Goal: Task Accomplishment & Management: Manage account settings

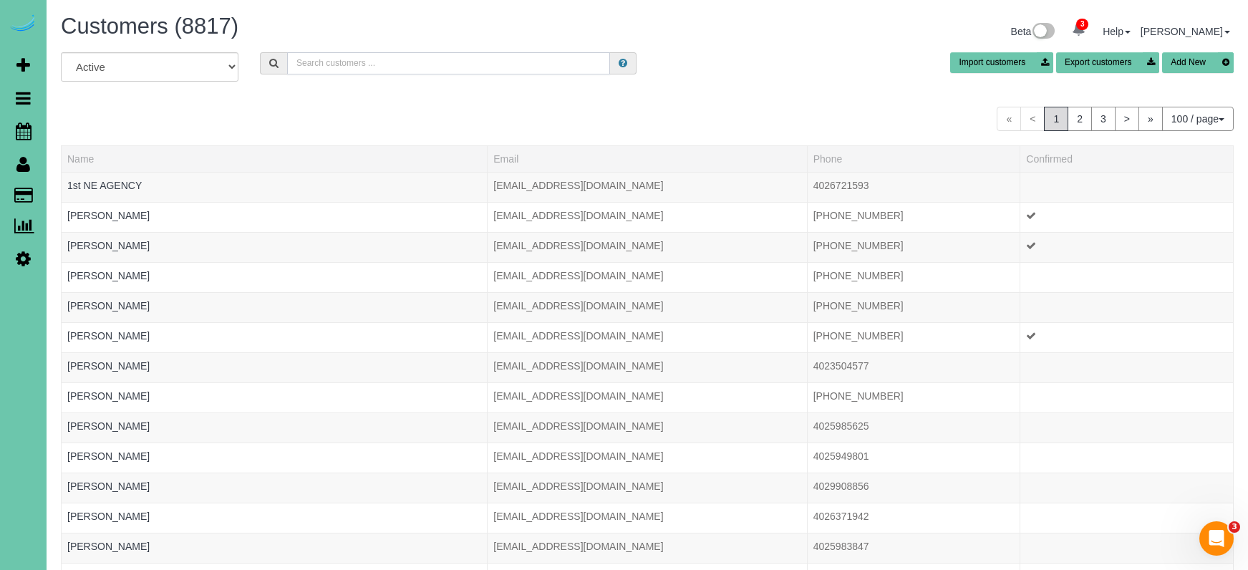
click at [406, 65] on input "text" at bounding box center [448, 63] width 323 height 22
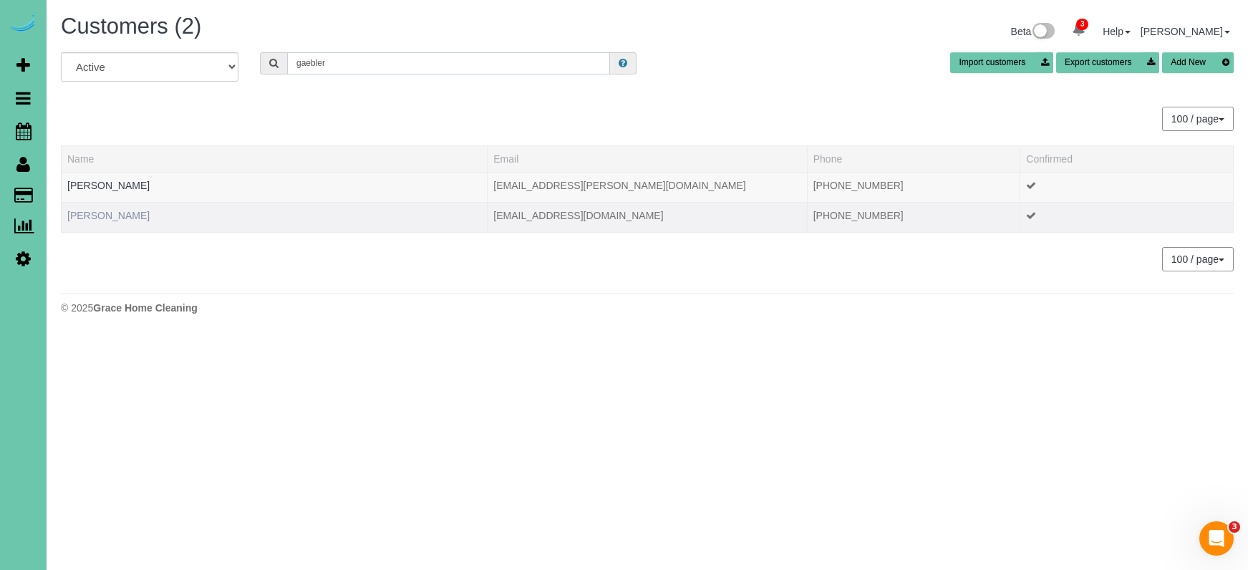
type input "gaebler"
click at [107, 212] on link "[PERSON_NAME]" at bounding box center [108, 215] width 82 height 11
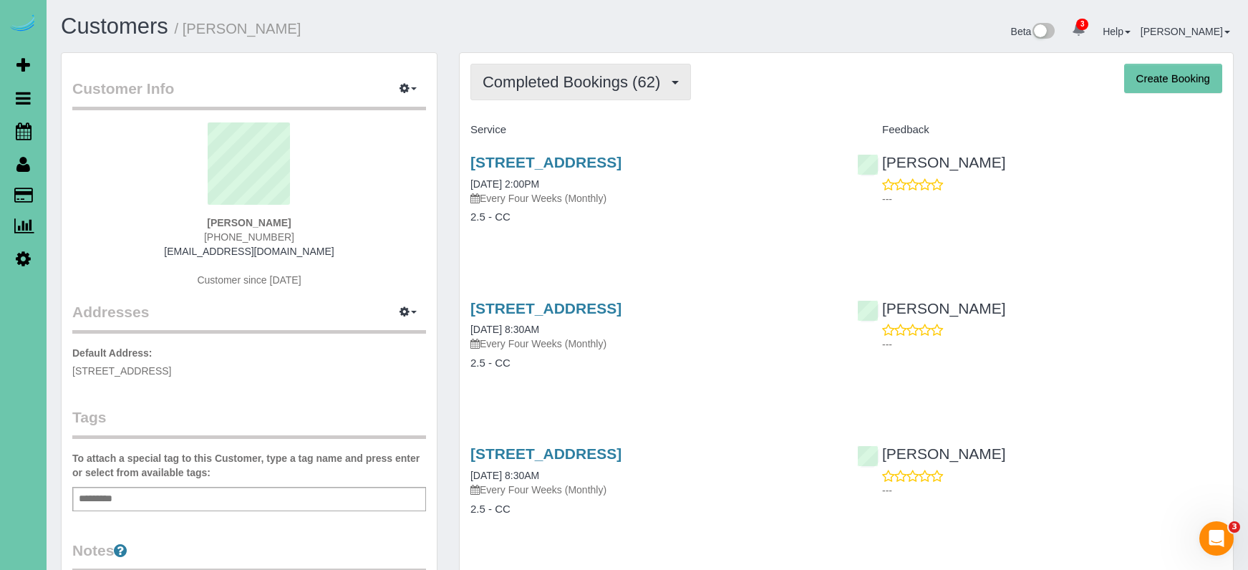
click at [562, 89] on span "Completed Bookings (62)" at bounding box center [575, 82] width 185 height 18
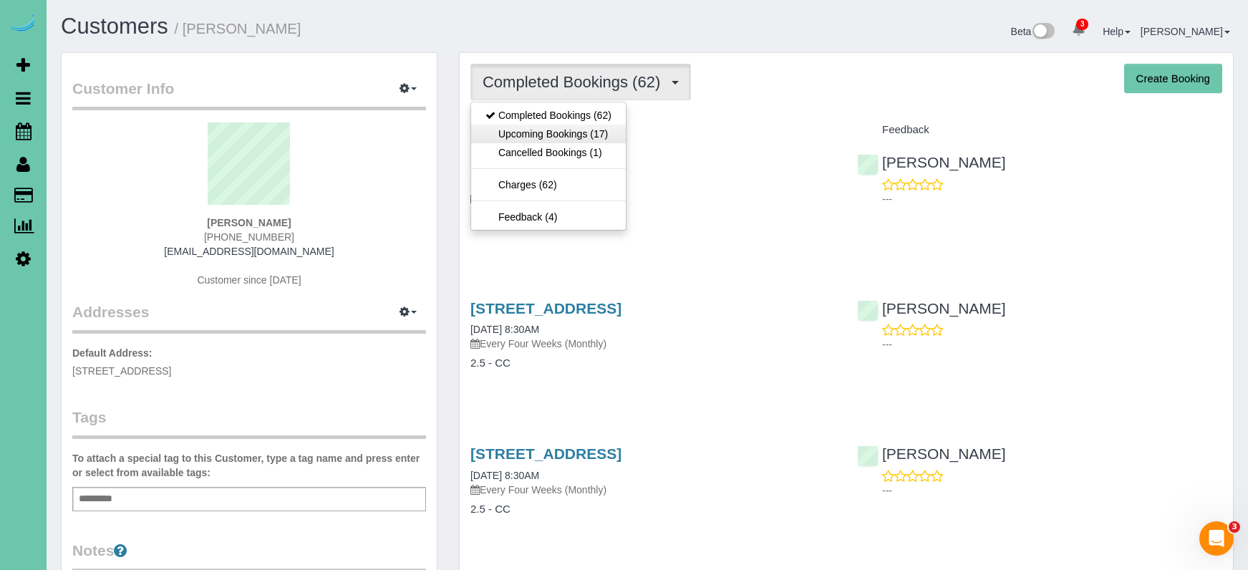
click at [561, 139] on link "Upcoming Bookings (17)" at bounding box center [548, 134] width 155 height 19
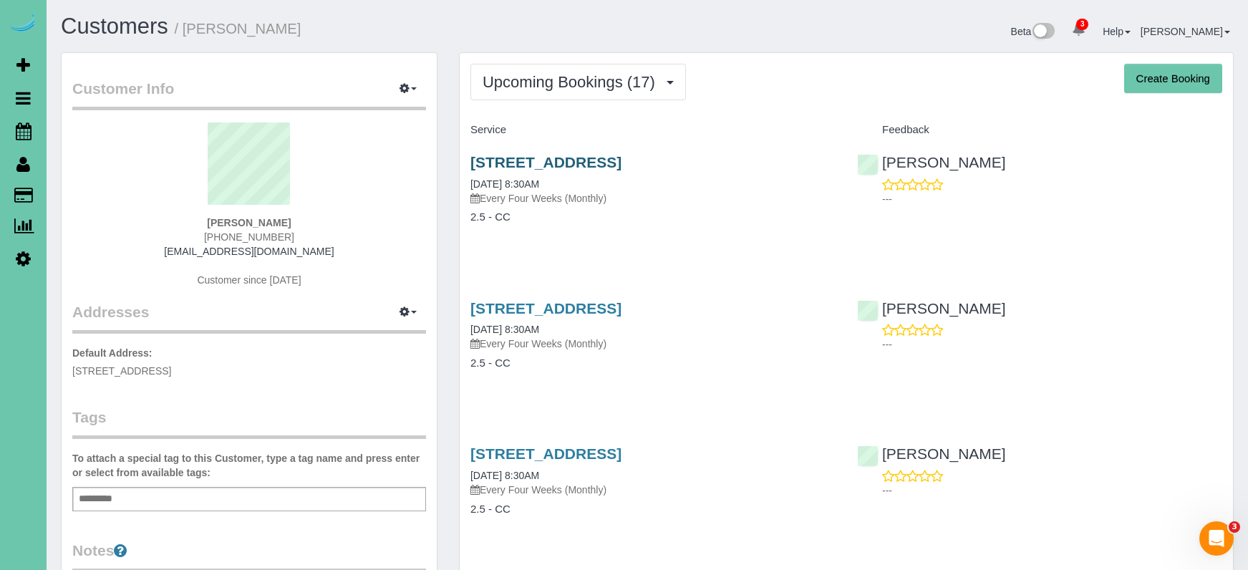
click at [546, 155] on link "15318 Lafayette Ave, Omaha, NE 68154" at bounding box center [546, 162] width 151 height 16
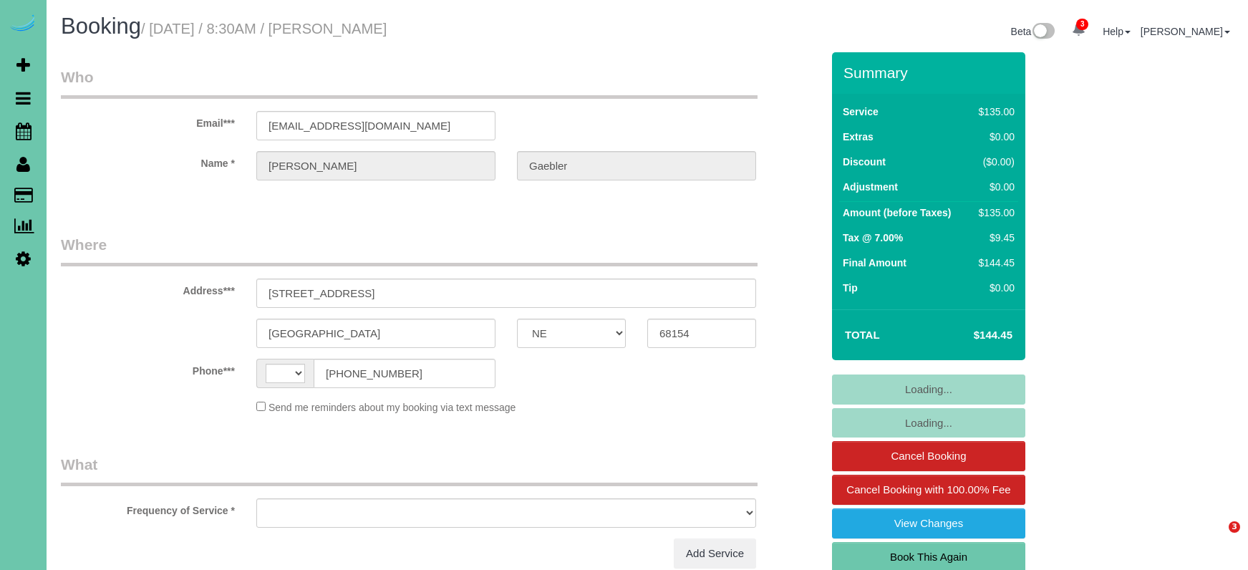
select select "NE"
select select "string:US"
select select "object:663"
select select "string:fspay-961b14f1-a851-43c3-9201-68fa73faf0c2"
select select "object:667"
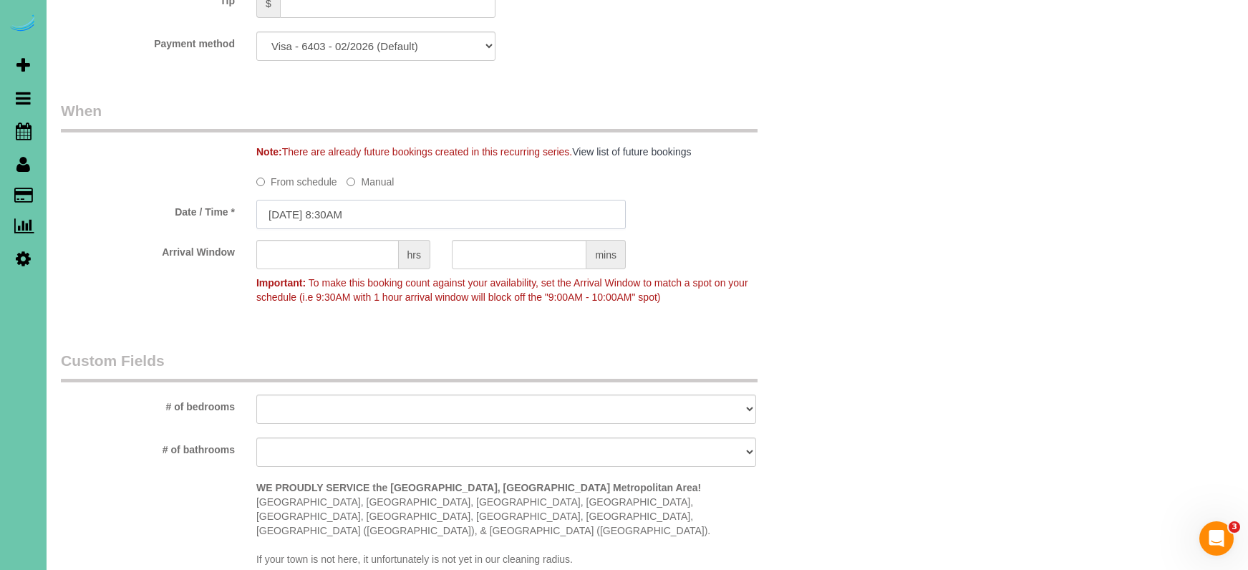
drag, startPoint x: 336, startPoint y: 208, endPoint x: 327, endPoint y: 208, distance: 8.6
click at [336, 208] on input "09/08/2025 8:30AM" at bounding box center [441, 214] width 370 height 29
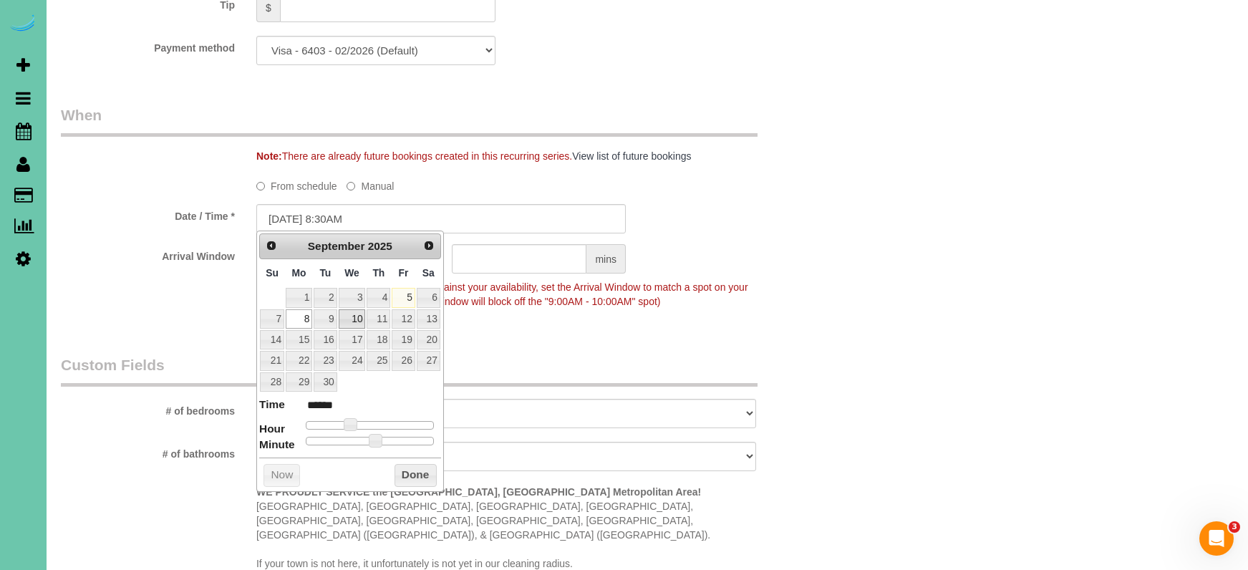
click at [352, 317] on link "10" at bounding box center [352, 318] width 27 height 19
type input "09/10/2025 9:30AM"
type input "******"
type input "09/10/2025 10:30AM"
type input "*******"
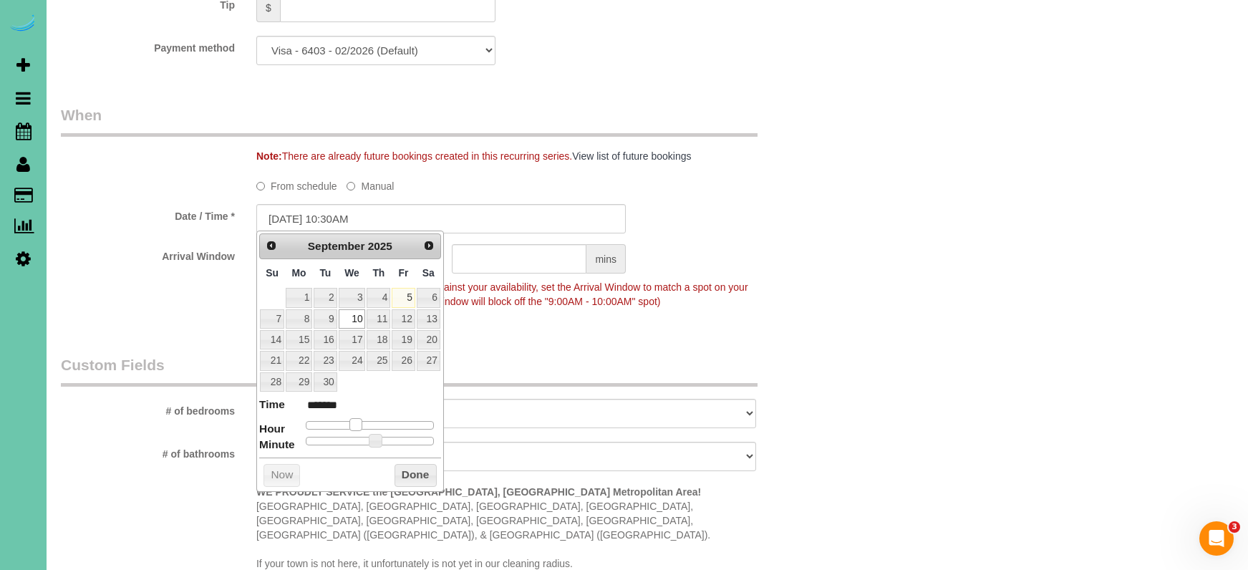
type input "09/10/2025 11:30AM"
type input "*******"
type input "09/10/2025 12:30PM"
type input "*******"
type input "09/10/2025 1:30PM"
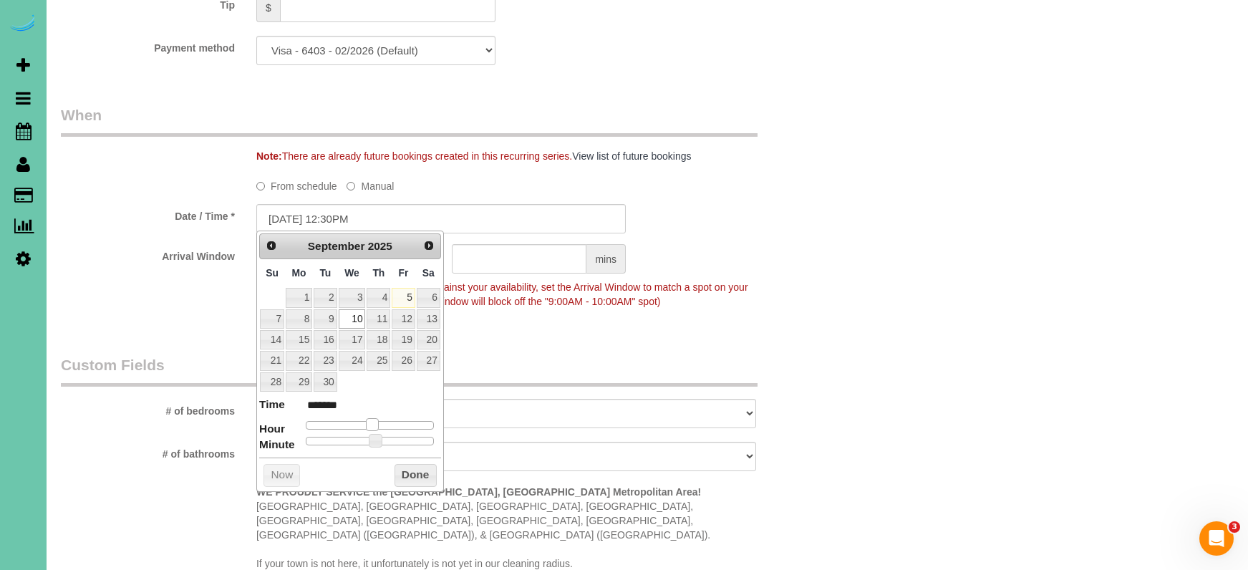
type input "******"
type input "09/10/2025 2:30PM"
type input "******"
drag, startPoint x: 353, startPoint y: 417, endPoint x: 380, endPoint y: 421, distance: 27.6
click at [384, 418] on span at bounding box center [383, 424] width 13 height 13
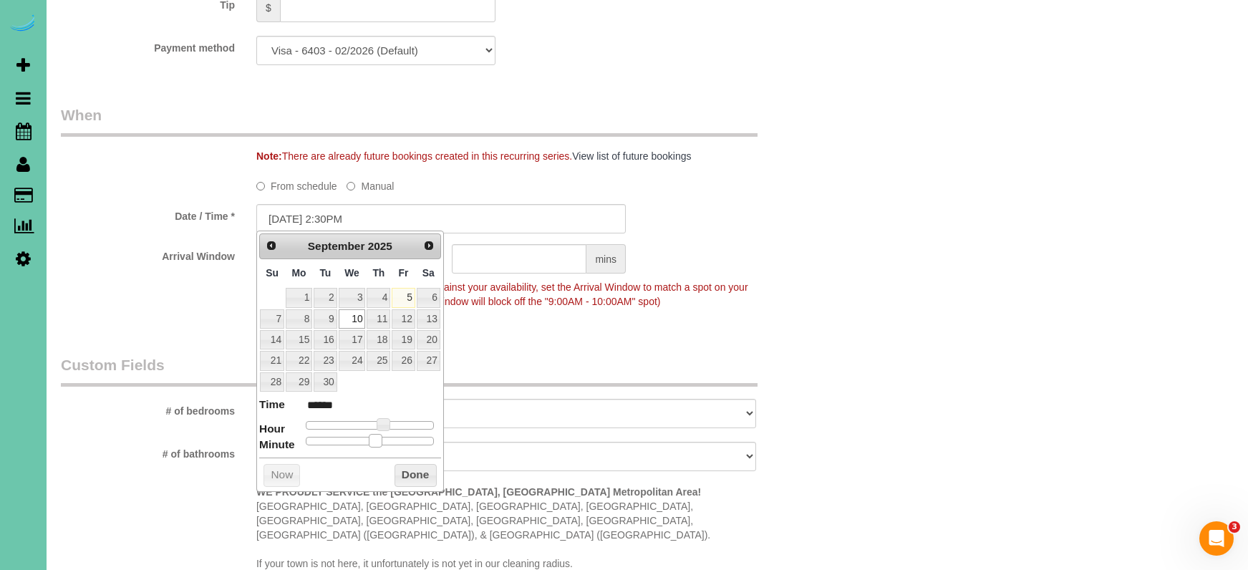
type input "09/10/2025 2:25PM"
type input "******"
type input "09/10/2025 2:20PM"
type input "******"
type input "09/10/2025 2:15PM"
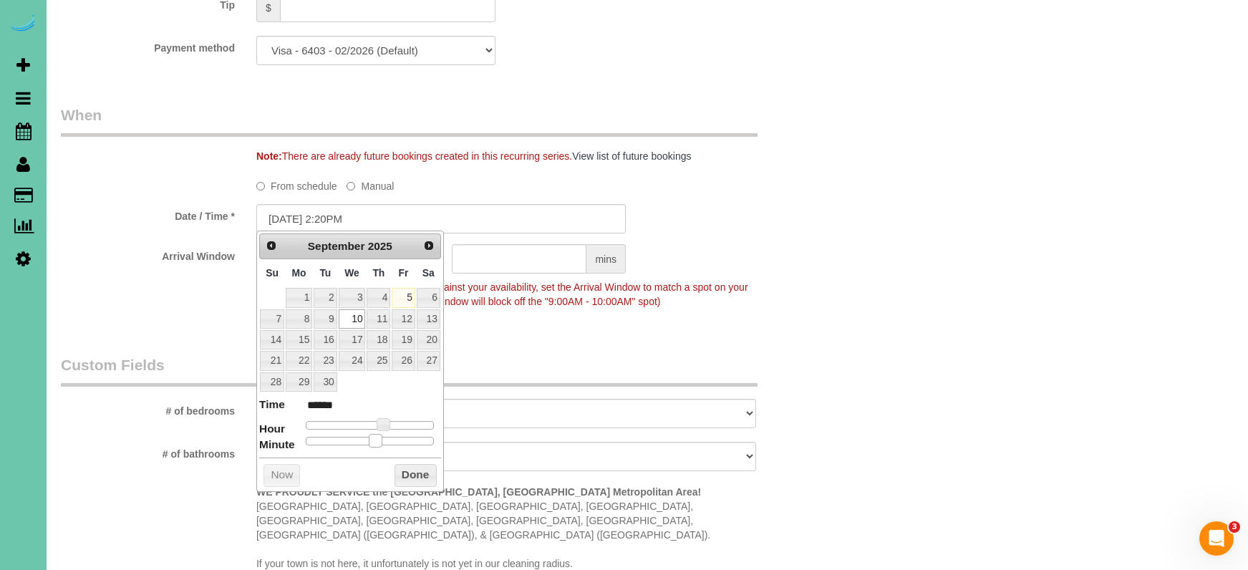
type input "******"
type input "09/10/2025 2:10PM"
type input "******"
type input "09/10/2025 2:05PM"
type input "******"
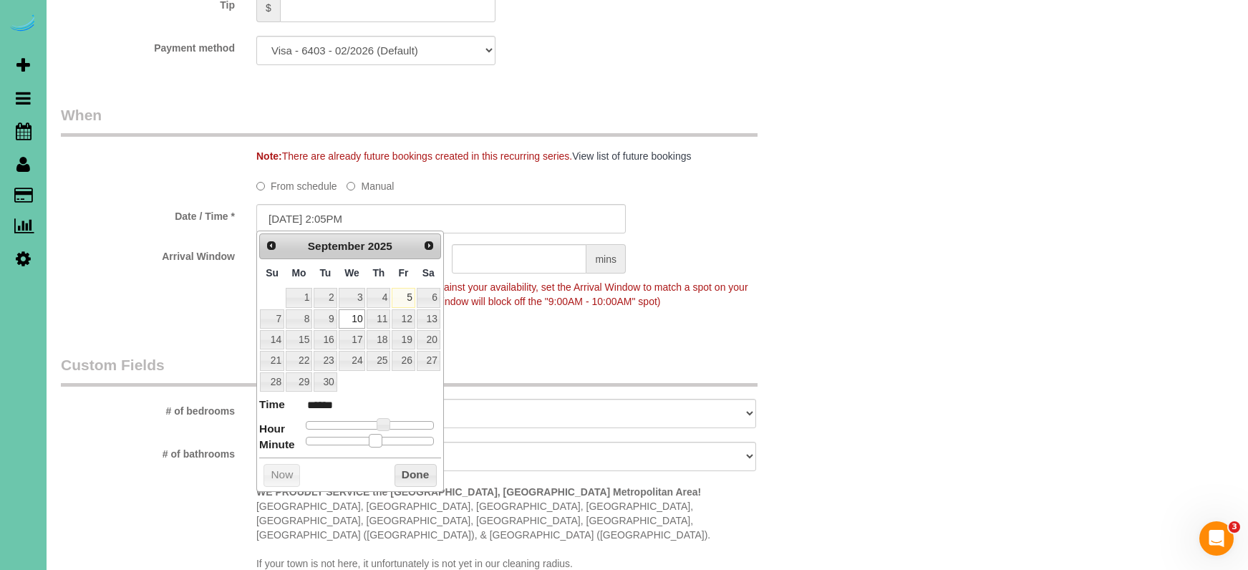
type input "09/10/2025 2:00PM"
type input "******"
drag, startPoint x: 377, startPoint y: 439, endPoint x: 272, endPoint y: 437, distance: 104.6
click at [272, 437] on dl "Time ****** Hour Minute Second Millisecond Microsecond Time Zone ***** ***** **…" at bounding box center [350, 421] width 182 height 49
drag, startPoint x: 473, startPoint y: 476, endPoint x: 449, endPoint y: 475, distance: 23.7
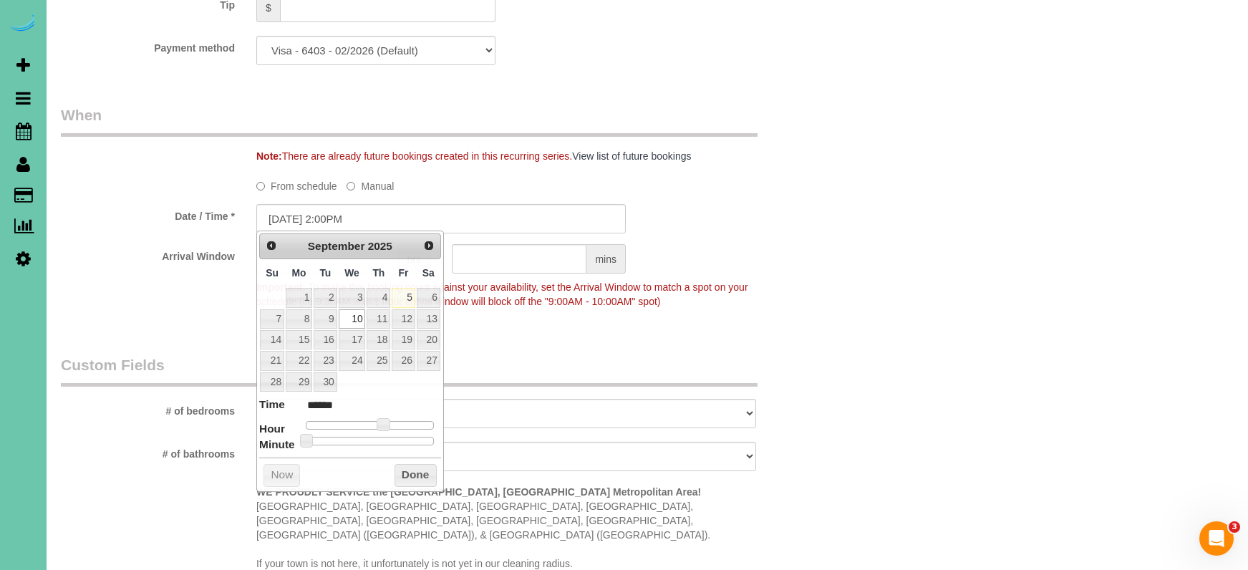
click at [456, 476] on sui-booking-custom-fields "# of bedrooms 1 2 3 4 5+ # of bathrooms 1 2 3 4+ WE PROUDLY SERVICE the Omaha, …" at bounding box center [441, 466] width 761 height 223
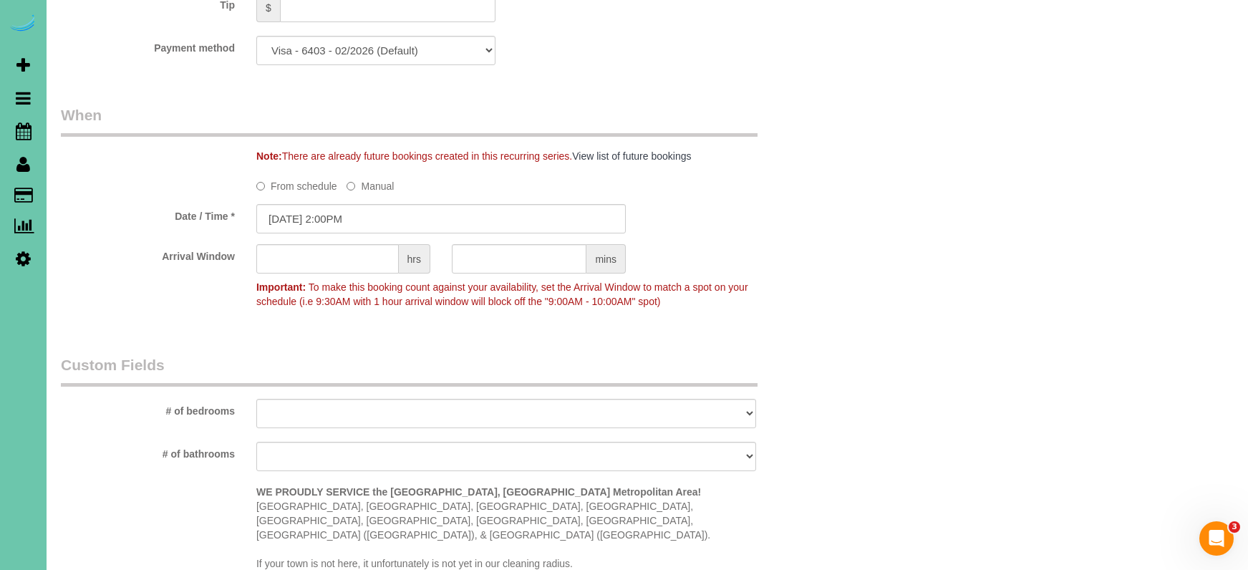
click at [433, 476] on sui-booking-custom-fields "# of bedrooms 1 2 3 4 5+ # of bathrooms 1 2 3 4+ WE PROUDLY SERVICE the Omaha, …" at bounding box center [441, 466] width 761 height 223
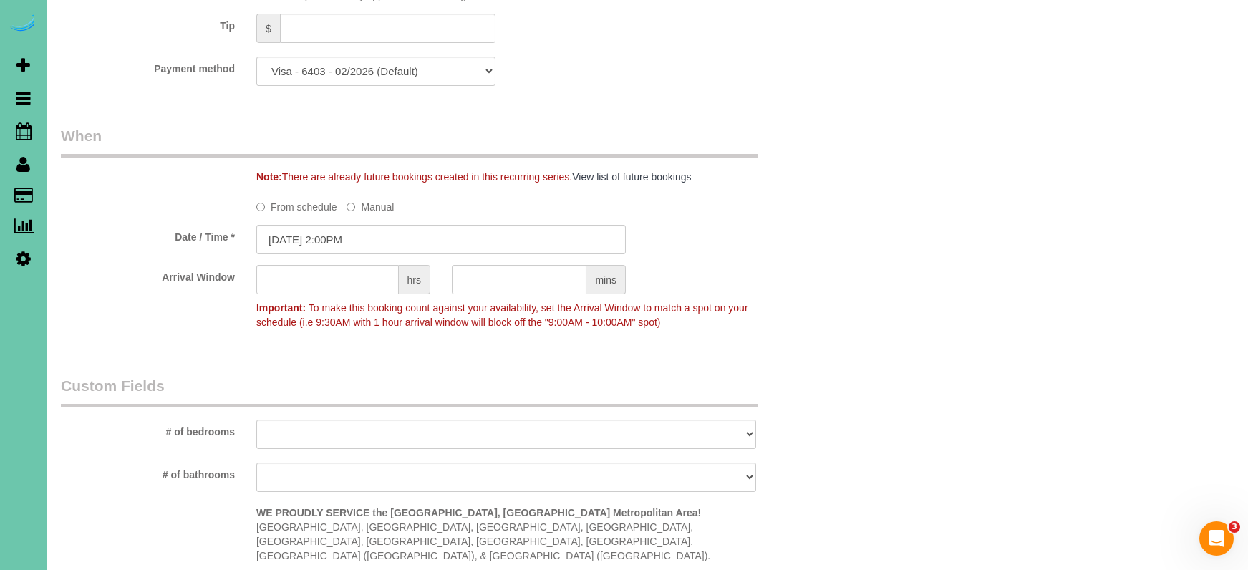
scroll to position [856, 0]
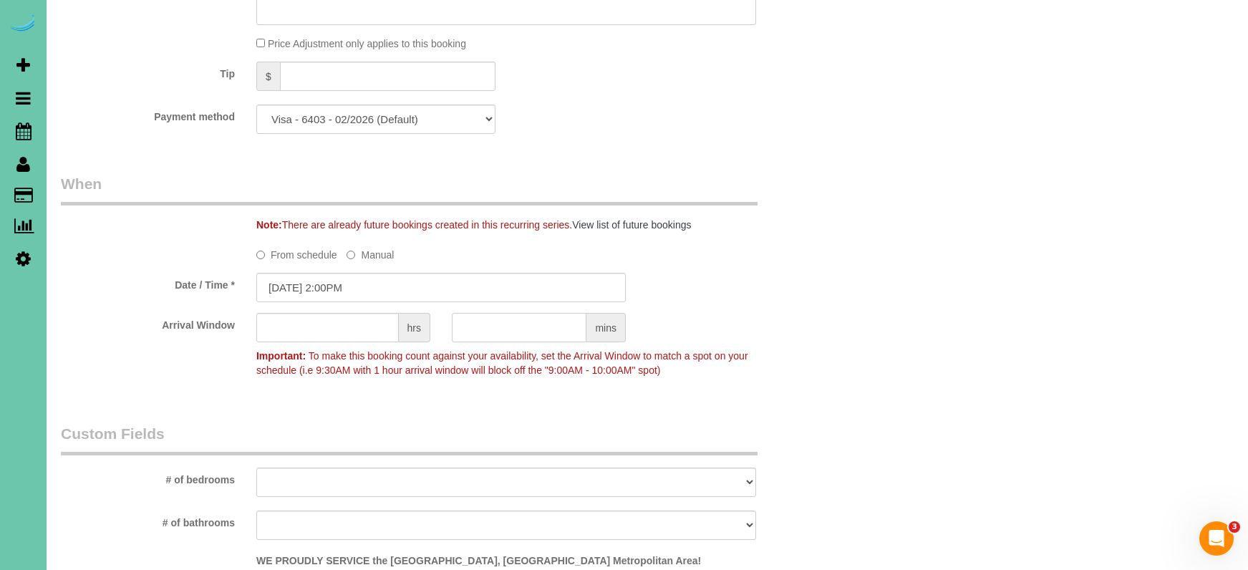
click at [523, 329] on input "text" at bounding box center [519, 327] width 135 height 29
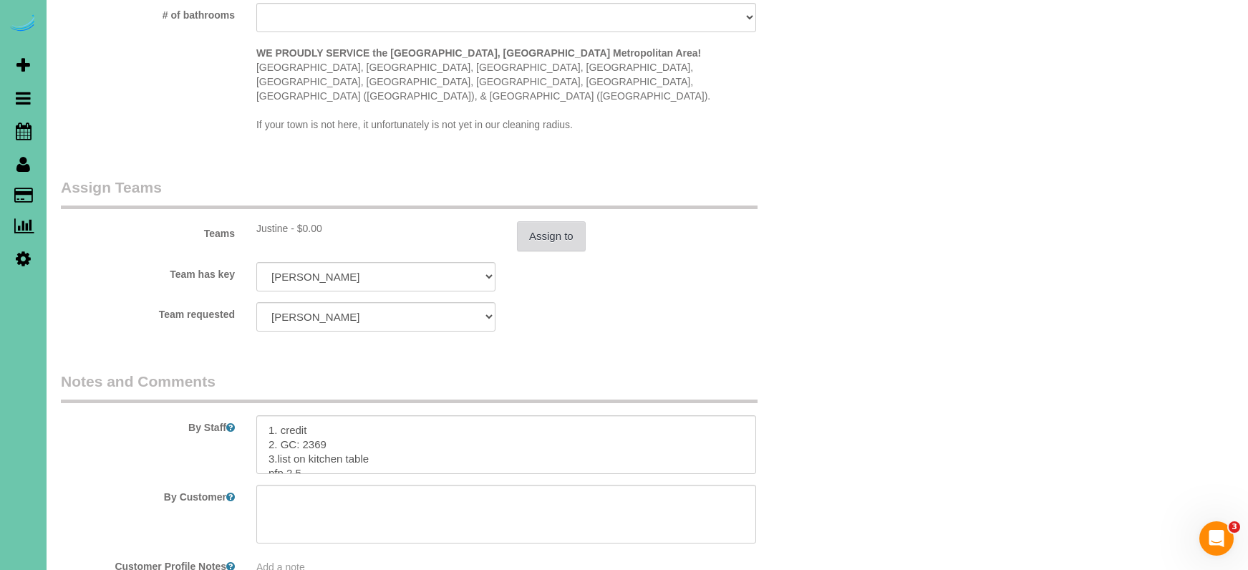
type input "30"
click at [520, 221] on button "Assign to" at bounding box center [551, 236] width 69 height 30
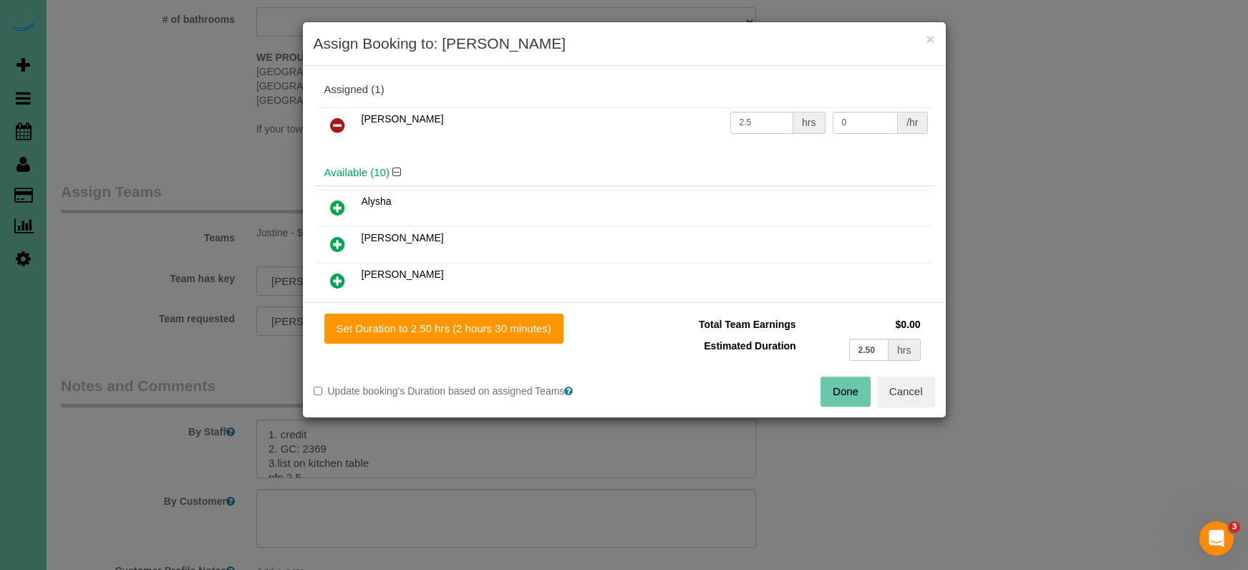
drag, startPoint x: 335, startPoint y: 122, endPoint x: 350, endPoint y: 158, distance: 38.6
click at [336, 123] on icon at bounding box center [337, 125] width 15 height 17
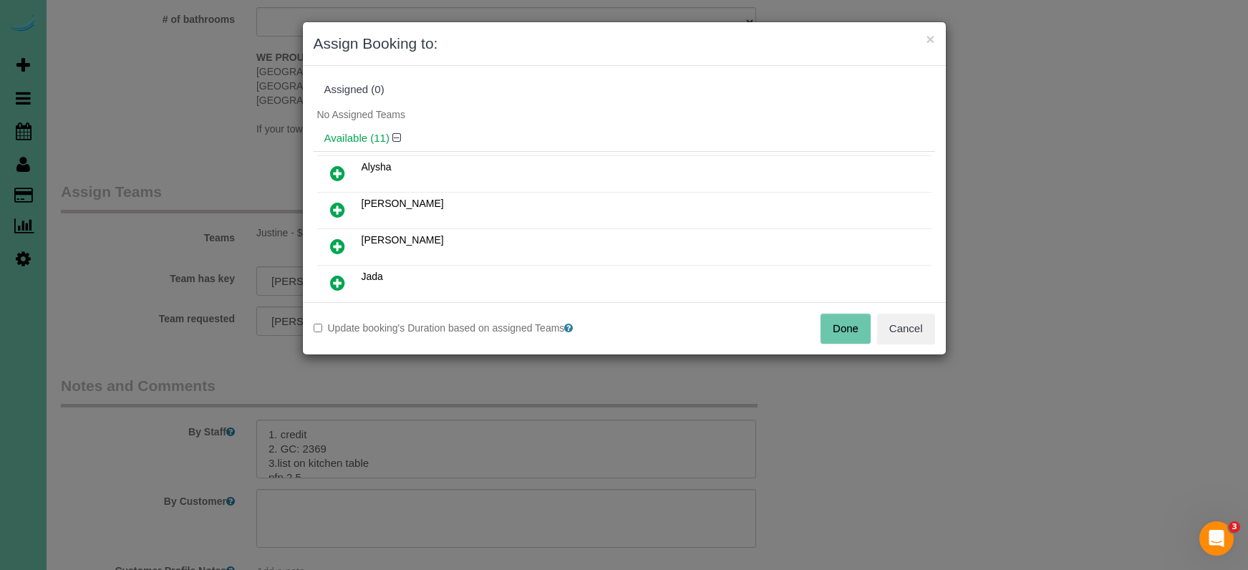
drag, startPoint x: 349, startPoint y: 243, endPoint x: 408, endPoint y: 281, distance: 70.9
click at [349, 244] on link at bounding box center [338, 247] width 34 height 29
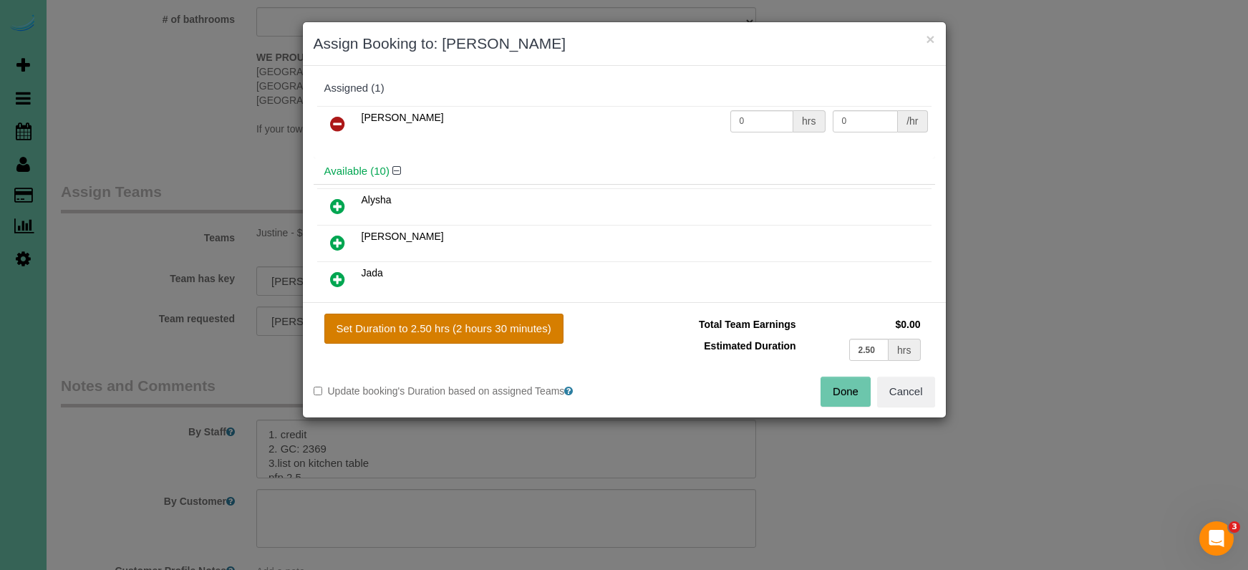
click at [438, 327] on button "Set Duration to 2.50 hrs (2 hours 30 minutes)" at bounding box center [443, 329] width 239 height 30
type input "2.50"
drag, startPoint x: 849, startPoint y: 392, endPoint x: 841, endPoint y: 388, distance: 9.6
click at [849, 392] on button "Done" at bounding box center [846, 392] width 50 height 30
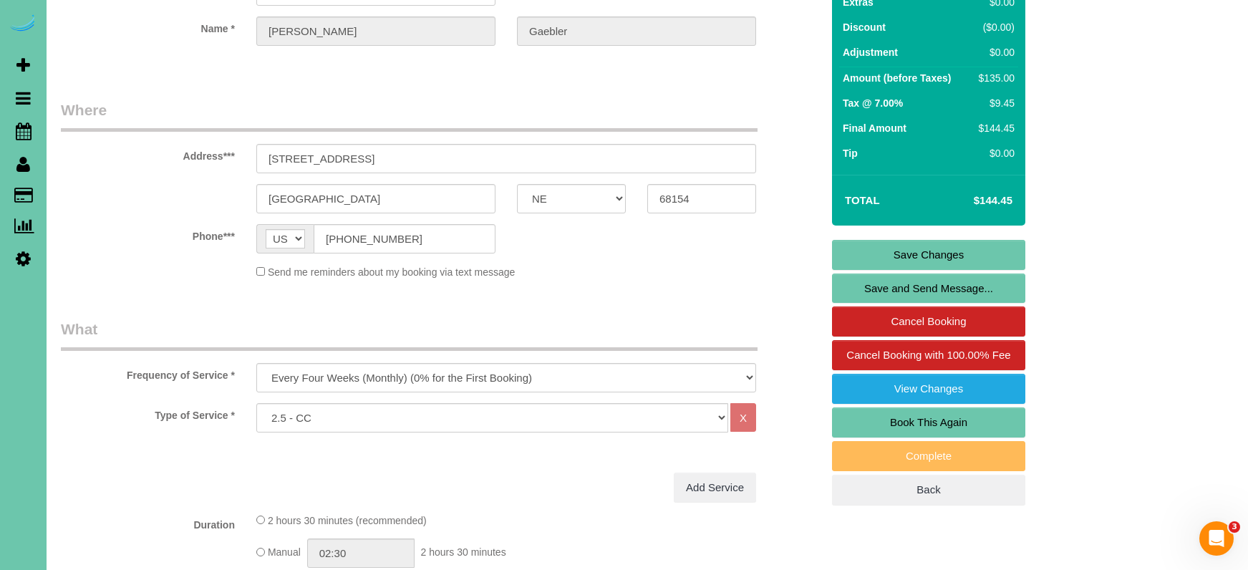
scroll to position [124, 0]
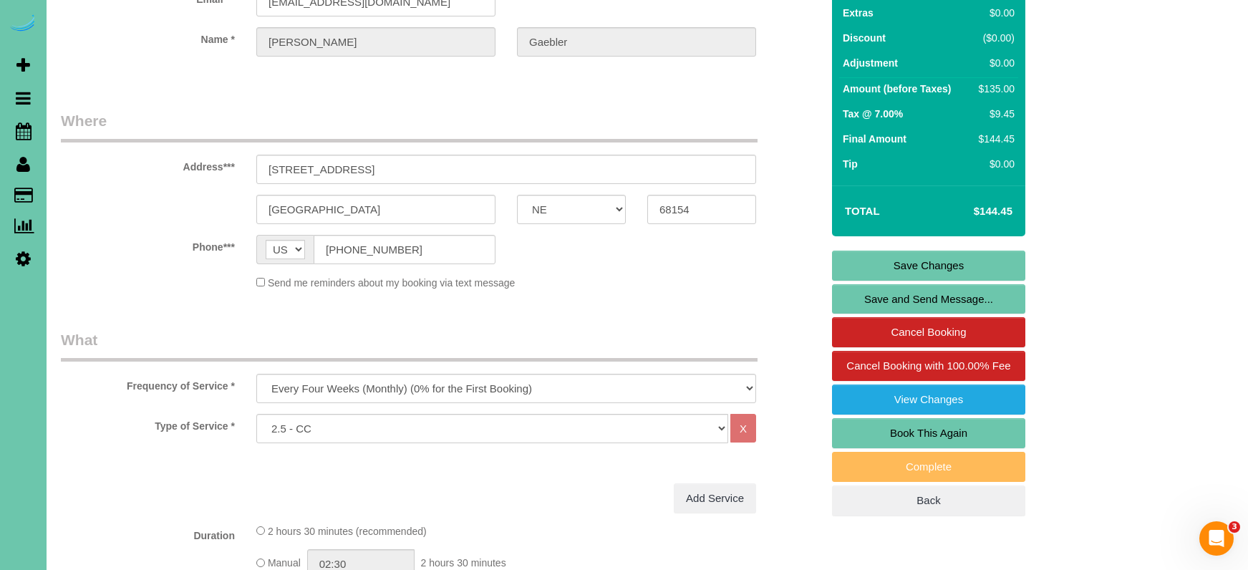
drag, startPoint x: 866, startPoint y: 261, endPoint x: 852, endPoint y: 261, distance: 13.6
click at [865, 261] on link "Save Changes" at bounding box center [928, 266] width 193 height 30
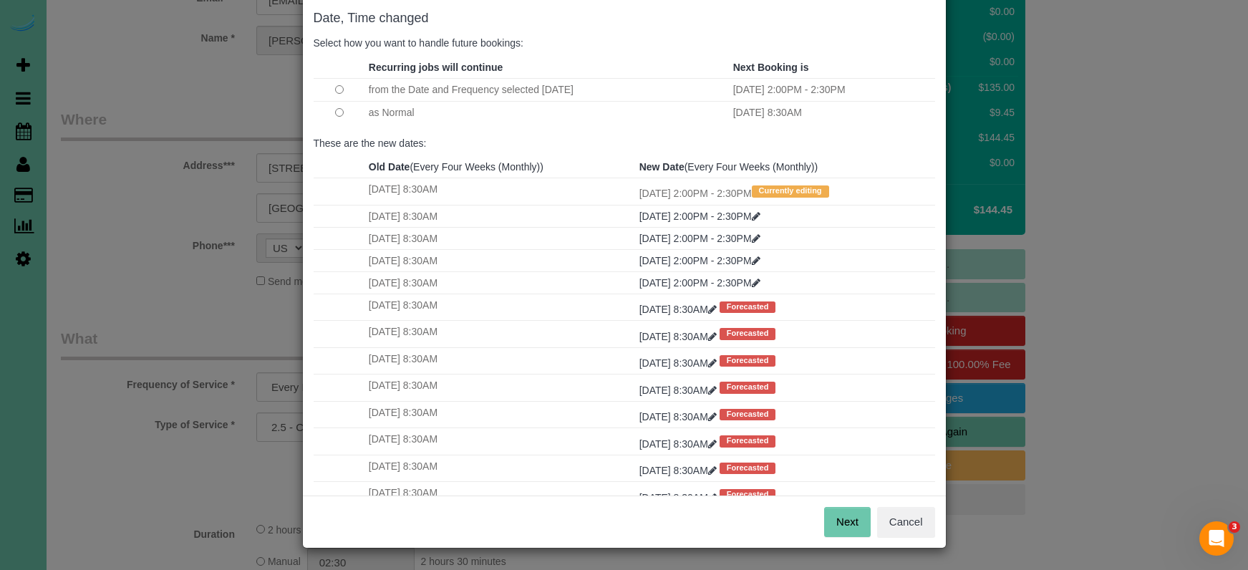
scroll to position [71, 0]
drag, startPoint x: 843, startPoint y: 521, endPoint x: 707, endPoint y: 314, distance: 247.1
click at [843, 520] on button "Next" at bounding box center [847, 523] width 47 height 30
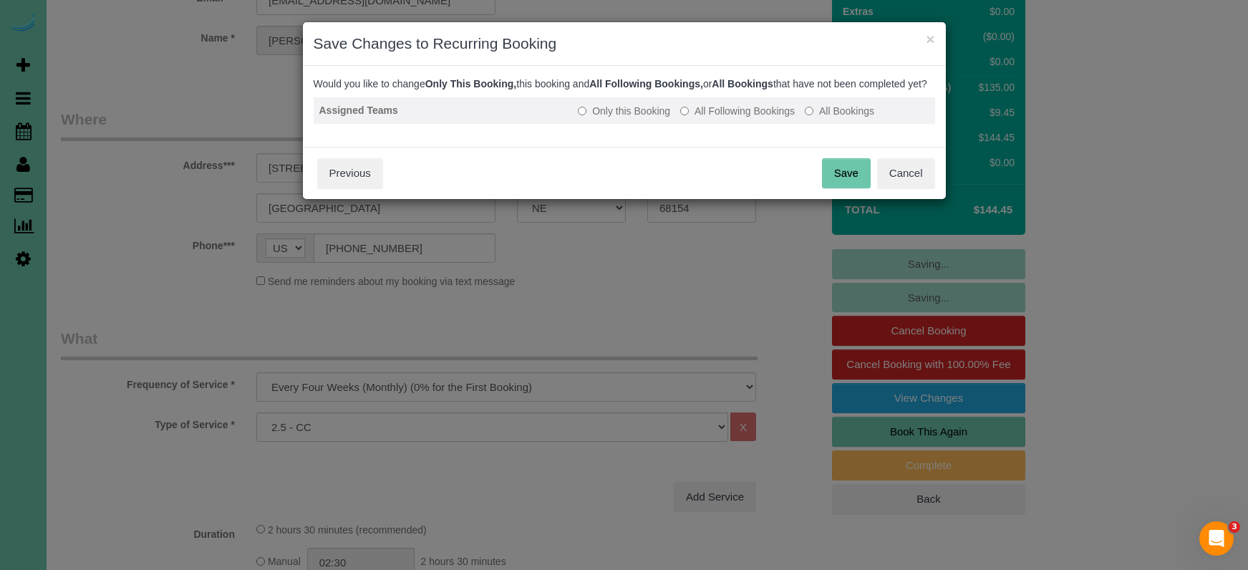
click at [735, 124] on td "Only this Booking All Following Bookings All Bookings" at bounding box center [753, 110] width 362 height 26
click at [744, 118] on label "All Following Bookings" at bounding box center [737, 111] width 115 height 14
click at [834, 178] on button "Save" at bounding box center [846, 173] width 49 height 30
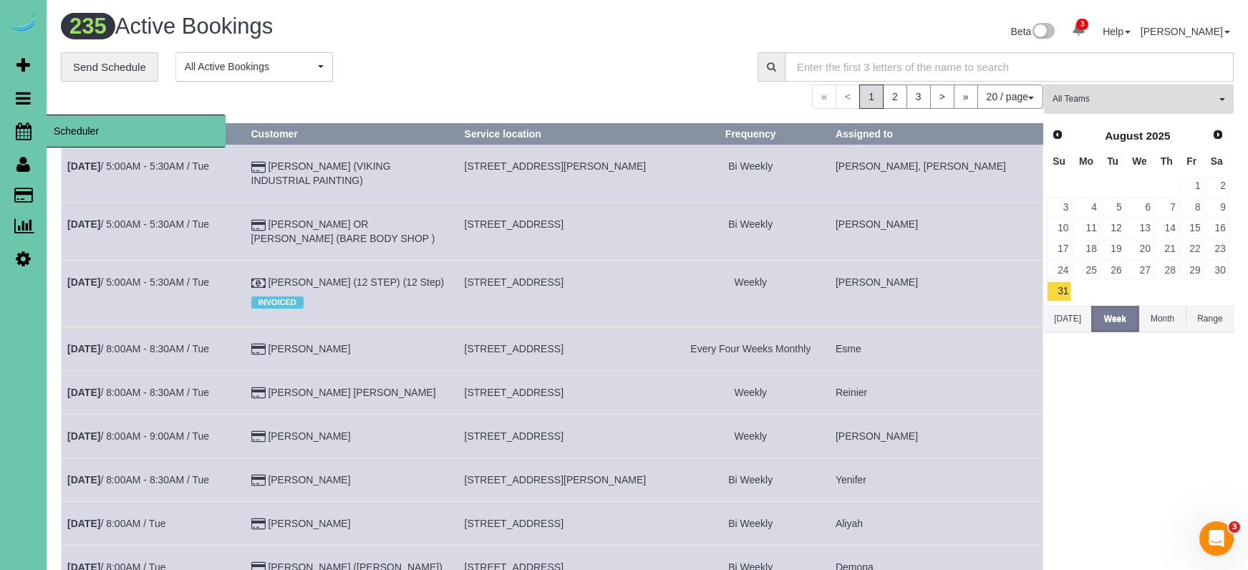
click at [21, 127] on icon at bounding box center [24, 130] width 16 height 17
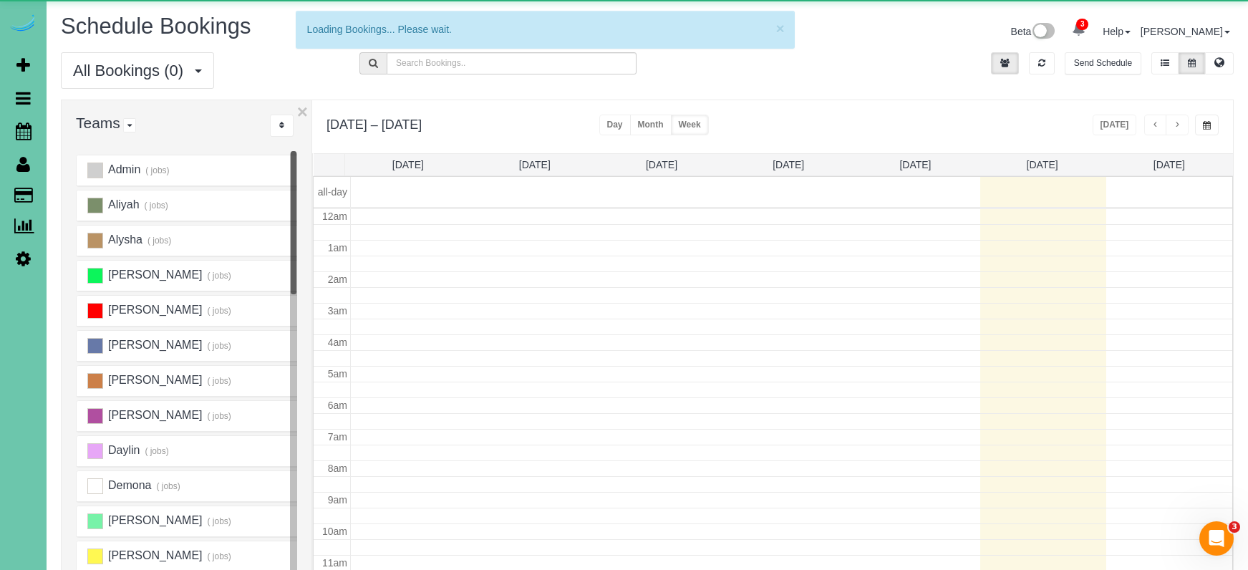
scroll to position [190, 0]
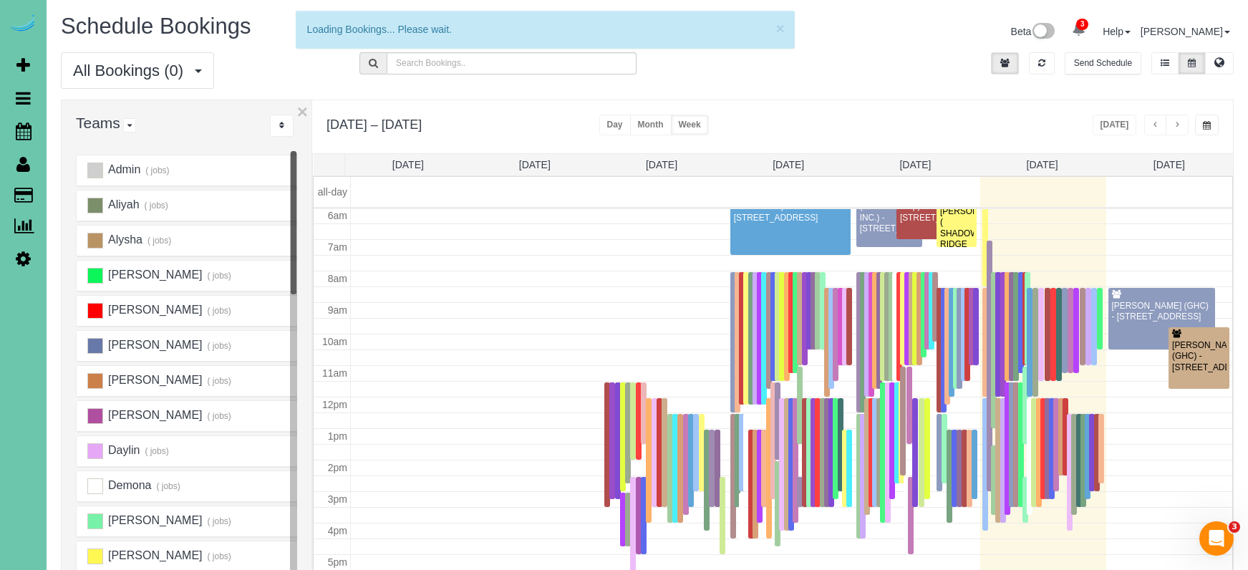
click at [1174, 126] on span "button" at bounding box center [1177, 125] width 7 height 9
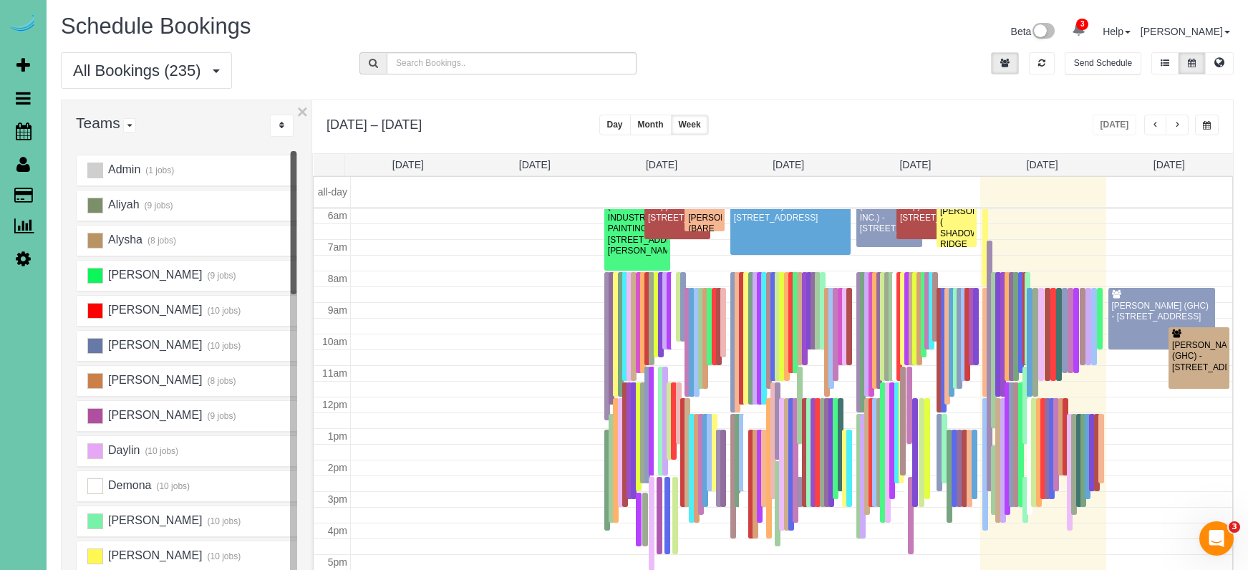
click at [1180, 124] on span "button" at bounding box center [1177, 125] width 7 height 9
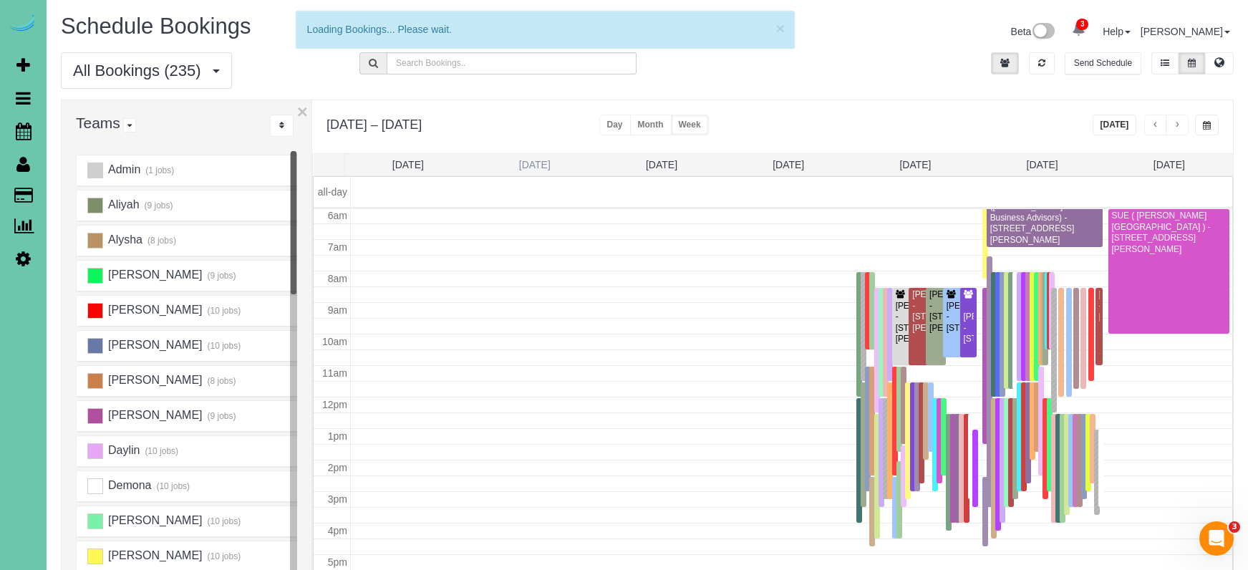
click at [531, 164] on link "Mon 9/8" at bounding box center [535, 164] width 32 height 11
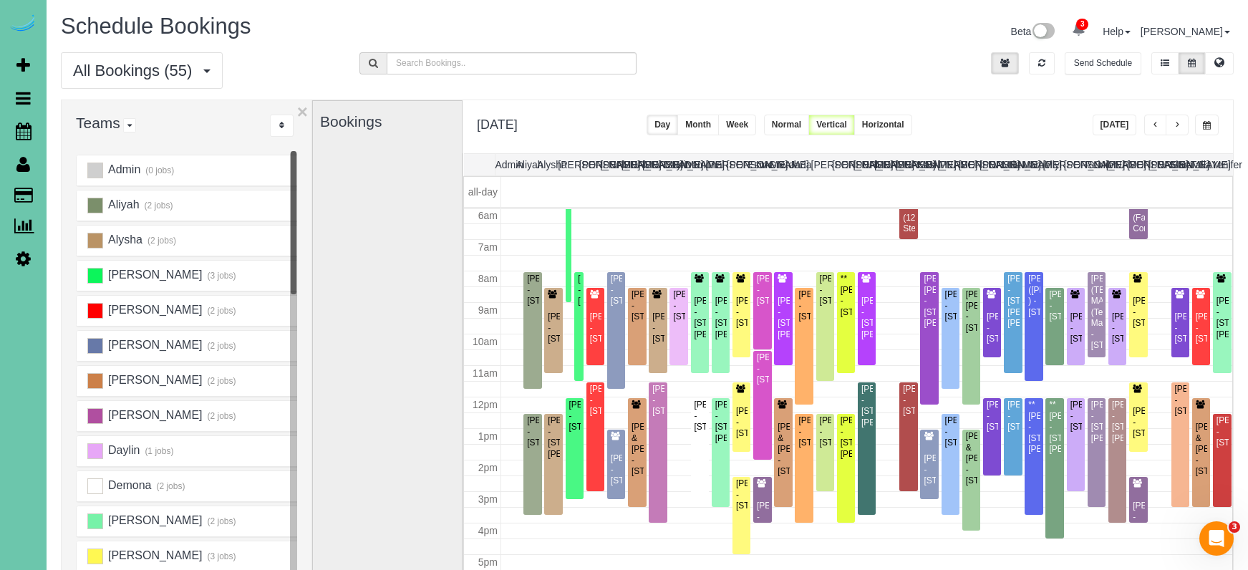
click at [1180, 124] on span "button" at bounding box center [1177, 125] width 7 height 9
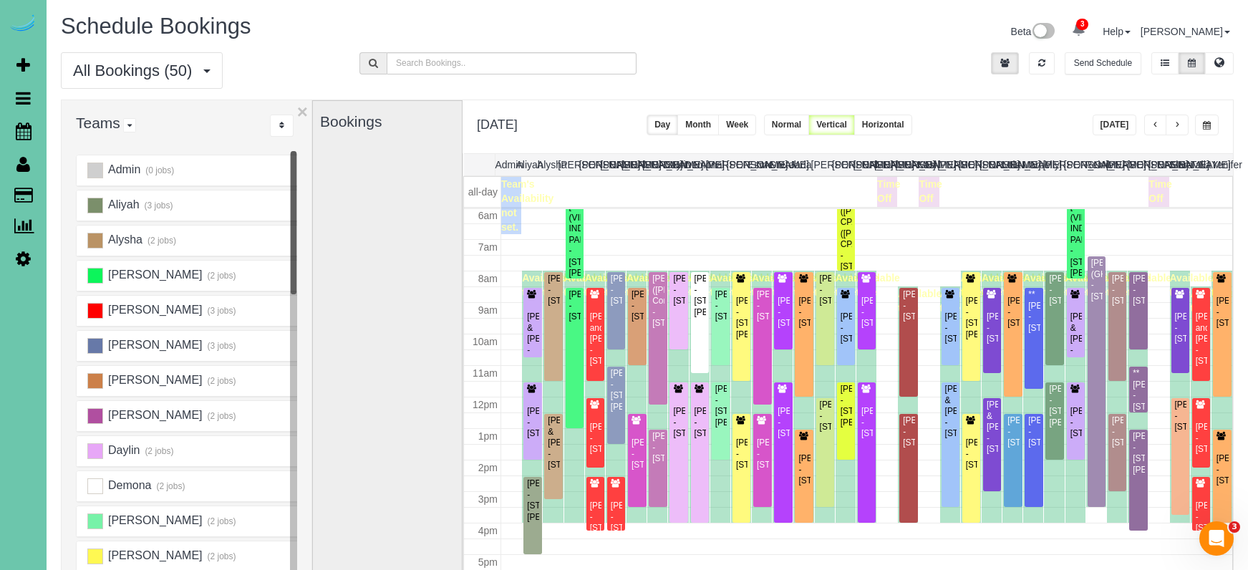
click at [1151, 122] on button "button" at bounding box center [1156, 125] width 23 height 21
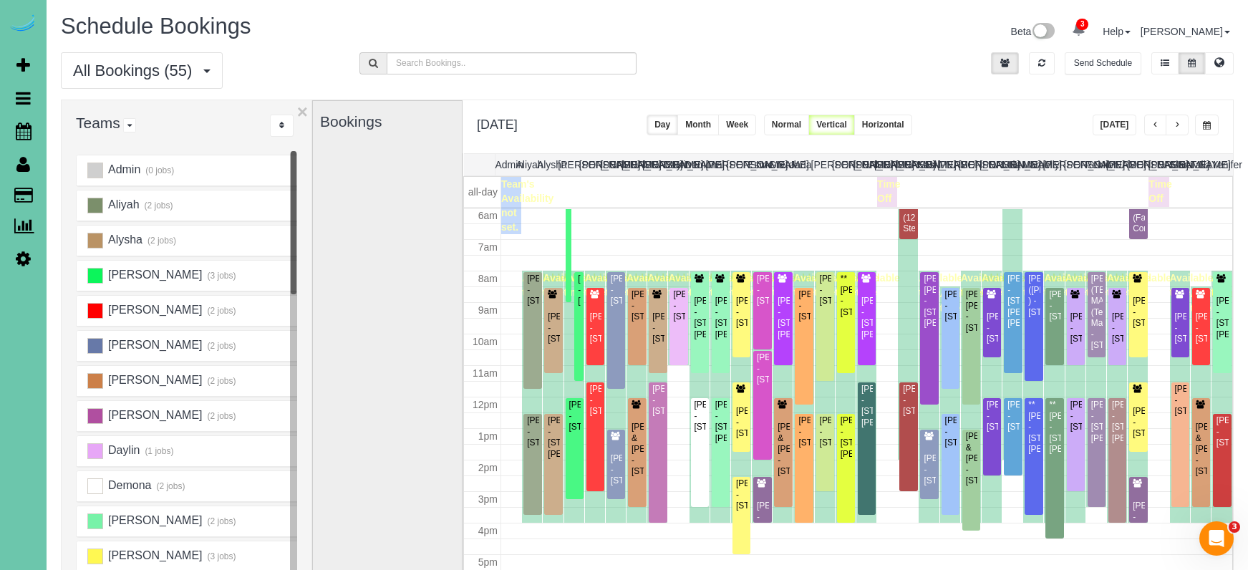
click at [1180, 125] on span "button" at bounding box center [1177, 125] width 7 height 9
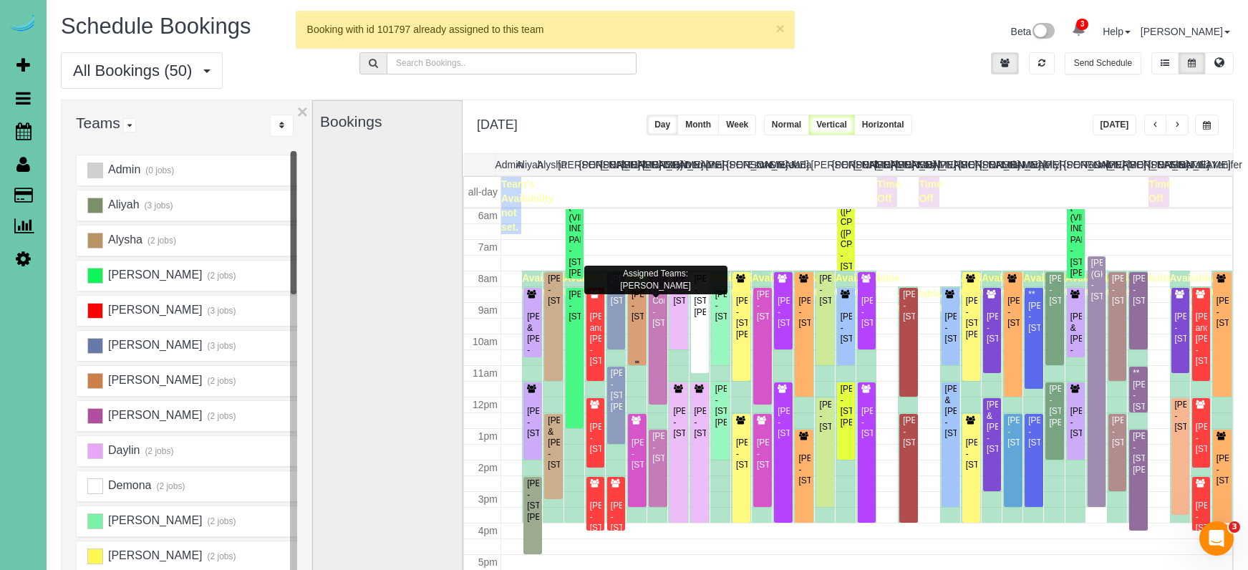
click at [639, 316] on div "Annie Dolan - 6019 Hickory Street, Omaha, NE 68106" at bounding box center [637, 305] width 12 height 33
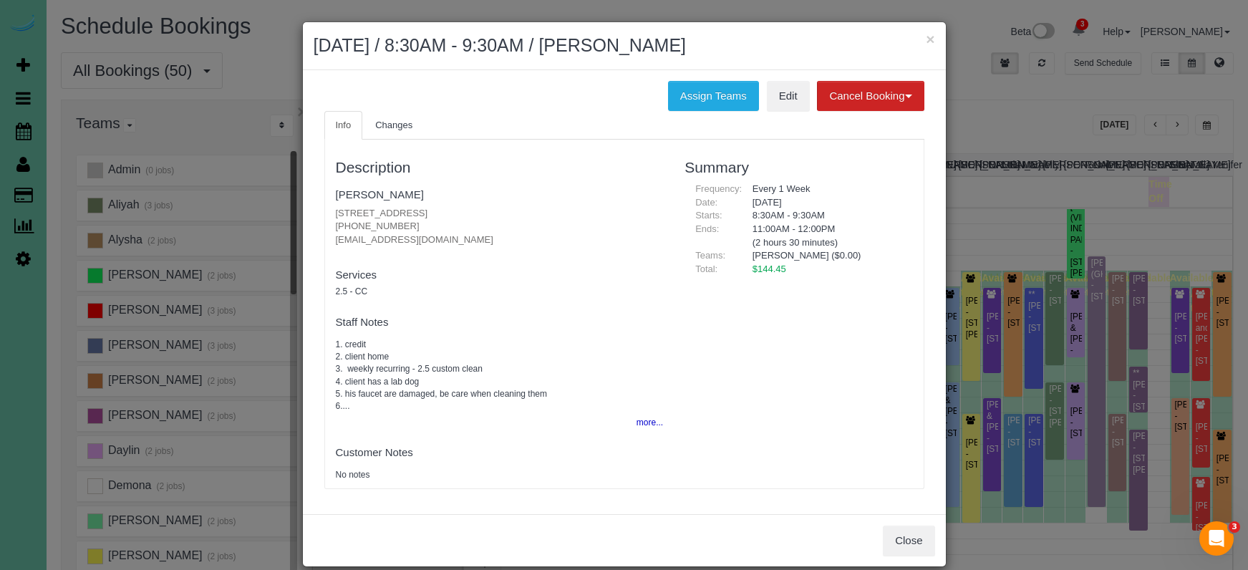
drag, startPoint x: 388, startPoint y: 222, endPoint x: 326, endPoint y: 216, distance: 62.6
click at [326, 216] on div "Description Annie Dolan 6019 Hickory Street, Omaha, NE 68106 (651) 757-8168 nic…" at bounding box center [500, 314] width 350 height 334
click at [907, 544] on button "Close" at bounding box center [909, 541] width 52 height 30
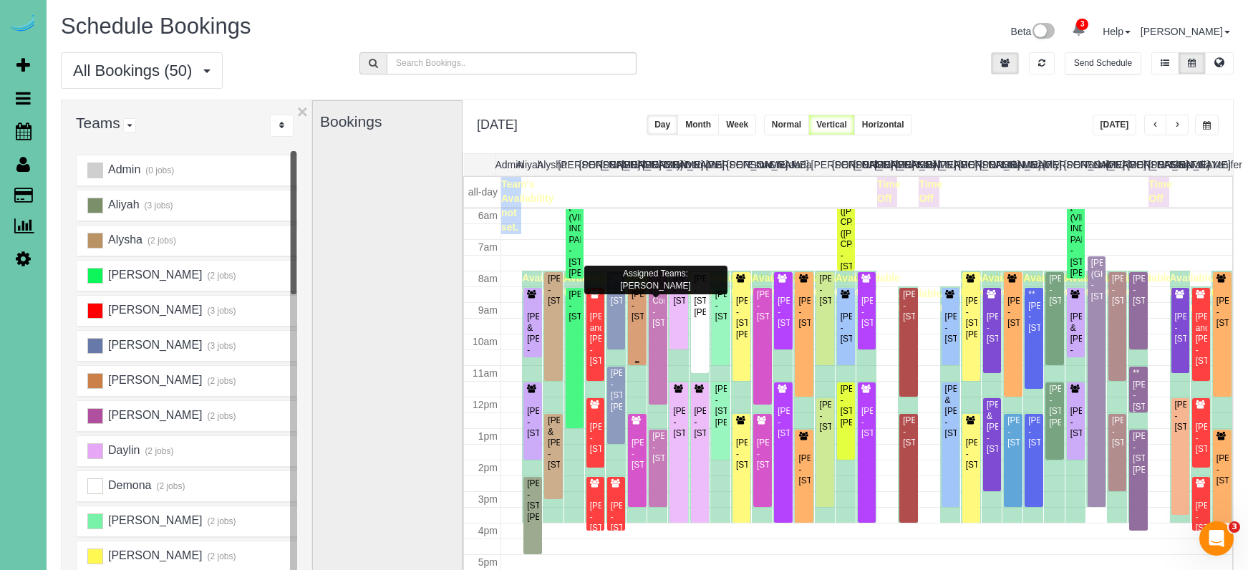
click at [637, 318] on div "Annie Dolan - 6019 Hickory Street, Omaha, NE 68106" at bounding box center [637, 305] width 12 height 33
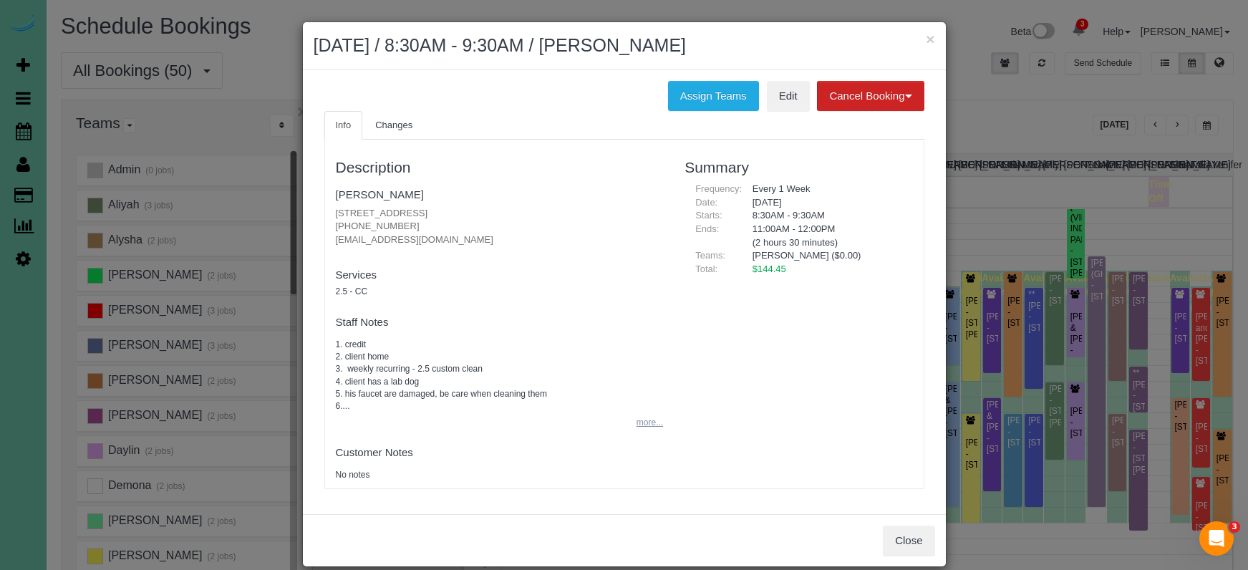
click at [642, 420] on button "more..." at bounding box center [645, 423] width 35 height 21
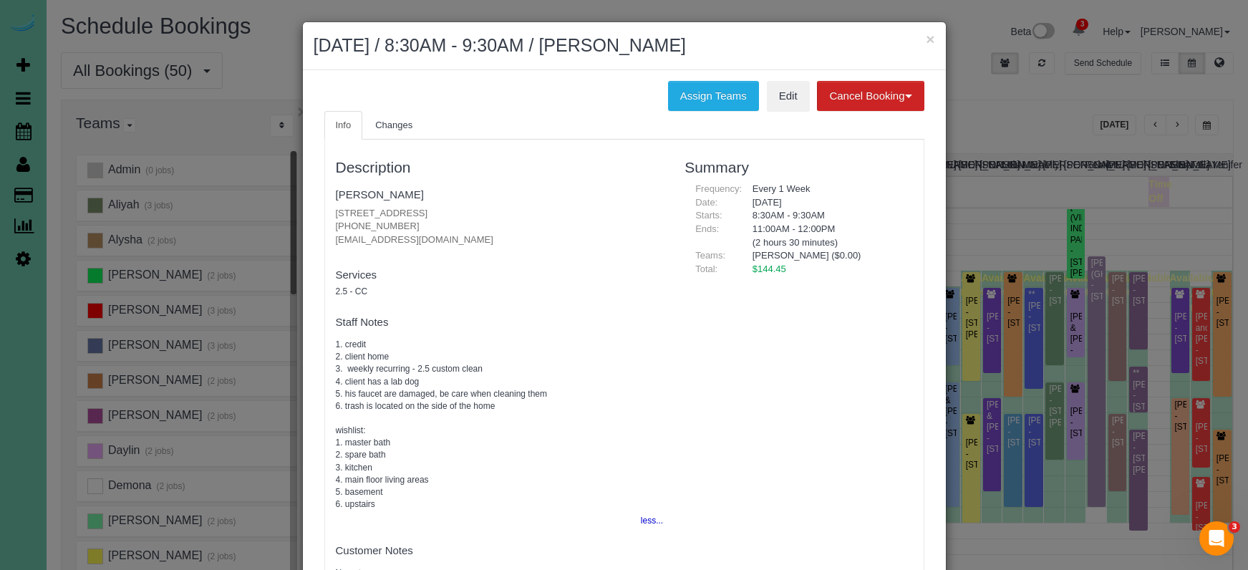
drag, startPoint x: 382, startPoint y: 223, endPoint x: 329, endPoint y: 223, distance: 52.3
click at [327, 222] on div "Description Annie Dolan 6019 Hickory Street, Omaha, NE 68106 (651) 757-8168 nic…" at bounding box center [500, 363] width 350 height 433
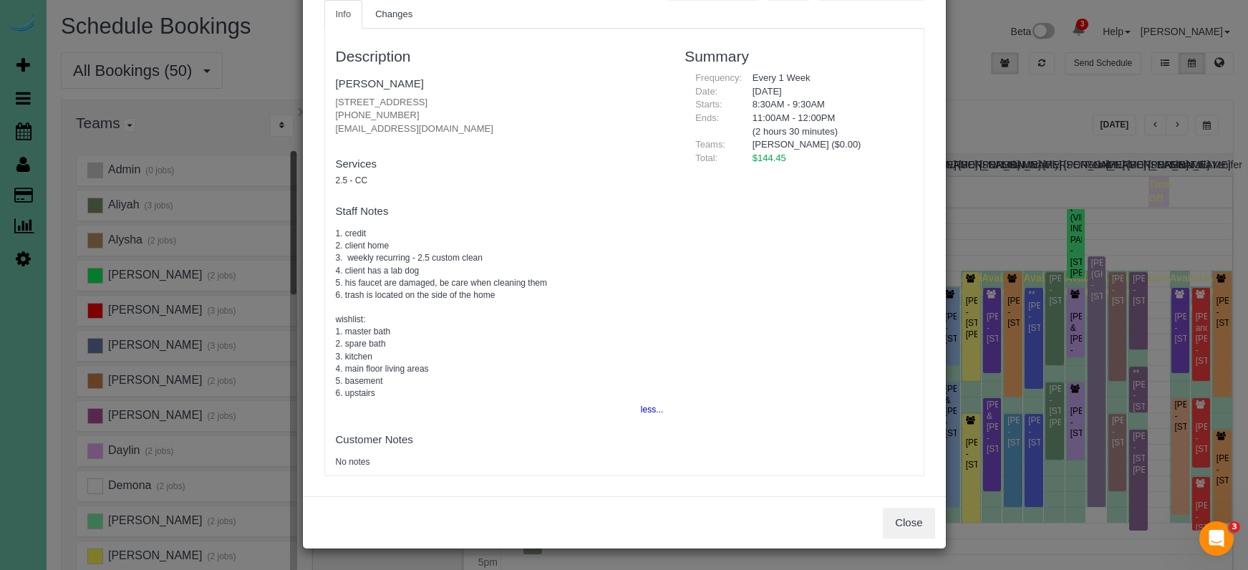
scroll to position [74, 0]
click at [921, 523] on button "Close" at bounding box center [909, 524] width 52 height 30
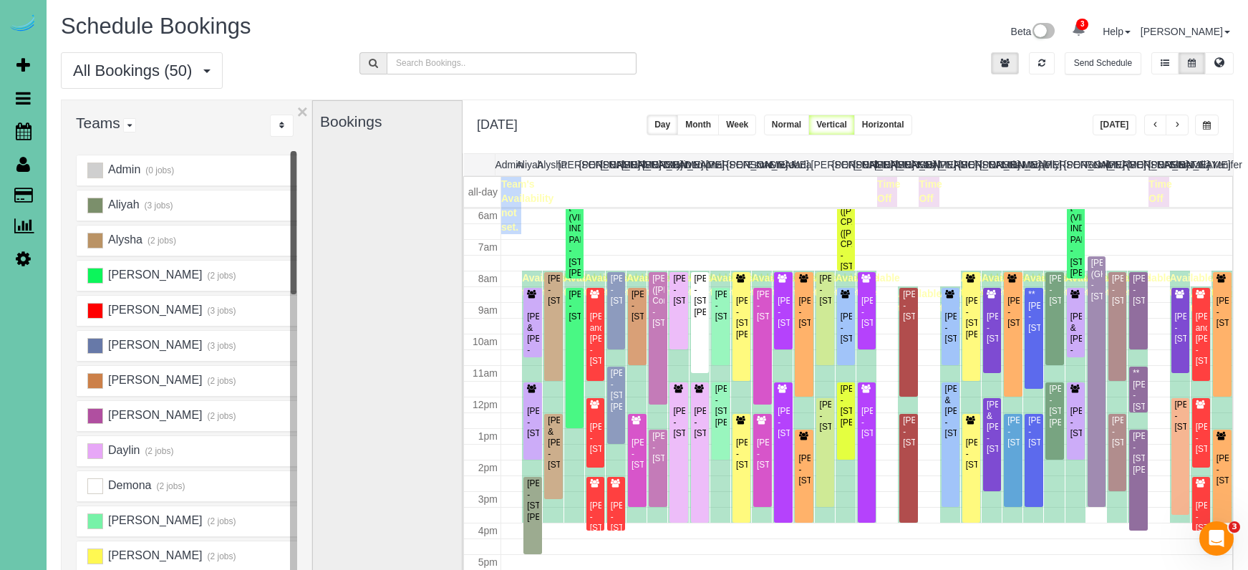
click at [1113, 122] on button "Today" at bounding box center [1115, 125] width 44 height 21
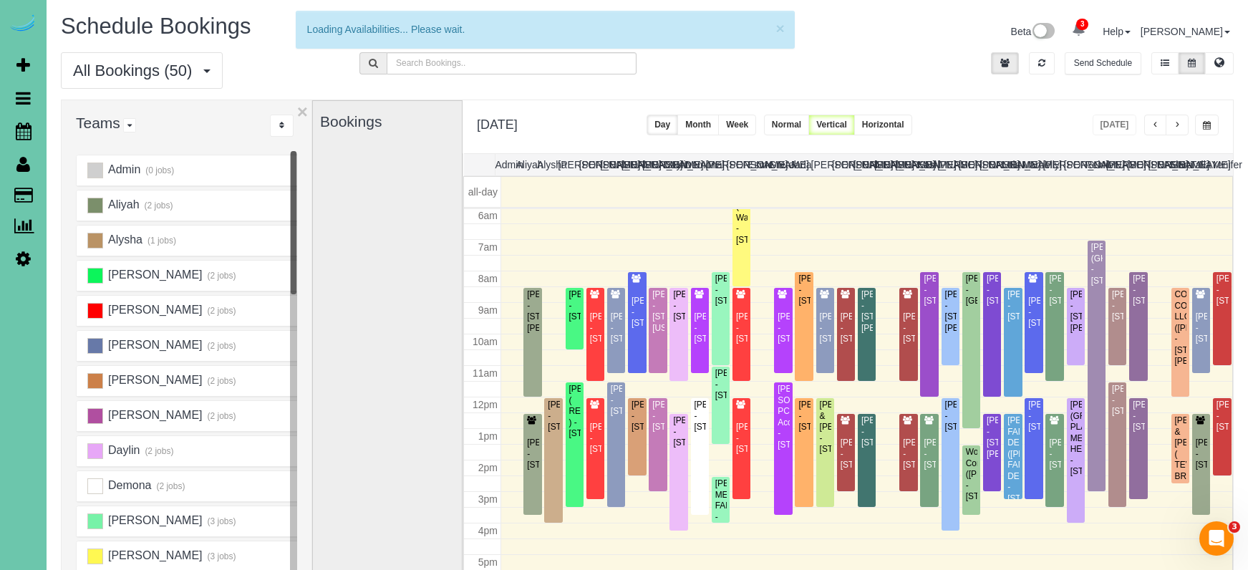
scroll to position [190, 0]
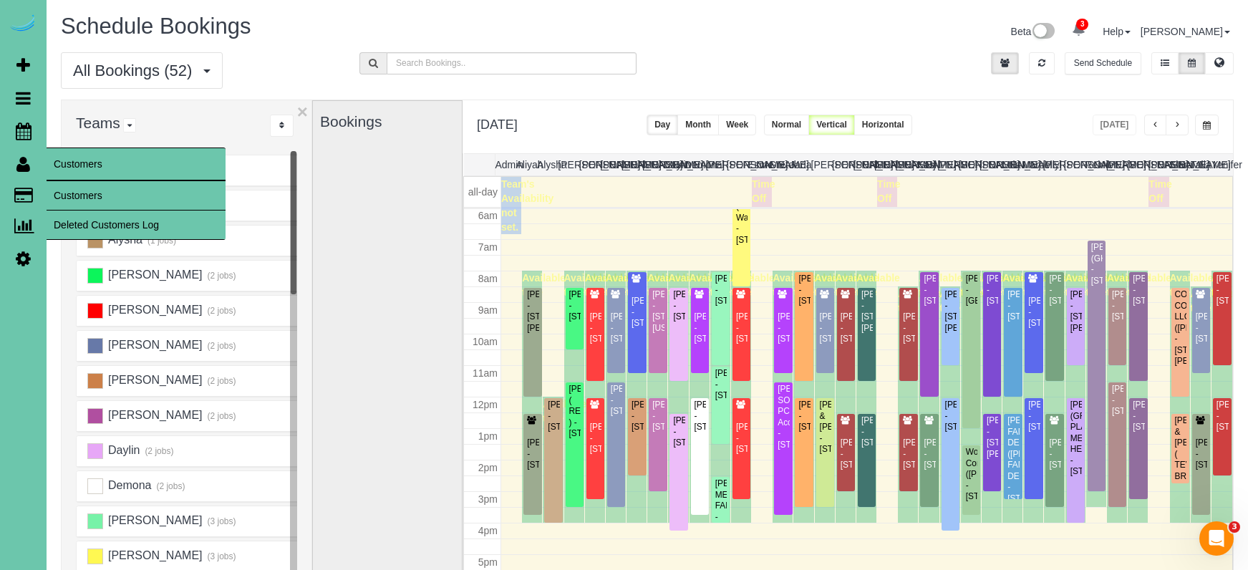
drag, startPoint x: 72, startPoint y: 191, endPoint x: 98, endPoint y: 186, distance: 27.0
click at [72, 191] on link "Customers" at bounding box center [136, 195] width 179 height 29
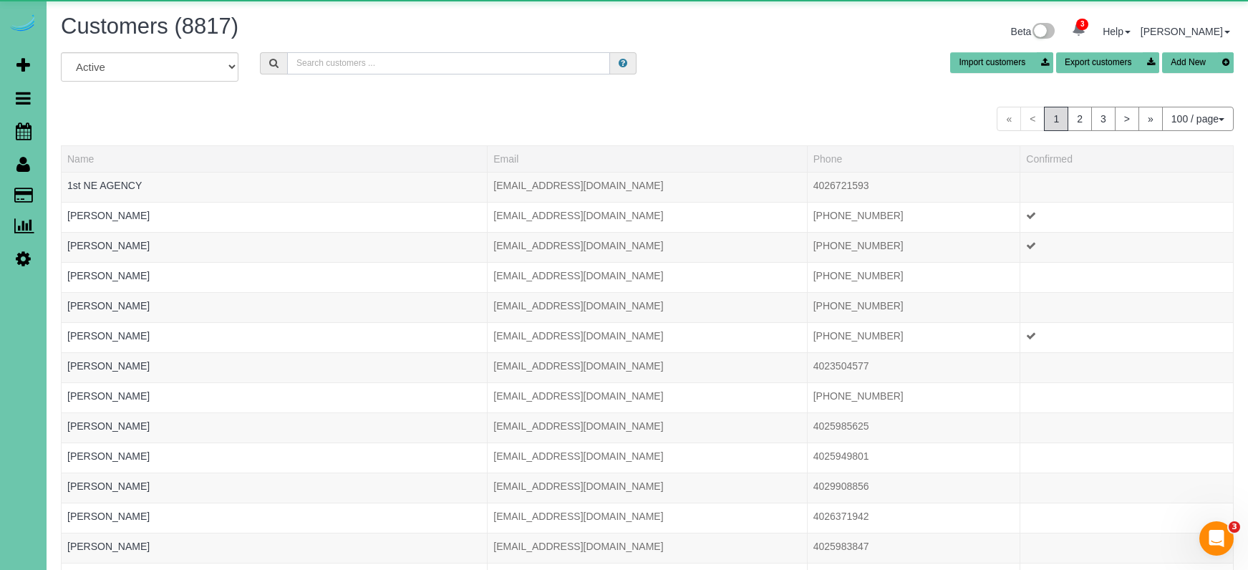
click at [404, 67] on input "text" at bounding box center [448, 63] width 323 height 22
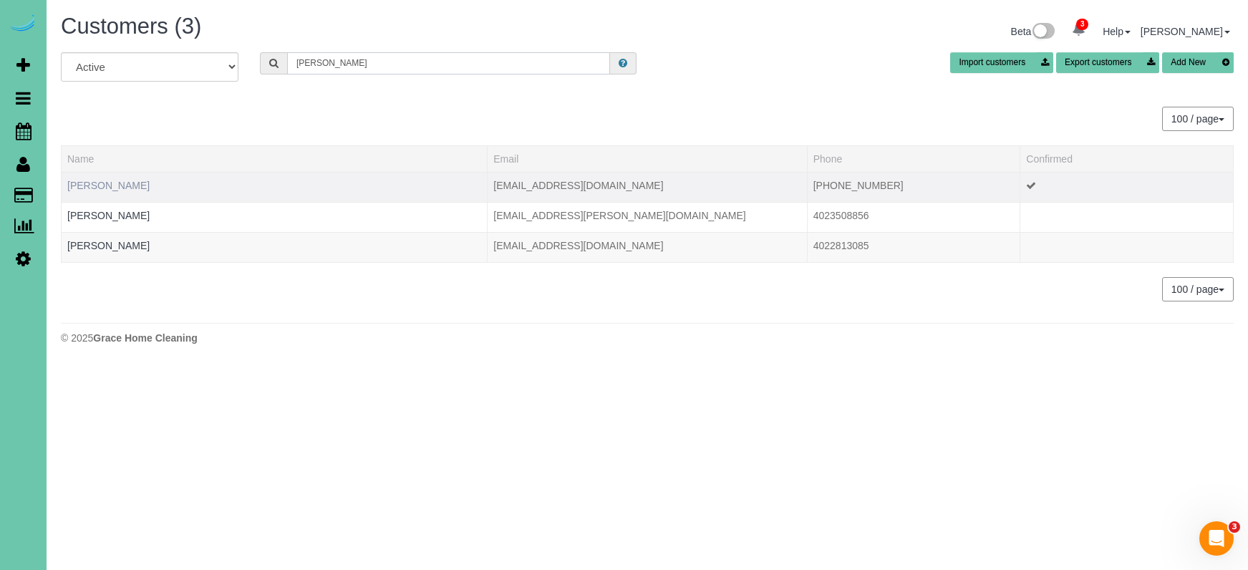
type input "Robert b"
click at [120, 185] on link "Robert Barnhardt" at bounding box center [108, 185] width 82 height 11
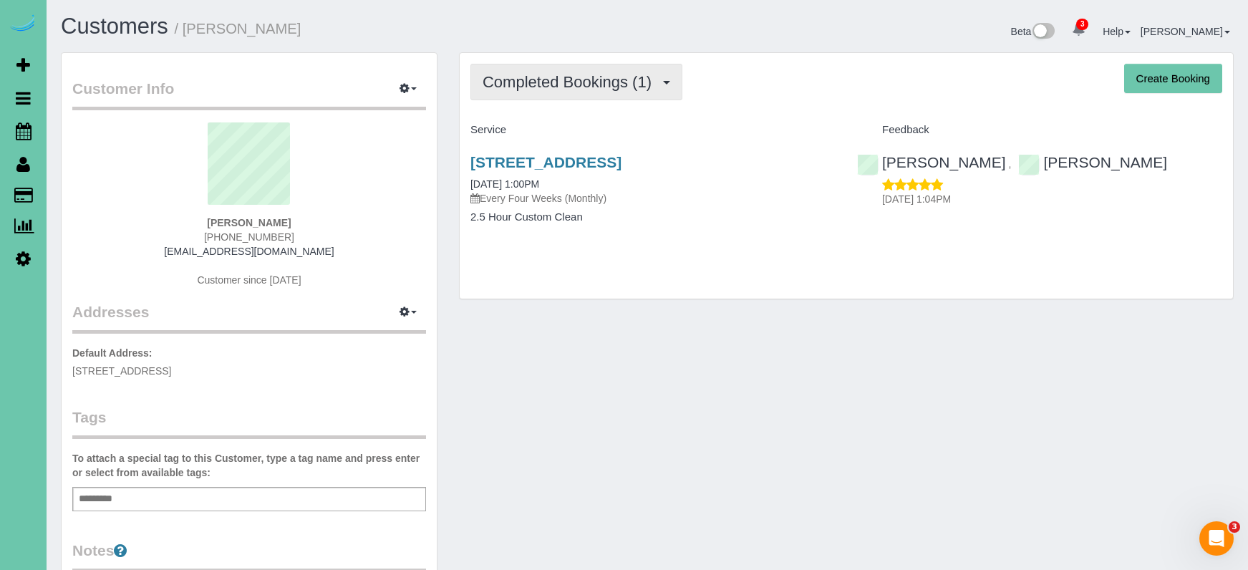
click at [599, 92] on button "Completed Bookings (1)" at bounding box center [577, 82] width 212 height 37
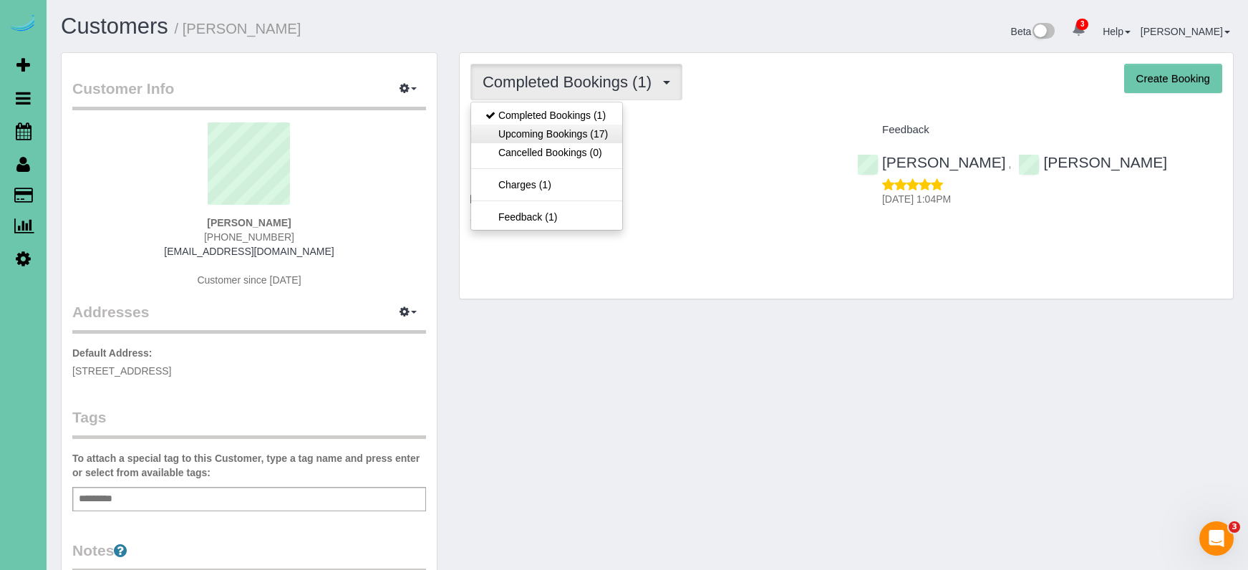
click at [593, 130] on link "Upcoming Bookings (17)" at bounding box center [546, 134] width 151 height 19
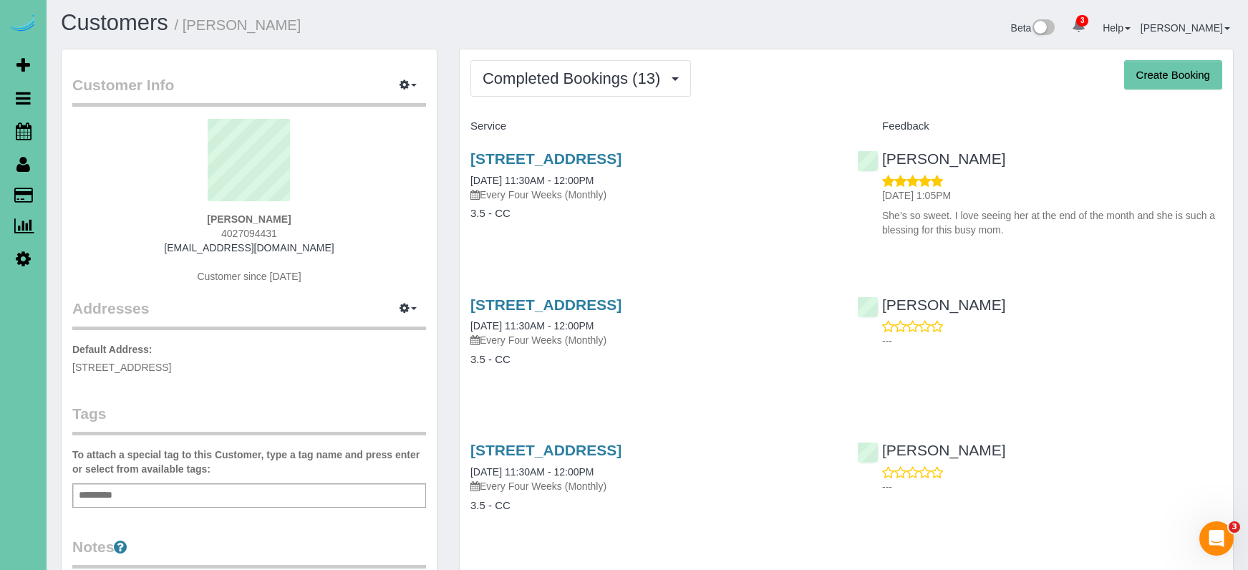
scroll to position [6, 0]
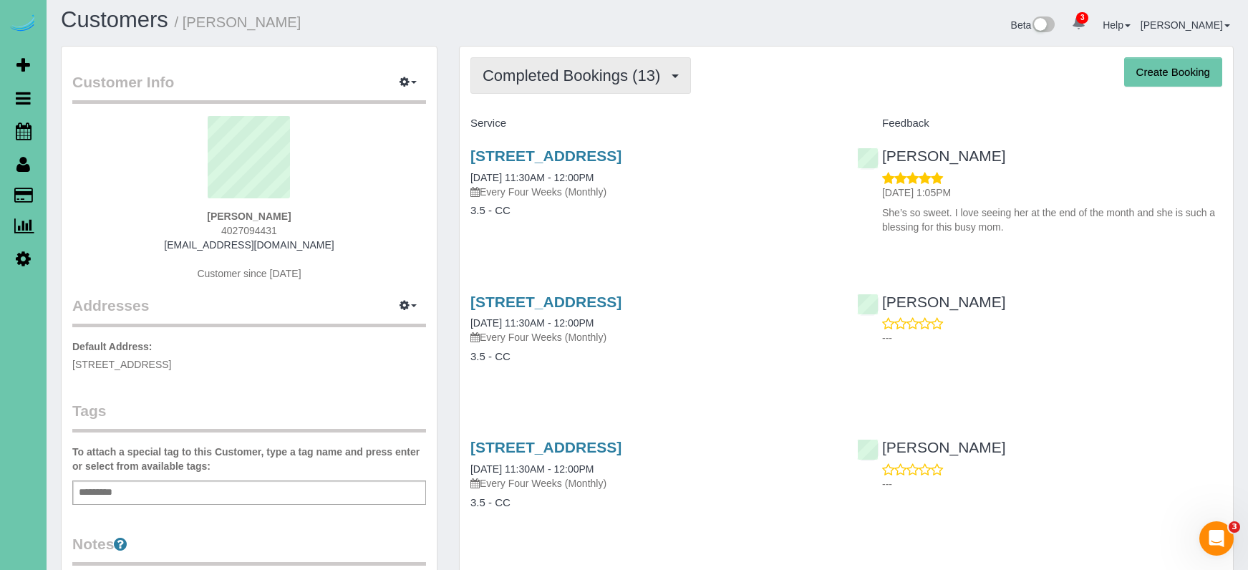
click at [515, 75] on span "Completed Bookings (13)" at bounding box center [575, 76] width 185 height 18
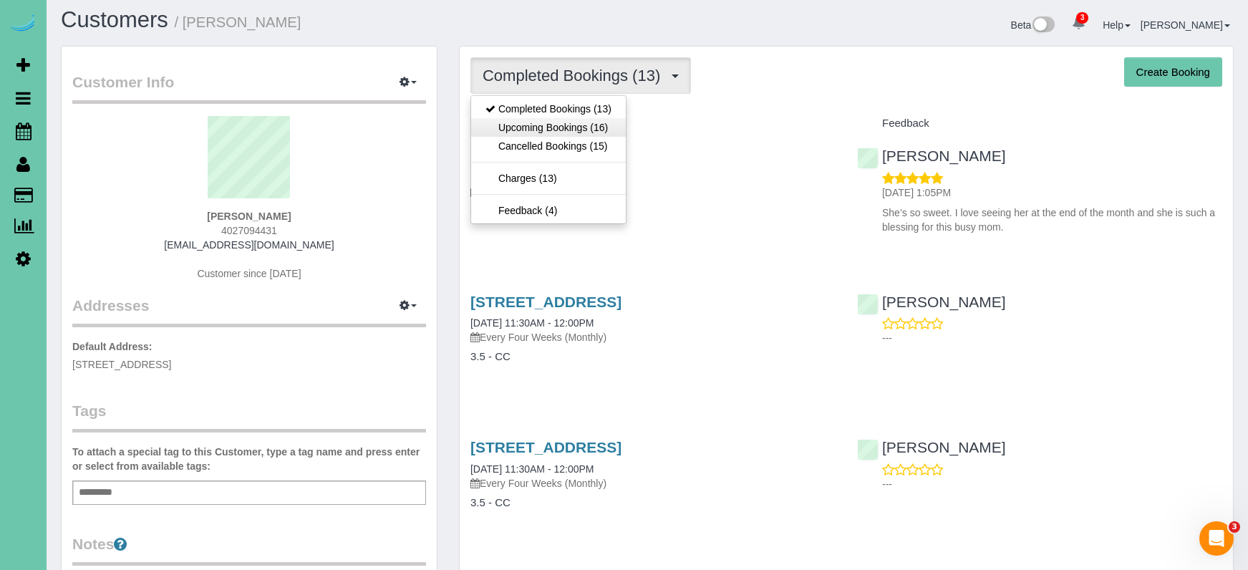
click at [491, 127] on link "Upcoming Bookings (16)" at bounding box center [548, 127] width 155 height 19
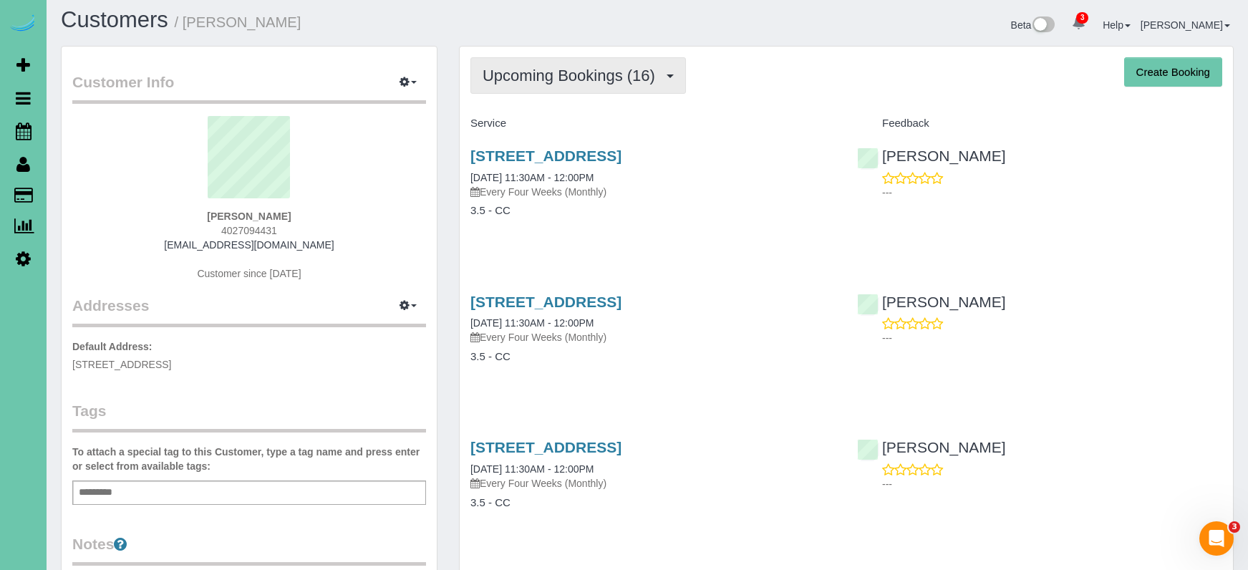
drag, startPoint x: 493, startPoint y: 76, endPoint x: 493, endPoint y: 87, distance: 11.5
click at [493, 77] on span "Upcoming Bookings (16)" at bounding box center [573, 76] width 180 height 18
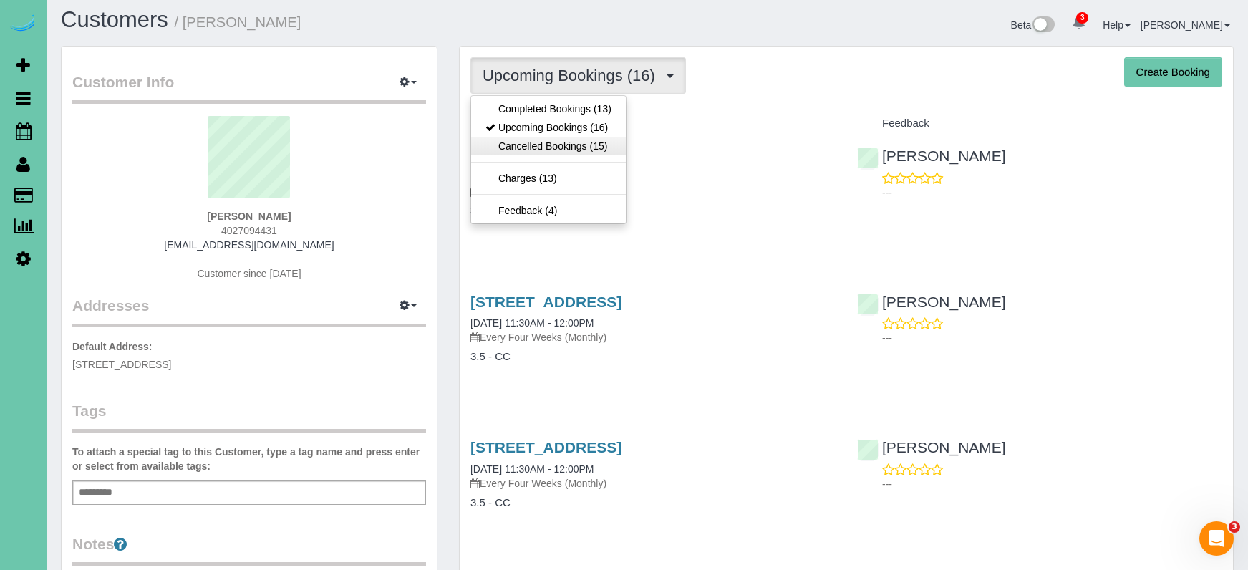
click at [498, 141] on link "Cancelled Bookings (15)" at bounding box center [548, 146] width 155 height 19
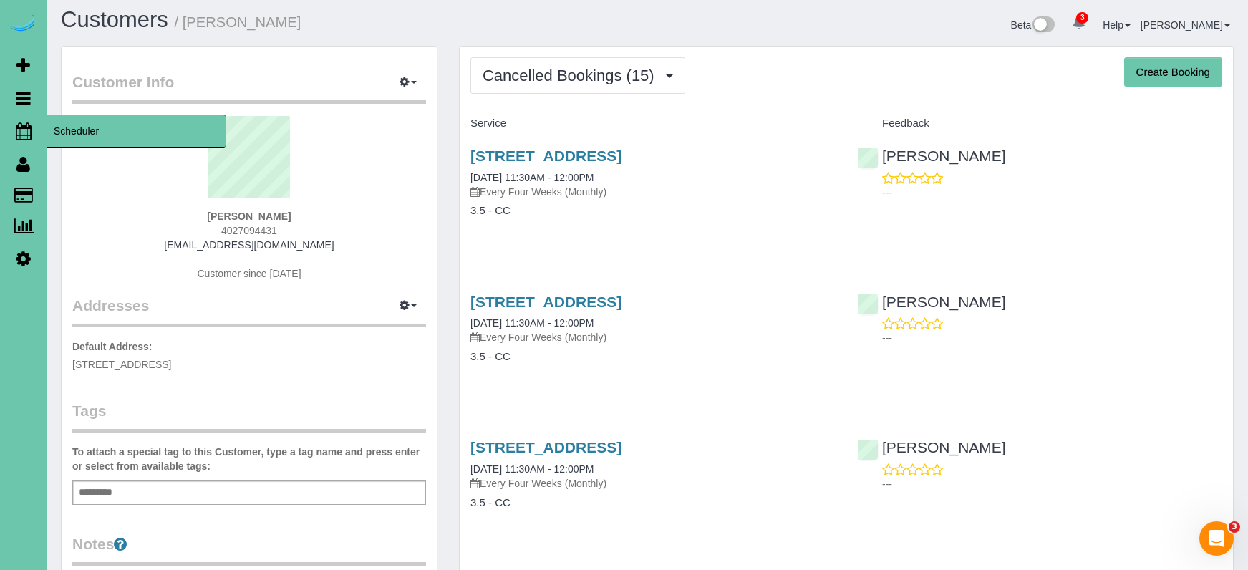
click at [28, 133] on icon at bounding box center [24, 130] width 16 height 17
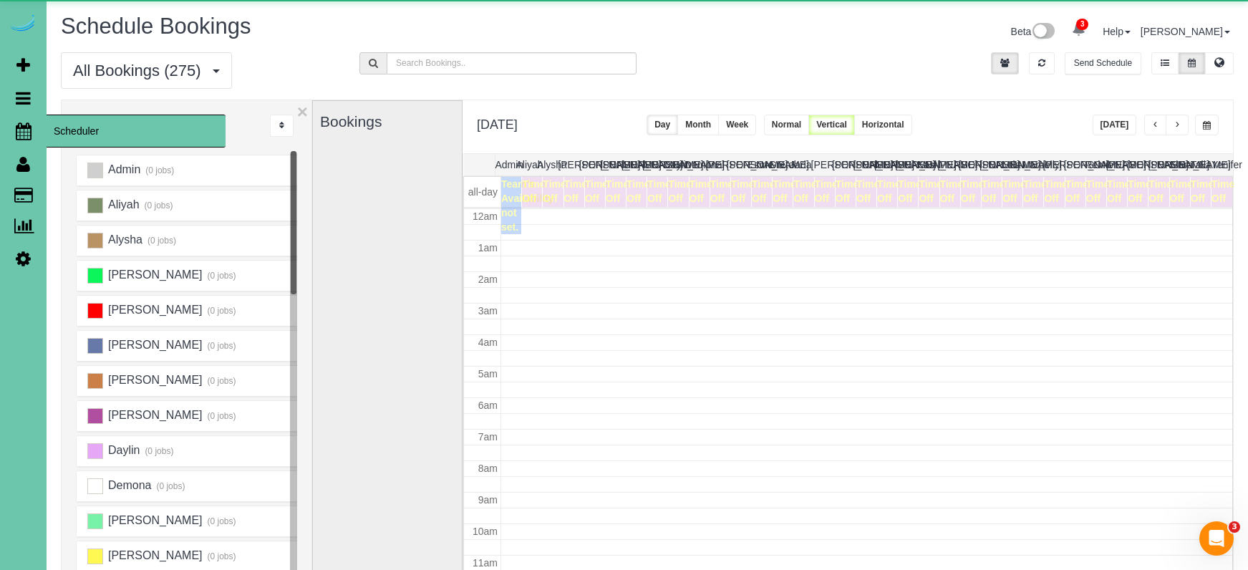
scroll to position [190, 0]
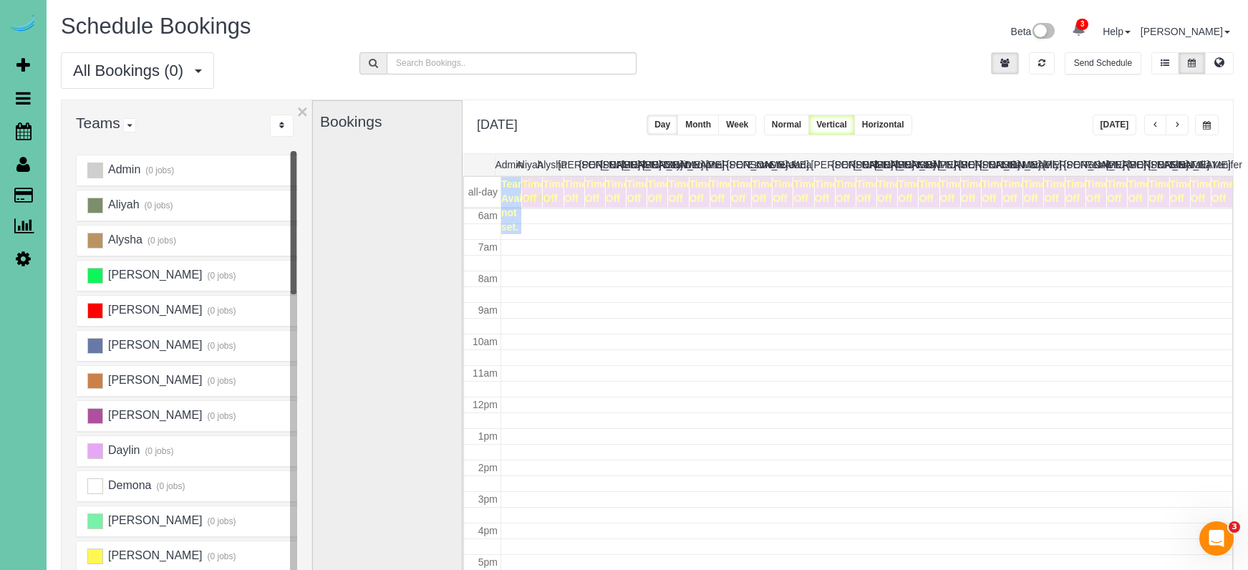
drag, startPoint x: 1192, startPoint y: 124, endPoint x: 1203, endPoint y: 123, distance: 10.8
click at [1192, 125] on div "Today" at bounding box center [1156, 125] width 127 height 21
click at [1209, 123] on span "button" at bounding box center [1207, 125] width 8 height 9
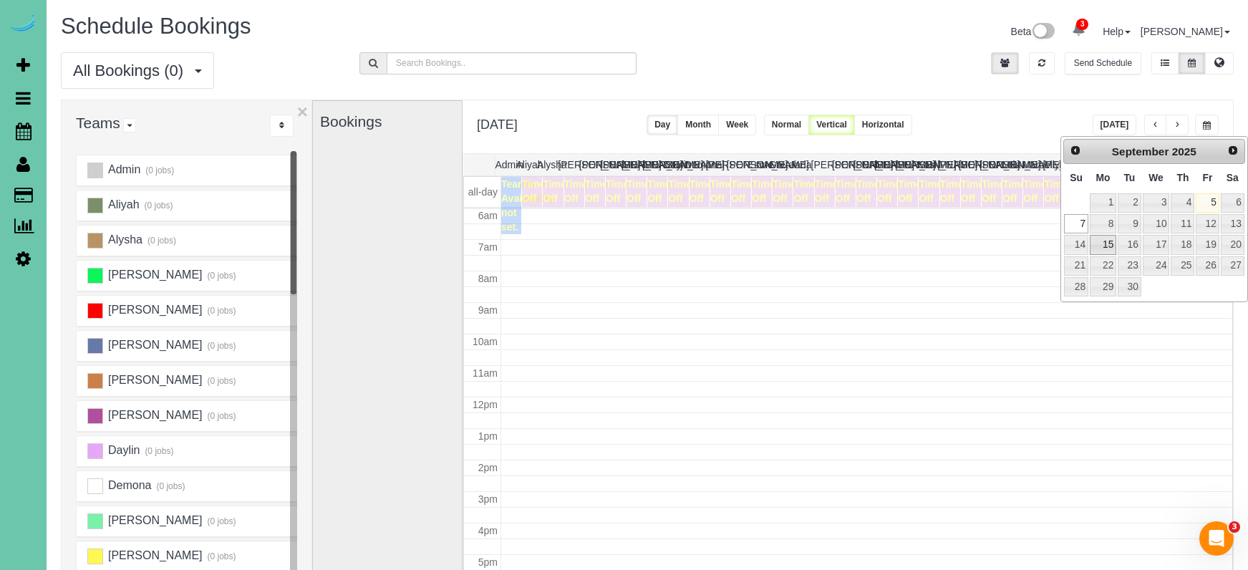
click at [1104, 244] on link "15" at bounding box center [1103, 244] width 26 height 19
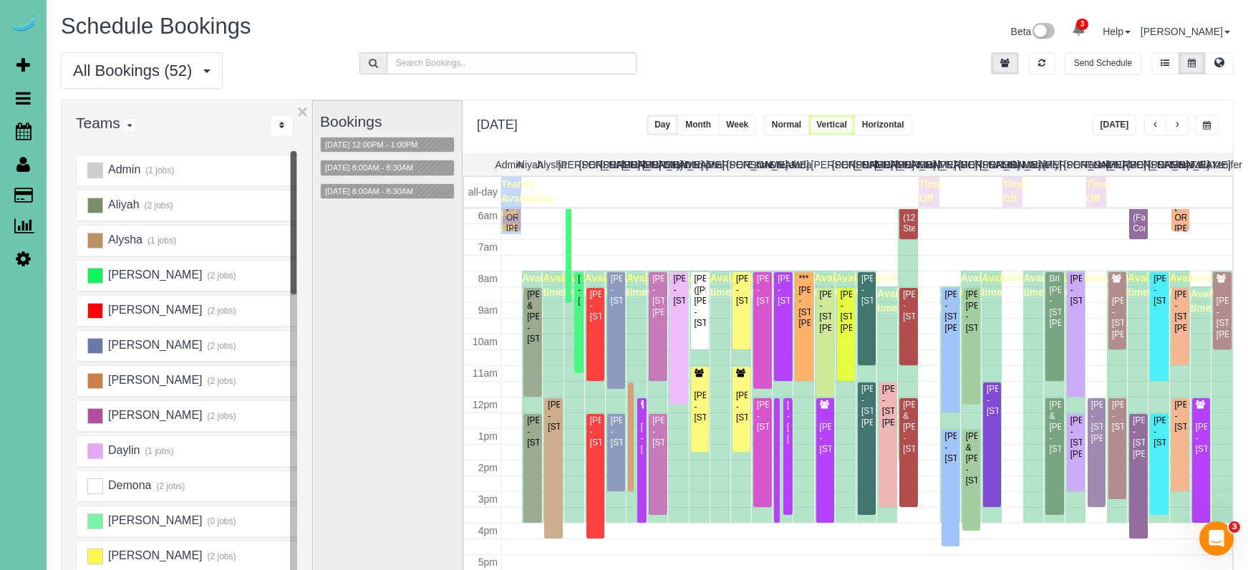
click at [1172, 130] on button "button" at bounding box center [1177, 125] width 23 height 21
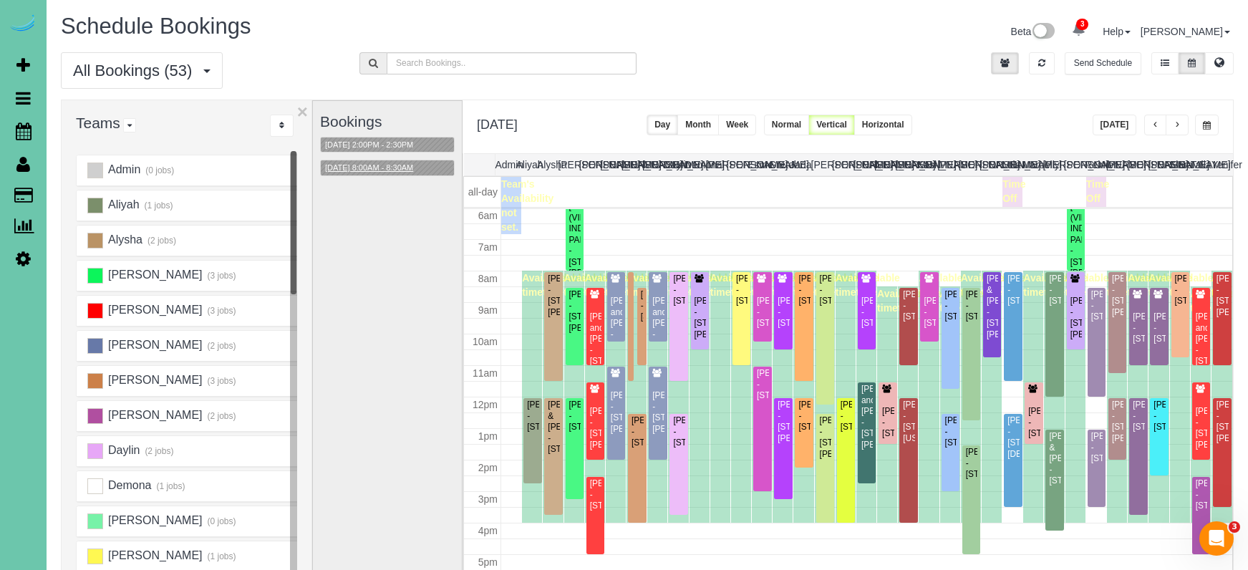
click at [378, 167] on button "09/16/2025 8:00AM - 8:30AM" at bounding box center [369, 167] width 97 height 15
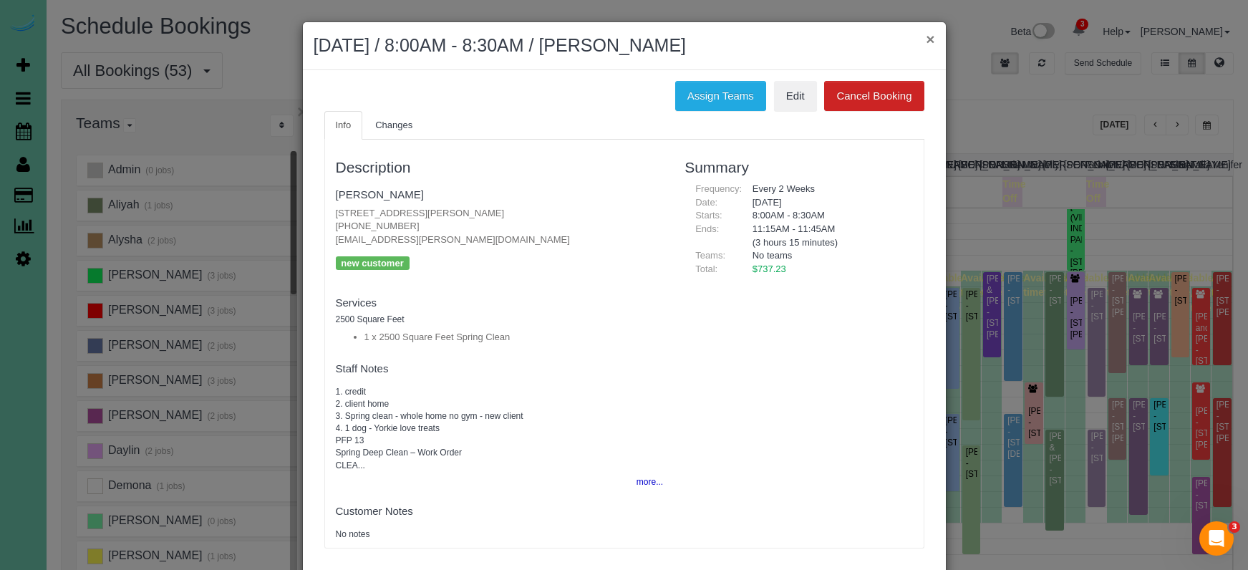
click at [926, 37] on button "×" at bounding box center [930, 39] width 9 height 15
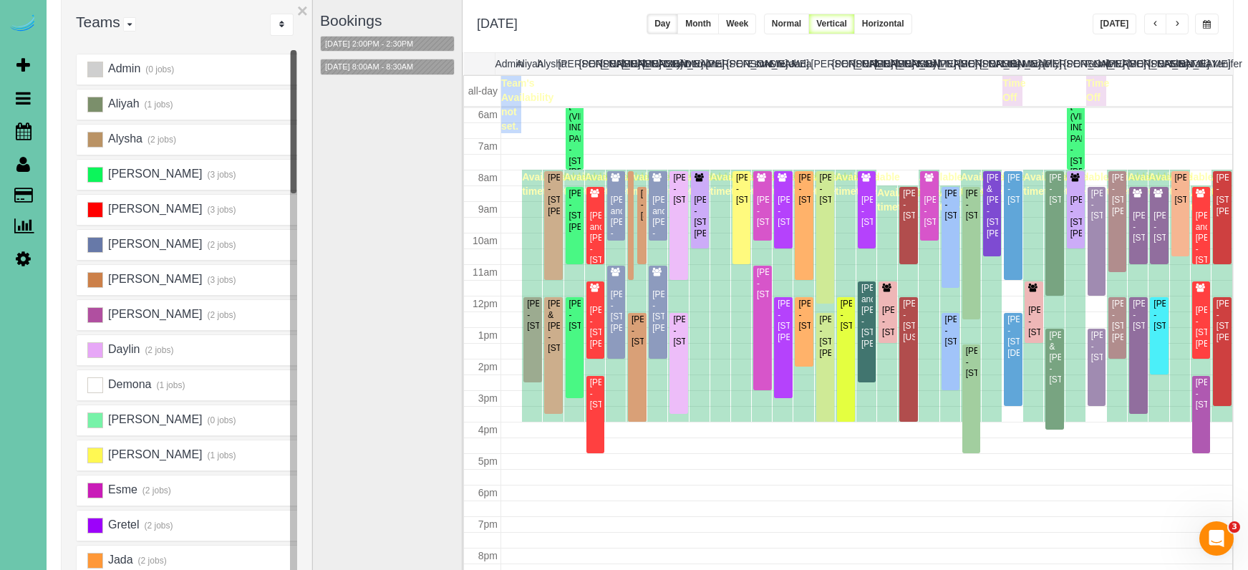
click at [1175, 23] on span "button" at bounding box center [1177, 24] width 7 height 9
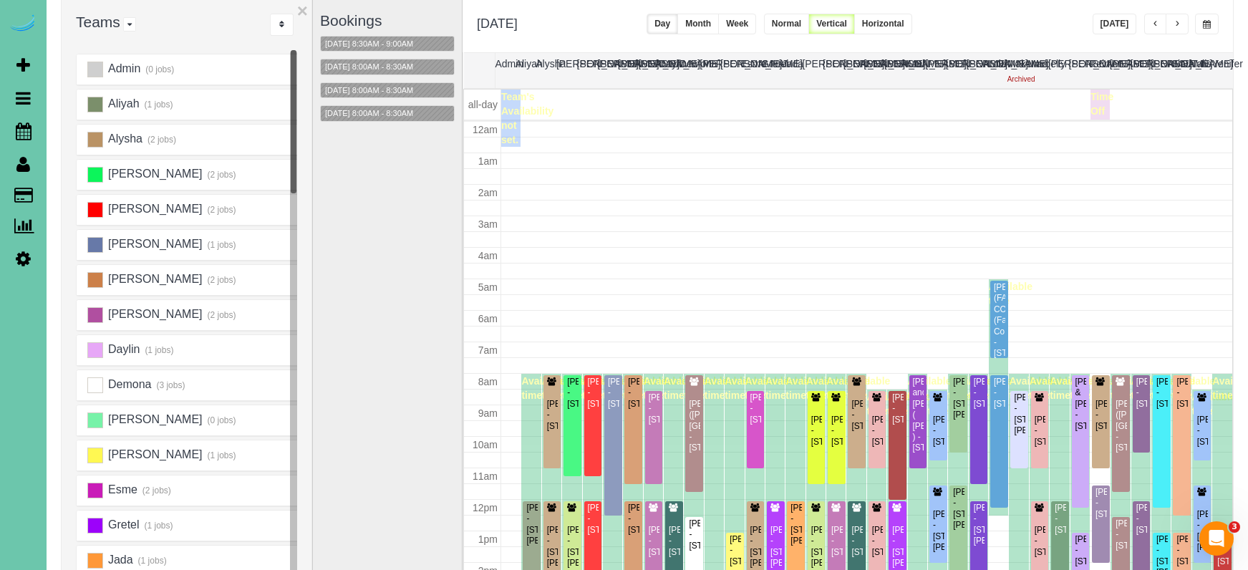
scroll to position [190, 0]
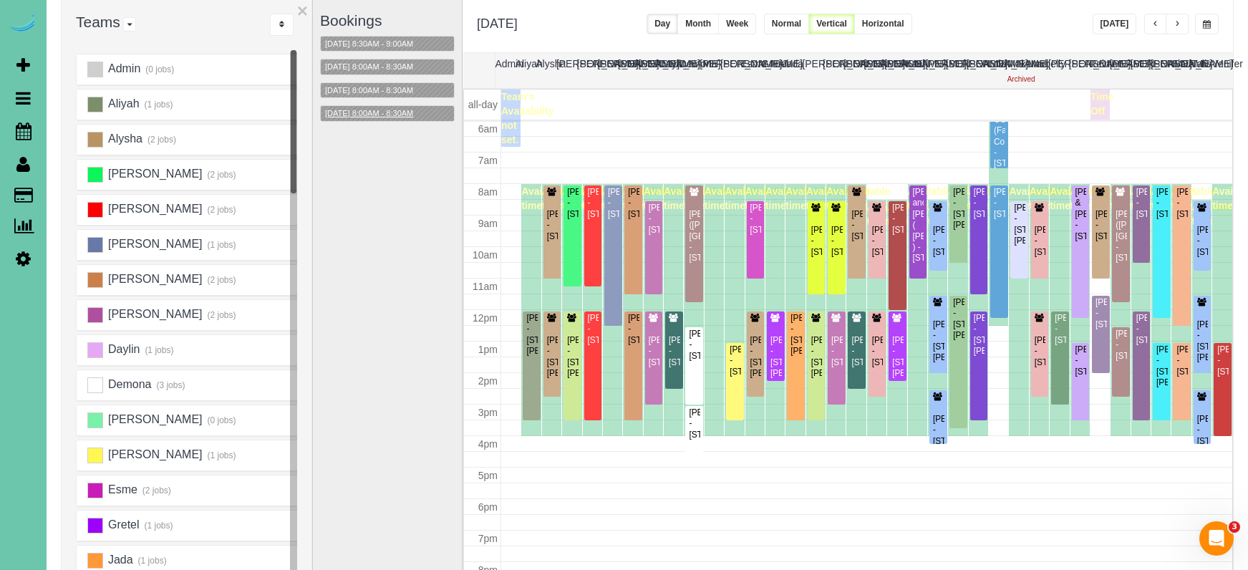
click at [409, 110] on button "09/17/2025 8:00AM - 8:30AM" at bounding box center [369, 113] width 97 height 15
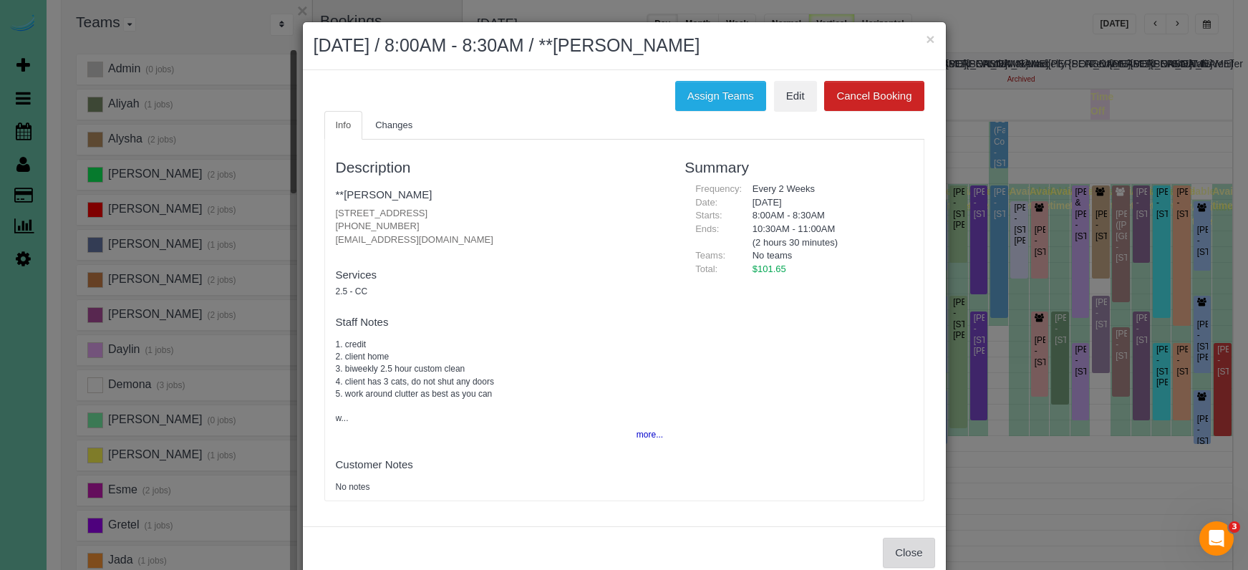
click at [912, 555] on button "Close" at bounding box center [909, 553] width 52 height 30
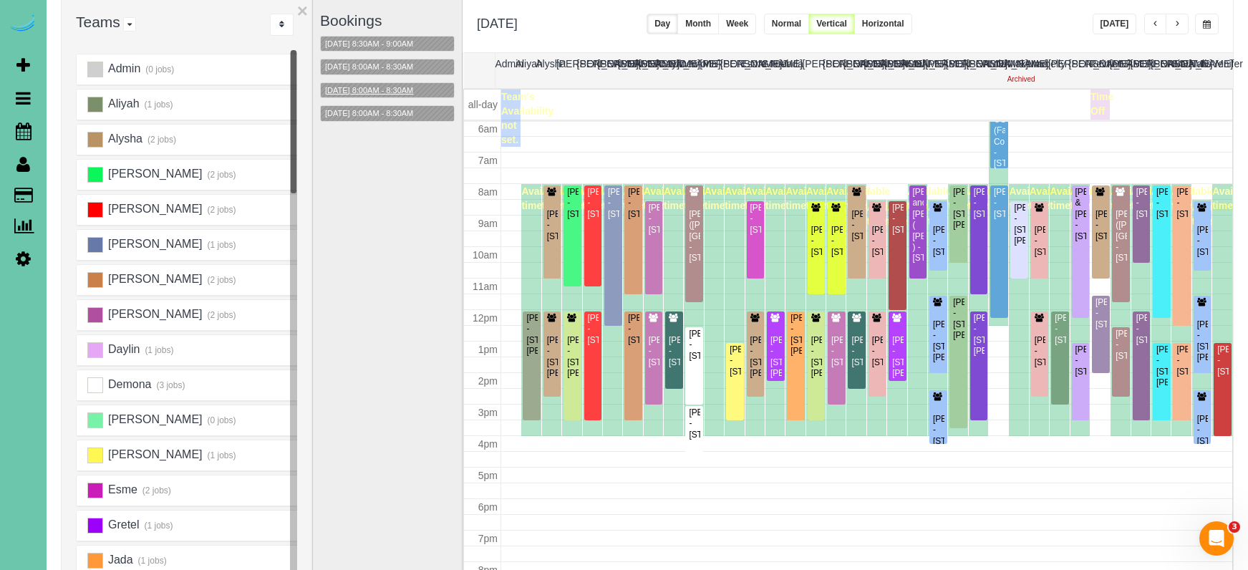
click at [379, 90] on button "09/17/2025 8:00AM - 8:30AM" at bounding box center [369, 90] width 97 height 15
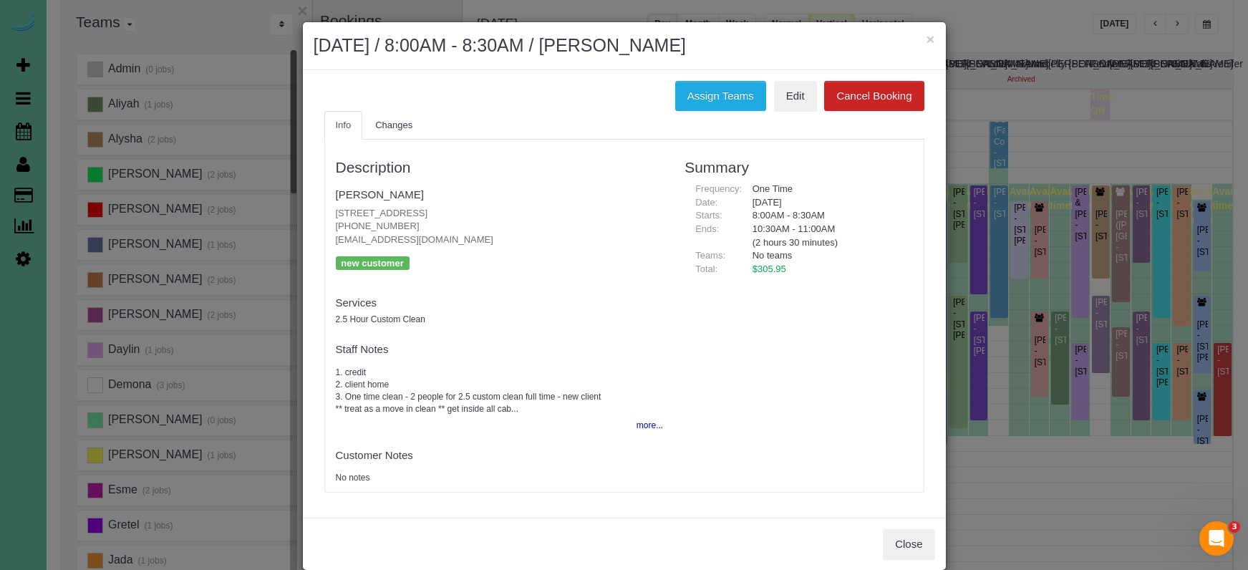
click at [903, 521] on div "Close" at bounding box center [624, 544] width 643 height 52
drag, startPoint x: 896, startPoint y: 540, endPoint x: 821, endPoint y: 476, distance: 99.0
click at [896, 539] on button "Close" at bounding box center [909, 544] width 52 height 30
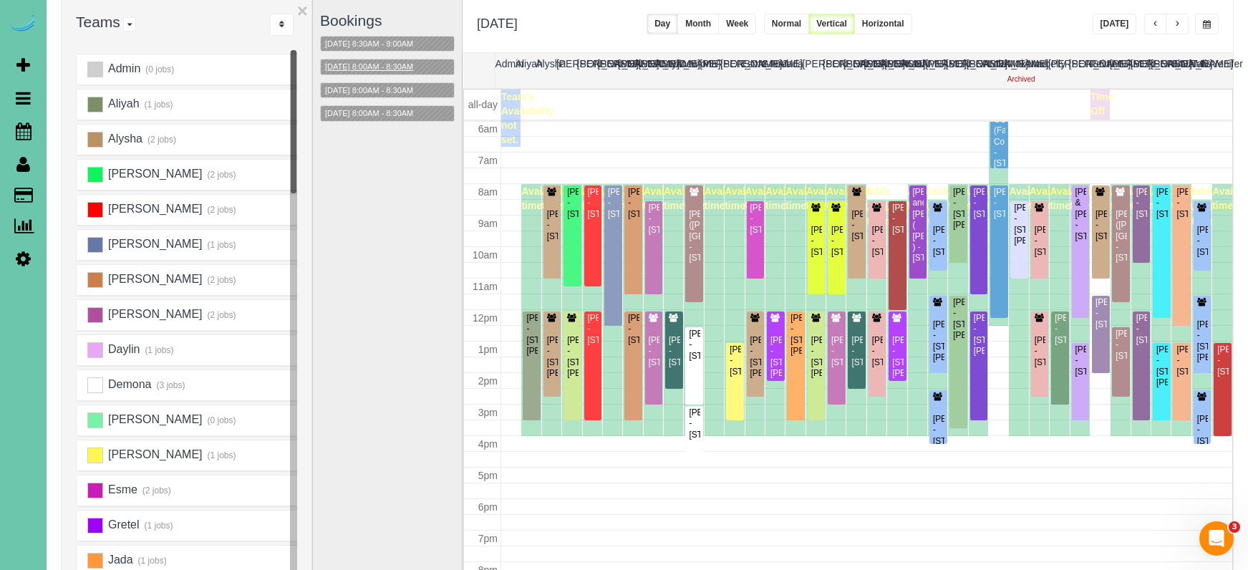
click at [379, 63] on button "09/17/2025 8:00AM - 8:30AM" at bounding box center [369, 66] width 97 height 15
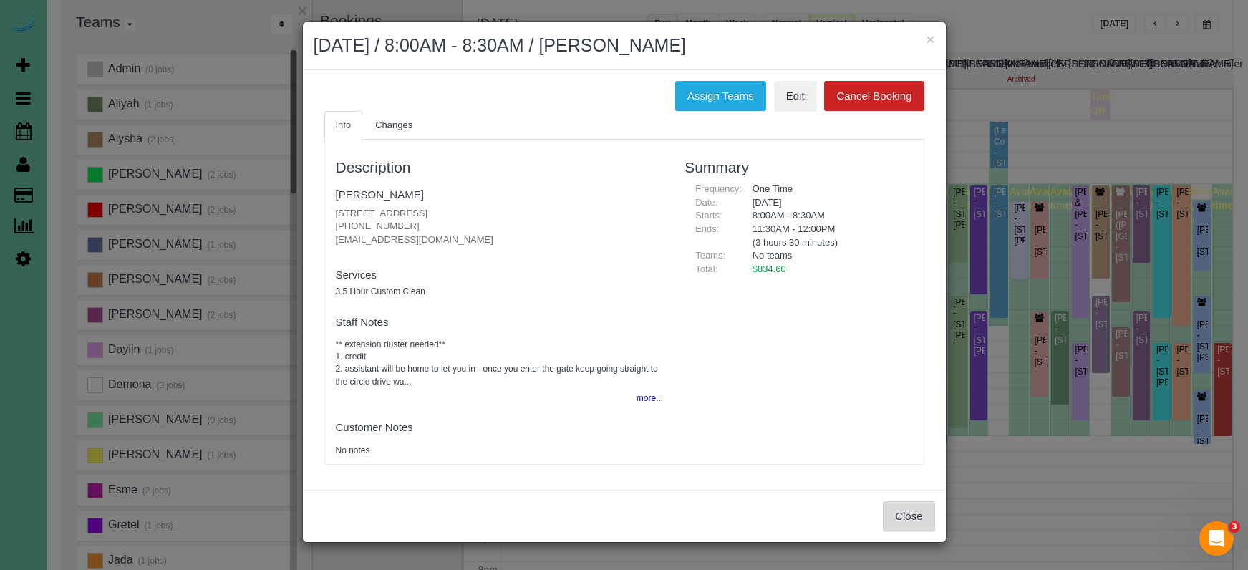
click at [918, 511] on button "Close" at bounding box center [909, 516] width 52 height 30
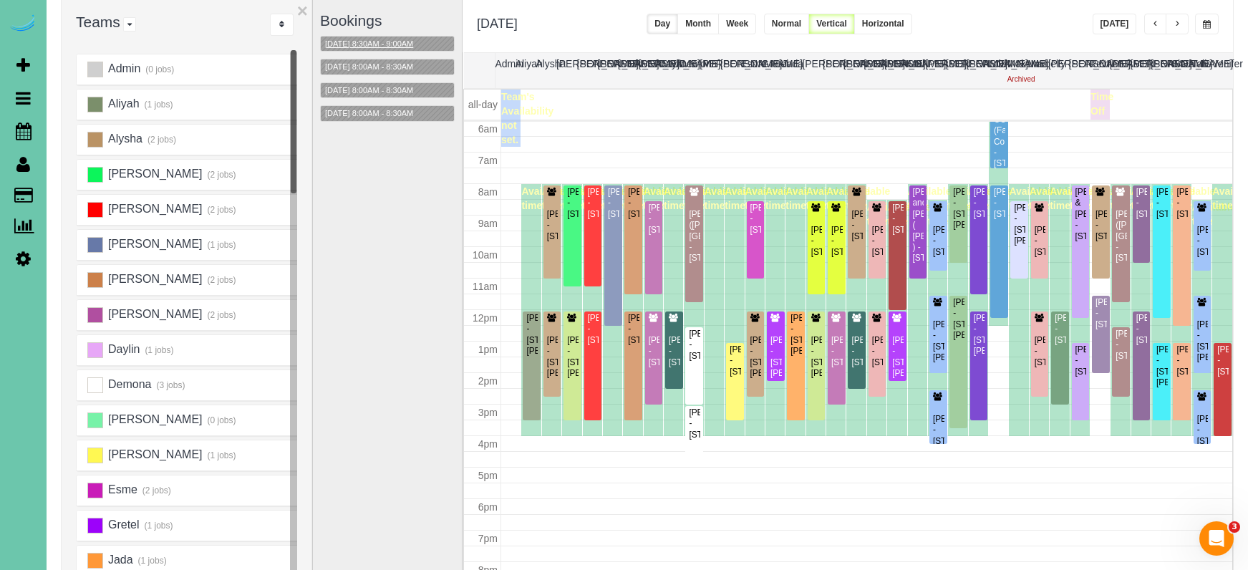
click at [389, 39] on button "09/17/2025 8:30AM - 9:00AM" at bounding box center [369, 44] width 97 height 15
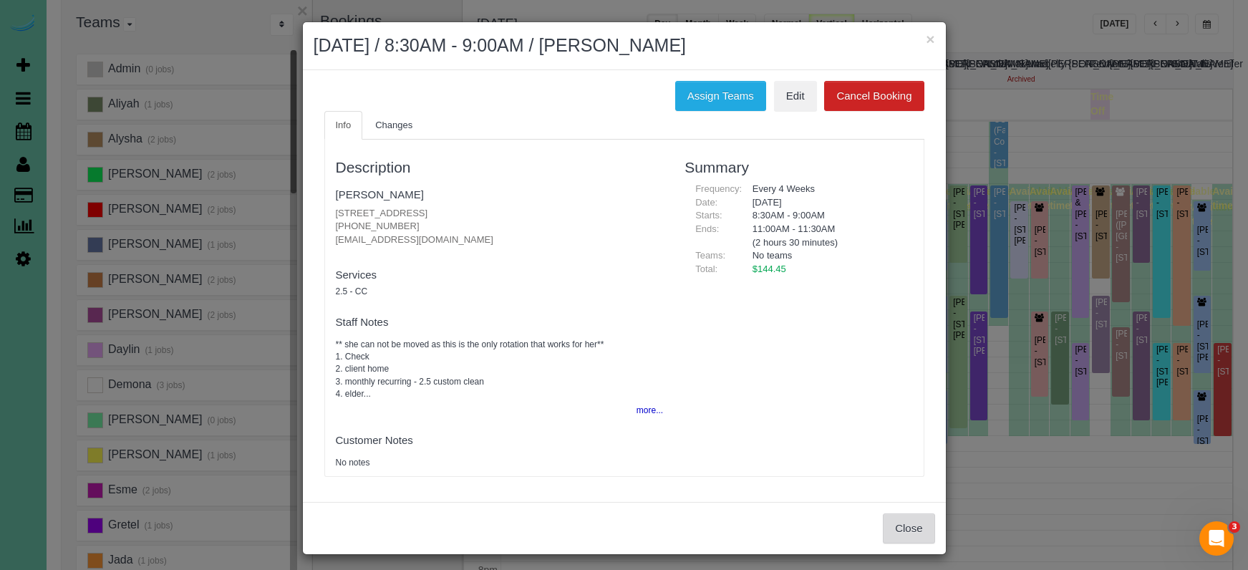
click at [893, 514] on button "Close" at bounding box center [909, 529] width 52 height 30
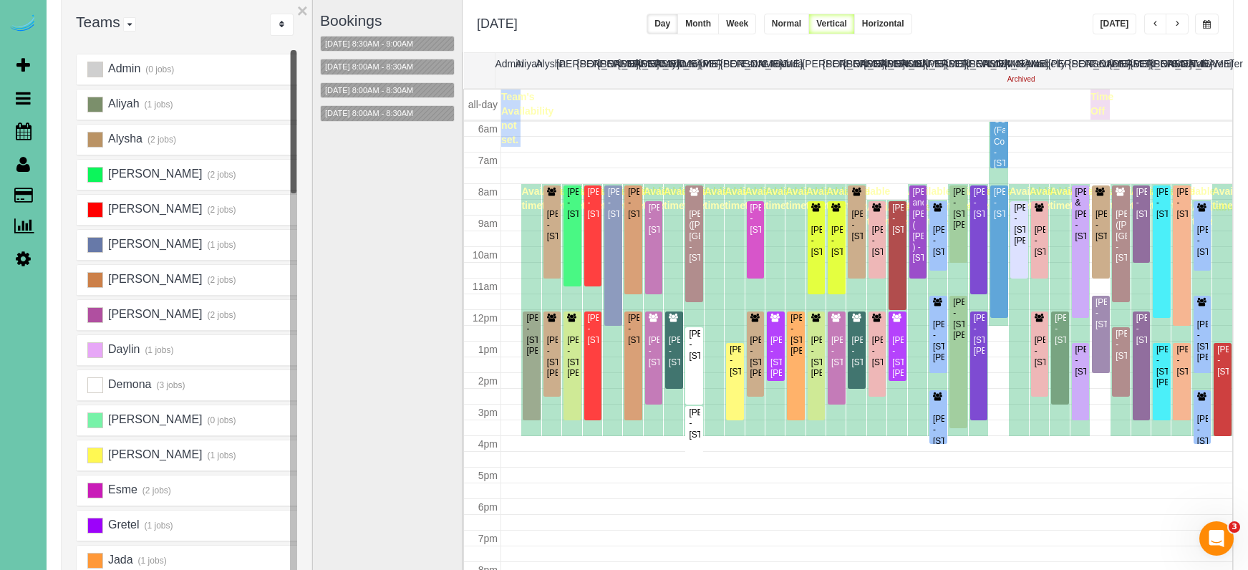
click at [1172, 18] on button "button" at bounding box center [1177, 24] width 23 height 21
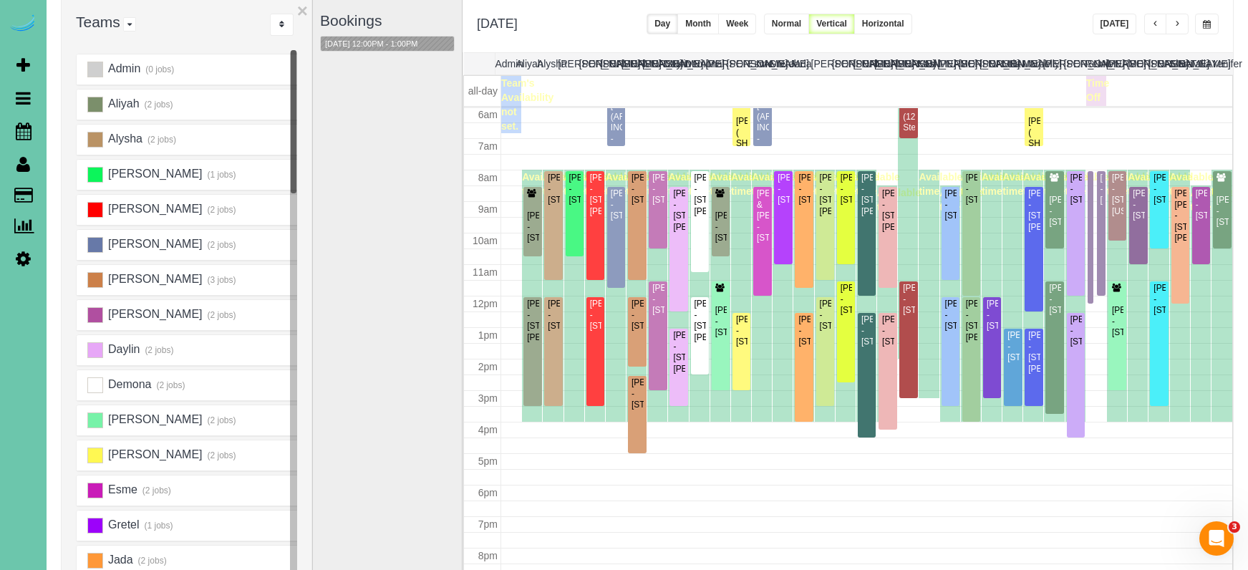
click at [1210, 22] on span "button" at bounding box center [1207, 24] width 8 height 9
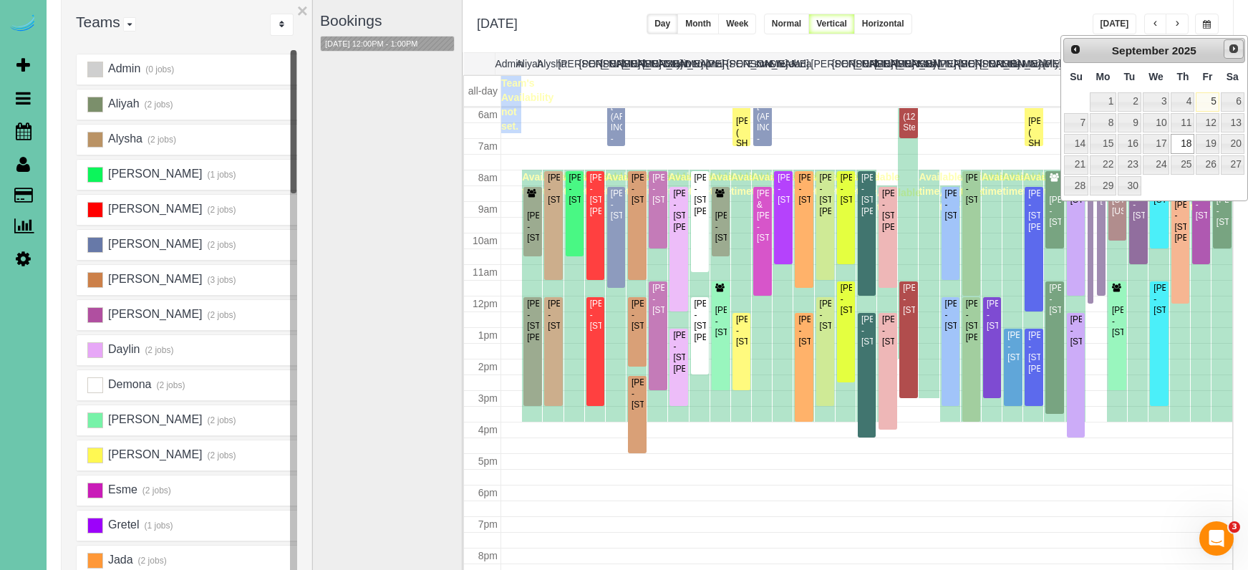
click at [1233, 49] on span "Next" at bounding box center [1233, 48] width 11 height 11
click at [1190, 93] on link "2" at bounding box center [1183, 101] width 24 height 19
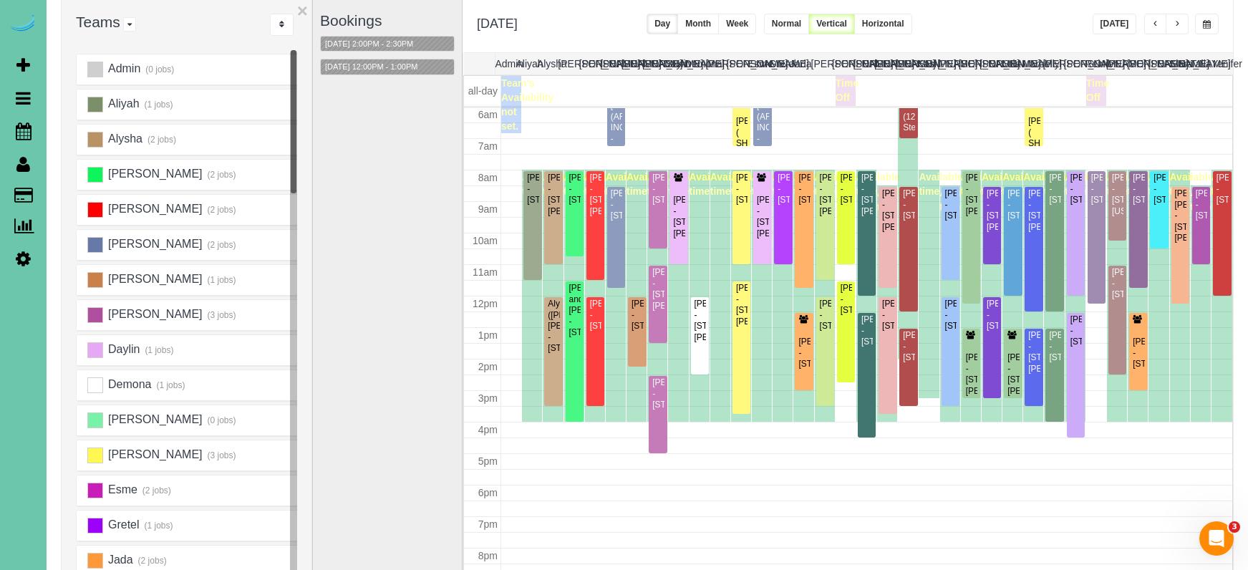
click at [1210, 20] on span "button" at bounding box center [1207, 24] width 8 height 9
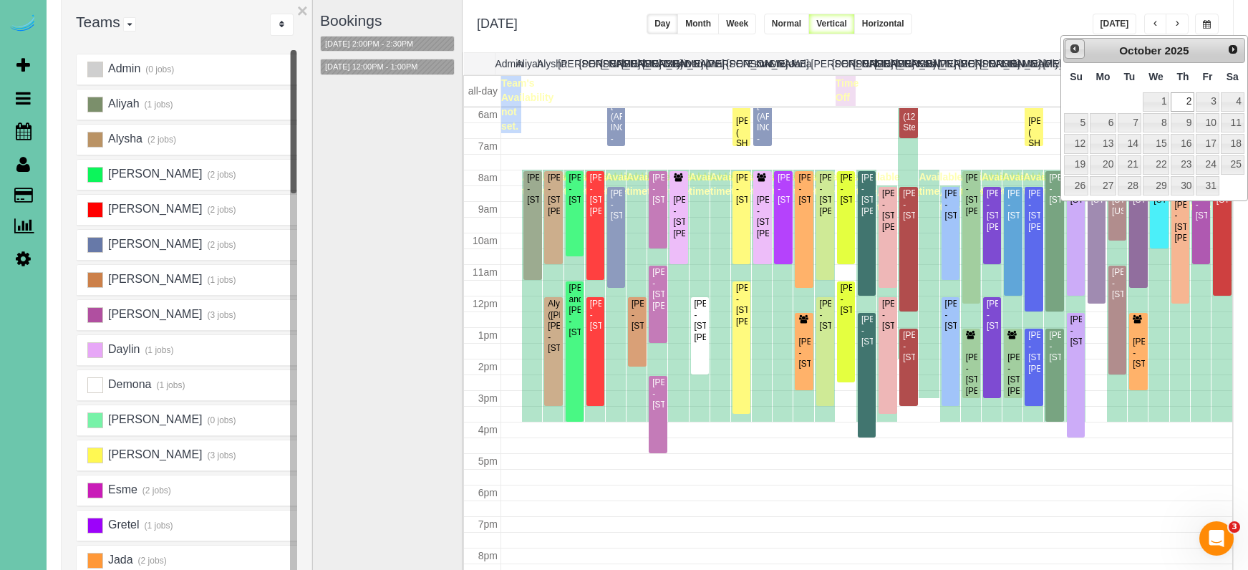
click at [1072, 52] on span "Prev" at bounding box center [1074, 48] width 11 height 11
click at [1185, 142] on link "18" at bounding box center [1183, 143] width 24 height 19
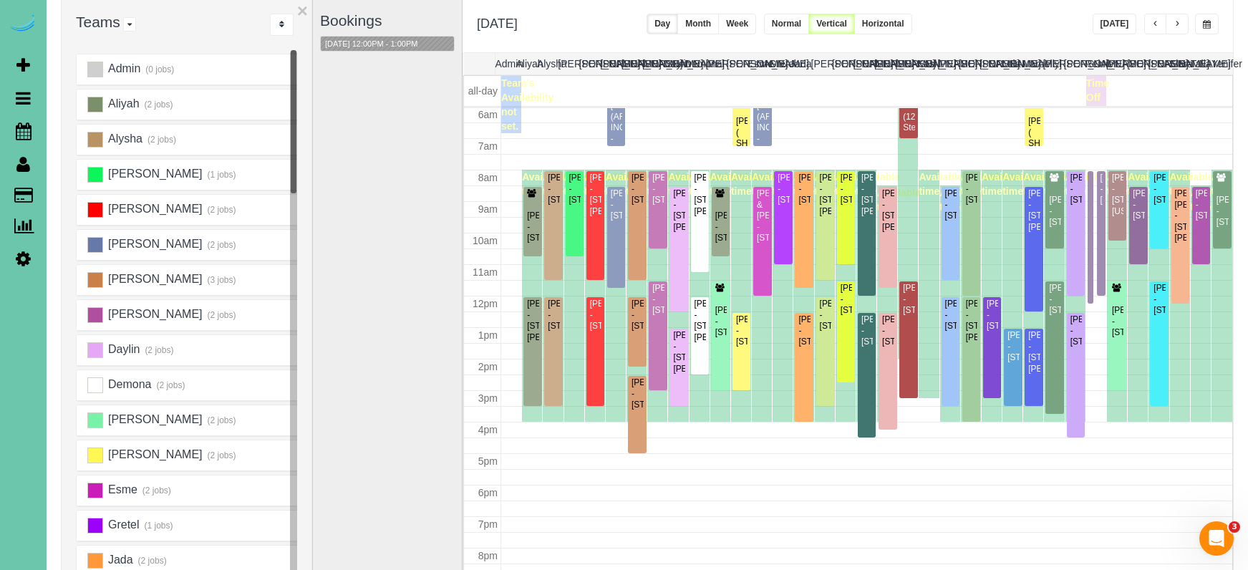
click at [1158, 24] on span "button" at bounding box center [1155, 24] width 7 height 9
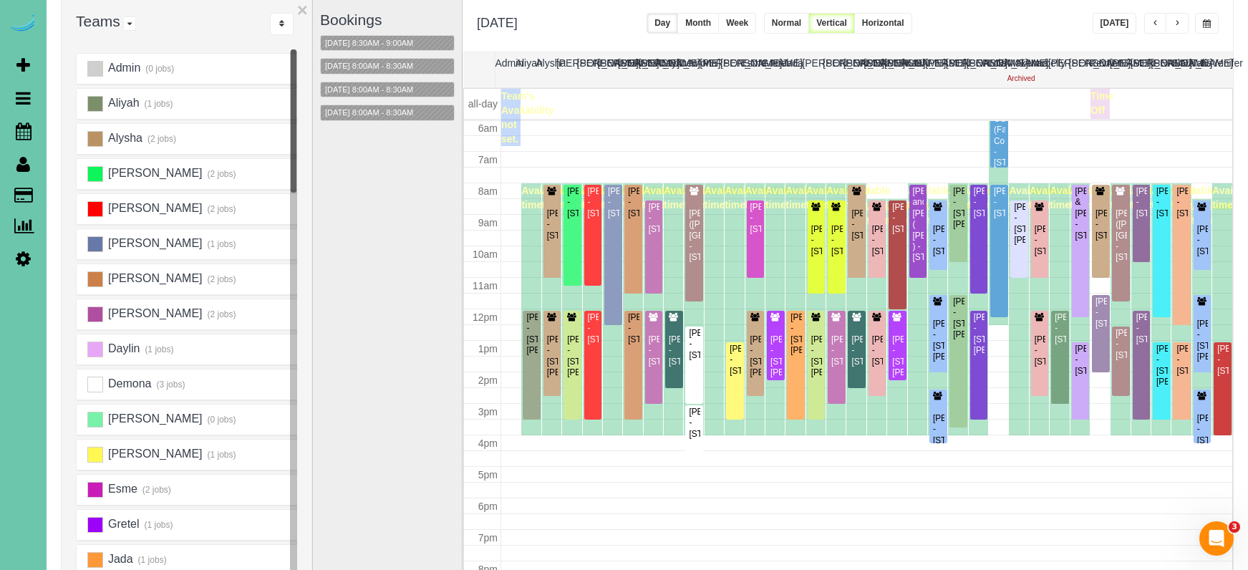
click at [1205, 26] on span "button" at bounding box center [1207, 23] width 8 height 9
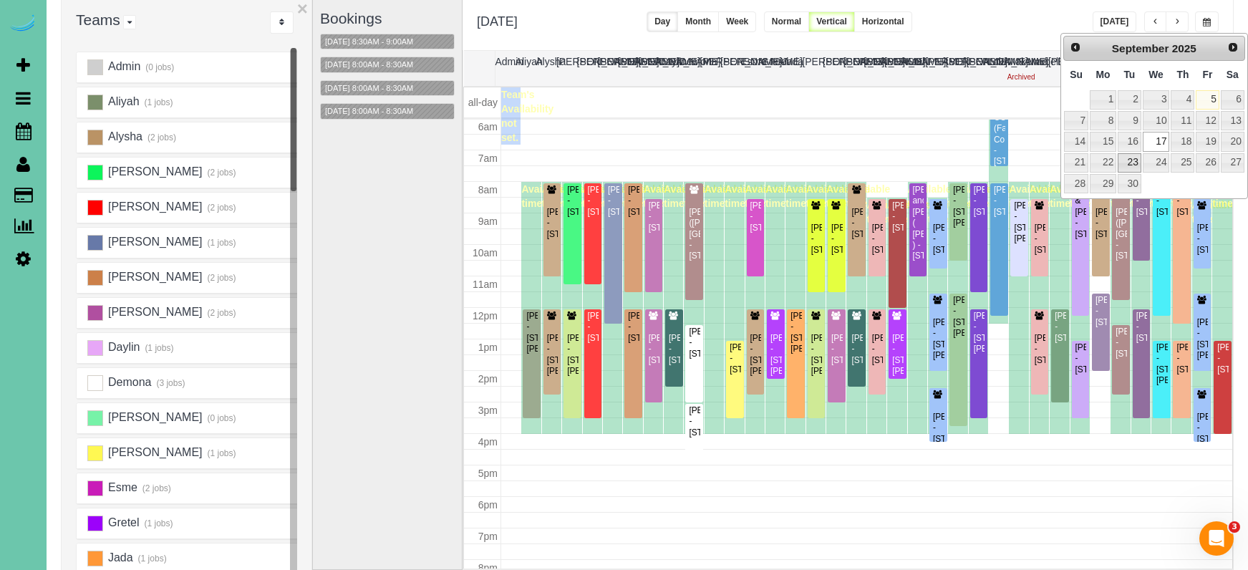
click at [1124, 155] on link "23" at bounding box center [1129, 162] width 23 height 19
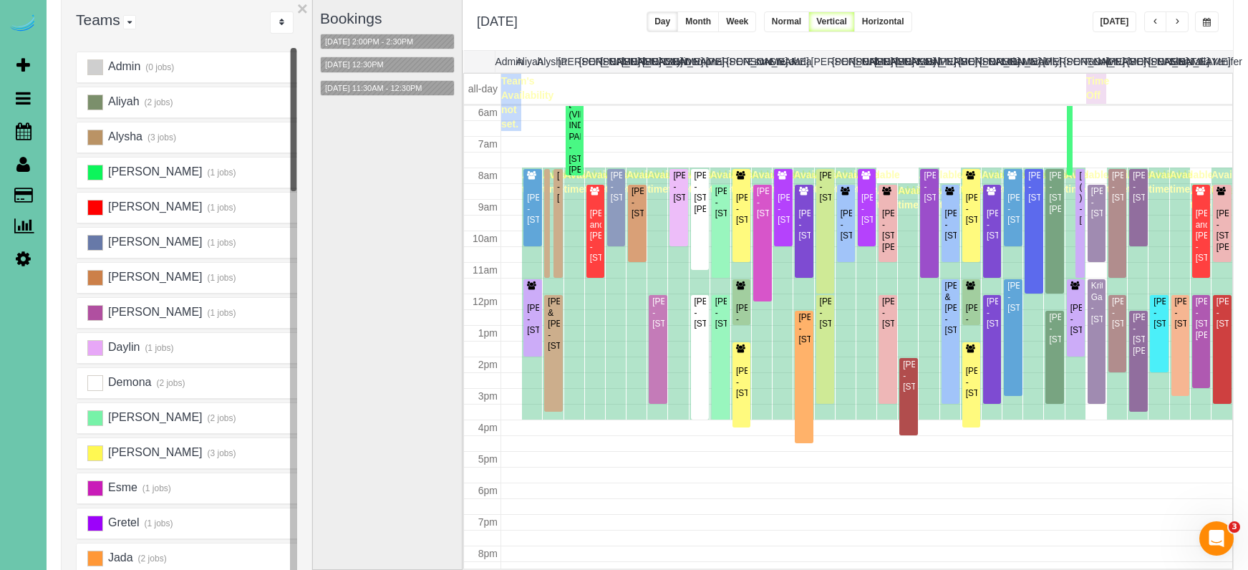
scroll to position [102, 0]
click at [1176, 24] on span "button" at bounding box center [1177, 23] width 7 height 9
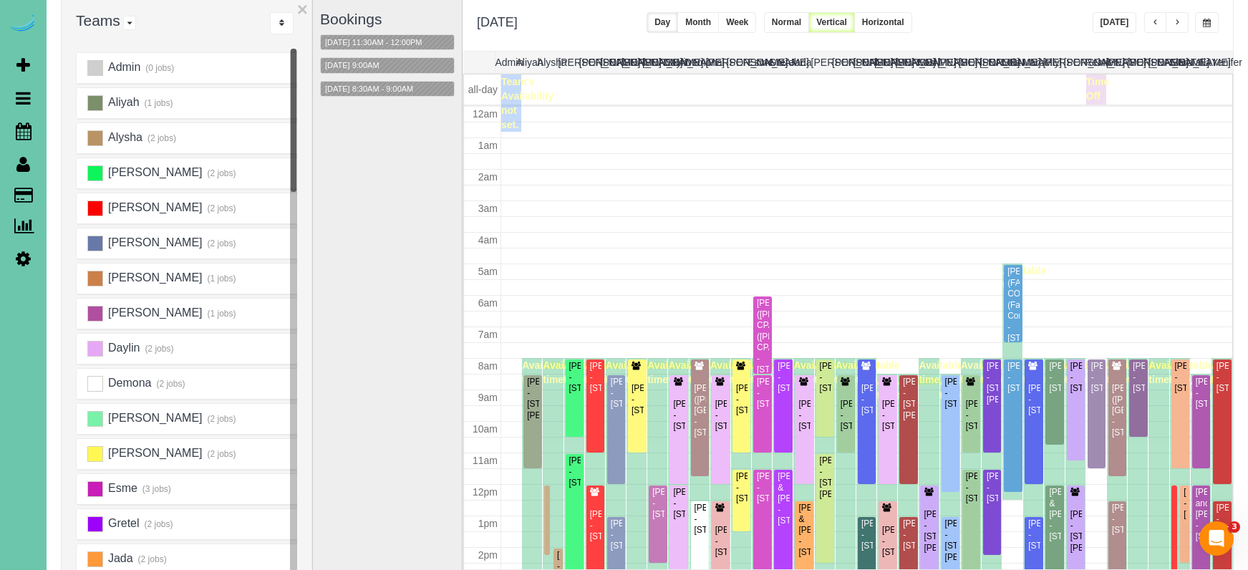
scroll to position [190, 0]
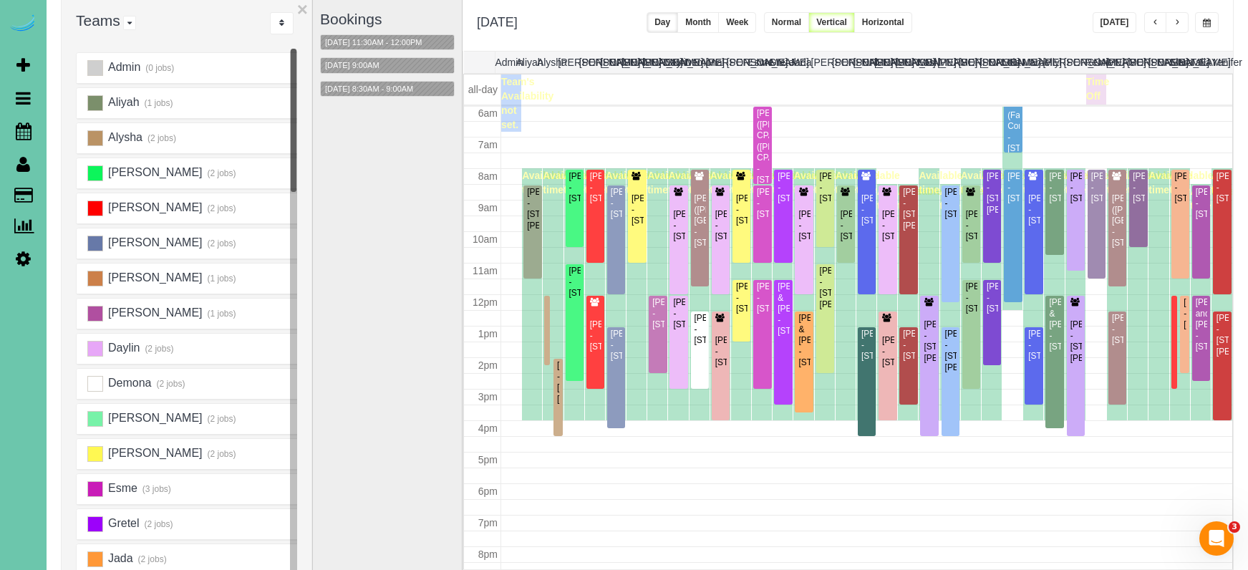
click at [1178, 21] on span "button" at bounding box center [1177, 23] width 7 height 9
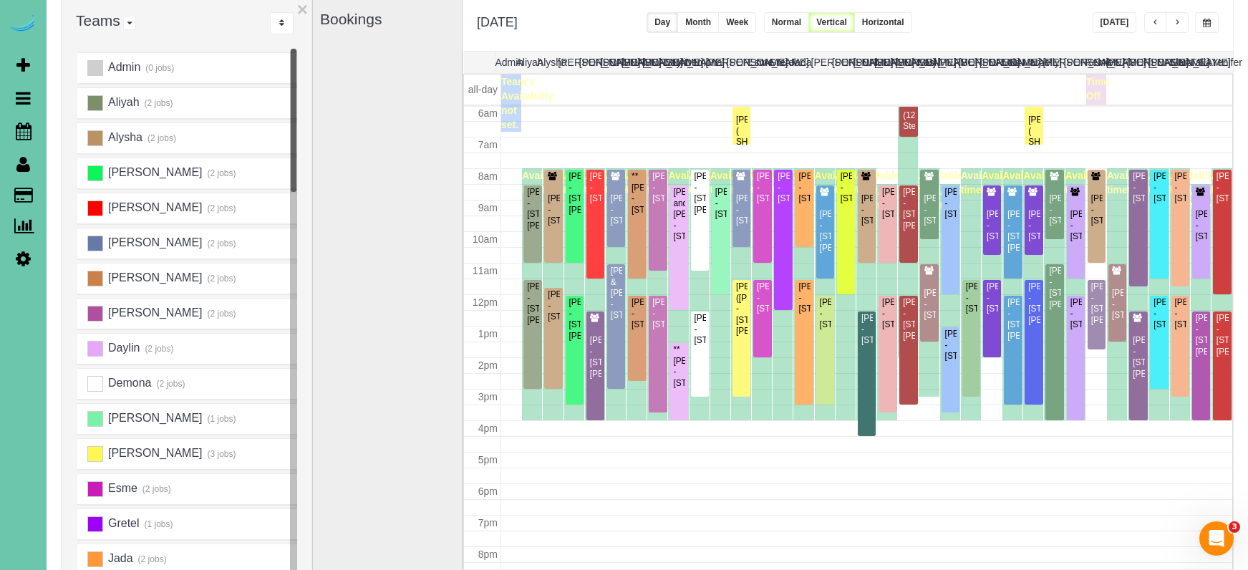
click at [1198, 20] on button "button" at bounding box center [1207, 22] width 24 height 21
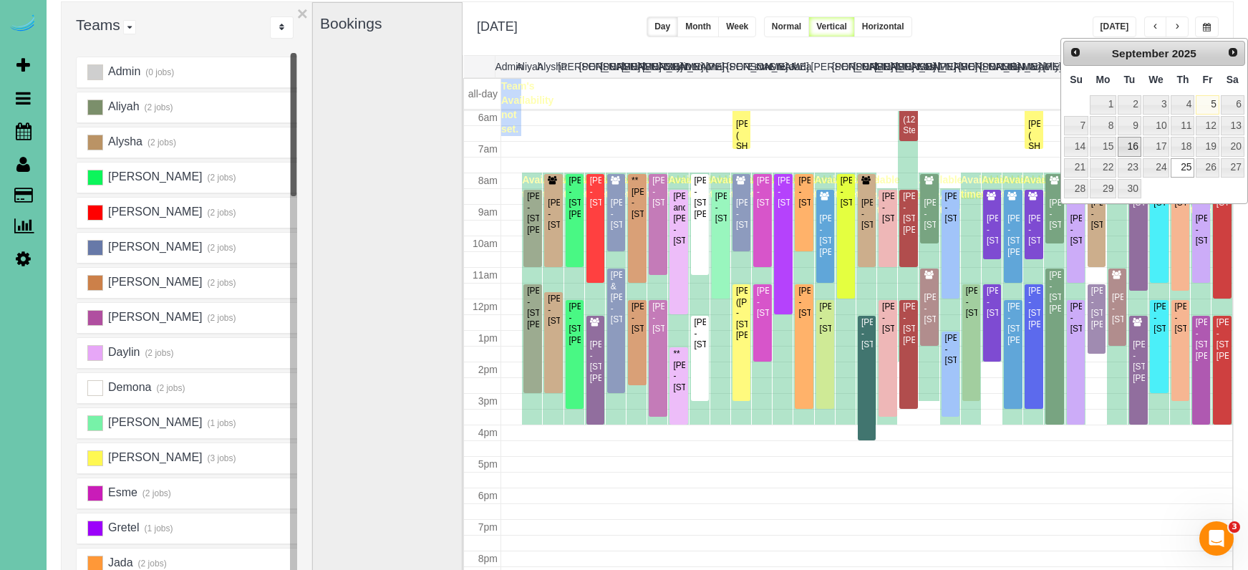
click at [1129, 140] on link "16" at bounding box center [1129, 146] width 23 height 19
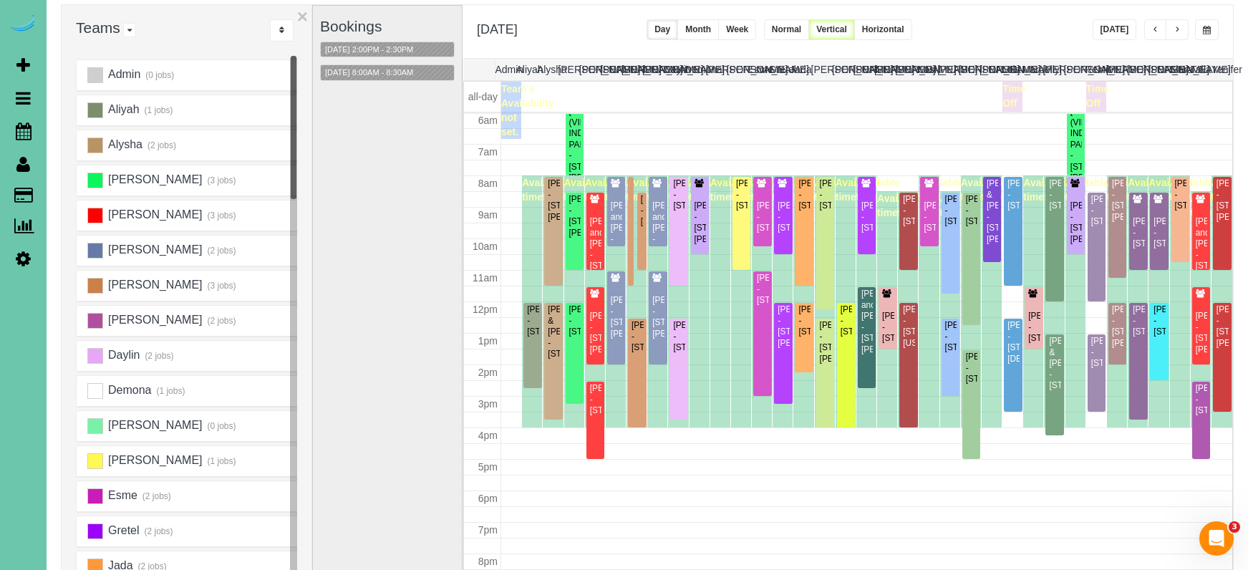
click at [1205, 29] on span "button" at bounding box center [1207, 30] width 8 height 9
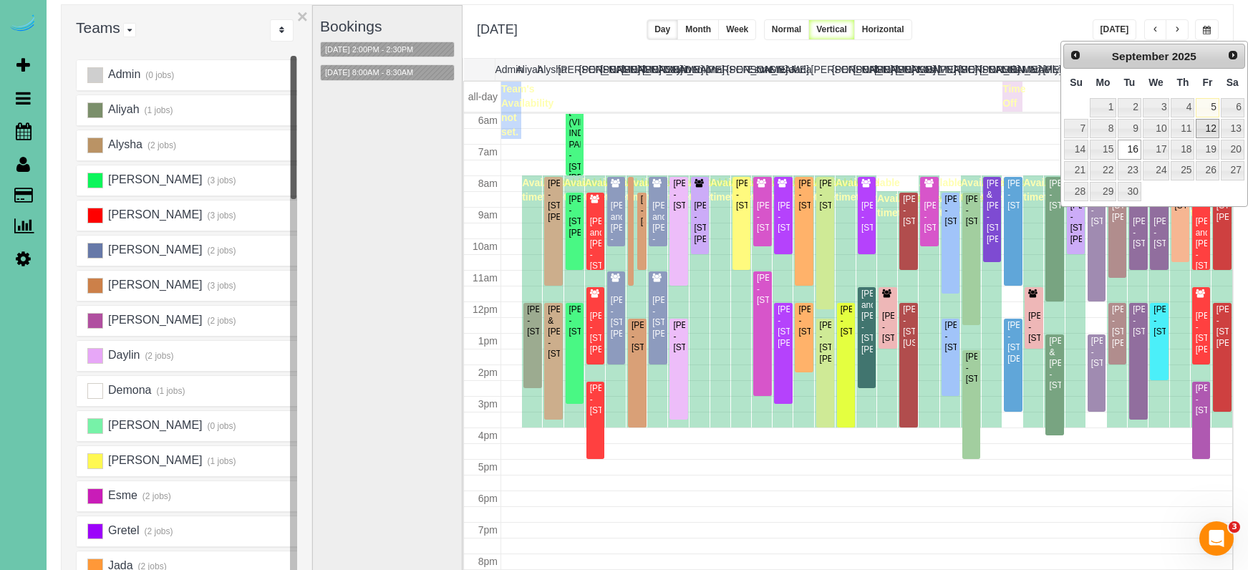
click at [1210, 132] on link "12" at bounding box center [1207, 128] width 23 height 19
type input "**********"
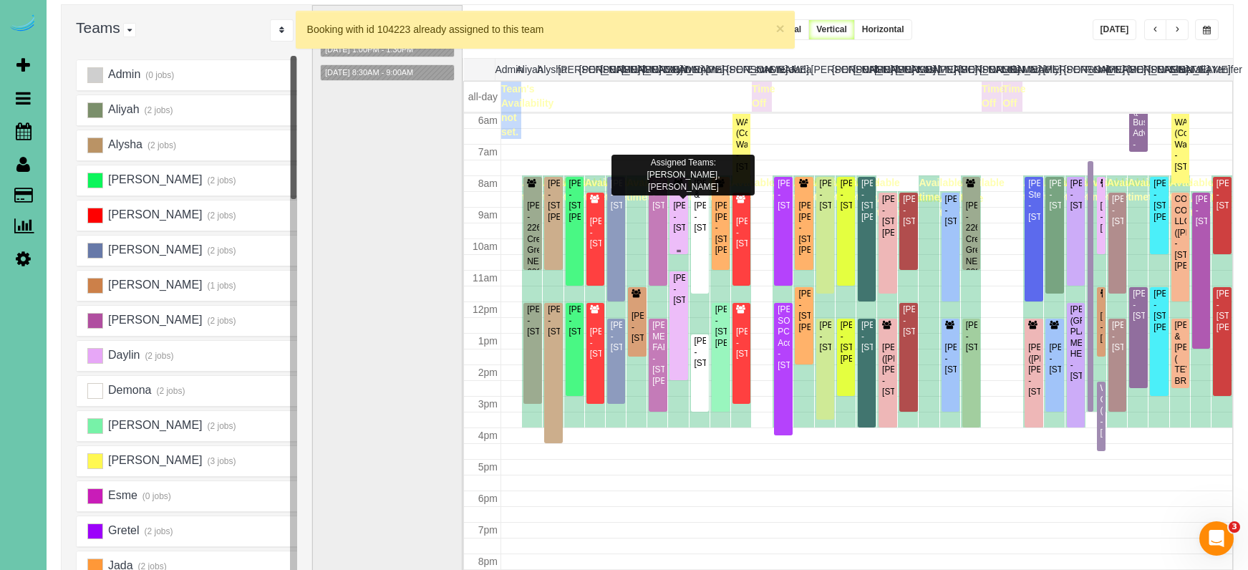
click at [684, 201] on div "Nicole Wiese - 9303 S 177th St, Omaha, NE 68136" at bounding box center [679, 217] width 12 height 33
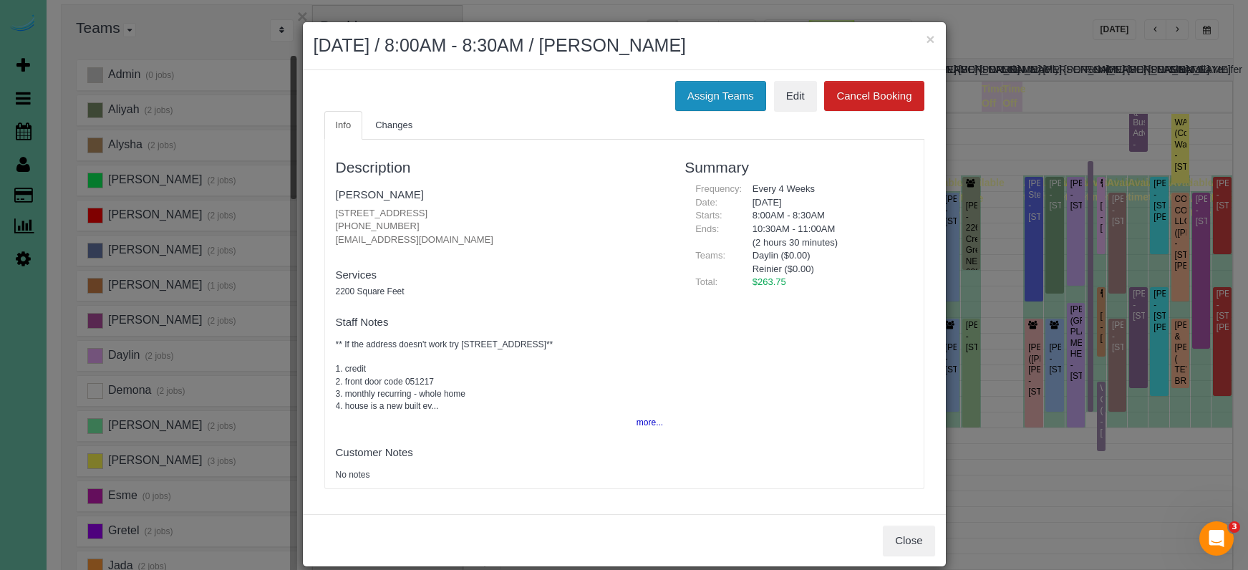
click at [691, 92] on button "Assign Teams" at bounding box center [720, 96] width 91 height 30
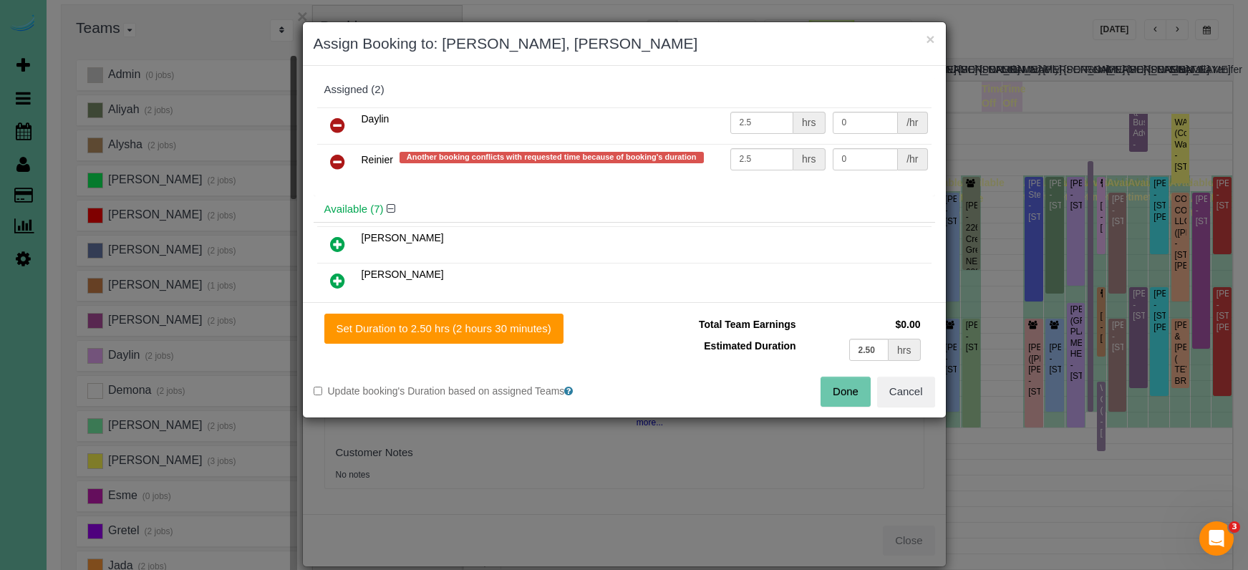
drag, startPoint x: 336, startPoint y: 162, endPoint x: 338, endPoint y: 185, distance: 23.0
click at [335, 162] on icon at bounding box center [337, 161] width 15 height 17
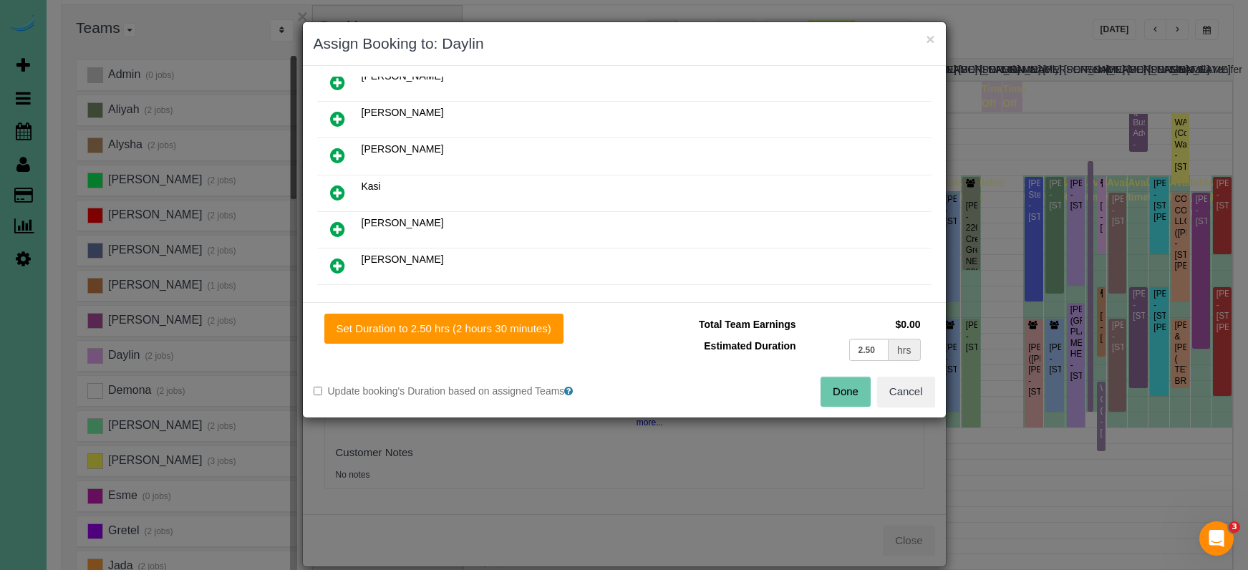
scroll to position [150, 0]
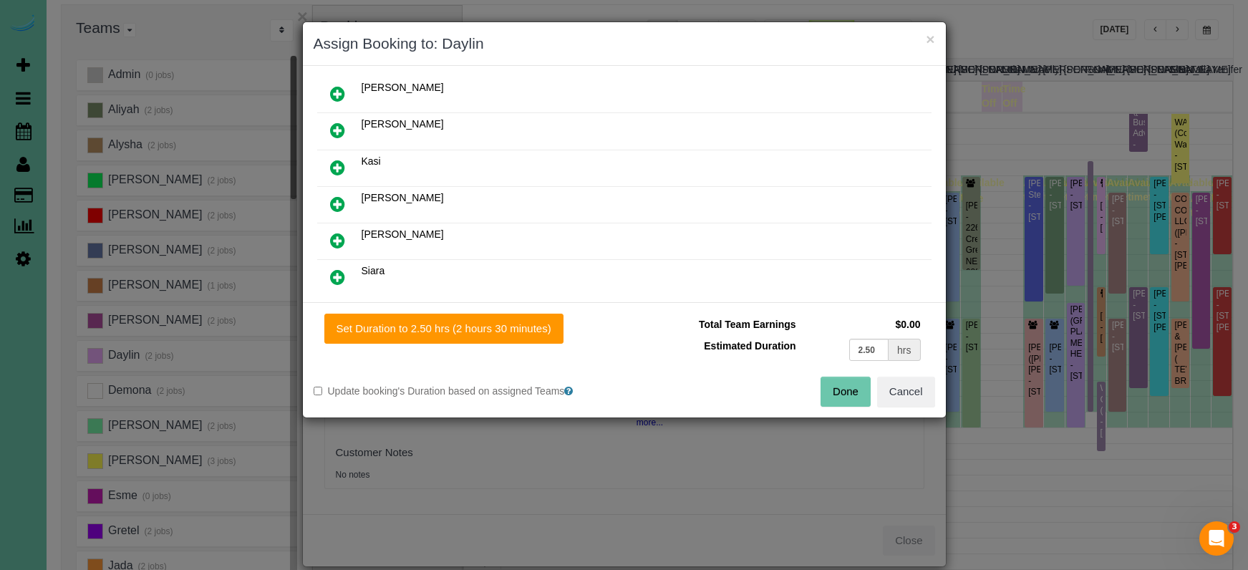
click at [343, 168] on icon at bounding box center [337, 167] width 15 height 17
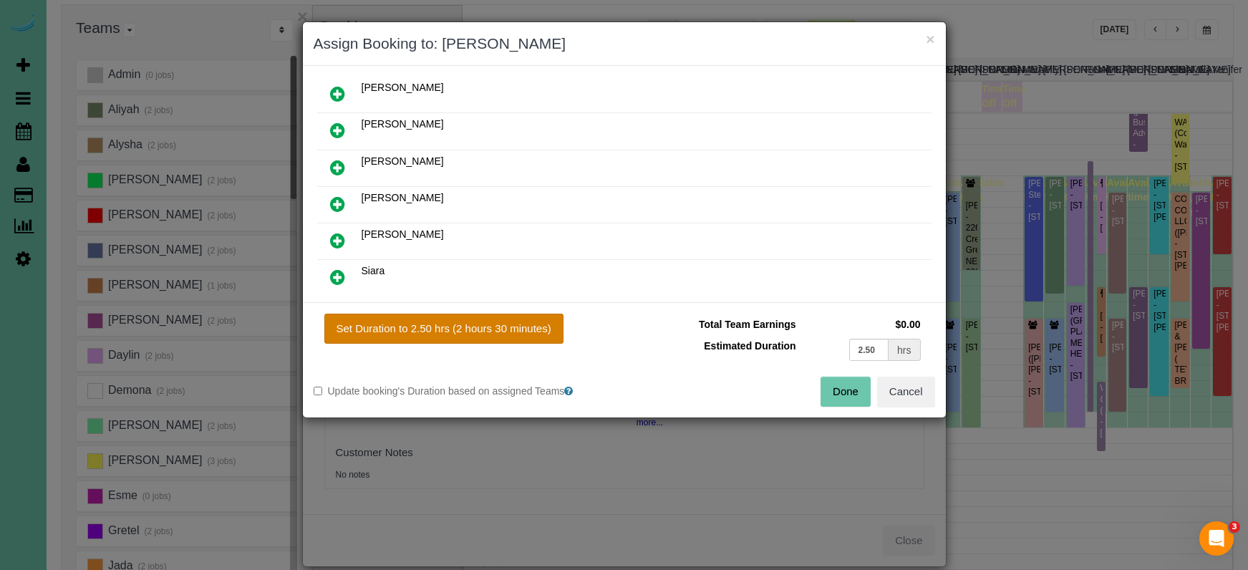
drag, startPoint x: 498, startPoint y: 315, endPoint x: 560, endPoint y: 337, distance: 66.1
click at [498, 315] on button "Set Duration to 2.50 hrs (2 hours 30 minutes)" at bounding box center [443, 329] width 239 height 30
type input "2.50"
drag, startPoint x: 849, startPoint y: 390, endPoint x: 821, endPoint y: 385, distance: 28.3
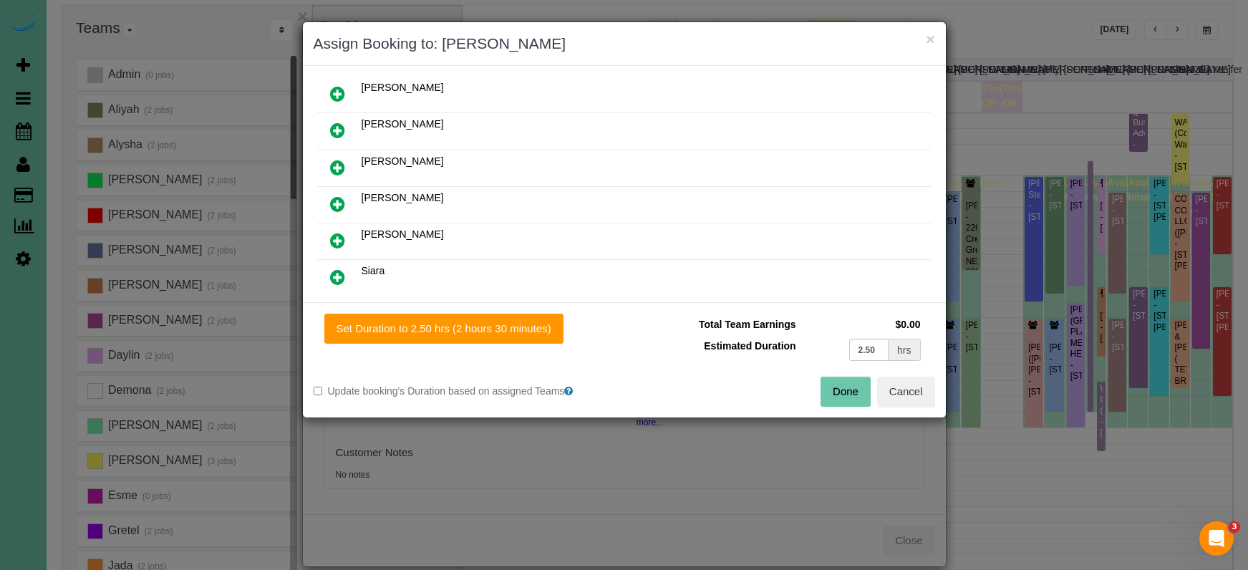
click at [849, 390] on button "Done" at bounding box center [846, 392] width 50 height 30
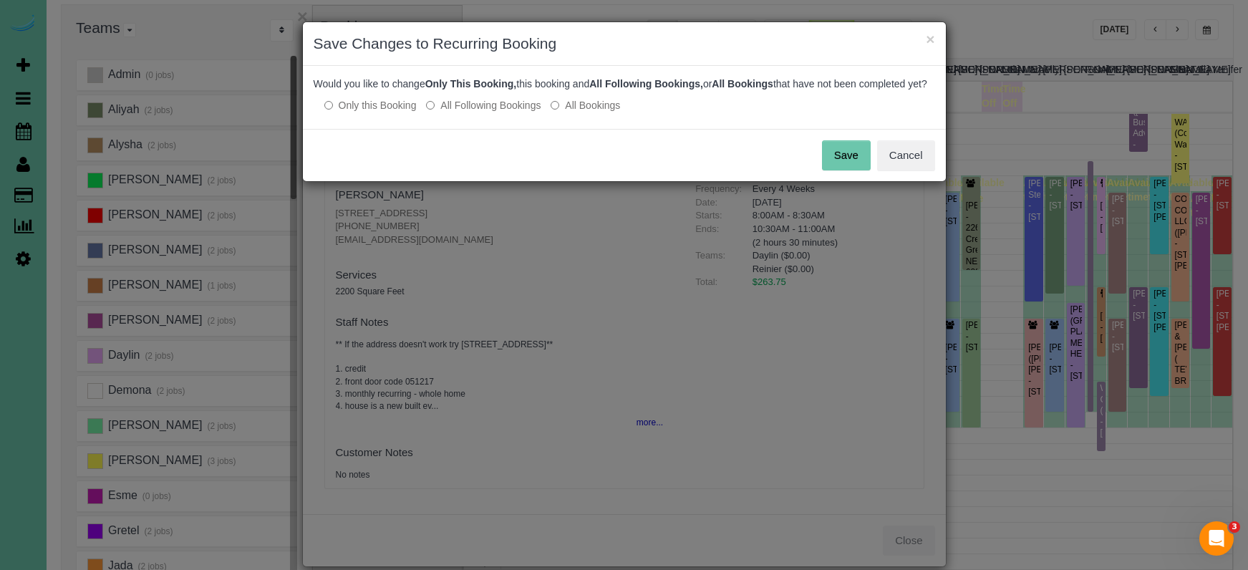
click at [835, 170] on button "Save" at bounding box center [846, 155] width 49 height 30
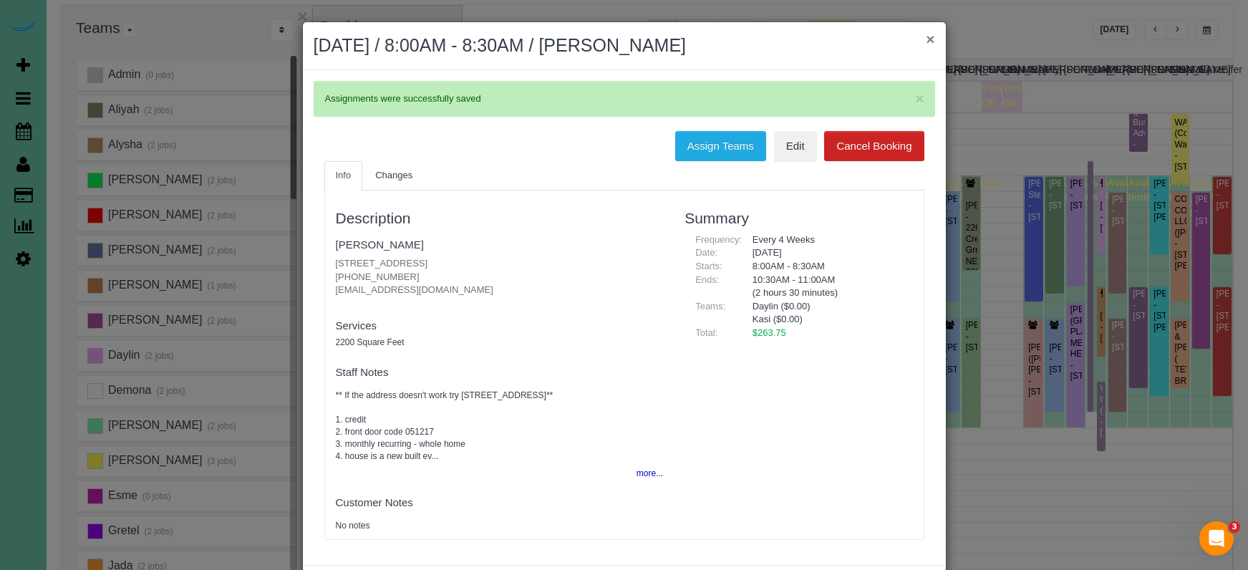
click at [928, 37] on button "×" at bounding box center [930, 39] width 9 height 15
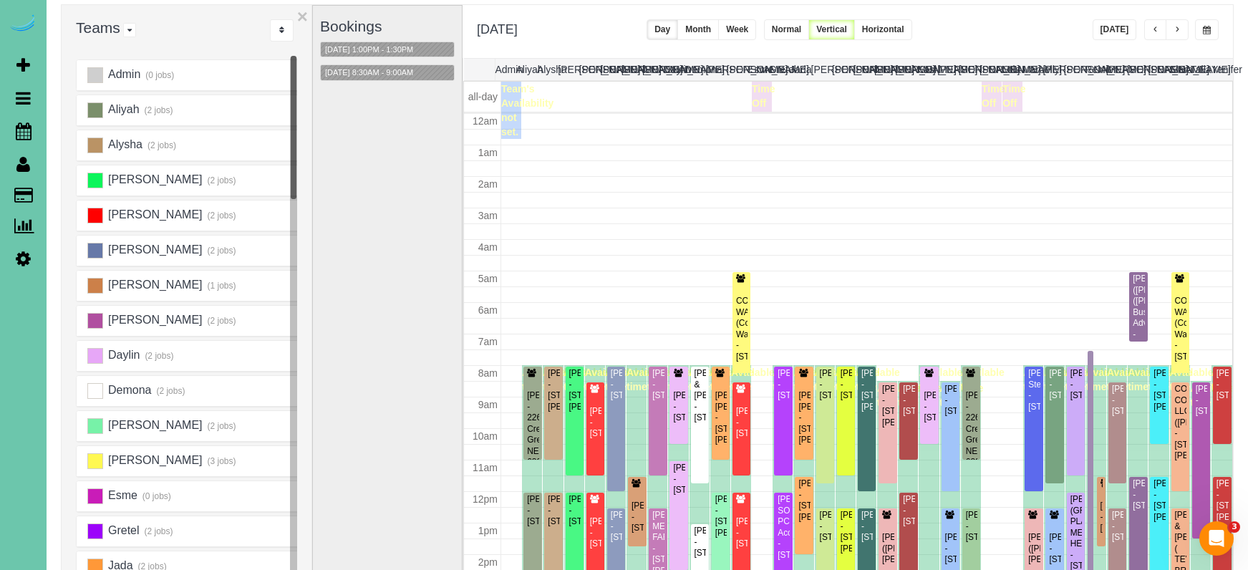
scroll to position [190, 0]
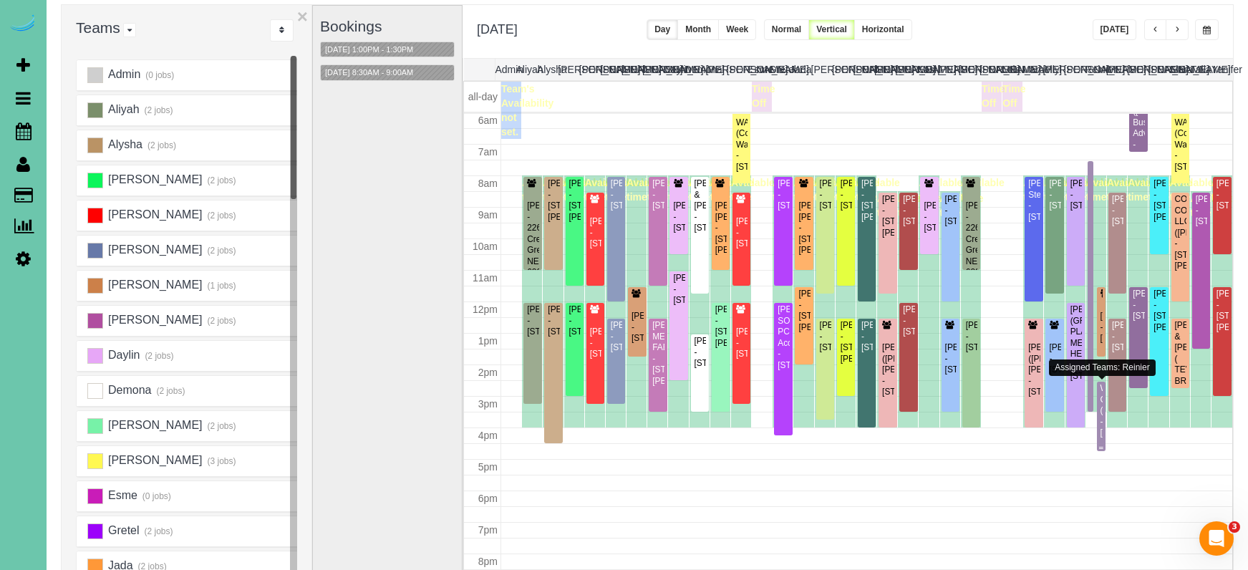
click at [1102, 425] on div "Wolf Construction (Maggie Davitt) - 5130 S 98th Ct #9, Omaha, NE 68127" at bounding box center [1102, 410] width 4 height 55
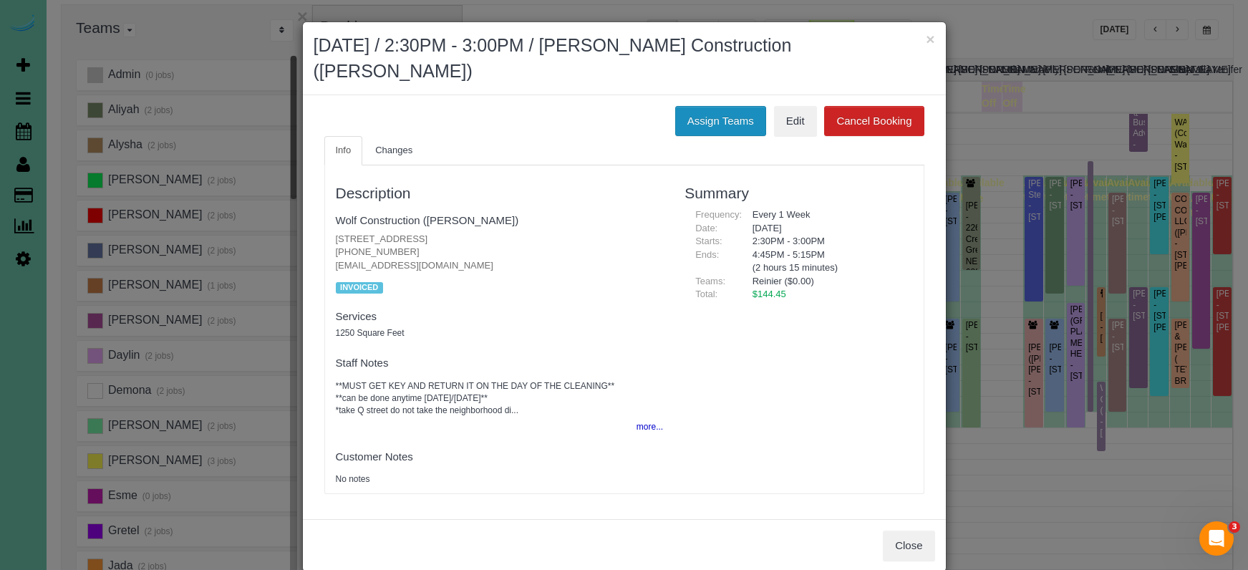
click at [694, 112] on button "Assign Teams" at bounding box center [720, 121] width 91 height 30
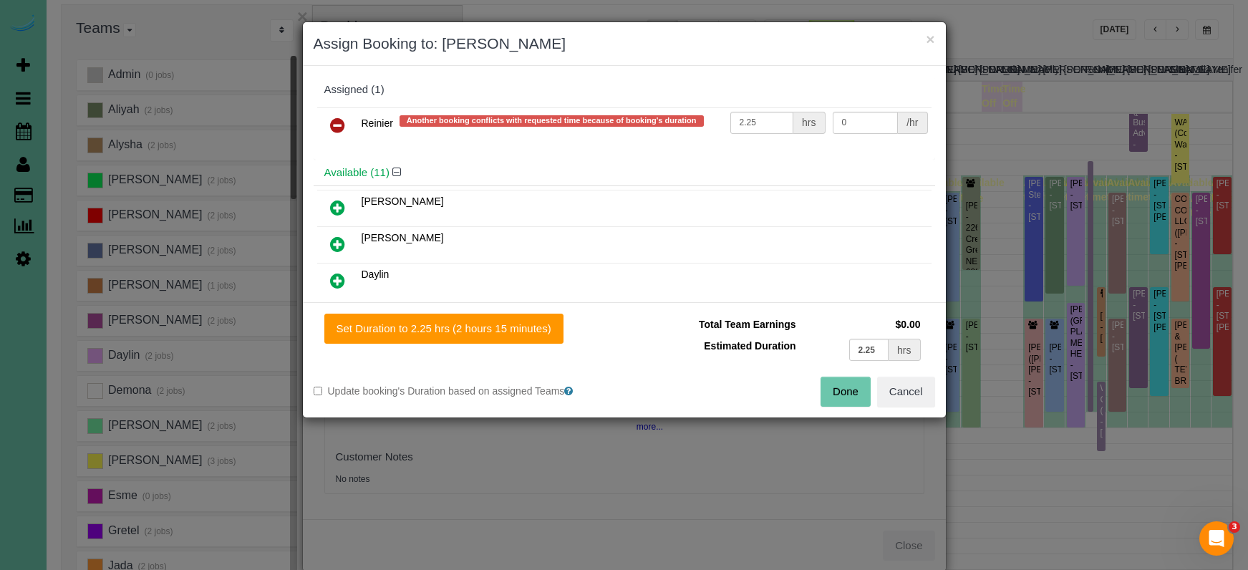
click at [339, 126] on icon at bounding box center [337, 125] width 15 height 17
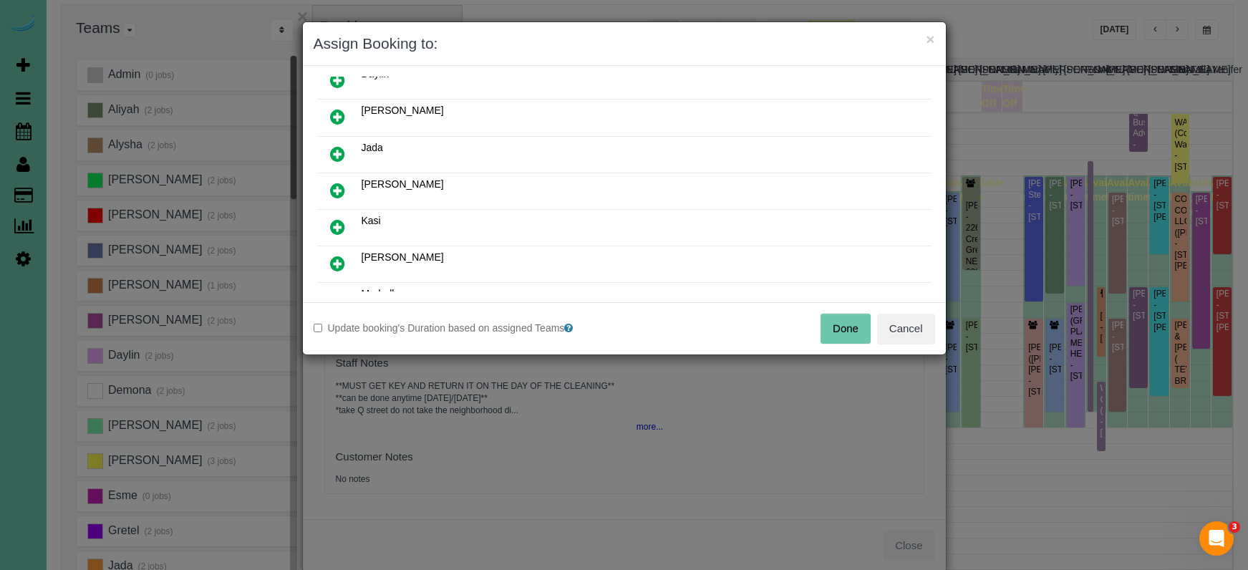
scroll to position [167, 0]
click at [332, 148] on icon at bounding box center [337, 153] width 15 height 17
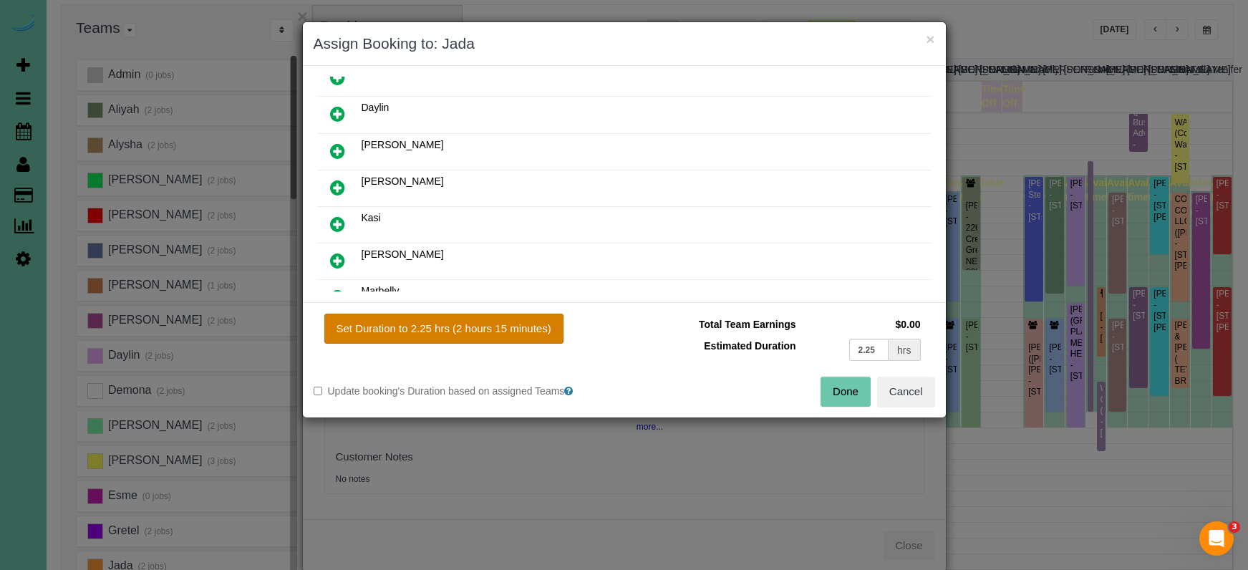
click at [471, 319] on button "Set Duration to 2.25 hrs (2 hours 15 minutes)" at bounding box center [443, 329] width 239 height 30
type input "2.25"
drag, startPoint x: 860, startPoint y: 392, endPoint x: 850, endPoint y: 391, distance: 10.1
click at [860, 392] on button "Done" at bounding box center [846, 392] width 50 height 30
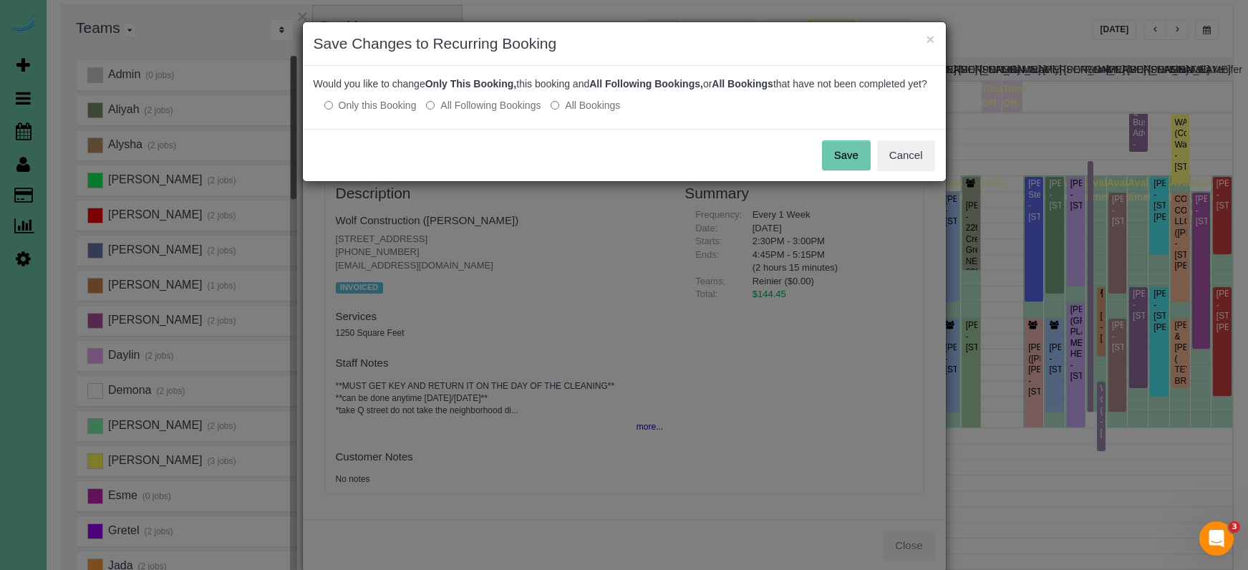
click at [834, 155] on button "Save" at bounding box center [846, 155] width 49 height 30
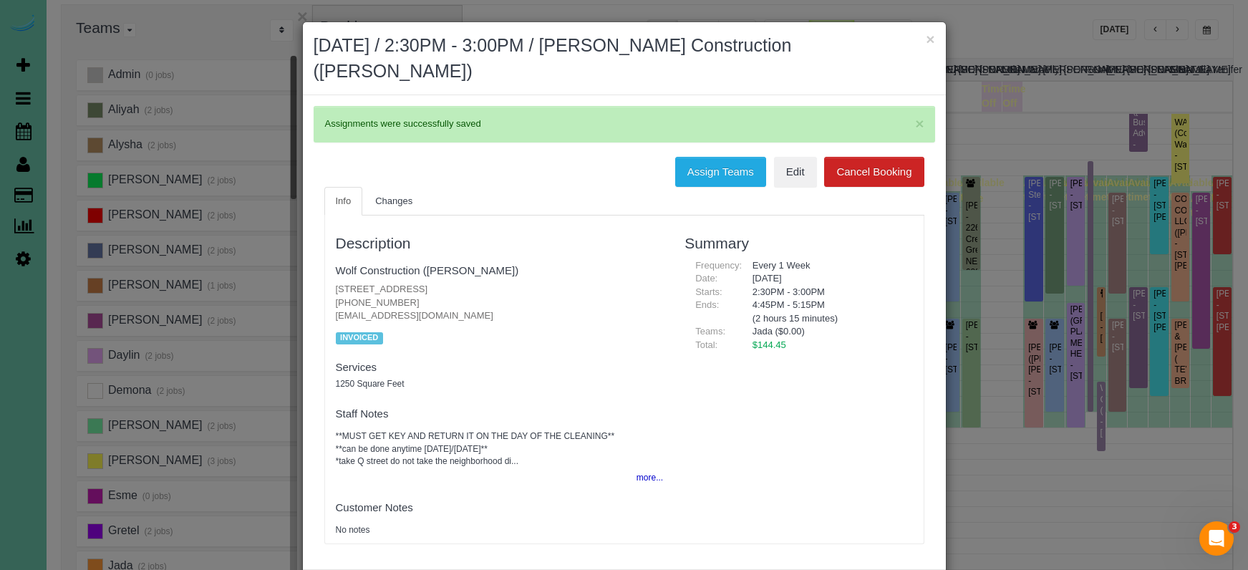
click at [931, 39] on button "×" at bounding box center [930, 39] width 9 height 15
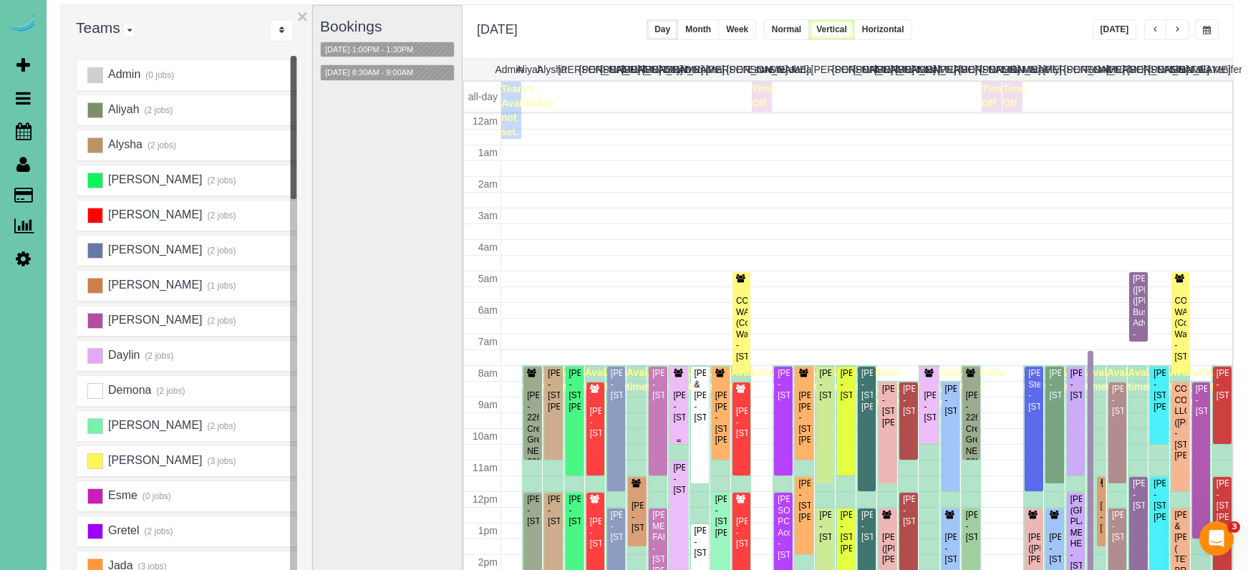
scroll to position [190, 0]
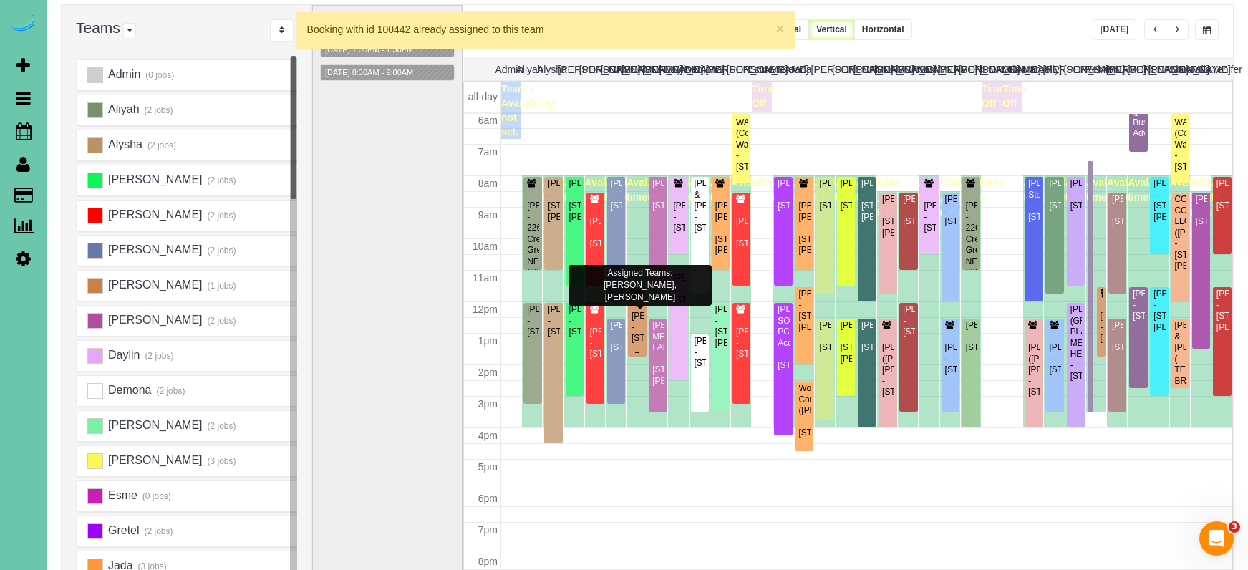
click at [635, 304] on div "Beth Stanek - 1651 S 186th Circle, Omaha, NE 68130" at bounding box center [637, 316] width 12 height 55
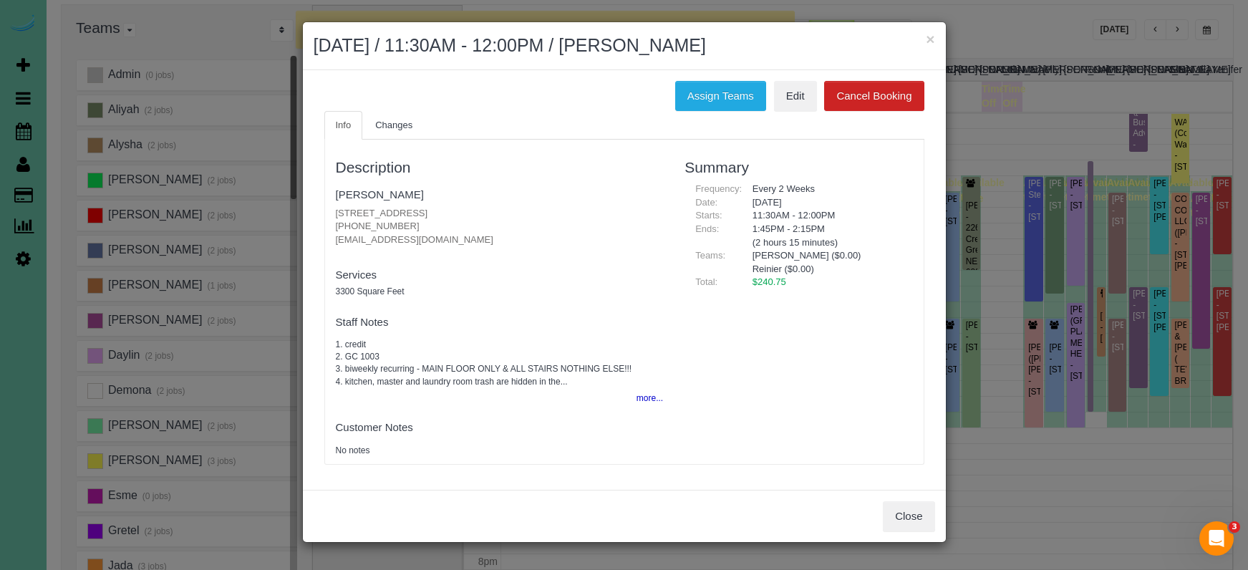
drag, startPoint x: 741, startPoint y: 92, endPoint x: 633, endPoint y: 110, distance: 109.6
click at [741, 92] on button "Assign Teams" at bounding box center [720, 96] width 91 height 30
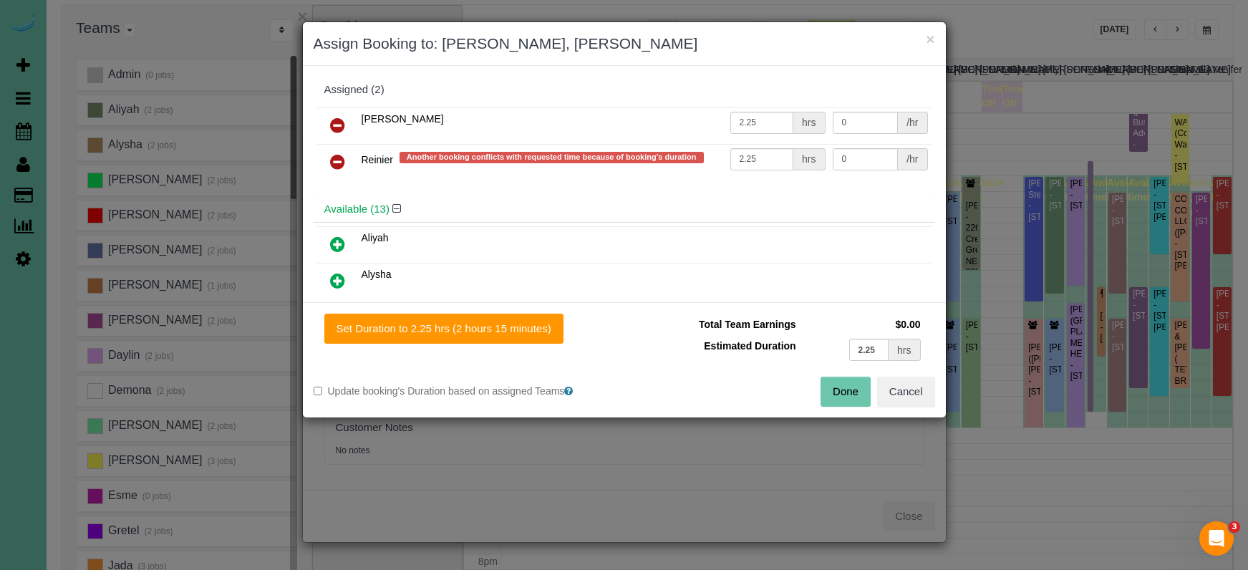
click at [338, 158] on icon at bounding box center [337, 161] width 15 height 17
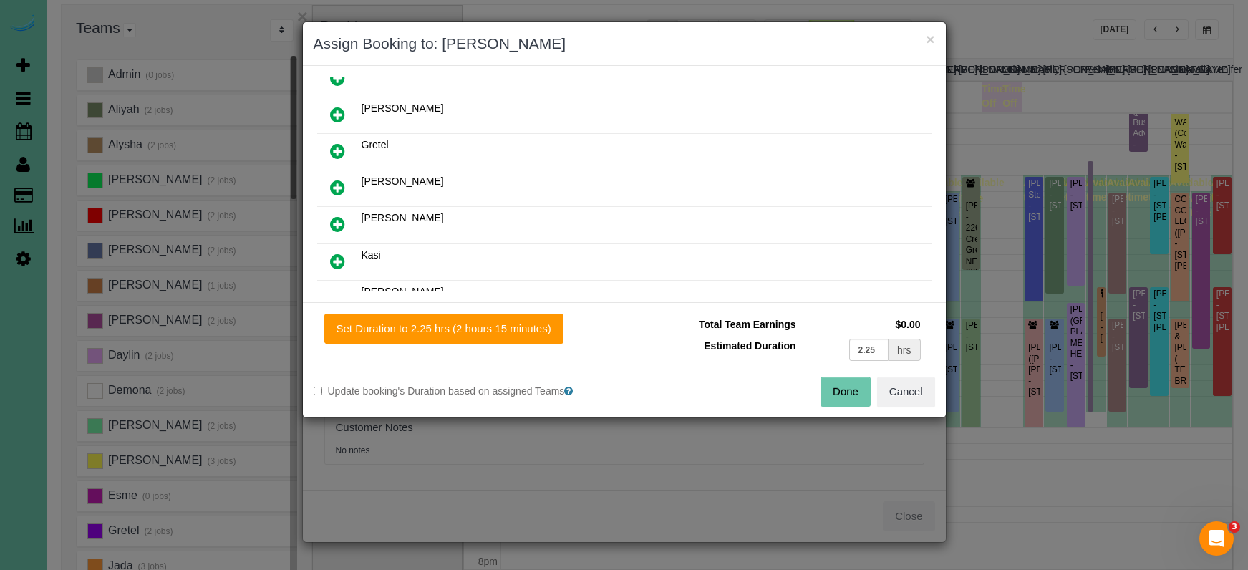
scroll to position [317, 0]
click at [339, 257] on icon at bounding box center [337, 257] width 15 height 17
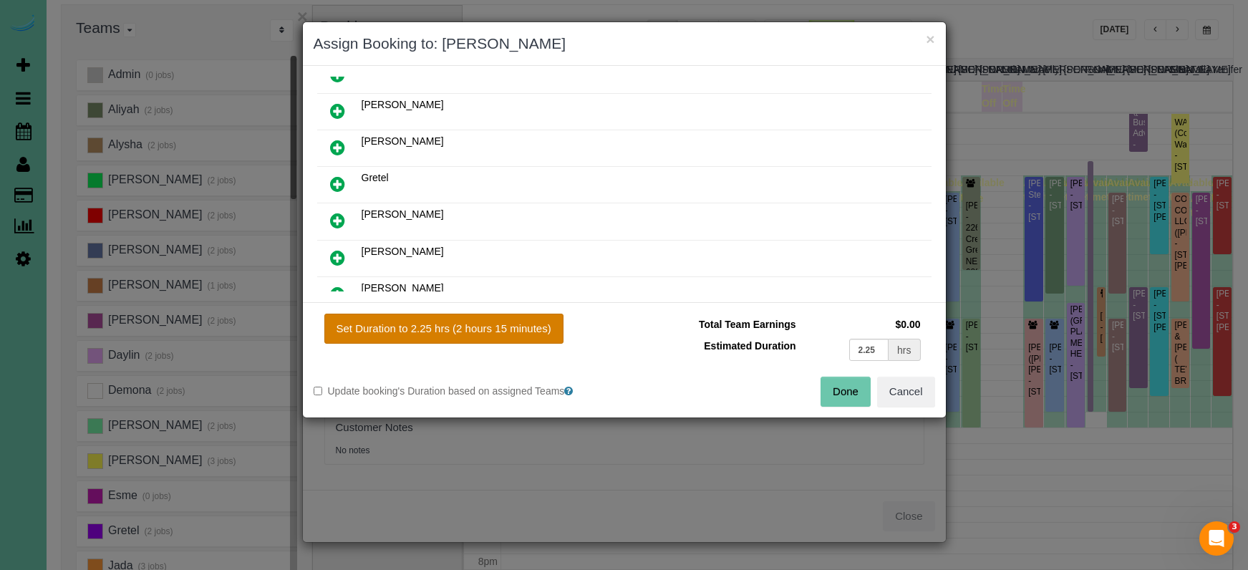
click at [501, 337] on button "Set Duration to 2.25 hrs (2 hours 15 minutes)" at bounding box center [443, 329] width 239 height 30
type input "2.25"
click at [837, 390] on button "Done" at bounding box center [846, 392] width 50 height 30
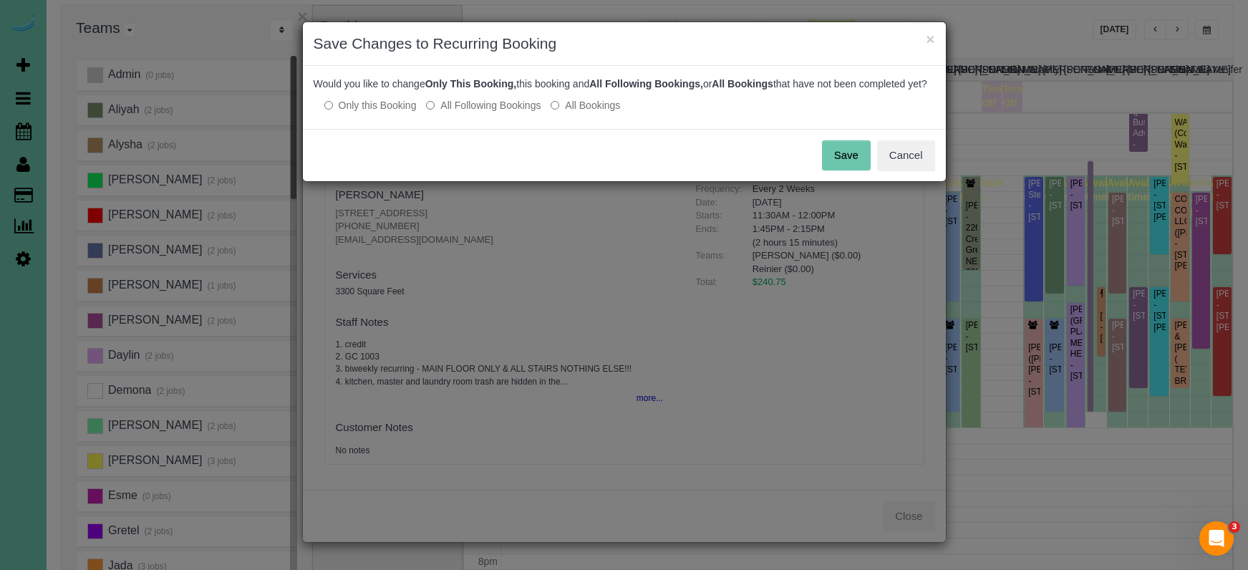
click at [846, 170] on button "Save" at bounding box center [846, 155] width 49 height 30
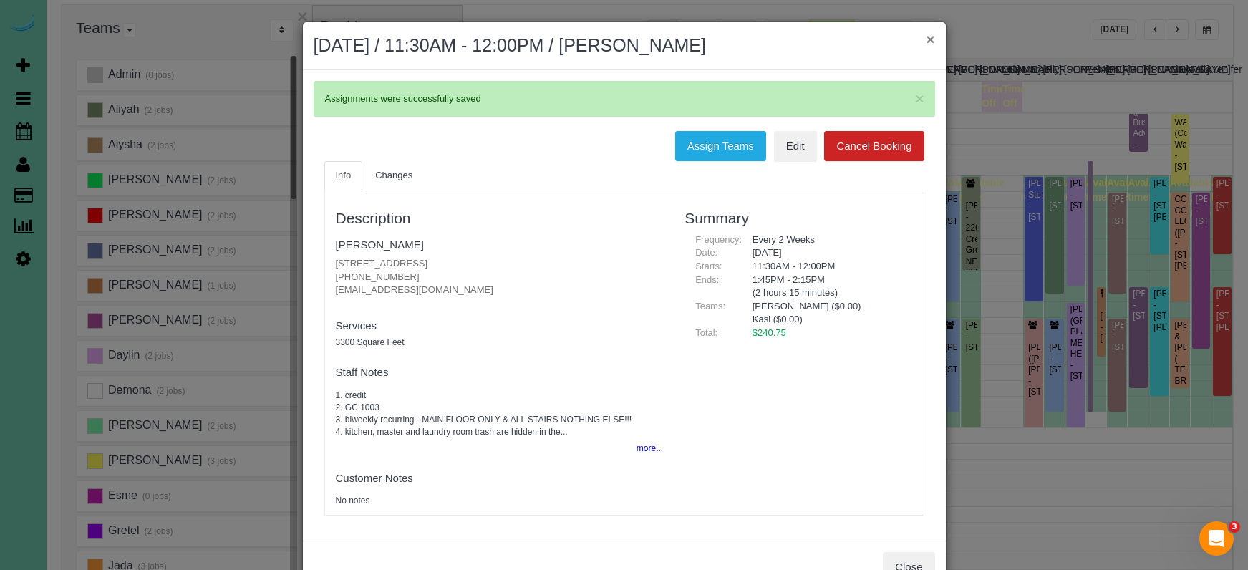
click at [930, 37] on button "×" at bounding box center [930, 39] width 9 height 15
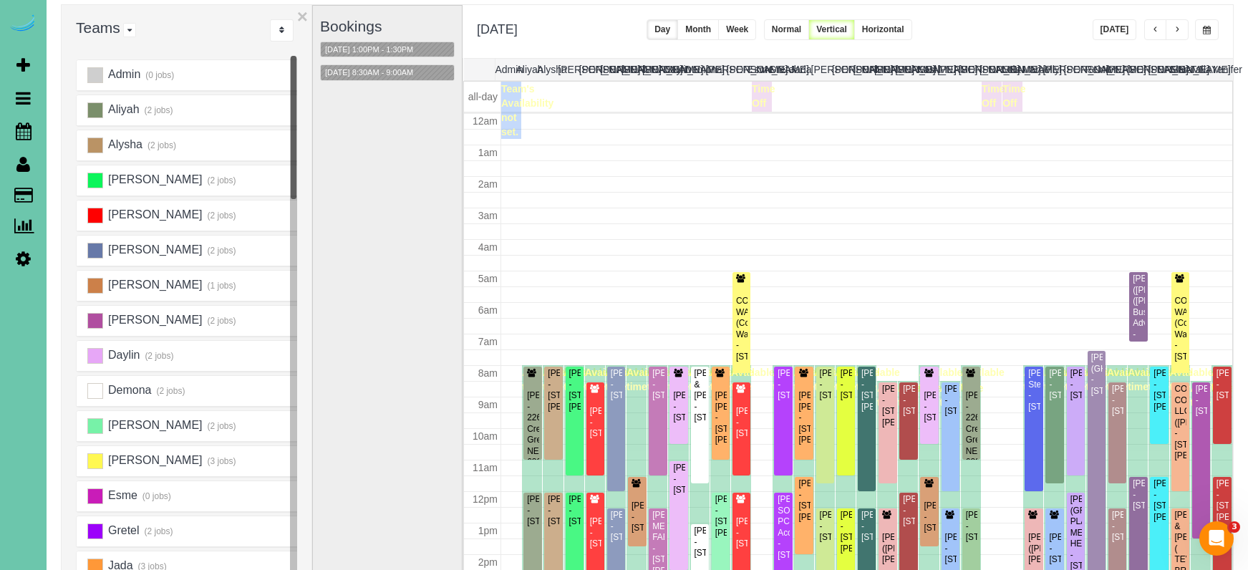
scroll to position [190, 0]
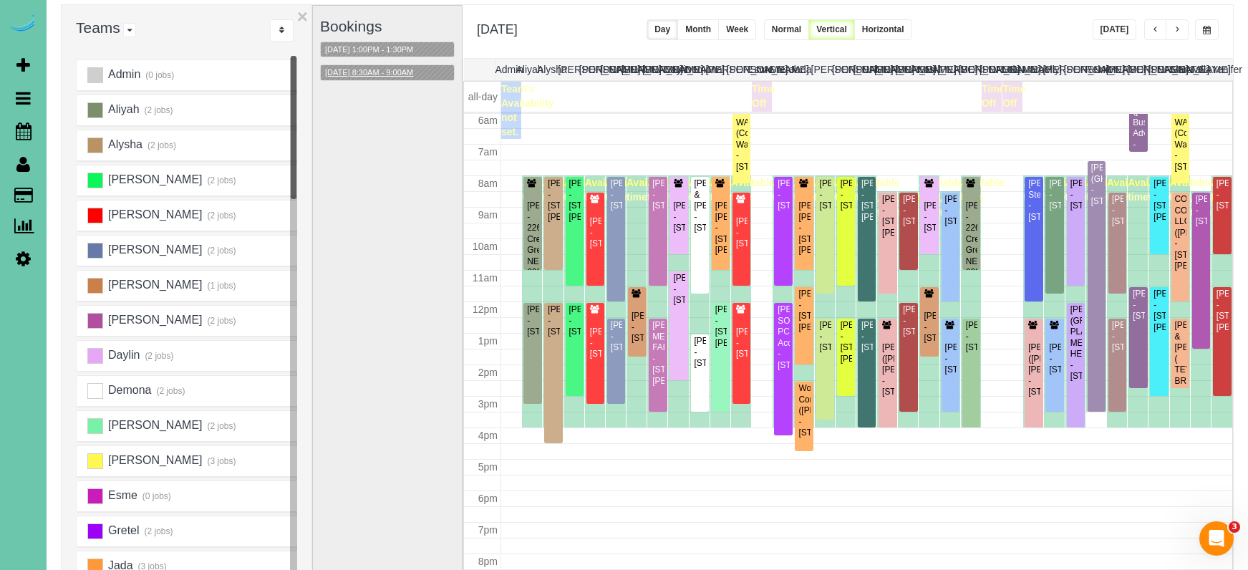
click at [375, 68] on button "09/12/2025 8:30AM - 9:00AM" at bounding box center [369, 72] width 97 height 15
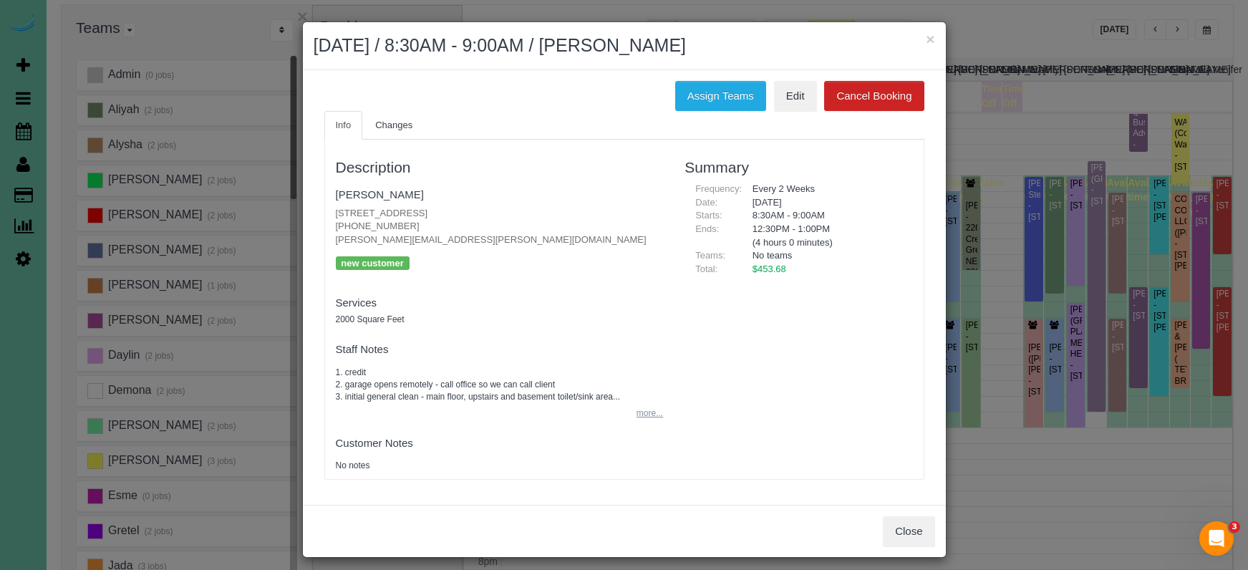
click at [647, 411] on button "more..." at bounding box center [645, 413] width 35 height 21
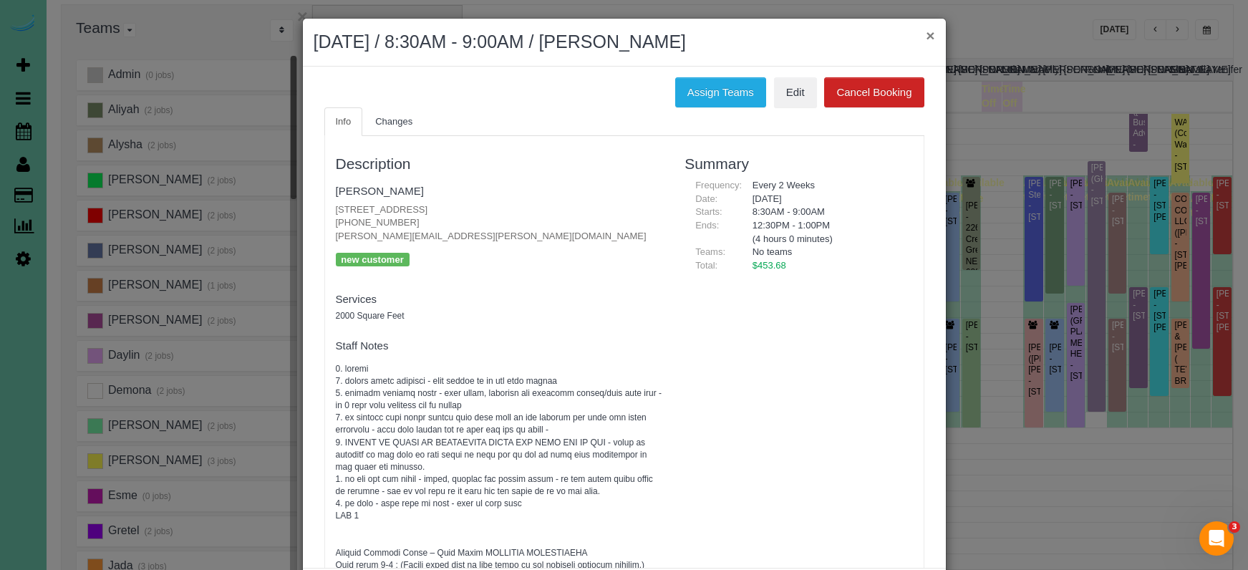
scroll to position [5, 0]
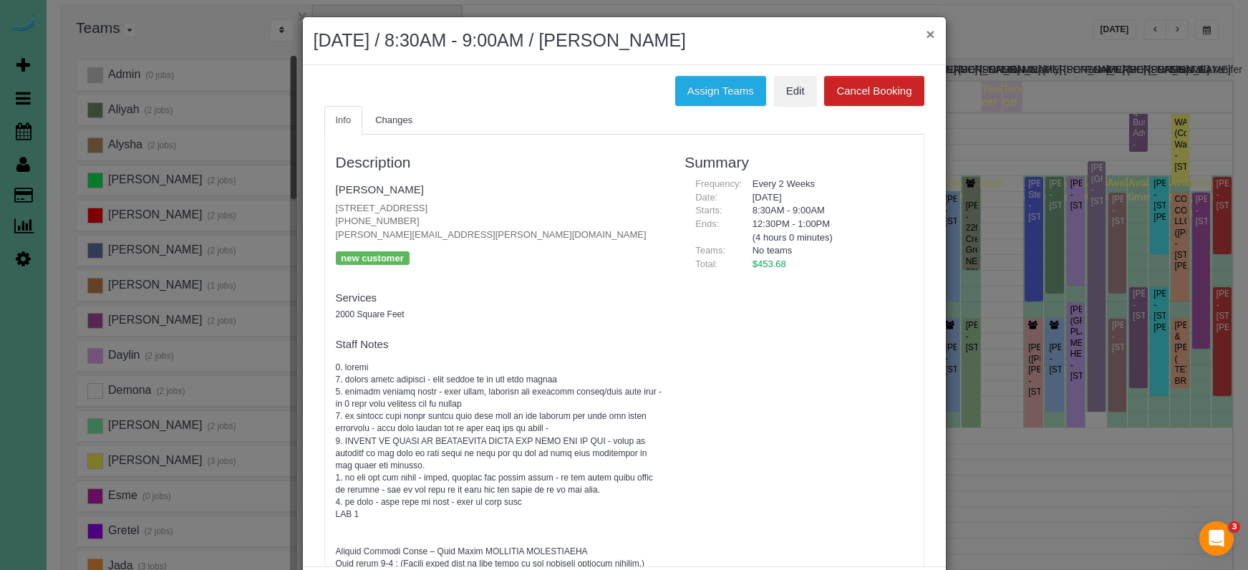
click at [934, 35] on button "×" at bounding box center [930, 33] width 9 height 15
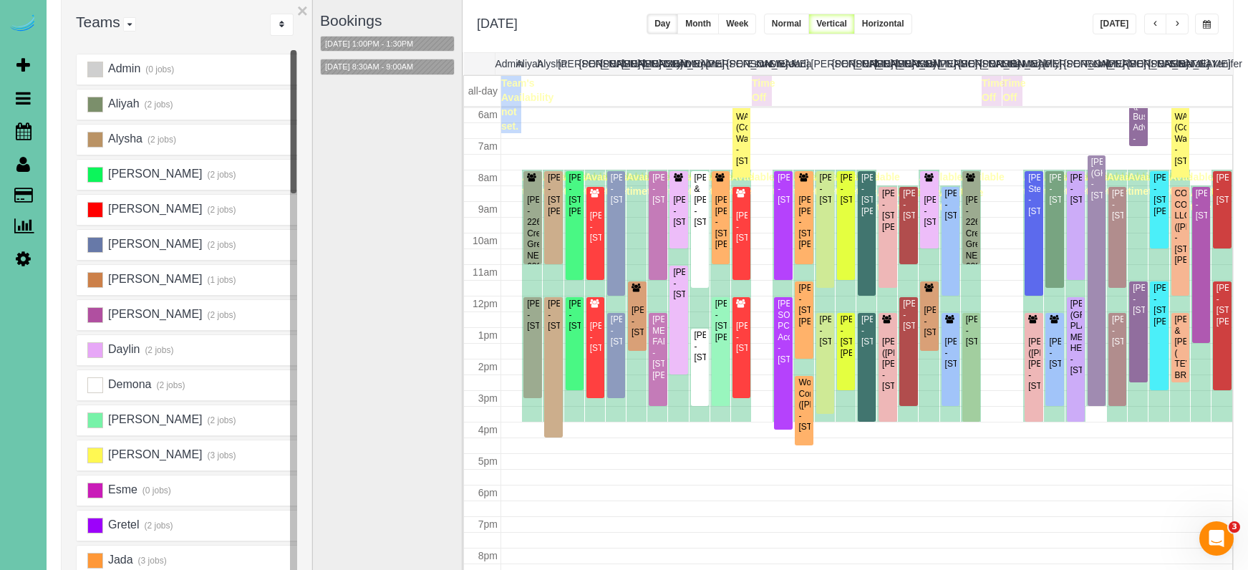
scroll to position [102, 0]
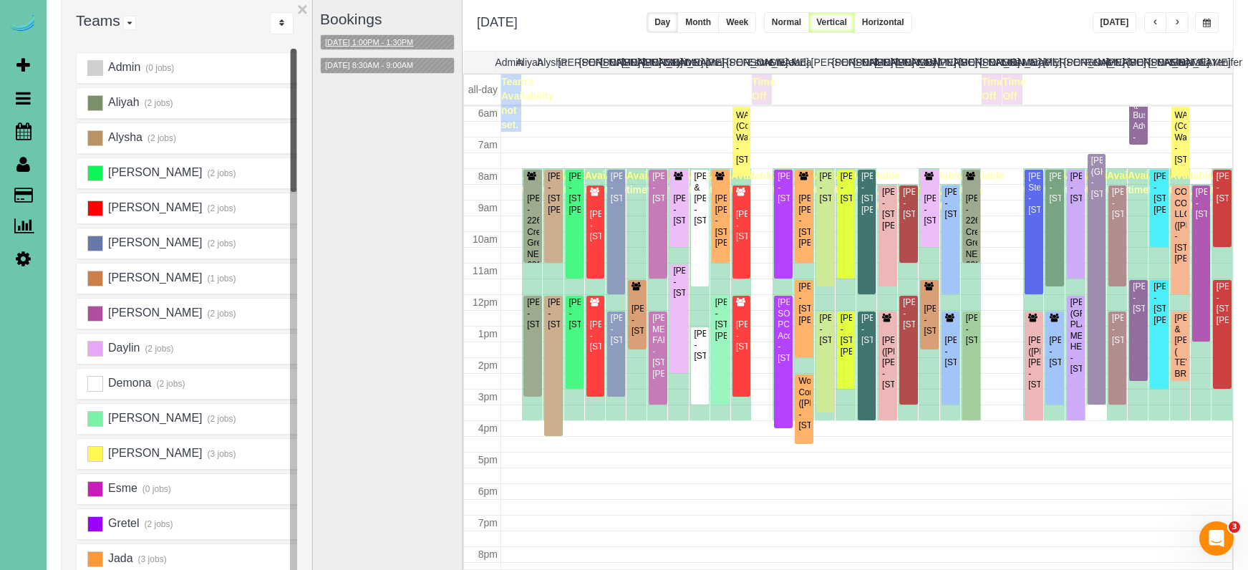
click at [403, 40] on button "09/12/2025 1:00PM - 1:30PM" at bounding box center [369, 42] width 97 height 15
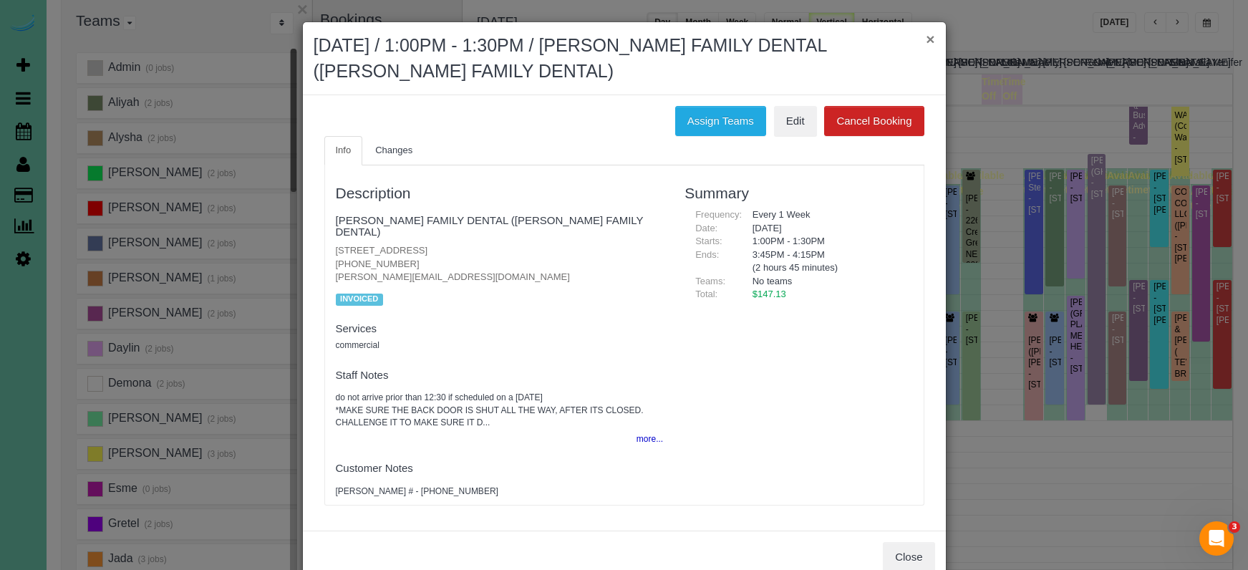
click at [927, 39] on button "×" at bounding box center [930, 39] width 9 height 15
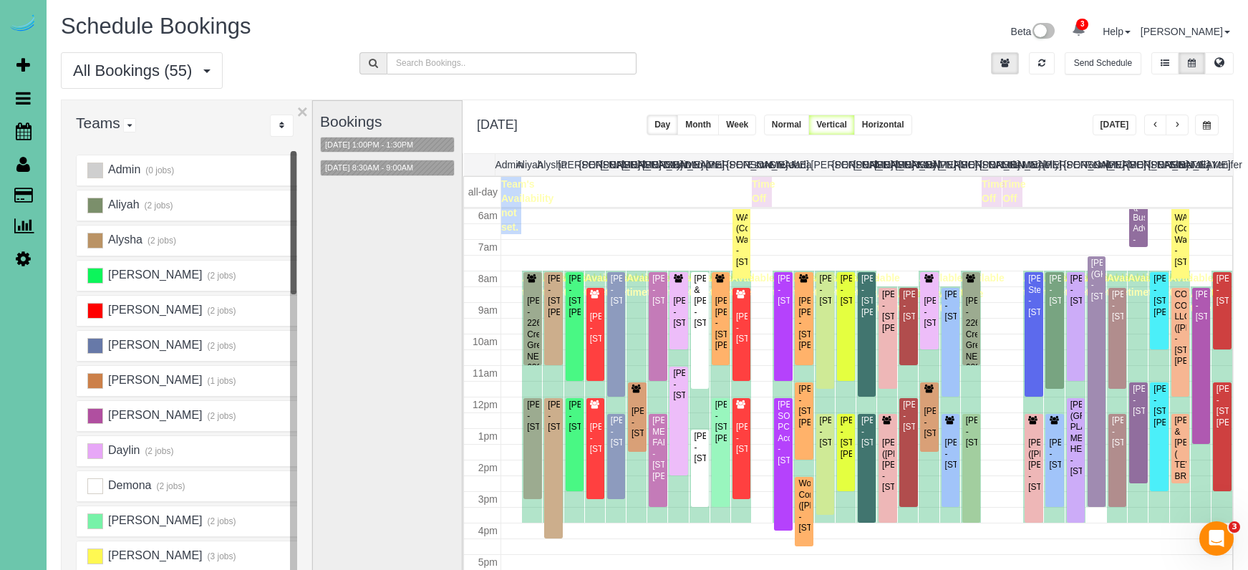
scroll to position [0, 0]
click at [1150, 122] on button "button" at bounding box center [1156, 125] width 23 height 21
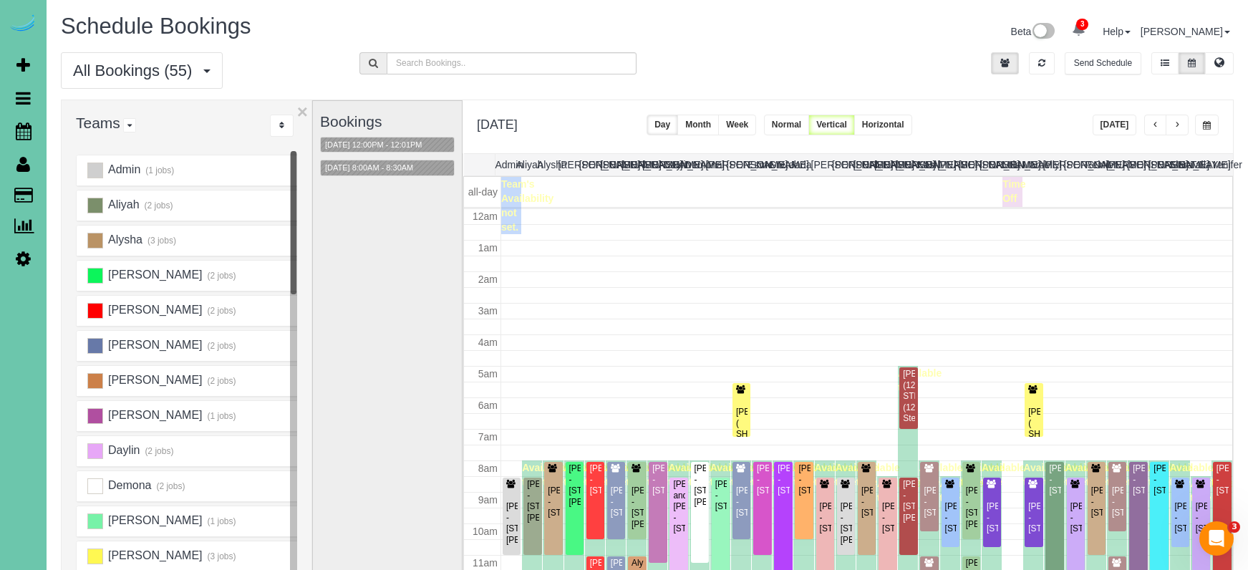
scroll to position [190, 0]
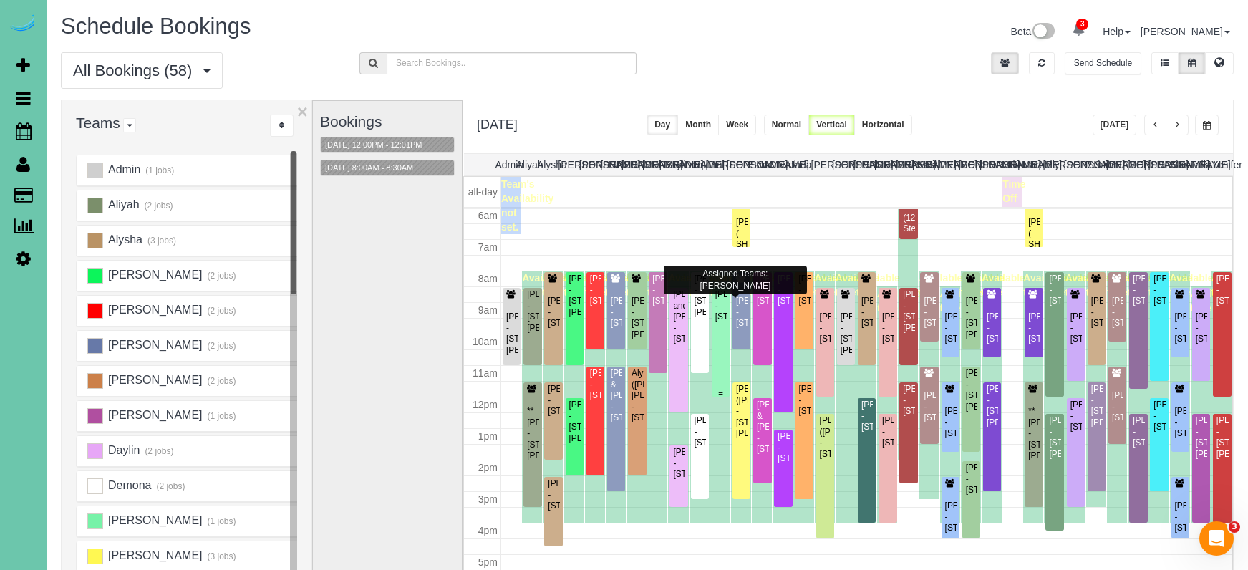
click at [726, 303] on div "Brenton Thompson - 1921 S 214 Ave, Elkhorn, NE 68022" at bounding box center [721, 305] width 12 height 33
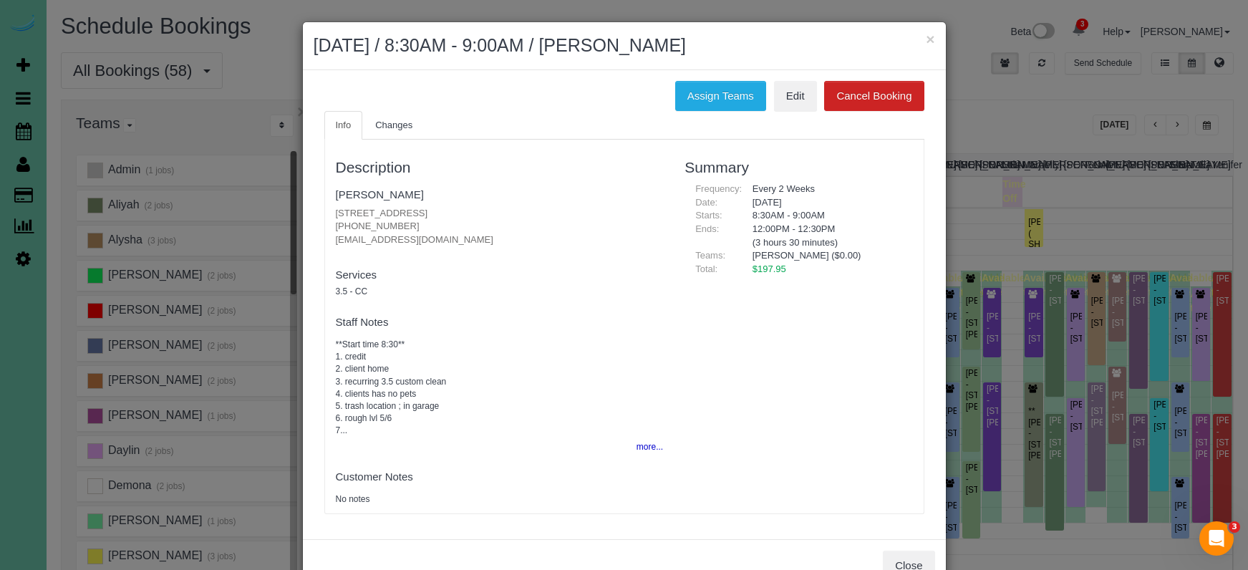
drag, startPoint x: 399, startPoint y: 223, endPoint x: 334, endPoint y: 224, distance: 64.5
click at [336, 223] on p "1921 S 214 Ave, Elkhorn, NE 68022 (402) 515-1327 brentonjthompson@gmail.com" at bounding box center [500, 227] width 328 height 40
copy p "(402) 515-1327"
click at [930, 41] on button "×" at bounding box center [930, 39] width 9 height 15
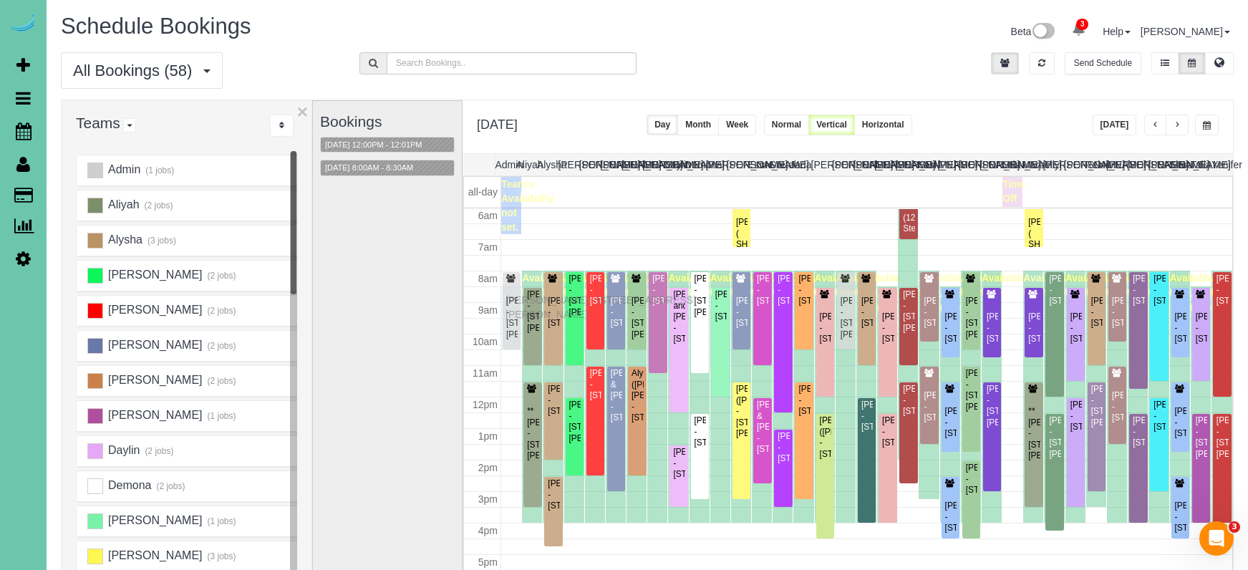
drag, startPoint x: 509, startPoint y: 310, endPoint x: 509, endPoint y: 298, distance: 12.2
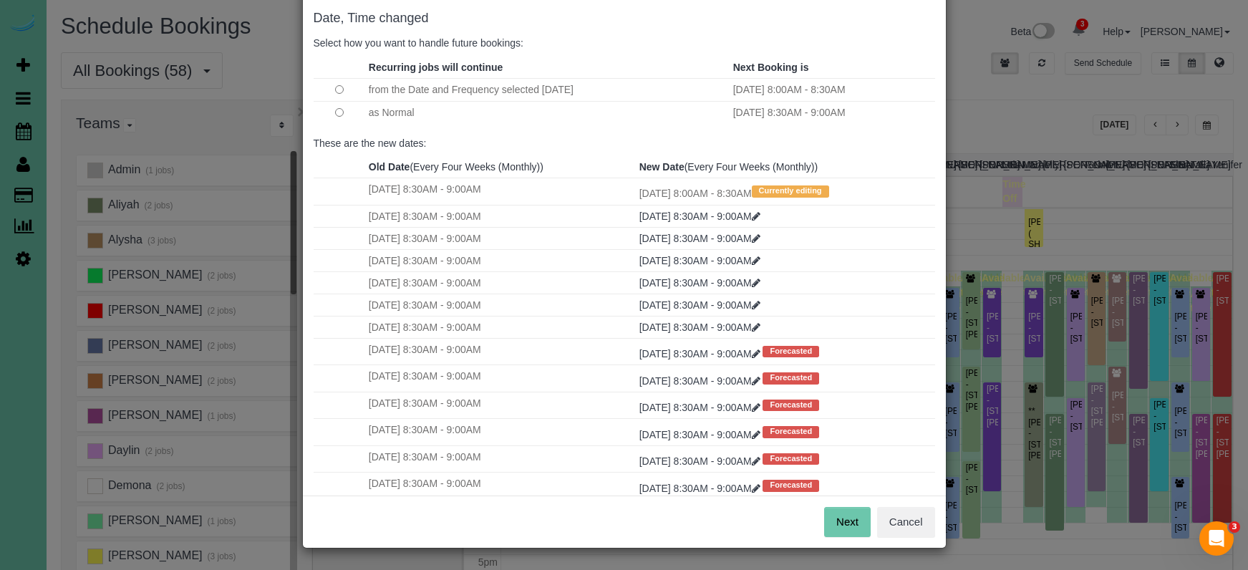
scroll to position [71, 0]
click at [862, 530] on button "Next" at bounding box center [847, 523] width 47 height 30
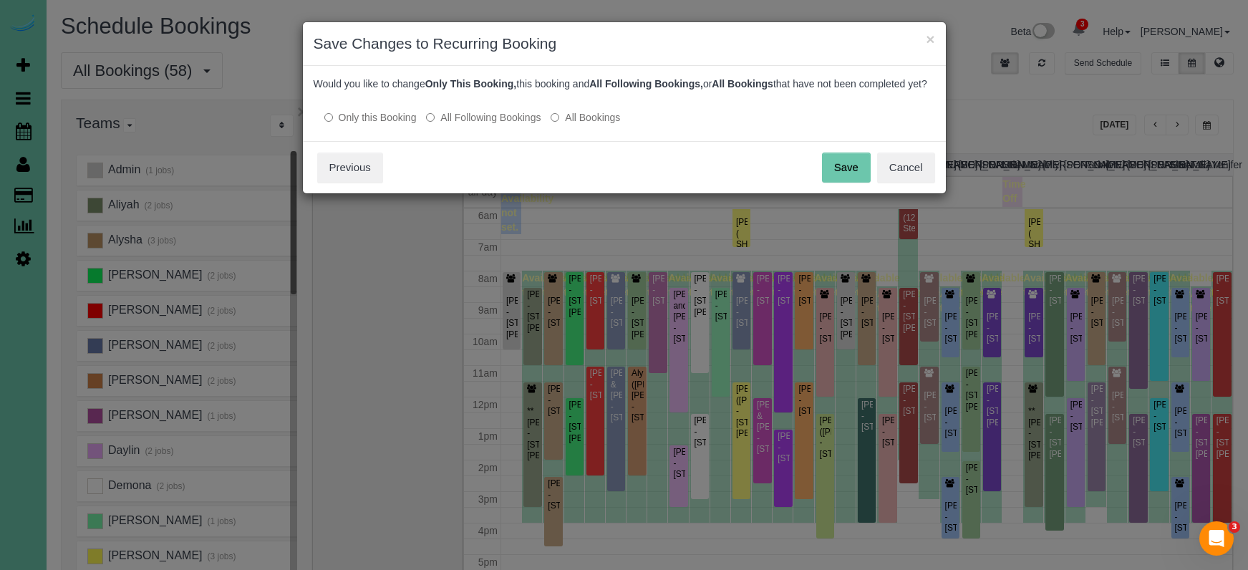
scroll to position [0, 0]
click at [855, 181] on button "Save" at bounding box center [846, 168] width 49 height 30
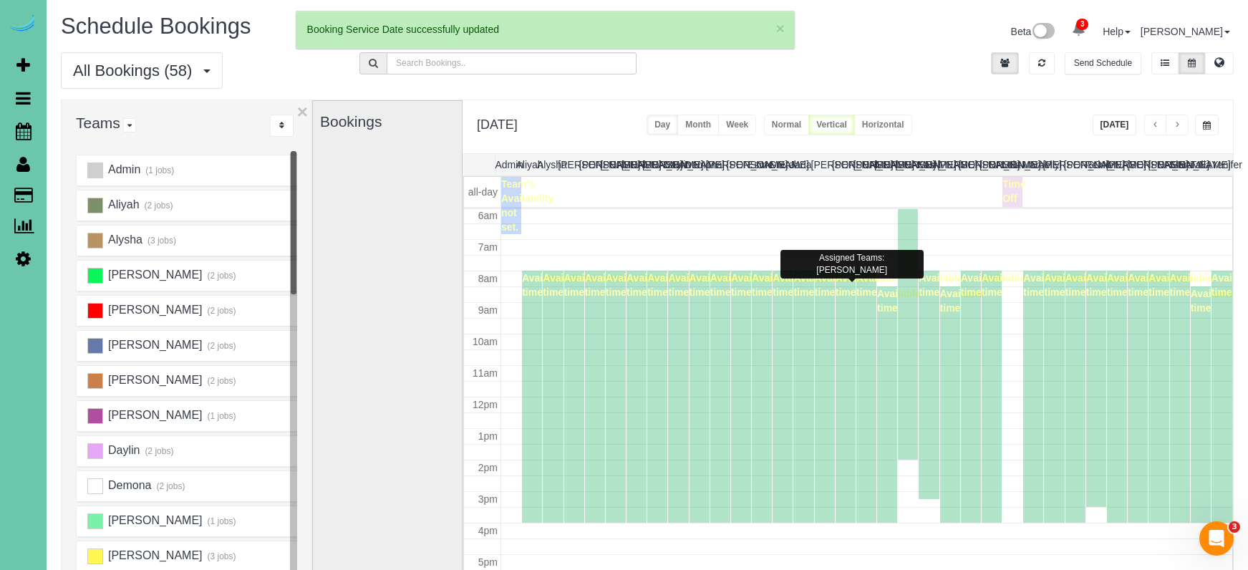
scroll to position [193, 0]
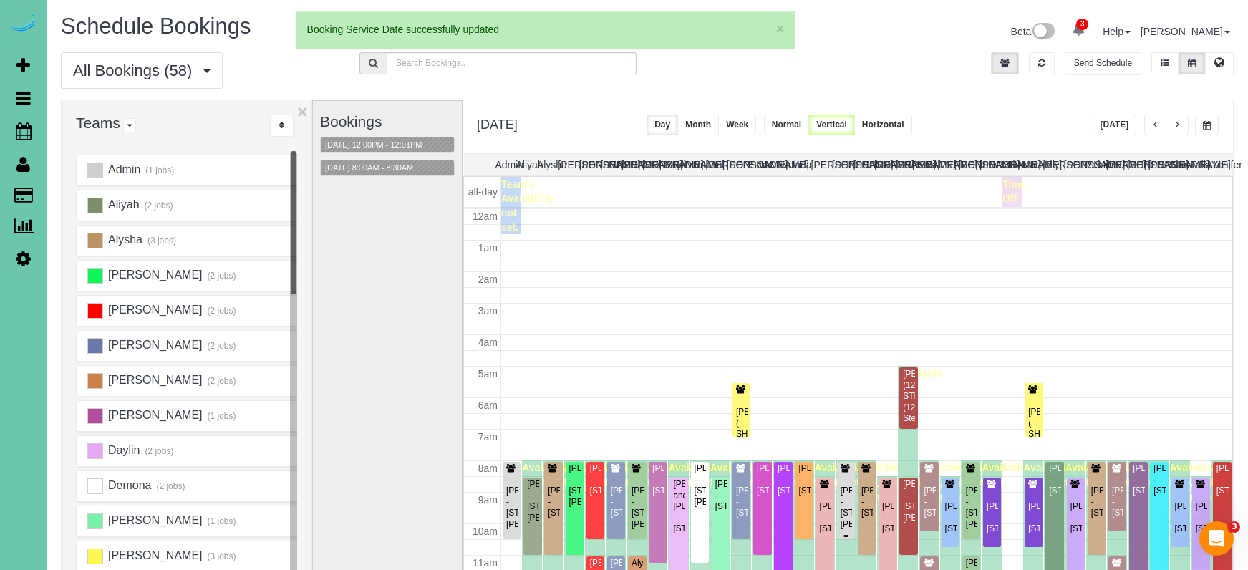
click at [846, 486] on div "Breann Barnhill - 16955 Doreen St, Gretna, NE 68028" at bounding box center [846, 508] width 12 height 44
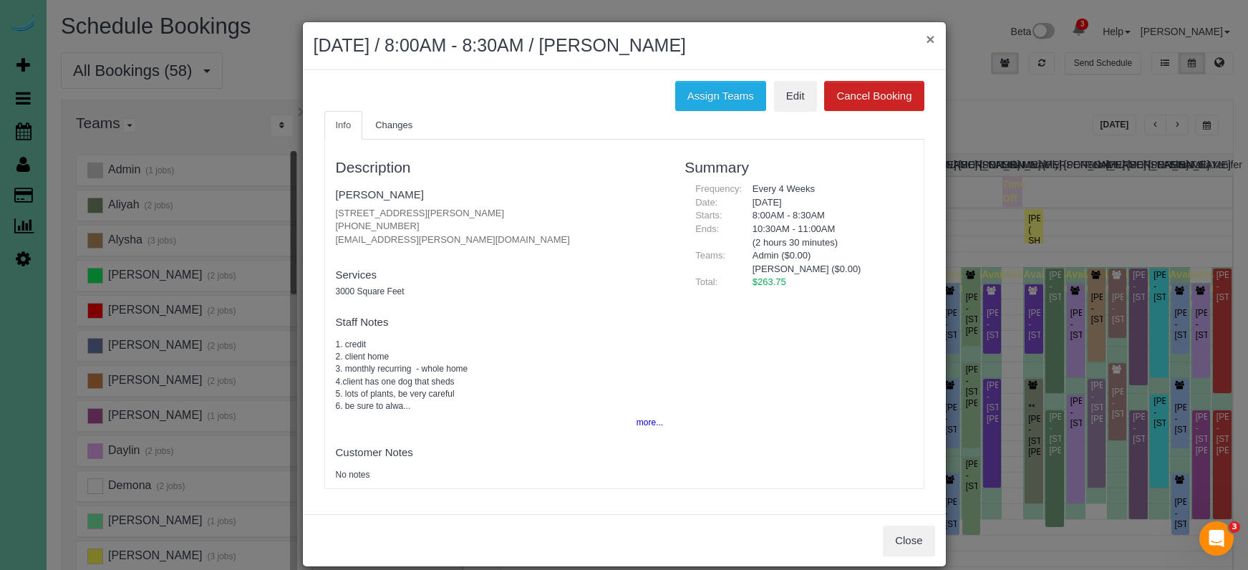
click at [935, 41] on button "×" at bounding box center [930, 39] width 9 height 15
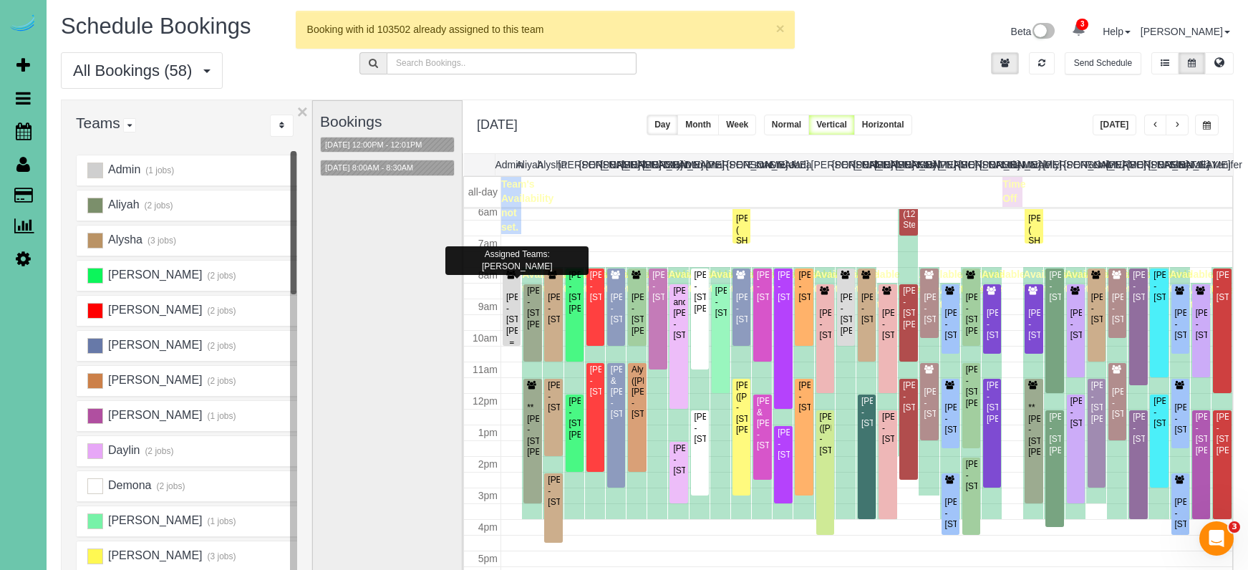
click at [511, 317] on div "Breann Barnhill - 16955 Doreen St, Gretna, NE 68028" at bounding box center [512, 314] width 12 height 44
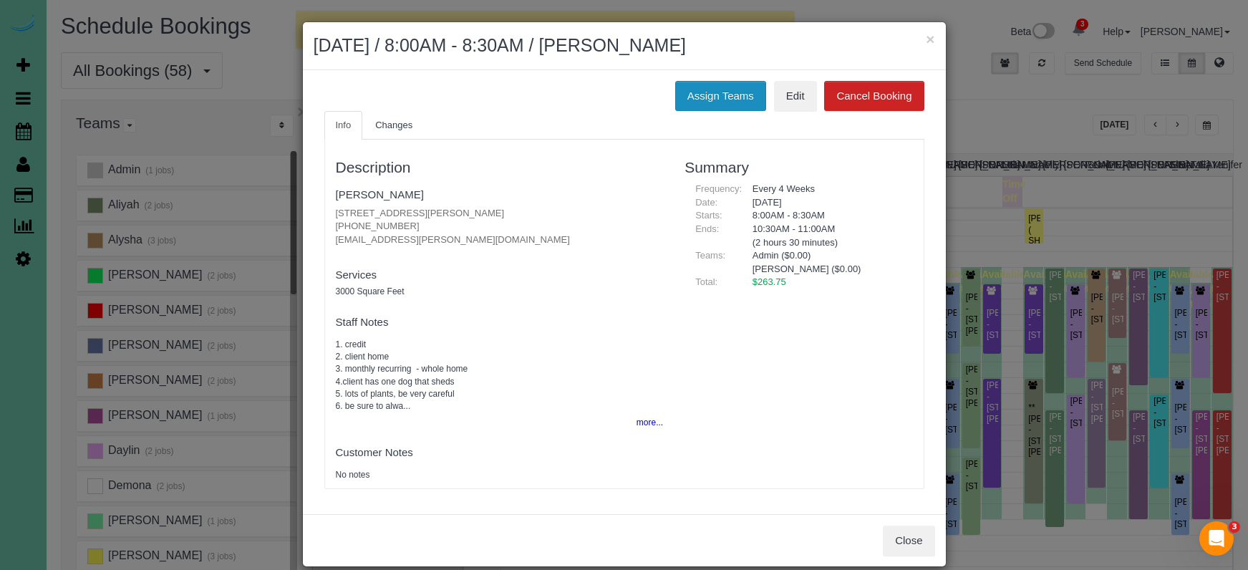
click at [726, 108] on button "Assign Teams" at bounding box center [720, 96] width 91 height 30
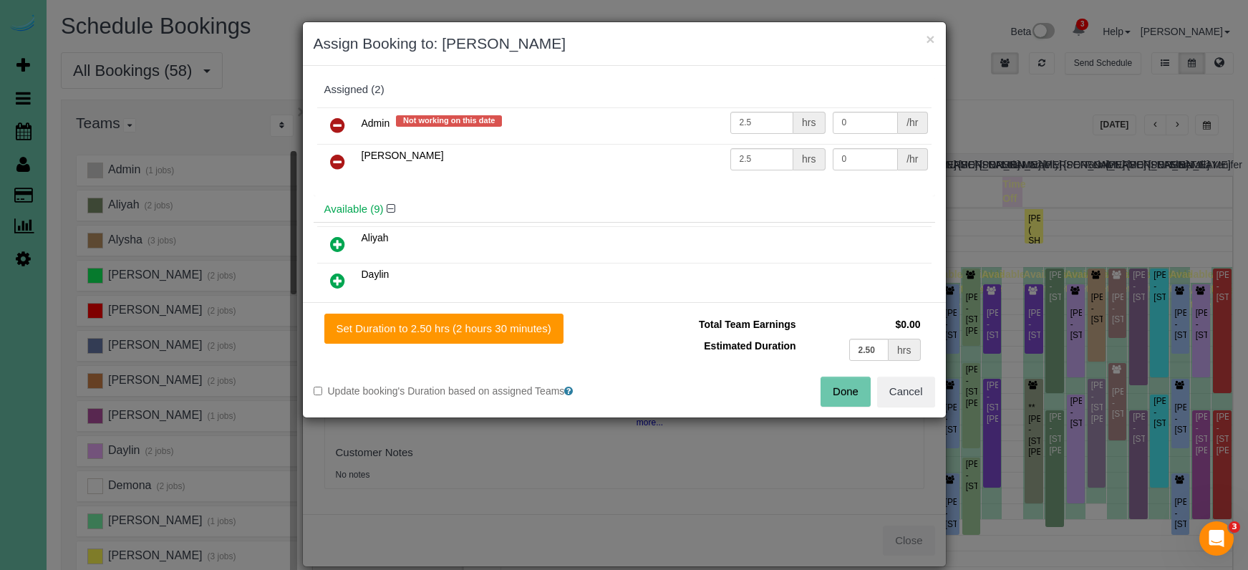
click at [339, 118] on icon at bounding box center [337, 125] width 15 height 17
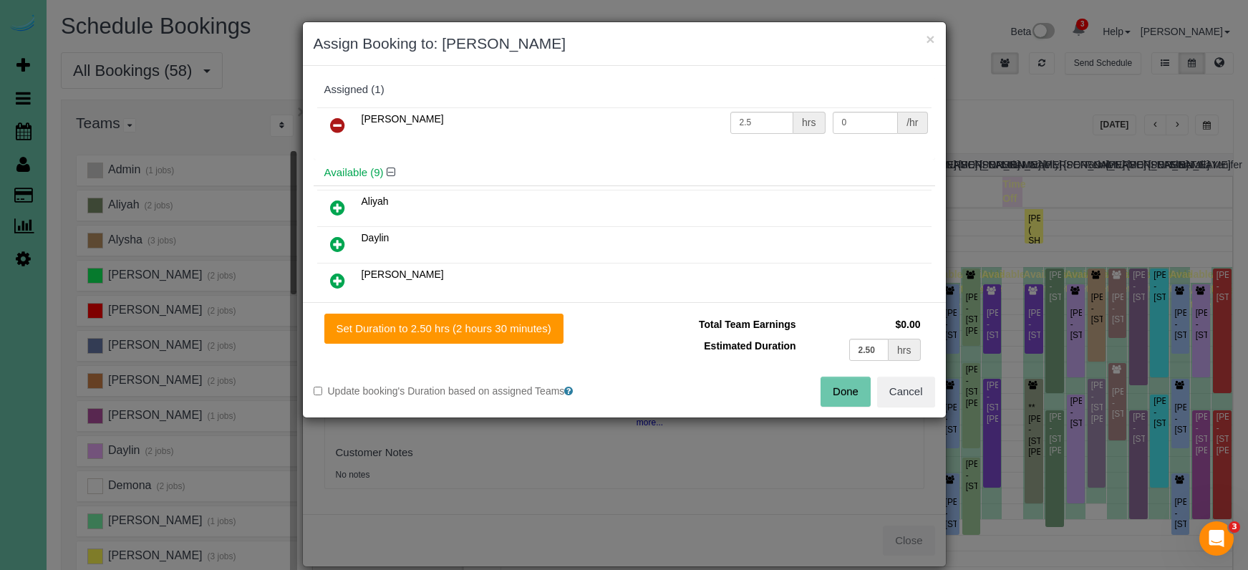
scroll to position [27, 0]
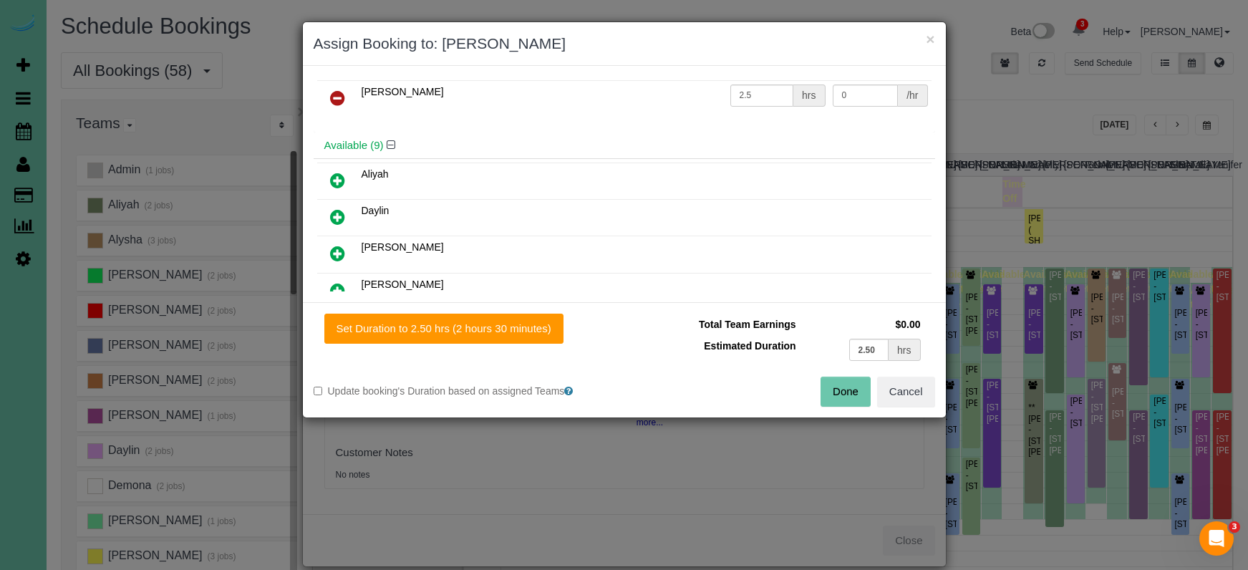
drag, startPoint x: 336, startPoint y: 251, endPoint x: 344, endPoint y: 246, distance: 9.9
click at [337, 250] on icon at bounding box center [337, 253] width 15 height 17
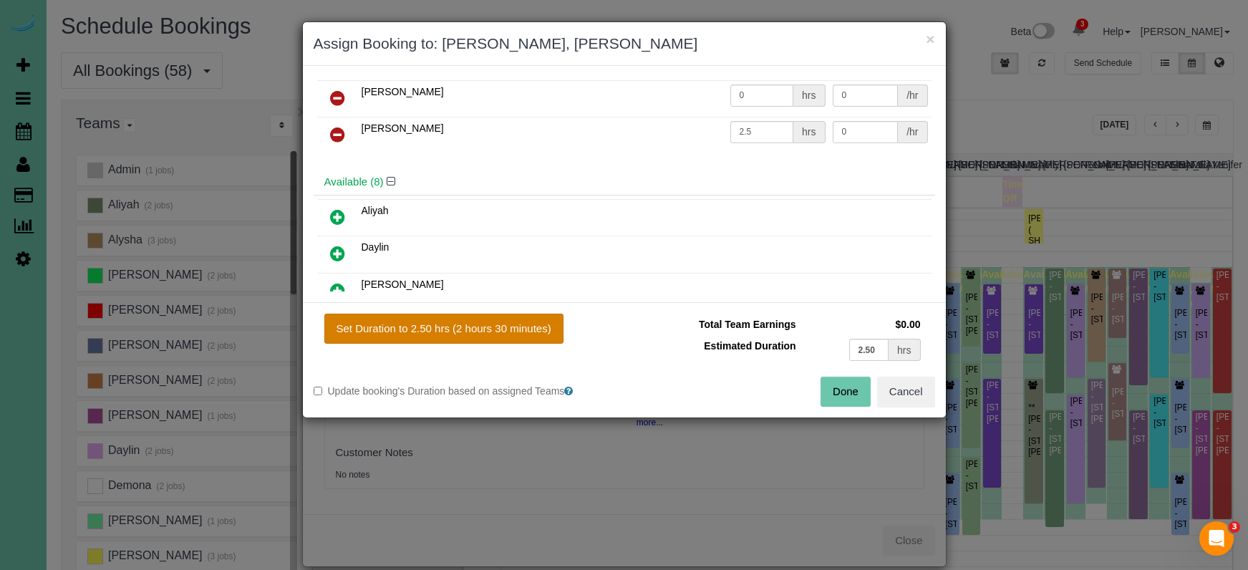
click at [435, 320] on button "Set Duration to 2.50 hrs (2 hours 30 minutes)" at bounding box center [443, 329] width 239 height 30
type input "2.50"
drag, startPoint x: 839, startPoint y: 388, endPoint x: 829, endPoint y: 387, distance: 10.1
click at [838, 388] on button "Done" at bounding box center [846, 392] width 50 height 30
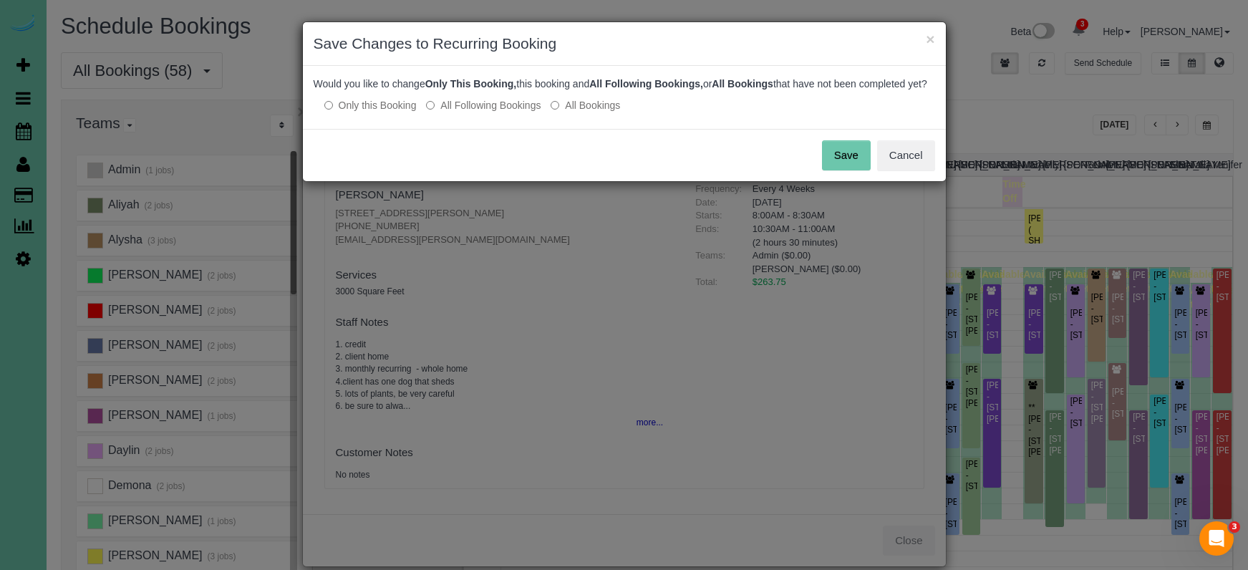
drag, startPoint x: 844, startPoint y: 173, endPoint x: 838, endPoint y: 156, distance: 17.7
click at [844, 170] on button "Save" at bounding box center [846, 155] width 49 height 30
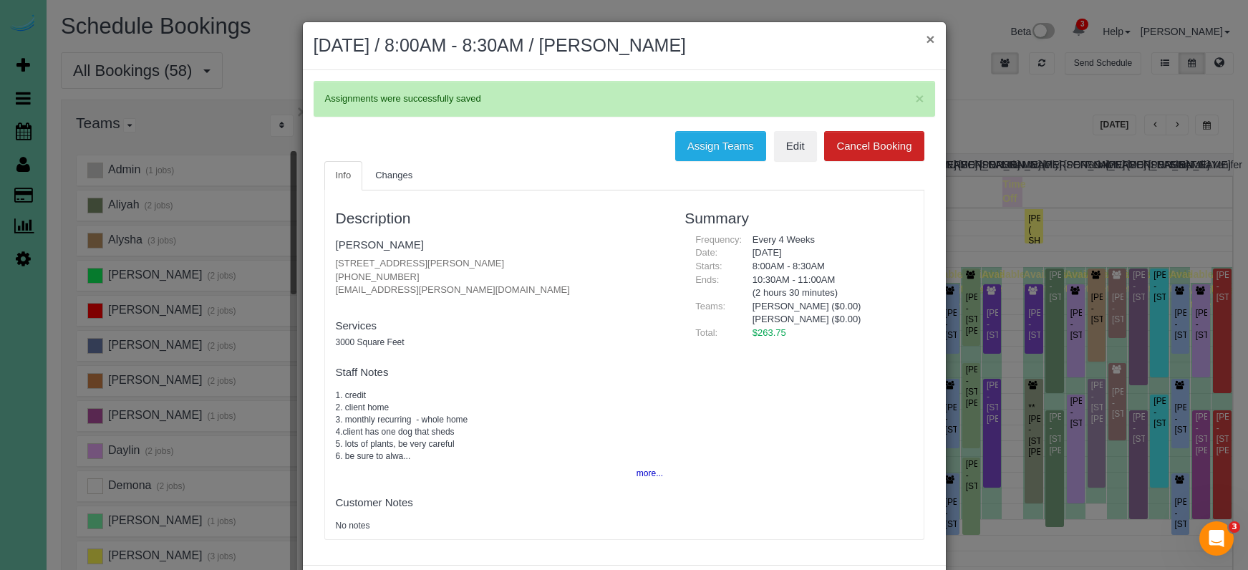
click at [927, 42] on button "×" at bounding box center [930, 39] width 9 height 15
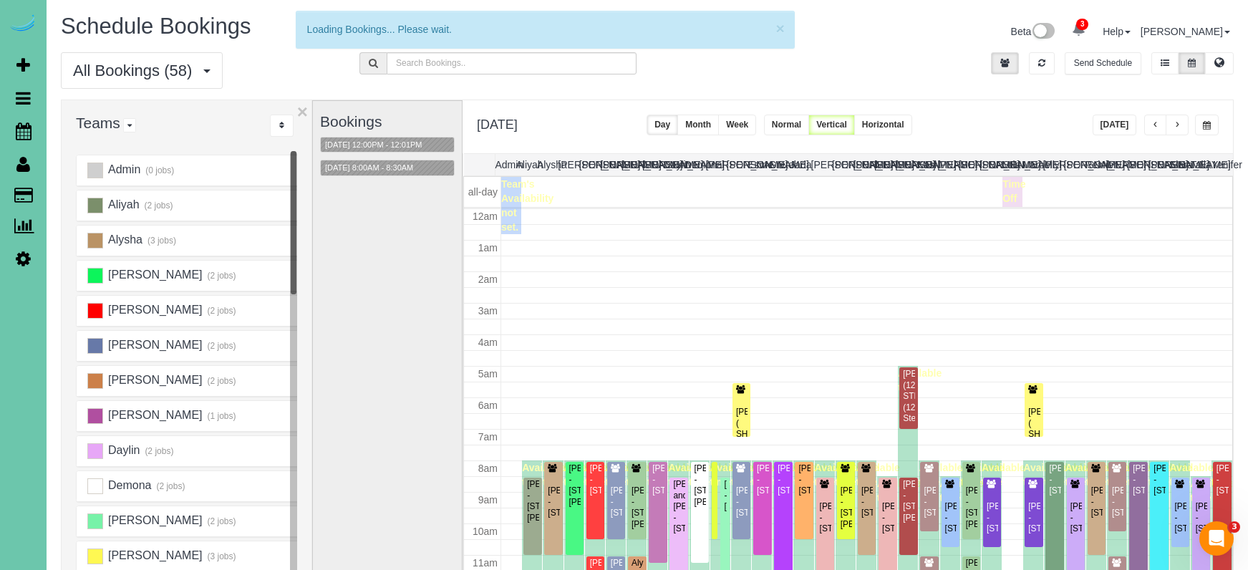
scroll to position [193, 0]
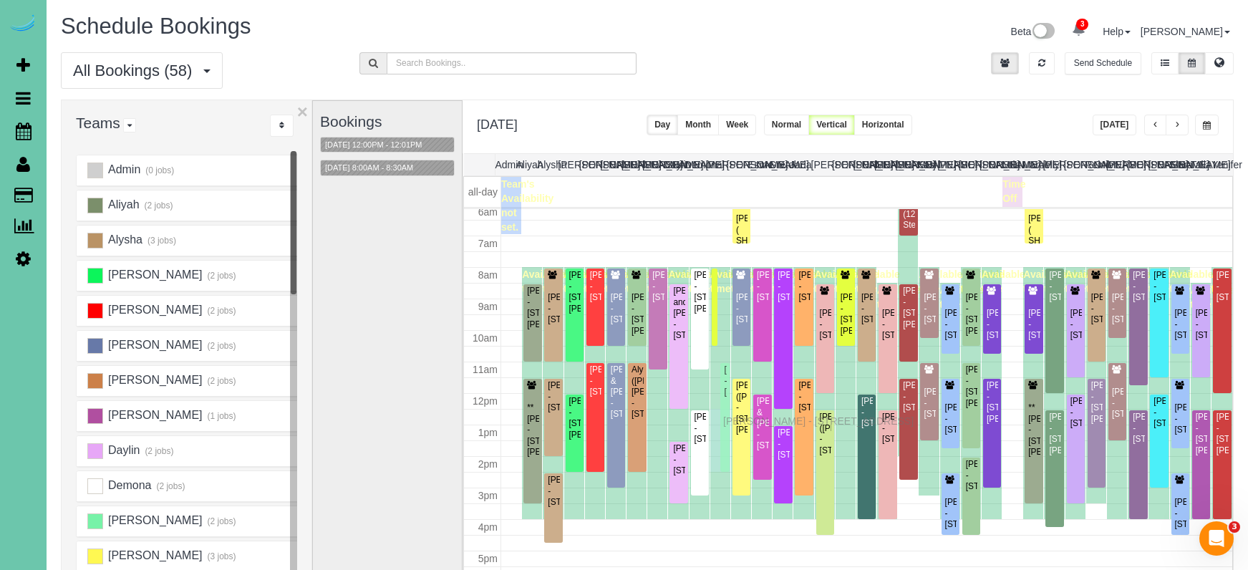
drag, startPoint x: 726, startPoint y: 345, endPoint x: 727, endPoint y: 419, distance: 73.8
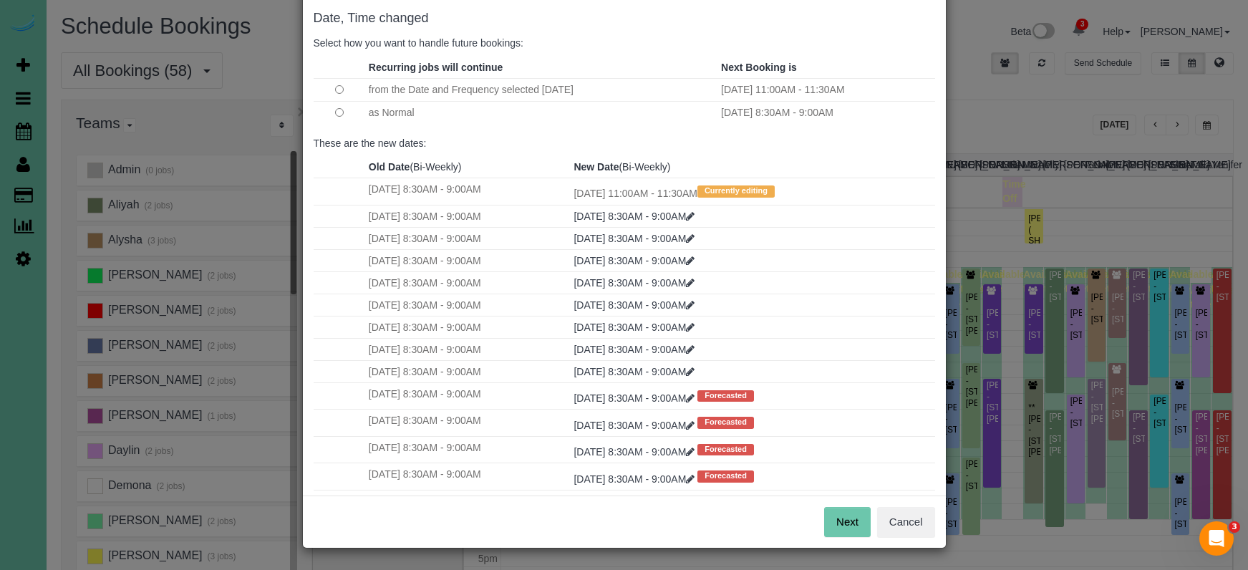
scroll to position [71, 0]
click at [823, 517] on div "Next Cancel" at bounding box center [624, 522] width 643 height 52
drag, startPoint x: 840, startPoint y: 521, endPoint x: 828, endPoint y: 521, distance: 12.2
click at [840, 522] on button "Next" at bounding box center [847, 523] width 47 height 30
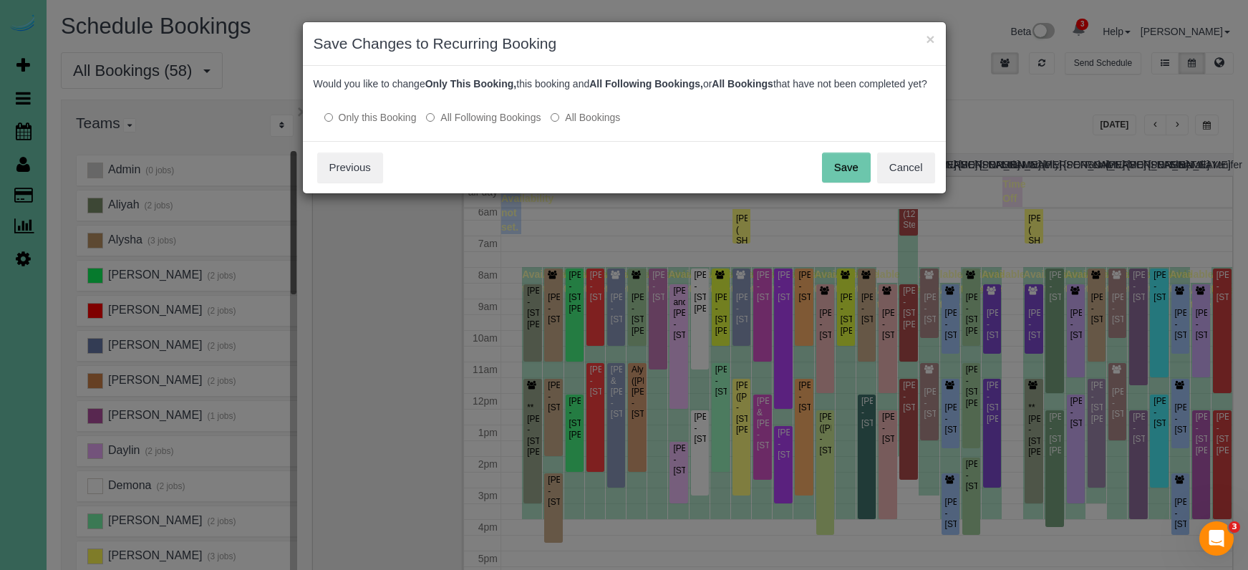
scroll to position [0, 0]
click at [880, 141] on div "Date, Time changed Select how you want to handle future bookings: Recurring job…" at bounding box center [624, 103] width 643 height 75
click at [843, 183] on button "Save" at bounding box center [846, 168] width 49 height 30
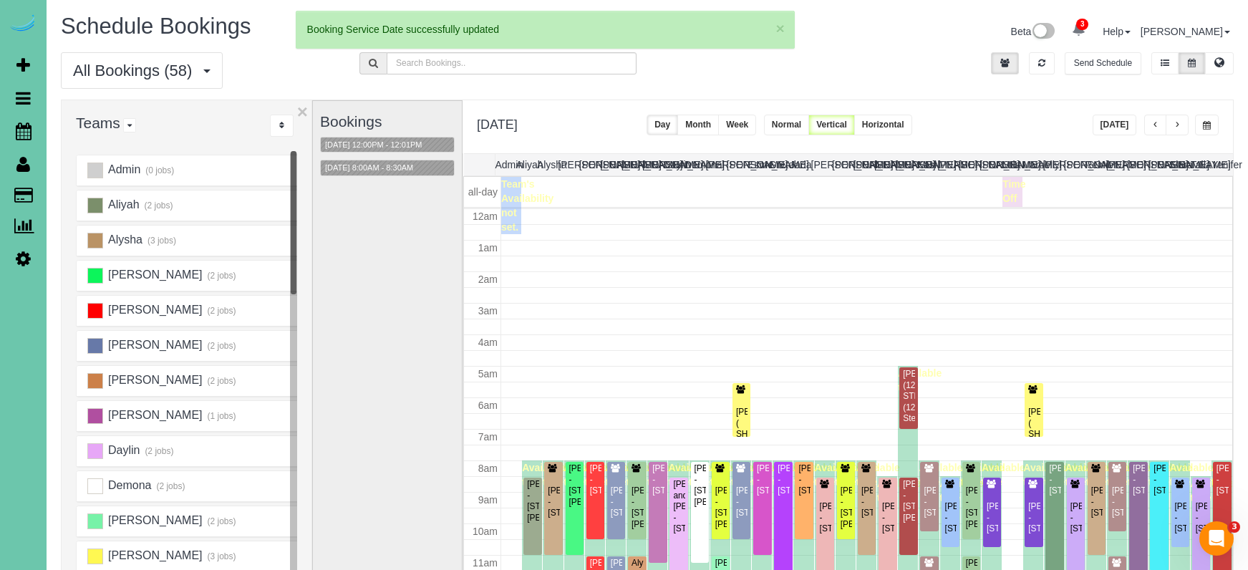
scroll to position [193, 0]
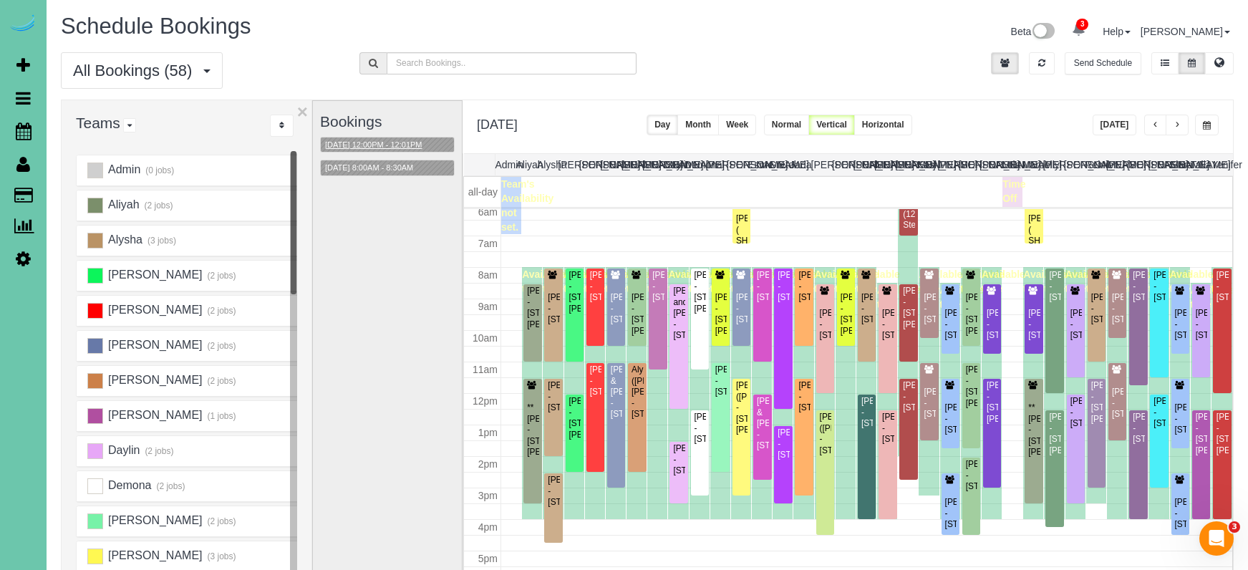
click at [397, 141] on button "09/11/2025 12:00PM - 12:01PM" at bounding box center [374, 145] width 106 height 15
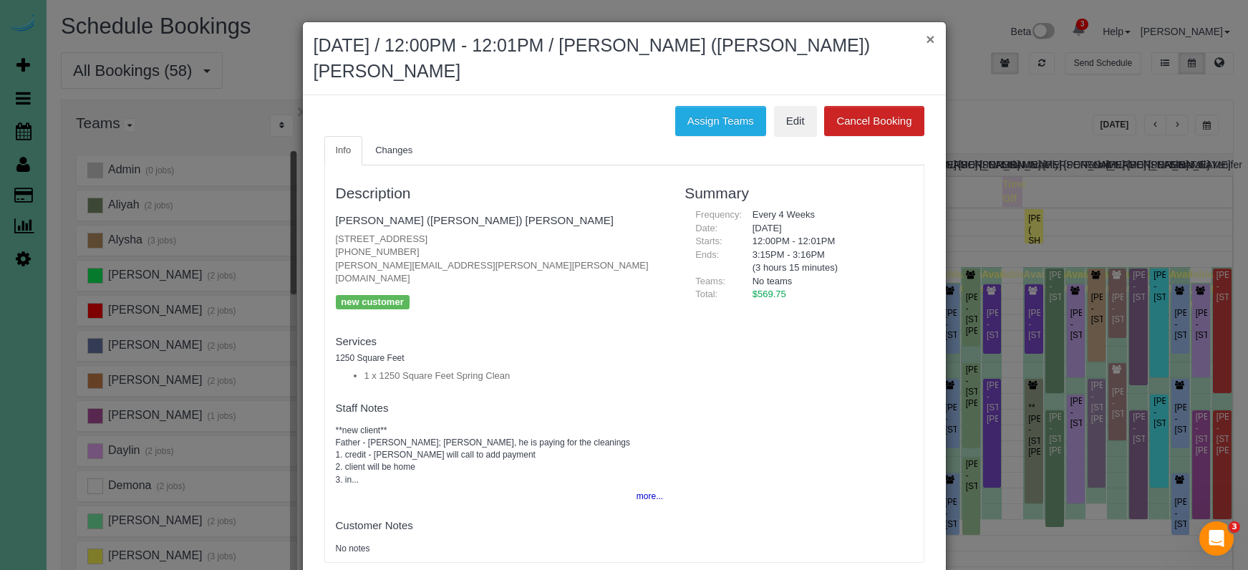
click at [929, 38] on button "×" at bounding box center [930, 39] width 9 height 15
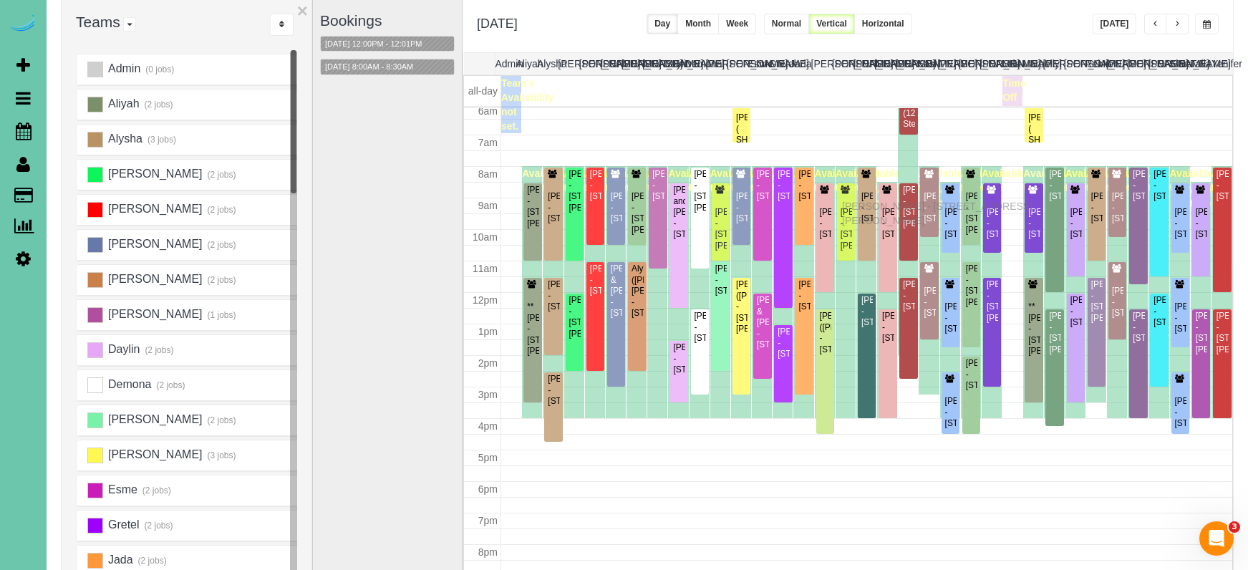
drag, startPoint x: 844, startPoint y: 190, endPoint x: 846, endPoint y: 204, distance: 14.4
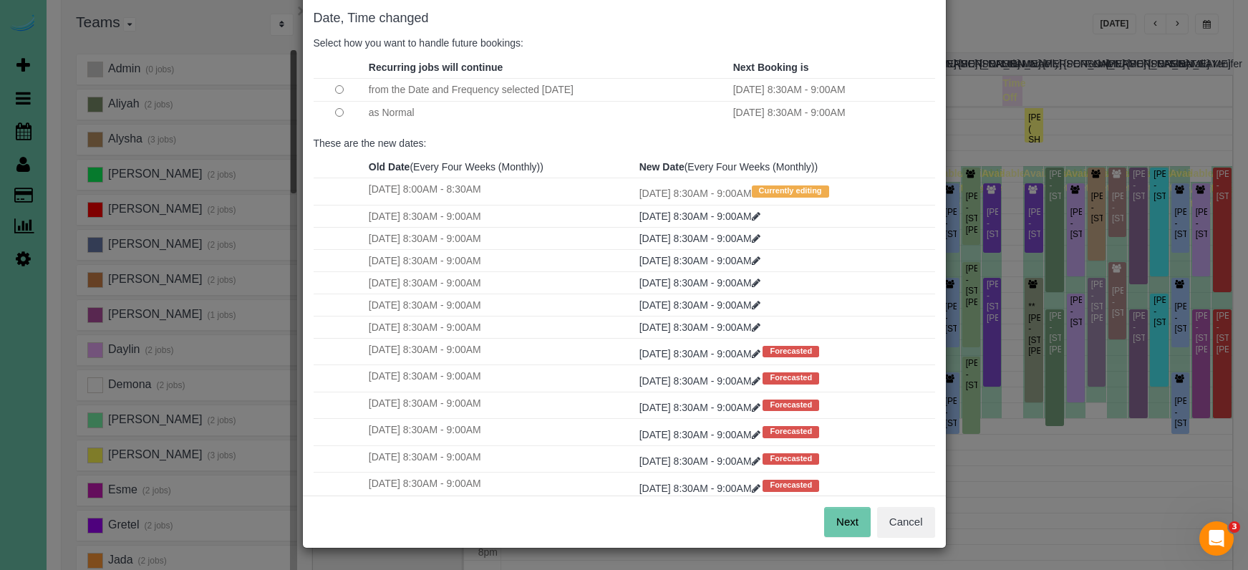
scroll to position [71, 0]
click at [853, 525] on button "Next" at bounding box center [847, 523] width 47 height 30
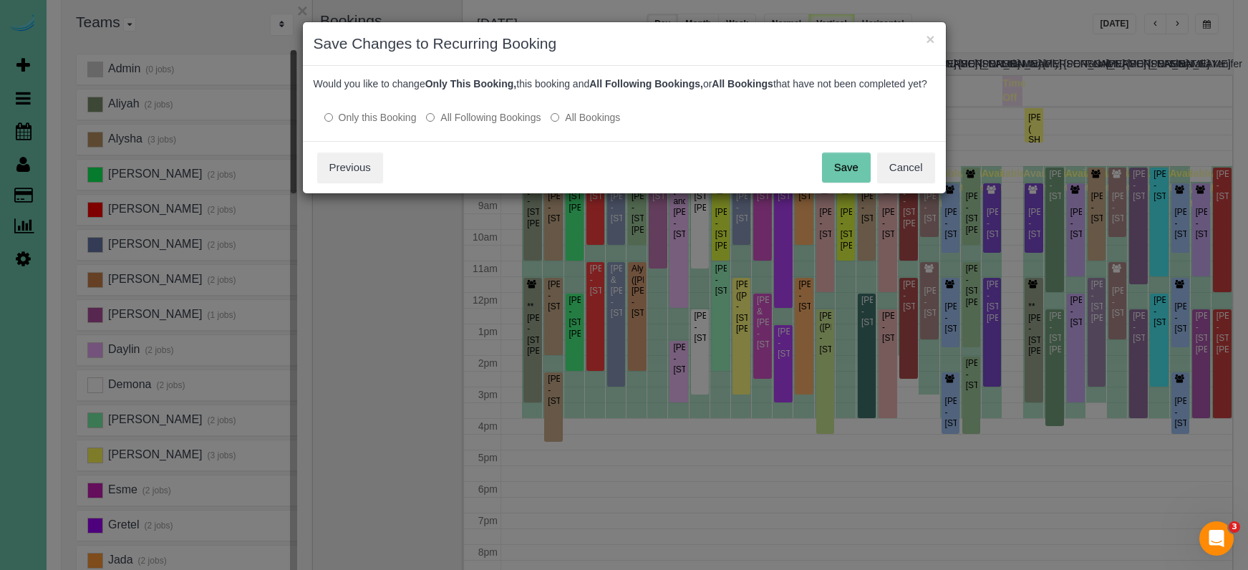
scroll to position [0, 0]
click at [860, 183] on button "Save" at bounding box center [846, 168] width 49 height 30
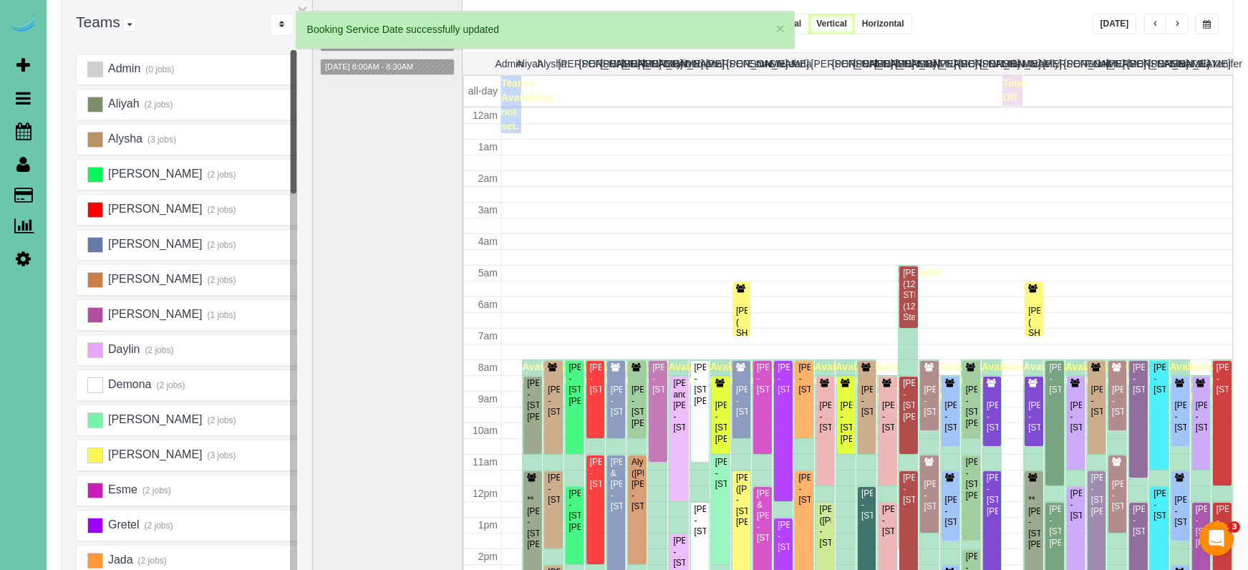
scroll to position [193, 0]
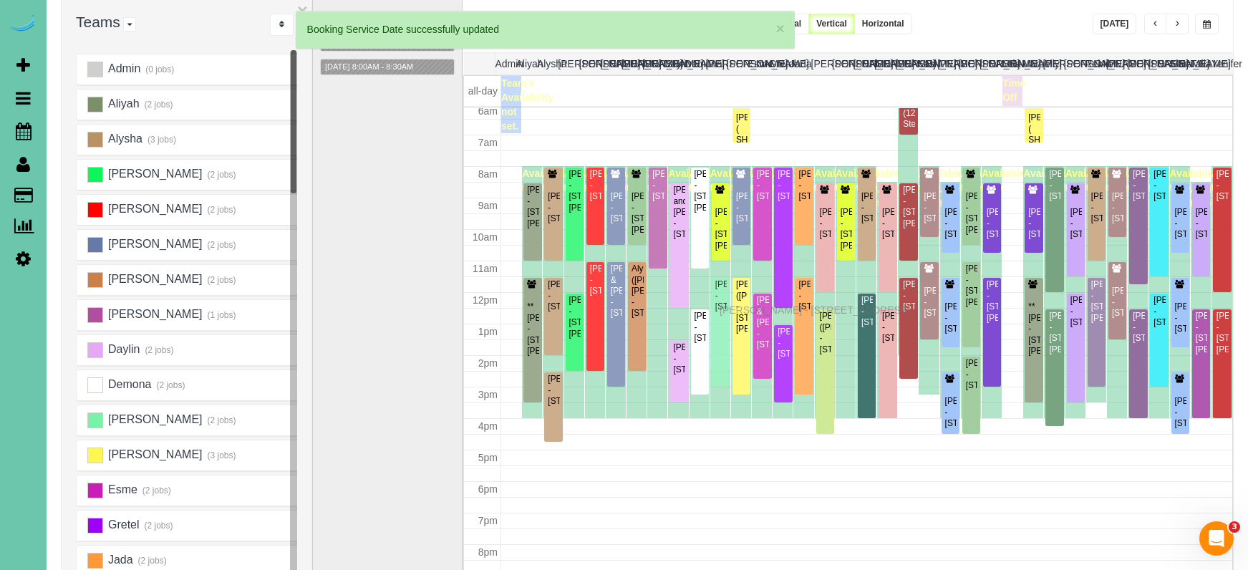
drag, startPoint x: 723, startPoint y: 299, endPoint x: 723, endPoint y: 307, distance: 8.6
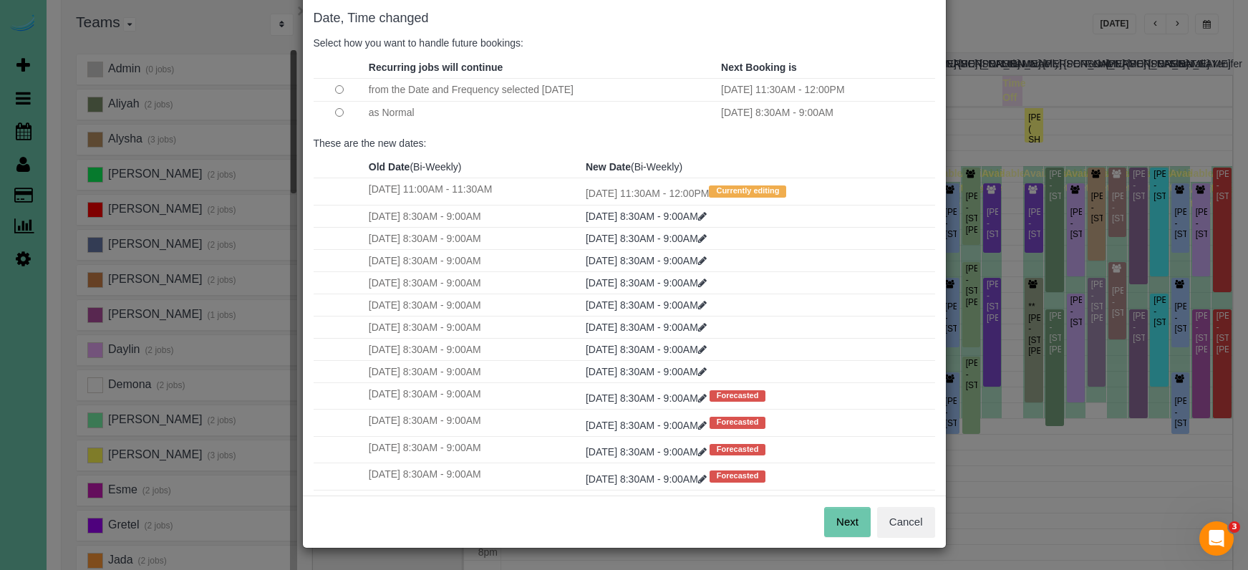
scroll to position [71, 0]
click at [837, 524] on button "Next" at bounding box center [847, 523] width 47 height 30
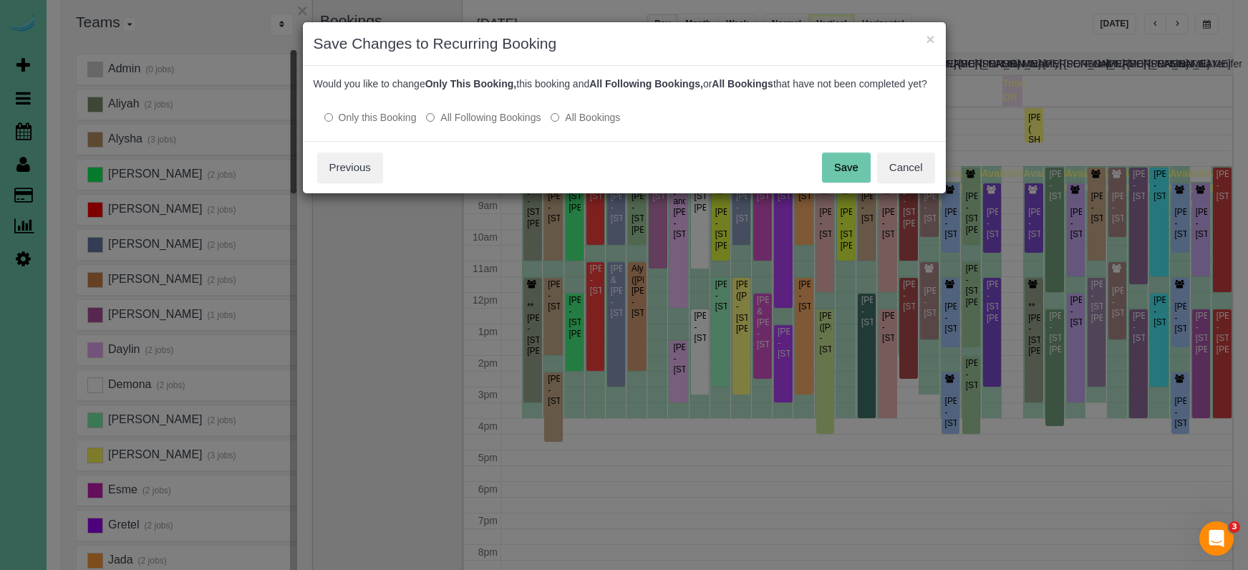
click at [849, 178] on button "Save" at bounding box center [846, 168] width 49 height 30
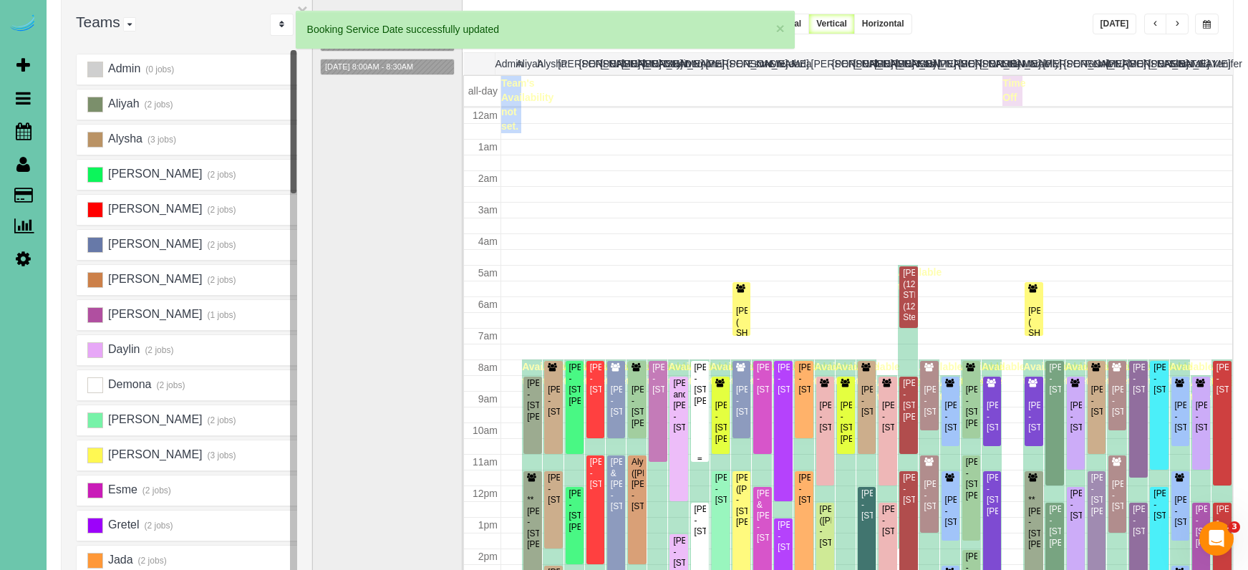
scroll to position [193, 0]
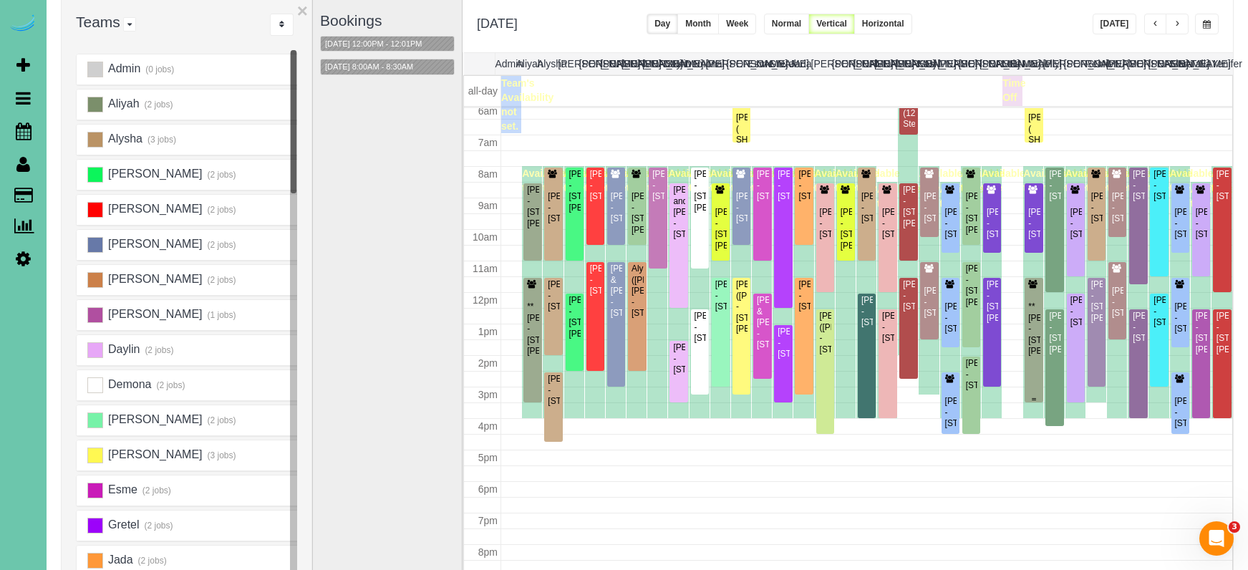
click at [1028, 313] on div "**Amber Swartz - 17102 Craig Street, Bennington, NE 68007" at bounding box center [1034, 329] width 12 height 55
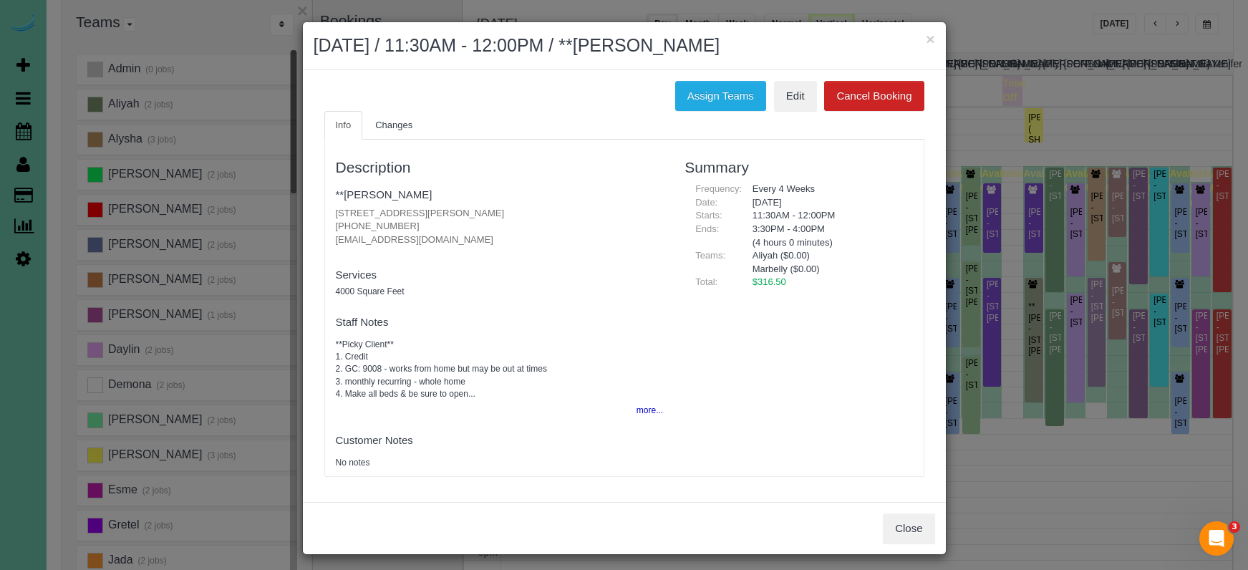
click at [652, 410] on button "more..." at bounding box center [645, 410] width 35 height 21
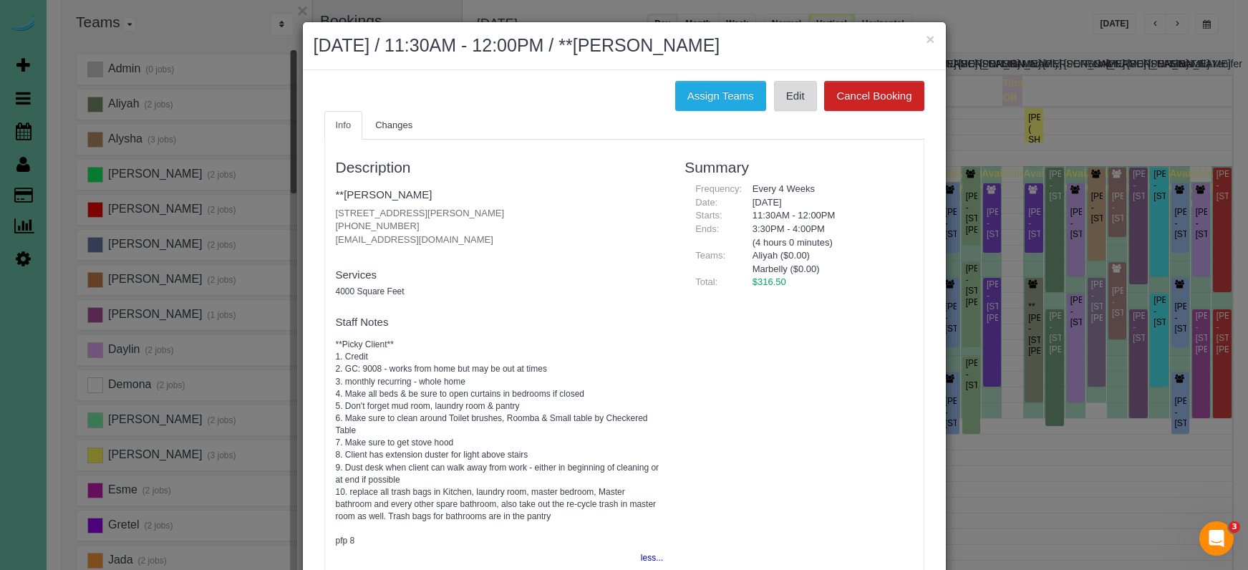
scroll to position [0, 0]
click at [803, 100] on link "Edit" at bounding box center [795, 96] width 43 height 30
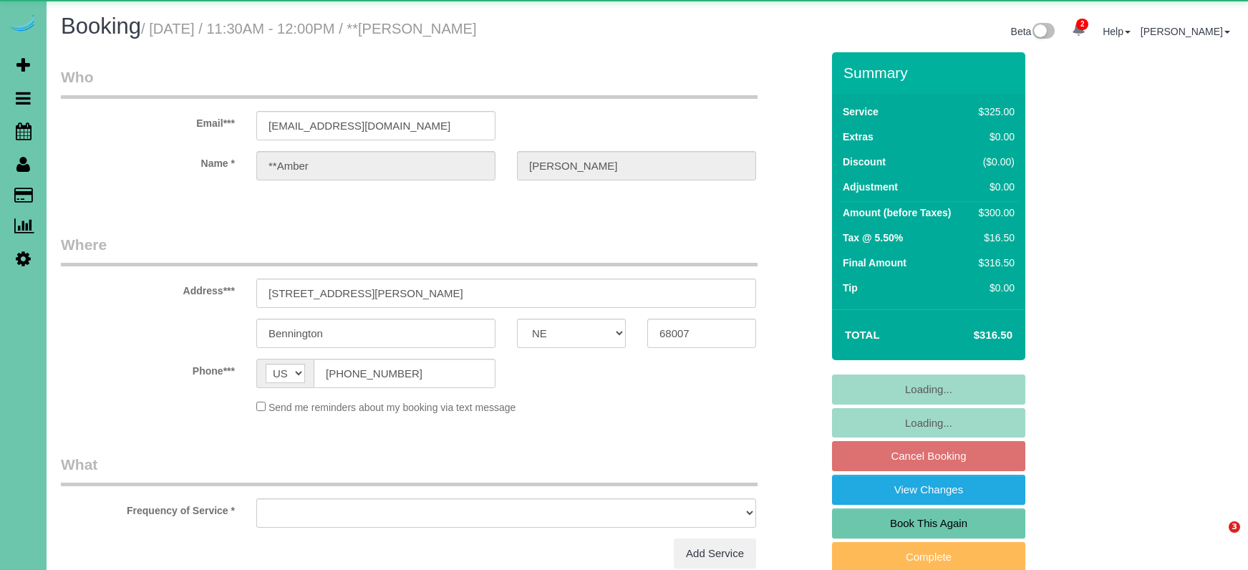
select select "NE"
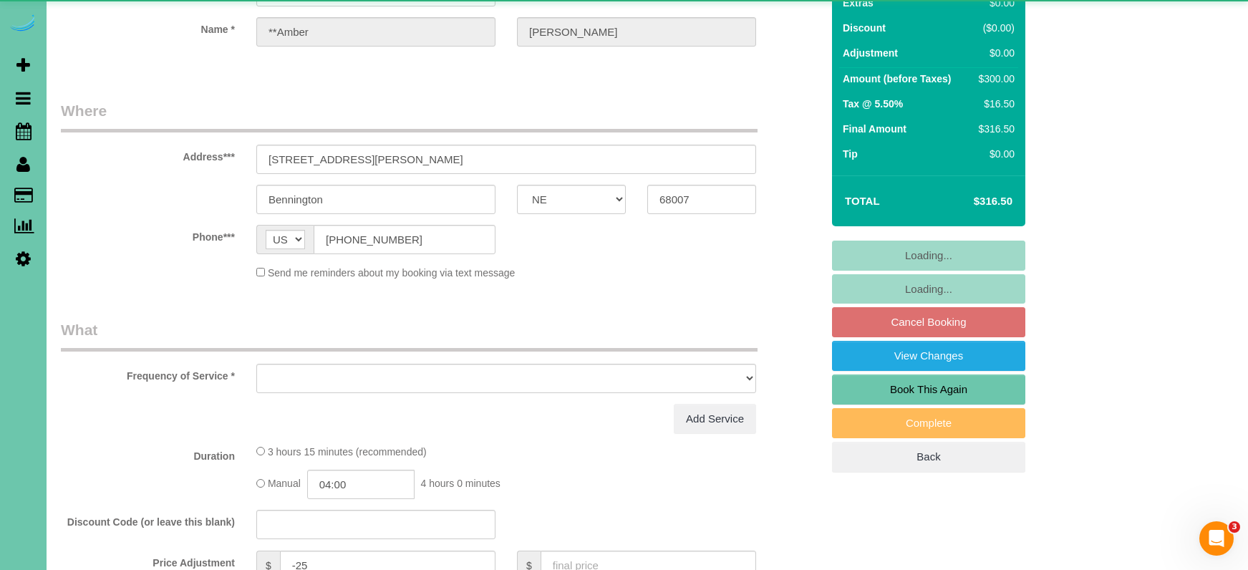
select select "object:874"
select select "string:fspay-f5ebc6c5-b96d-4bb7-9cd6-cddfe15c9d35"
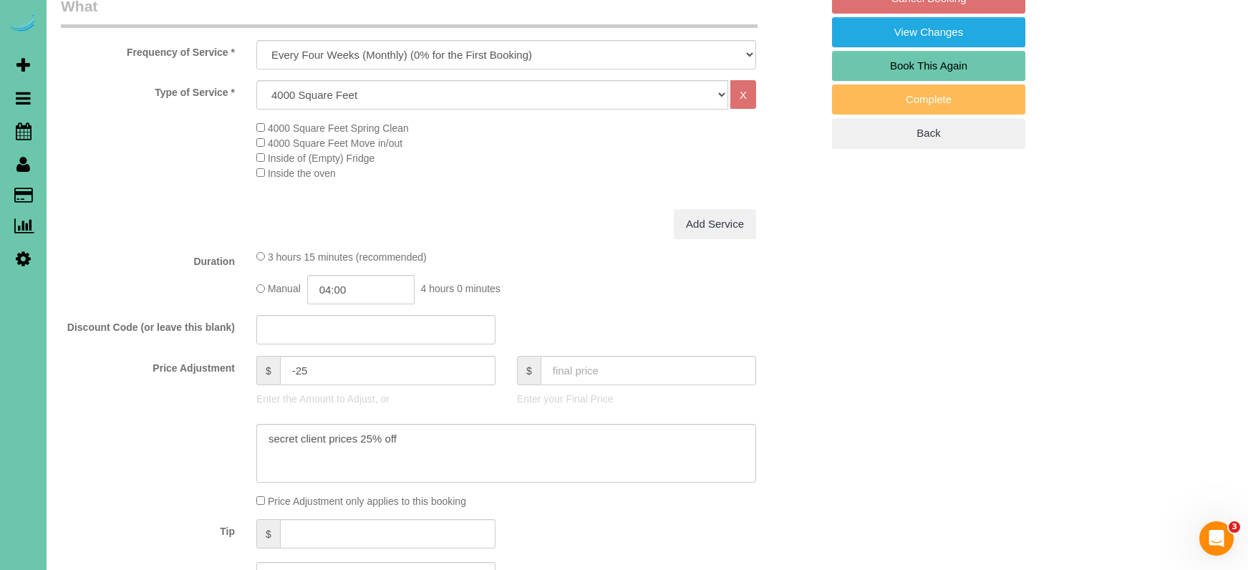
scroll to position [505, 0]
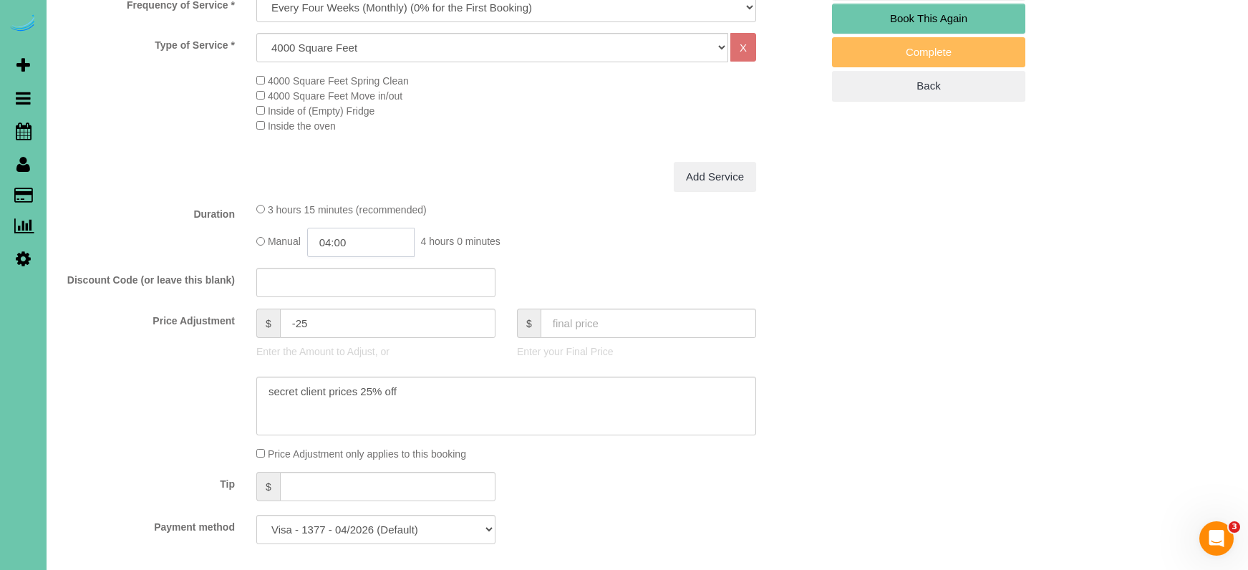
click at [369, 238] on input "04:00" at bounding box center [360, 242] width 107 height 29
type input "03:30"
click at [344, 274] on li "03:30" at bounding box center [345, 273] width 64 height 19
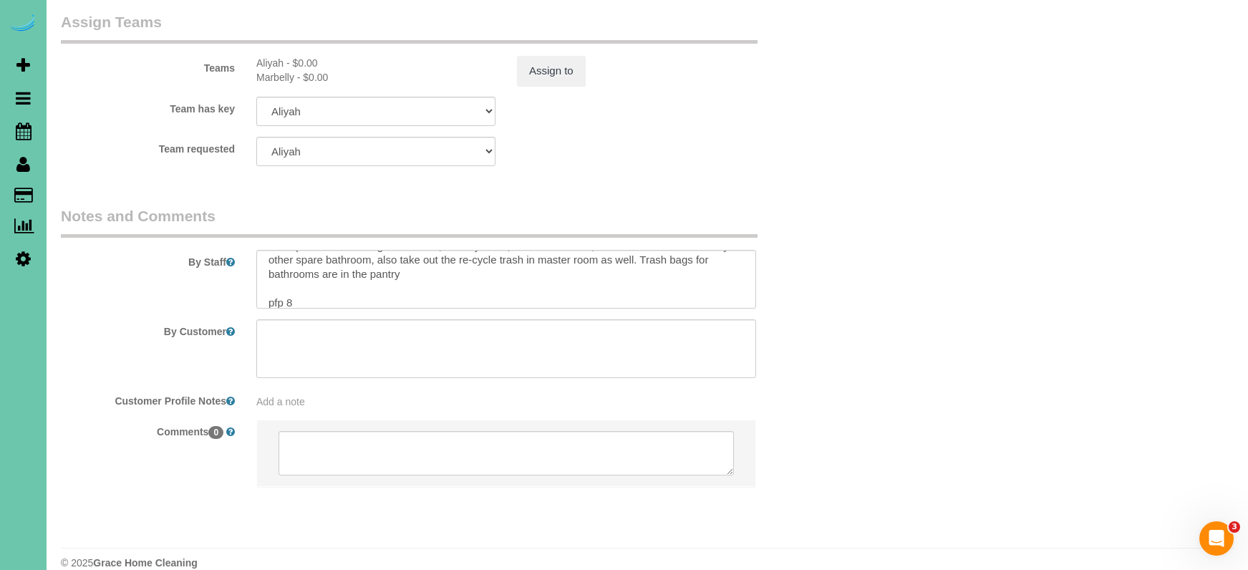
scroll to position [175, 0]
click at [304, 279] on textarea at bounding box center [506, 279] width 500 height 59
type textarea "**Picky Client** 1. Credit 2. GC: 9008 - works from home but may be out at time…"
click at [537, 58] on button "Assign to" at bounding box center [551, 71] width 69 height 30
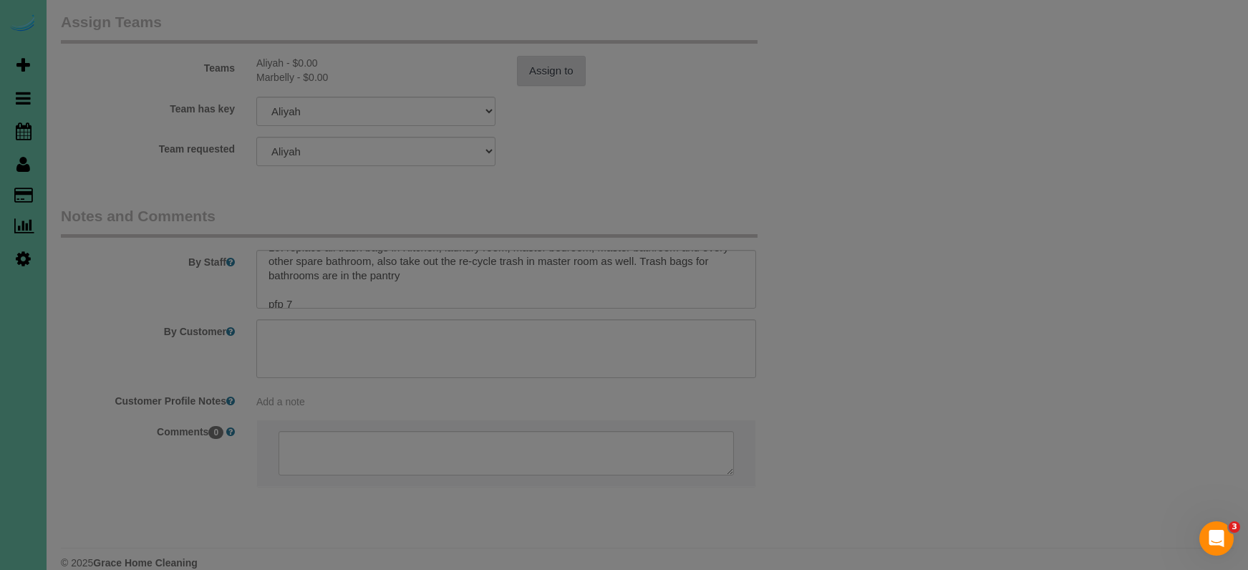
scroll to position [1573, 0]
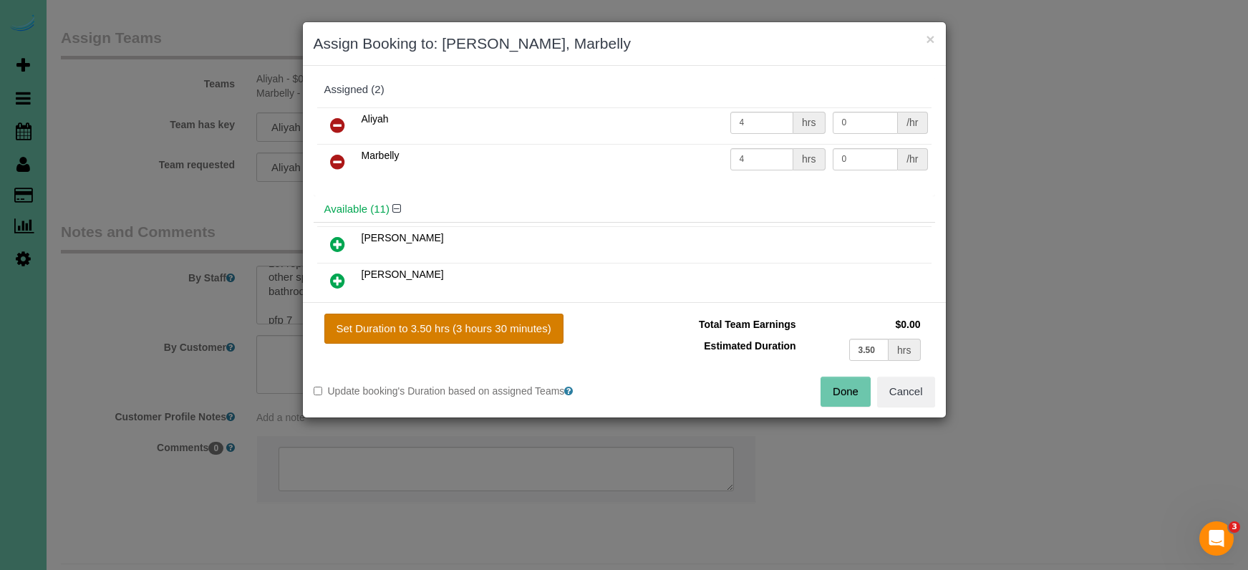
click at [509, 318] on button "Set Duration to 3.50 hrs (3 hours 30 minutes)" at bounding box center [443, 329] width 239 height 30
type input "3.50"
click at [847, 392] on button "Done" at bounding box center [846, 392] width 50 height 30
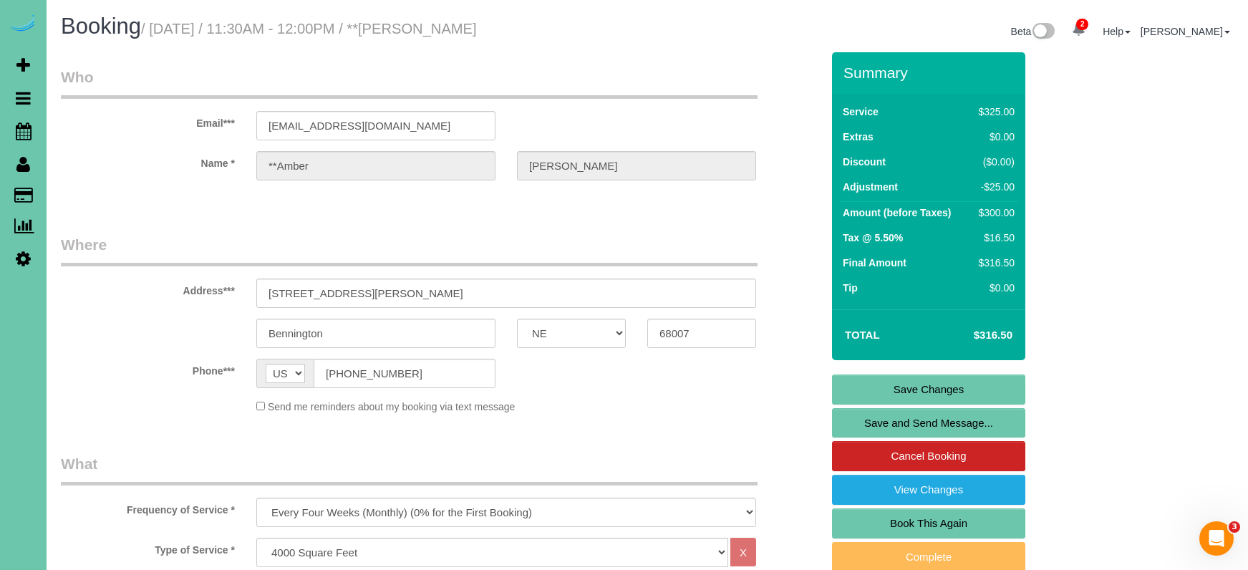
scroll to position [0, 0]
click at [852, 393] on link "Save Changes" at bounding box center [928, 390] width 193 height 30
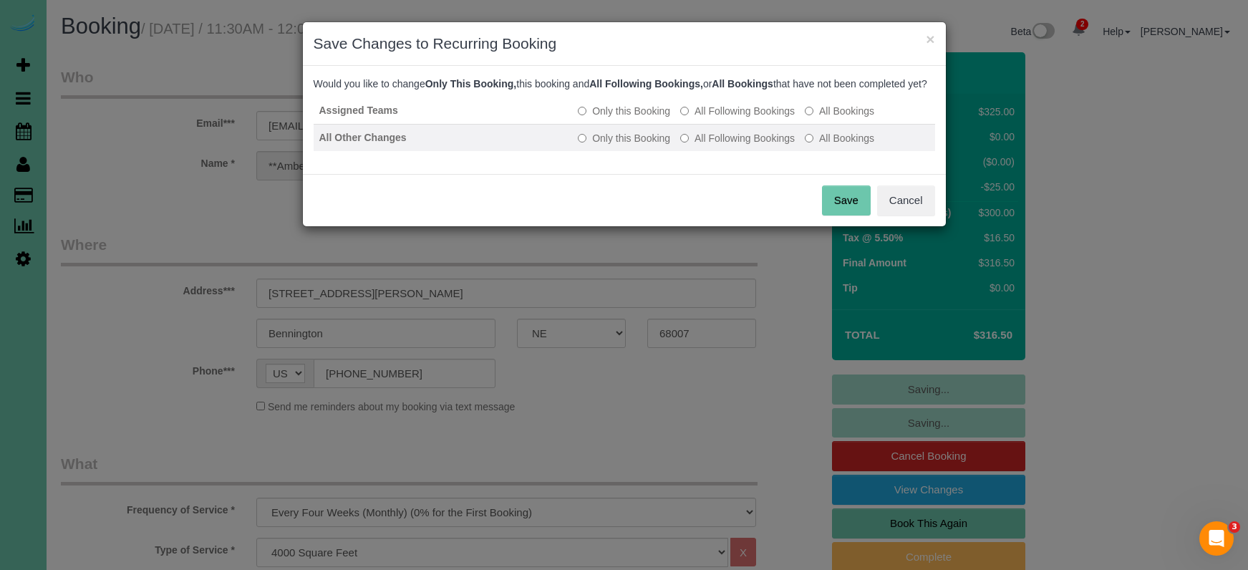
drag, startPoint x: 698, startPoint y: 125, endPoint x: 710, endPoint y: 153, distance: 30.2
click at [699, 118] on label "All Following Bookings" at bounding box center [737, 111] width 115 height 14
drag, startPoint x: 708, startPoint y: 154, endPoint x: 736, endPoint y: 167, distance: 31.4
click at [708, 145] on label "All Following Bookings" at bounding box center [737, 138] width 115 height 14
click at [847, 216] on button "Save" at bounding box center [846, 200] width 49 height 30
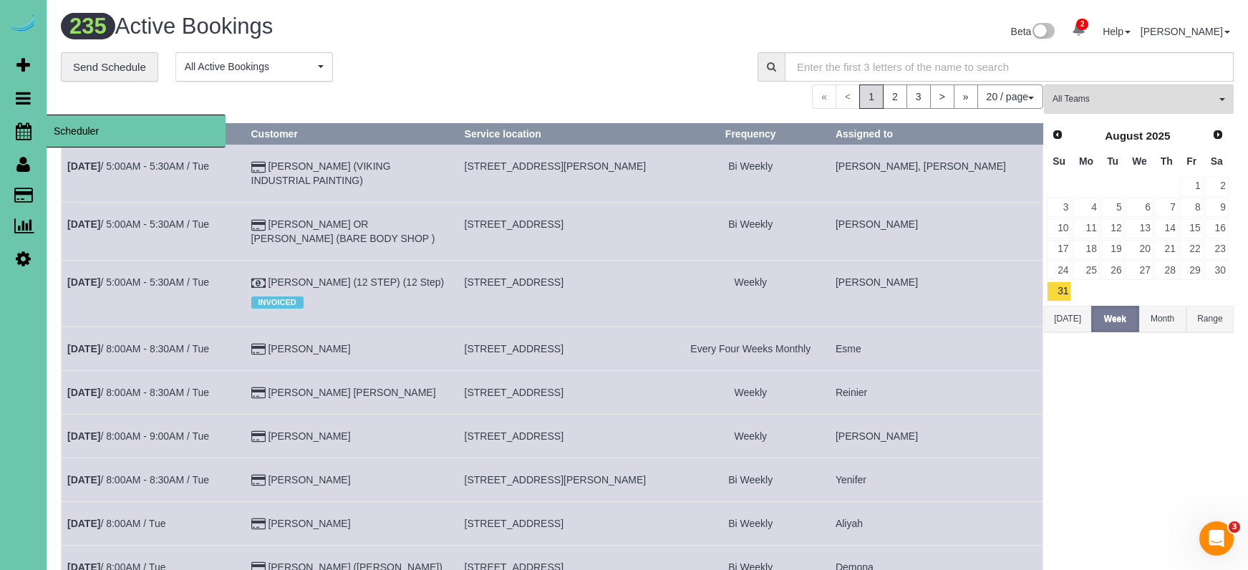
click at [21, 117] on link "Scheduler" at bounding box center [23, 131] width 47 height 33
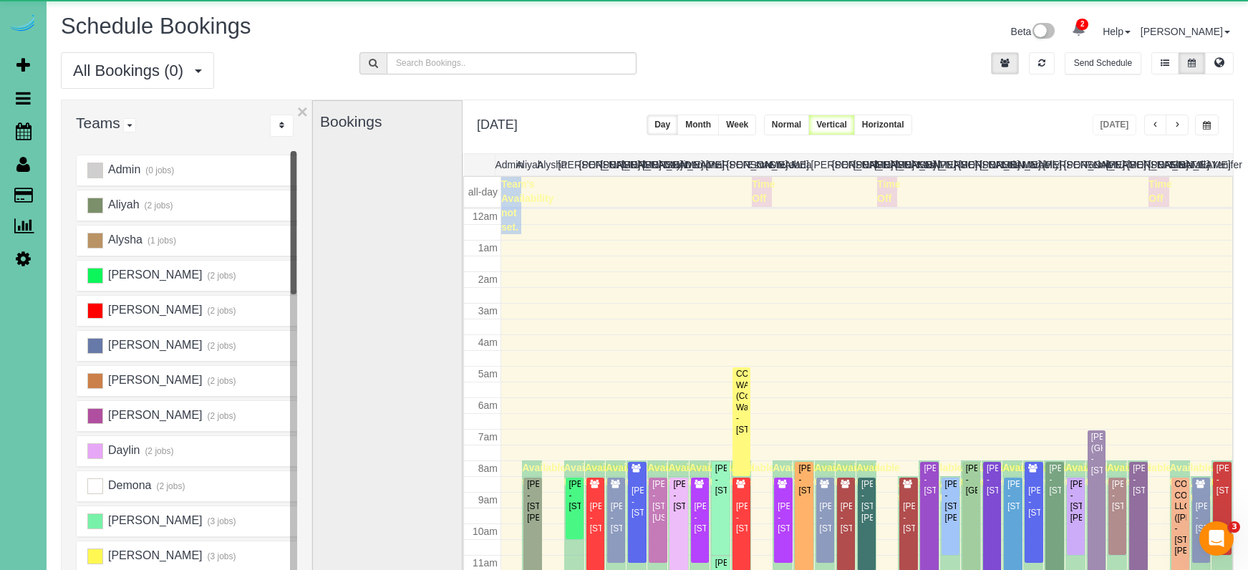
scroll to position [190, 0]
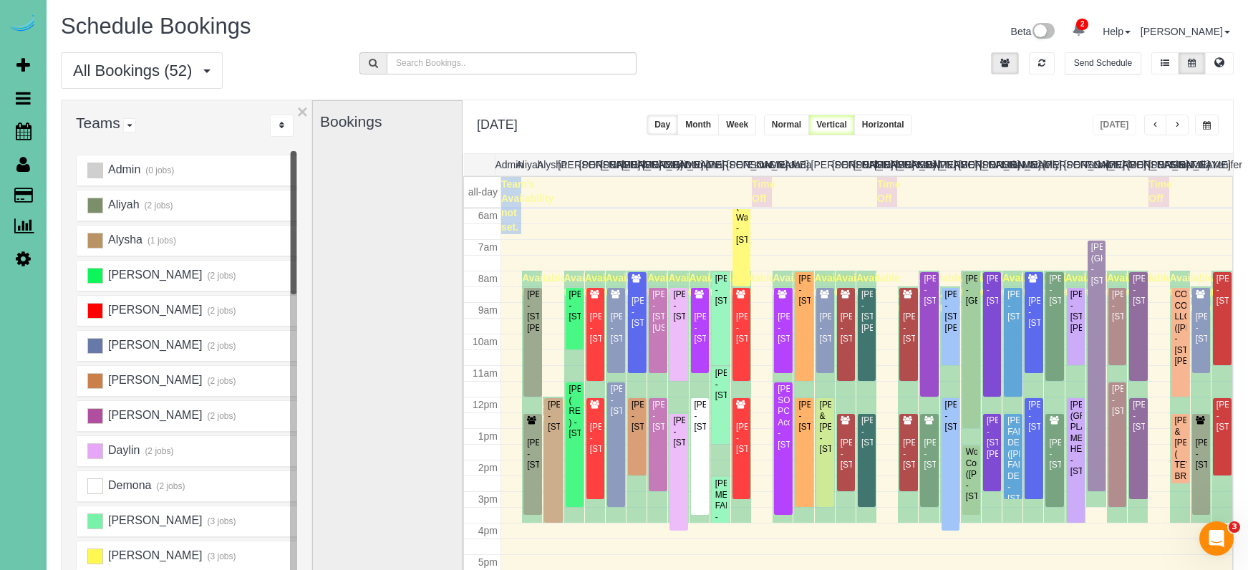
click at [1035, 83] on div "All Bookings (52) All Bookings Unassigned Bookings Recurring Bookings New Custo…" at bounding box center [647, 75] width 1195 height 47
click at [1180, 125] on span "button" at bounding box center [1177, 125] width 7 height 9
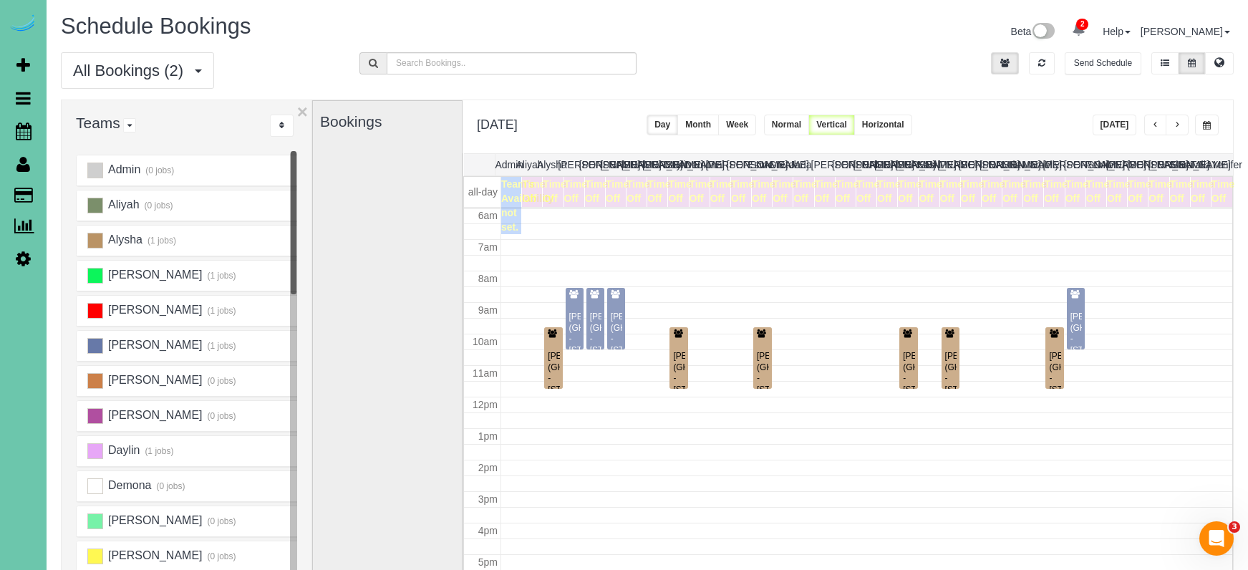
click at [1119, 127] on button "Today" at bounding box center [1115, 125] width 44 height 21
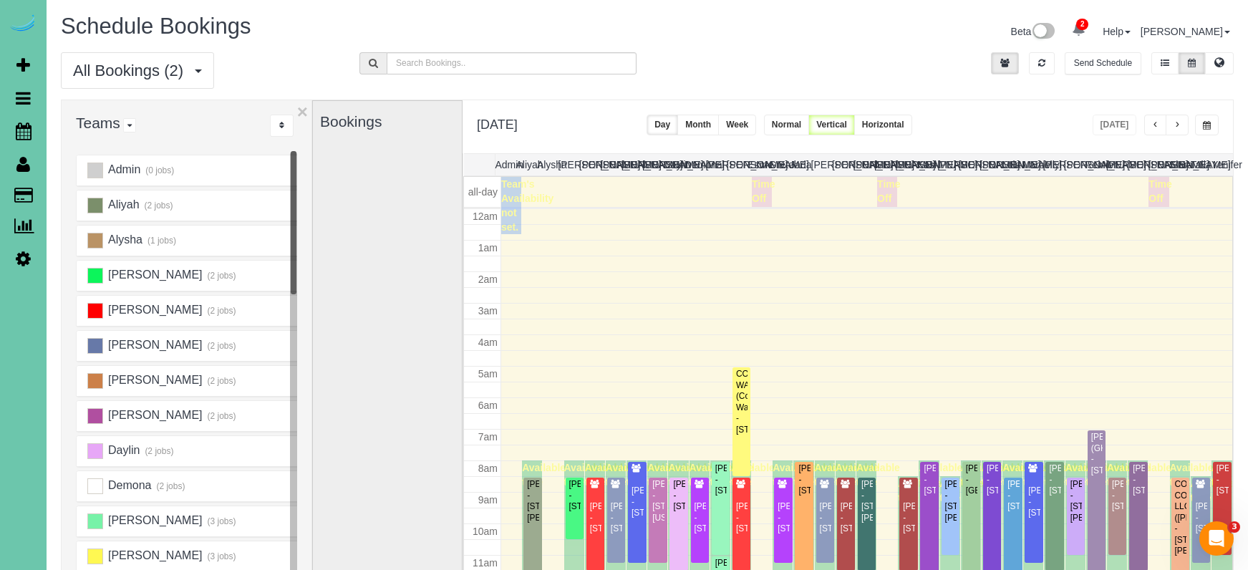
click at [1203, 127] on span "button" at bounding box center [1207, 125] width 8 height 9
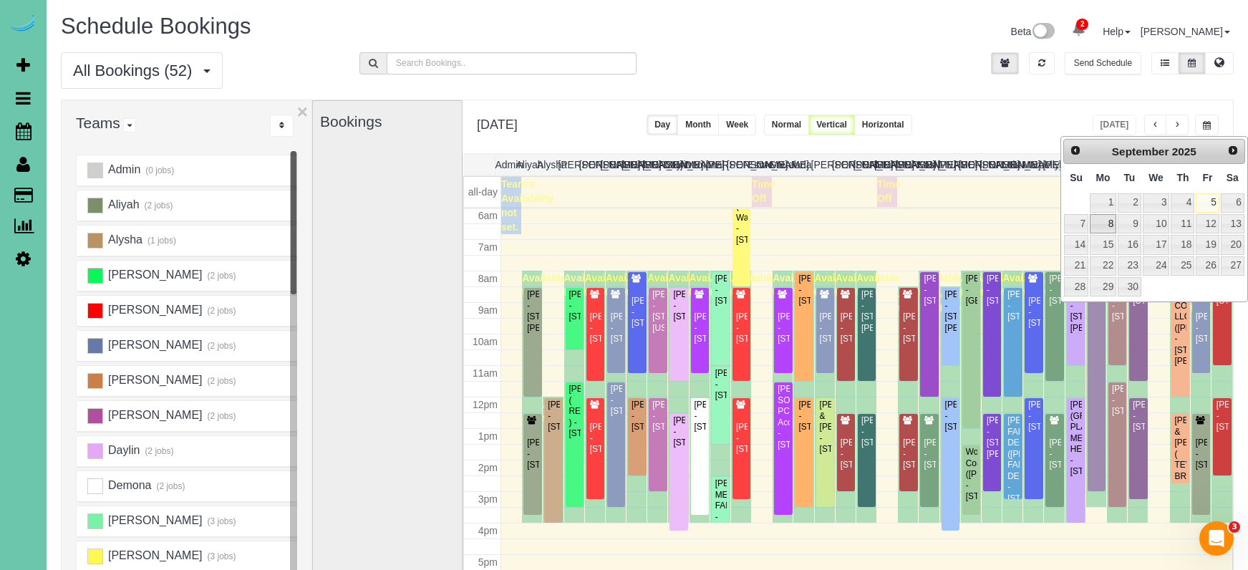
click at [1107, 221] on link "8" at bounding box center [1103, 223] width 26 height 19
type input "**********"
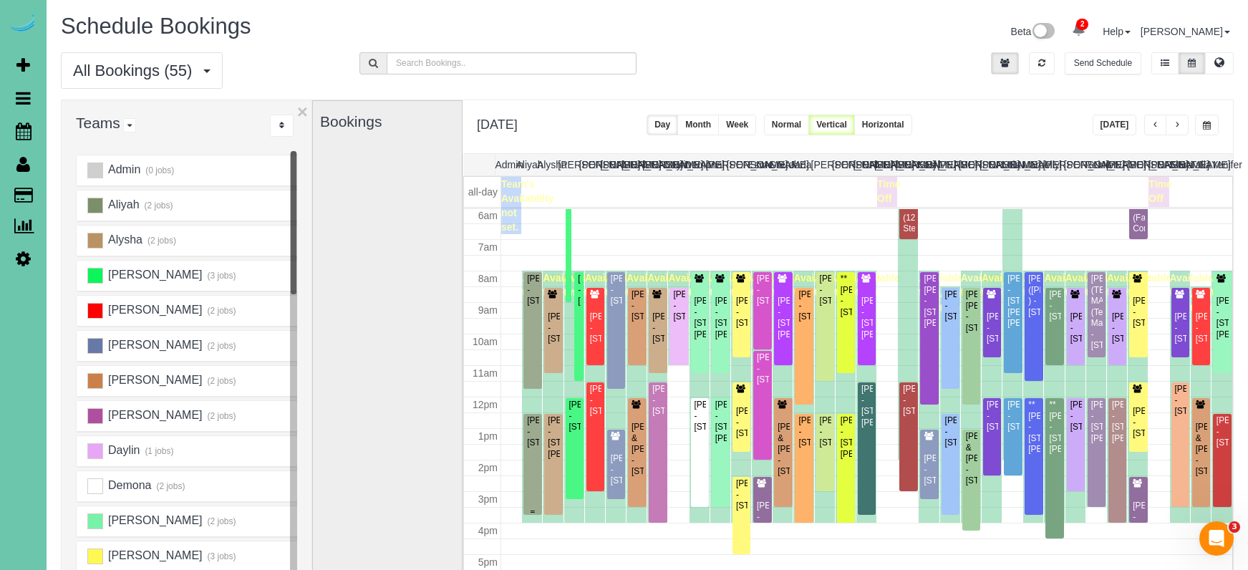
click at [526, 448] on div "Mick Pierce - 308 Inglewood Dr, Papillion, NE 68133" at bounding box center [532, 431] width 12 height 33
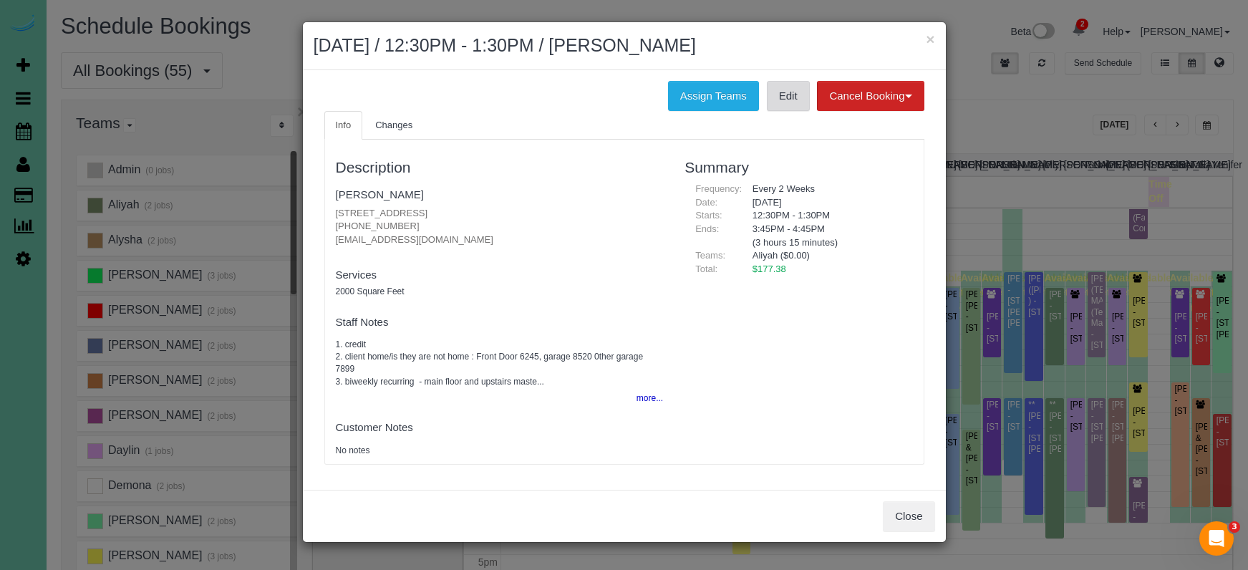
click at [780, 88] on link "Edit" at bounding box center [788, 96] width 43 height 30
click at [350, 185] on fieldset "Mick Pierce 308 Inglewood Dr, Papillion, NE 68133 (402) 690-4723 dqman@papiodq.…" at bounding box center [500, 220] width 328 height 74
click at [352, 193] on link "[PERSON_NAME]" at bounding box center [380, 194] width 88 height 12
drag, startPoint x: 564, startPoint y: 132, endPoint x: 607, endPoint y: 117, distance: 44.9
click at [574, 131] on ul "Info Changes" at bounding box center [624, 125] width 600 height 29
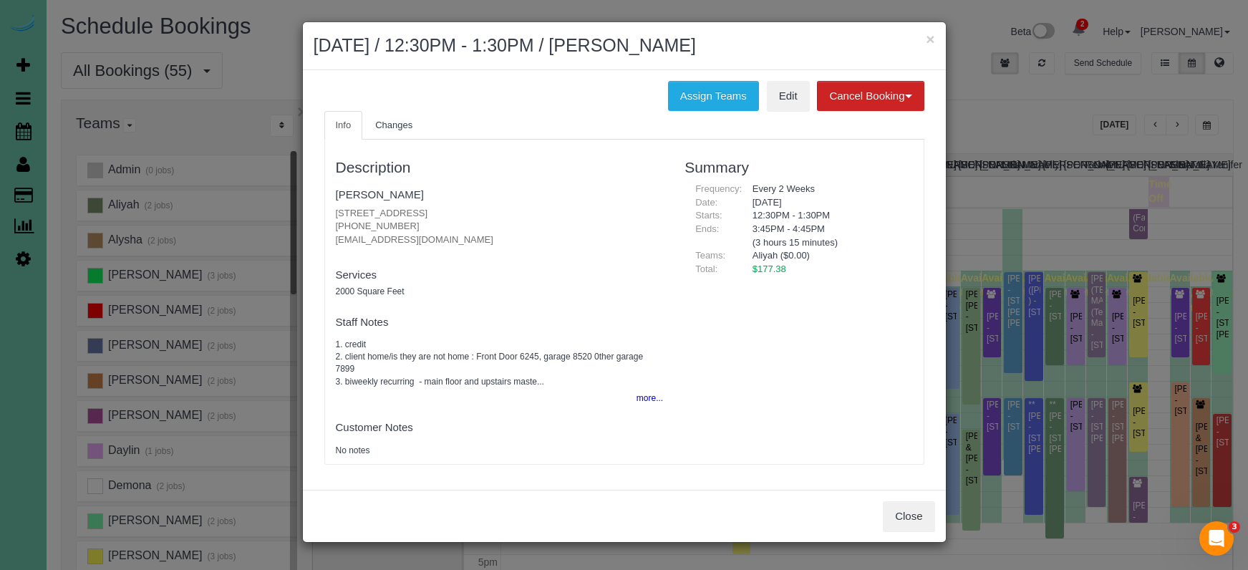
drag, startPoint x: 930, startPoint y: 36, endPoint x: 616, endPoint y: 37, distance: 314.4
click at [930, 36] on button "×" at bounding box center [930, 39] width 9 height 15
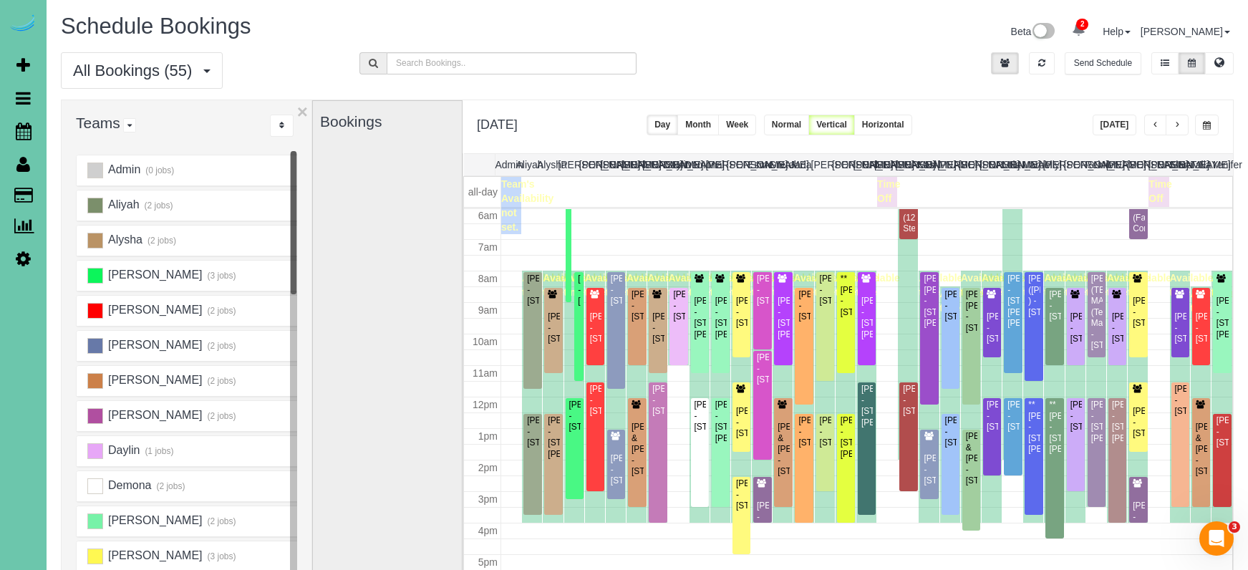
drag, startPoint x: 1066, startPoint y: 128, endPoint x: 1174, endPoint y: 125, distance: 108.2
click at [1074, 128] on div "**********" at bounding box center [848, 126] width 771 height 53
click at [1185, 125] on button "button" at bounding box center [1177, 125] width 23 height 21
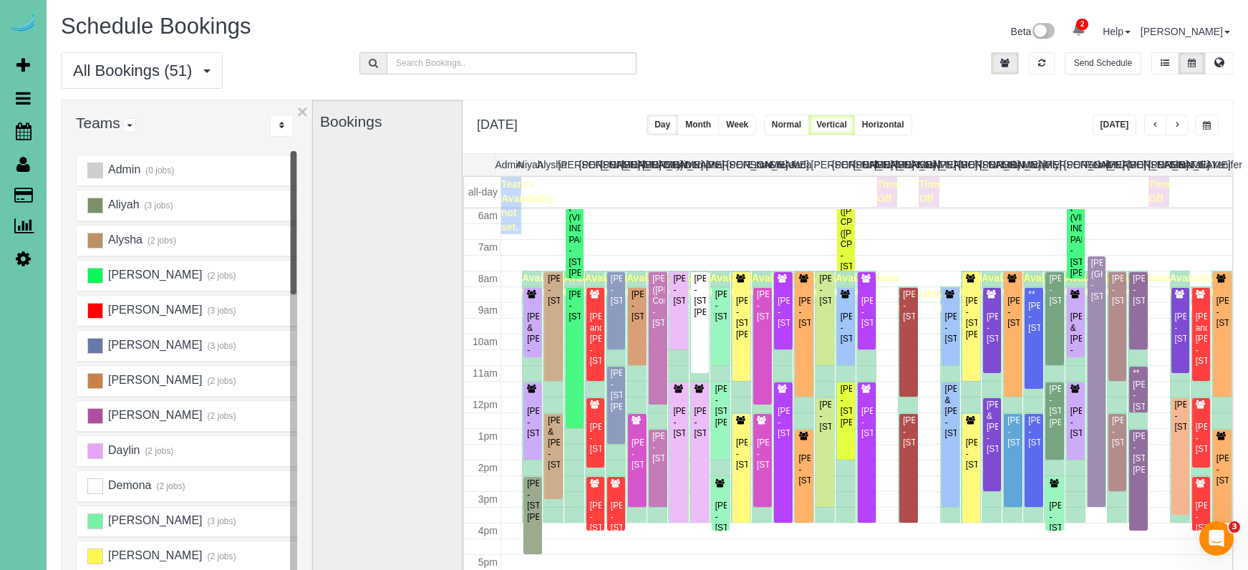
click at [1185, 125] on button "button" at bounding box center [1177, 125] width 23 height 21
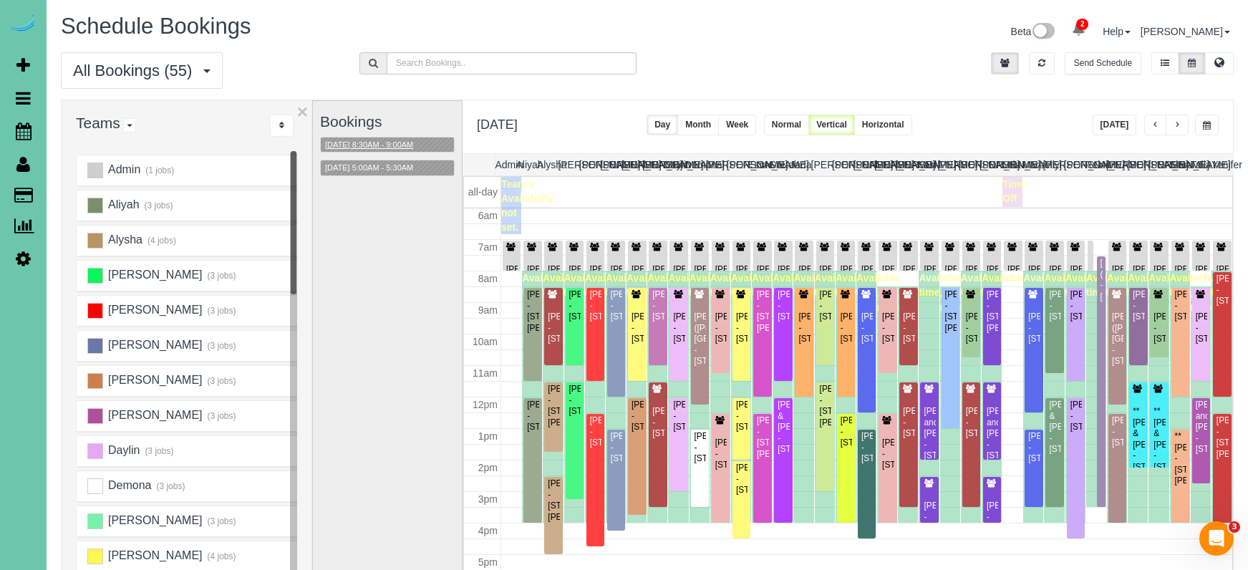
click at [378, 145] on button "09/10/2025 8:30AM - 9:00AM" at bounding box center [369, 145] width 97 height 15
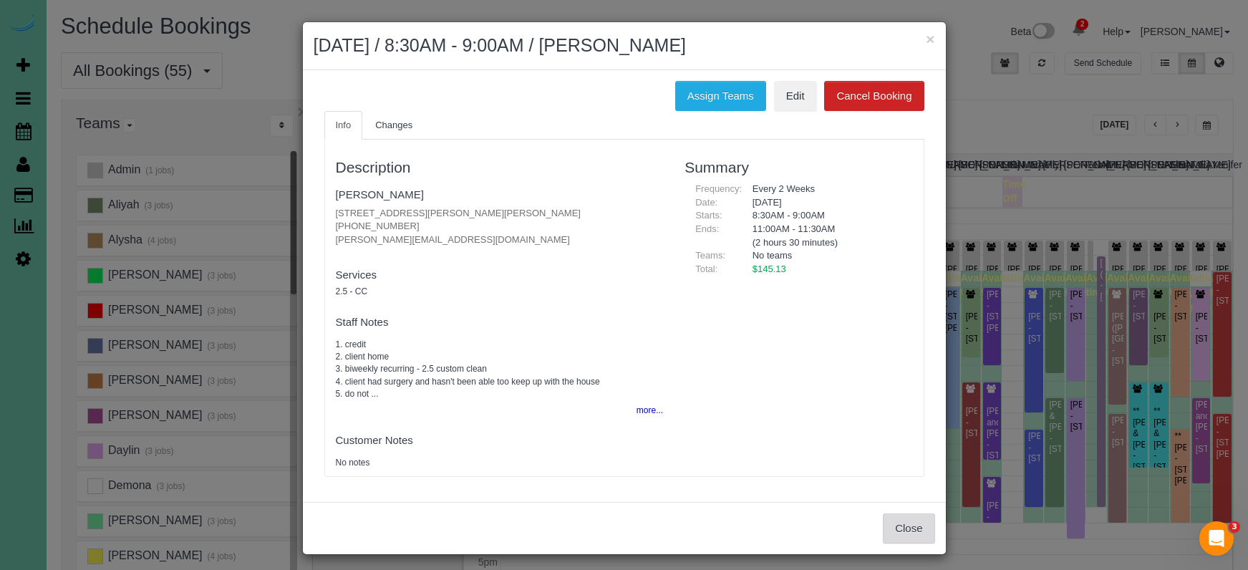
click at [908, 516] on button "Close" at bounding box center [909, 529] width 52 height 30
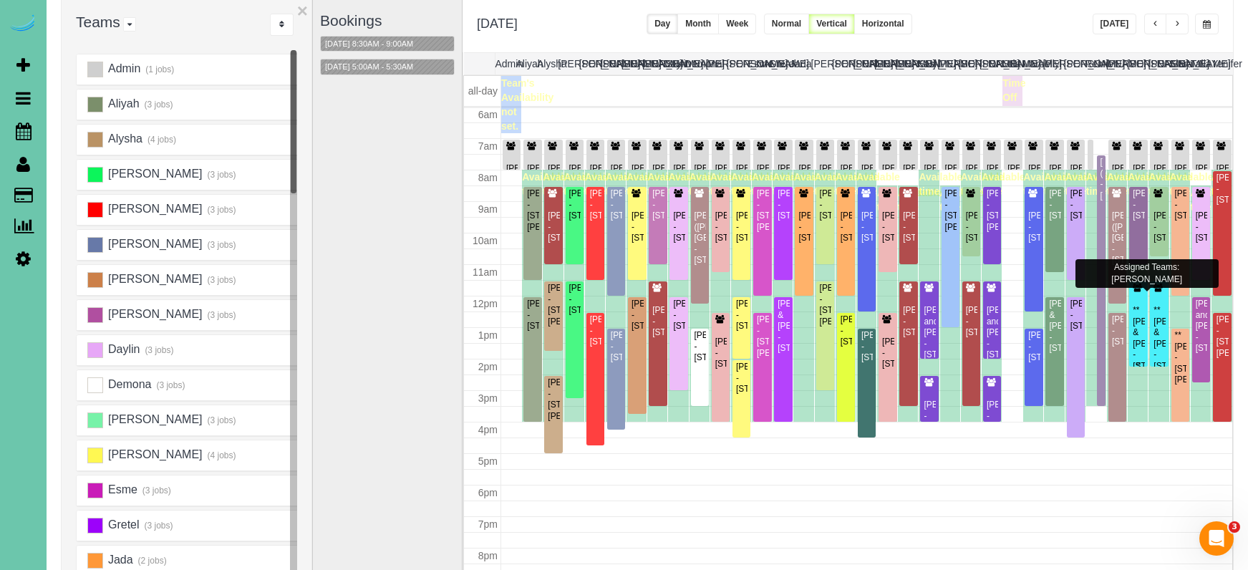
click at [1138, 299] on div "**Terry & Joy Johnson - 3013 N 185th Street, Elkhorn, NE 68022" at bounding box center [1138, 327] width 12 height 89
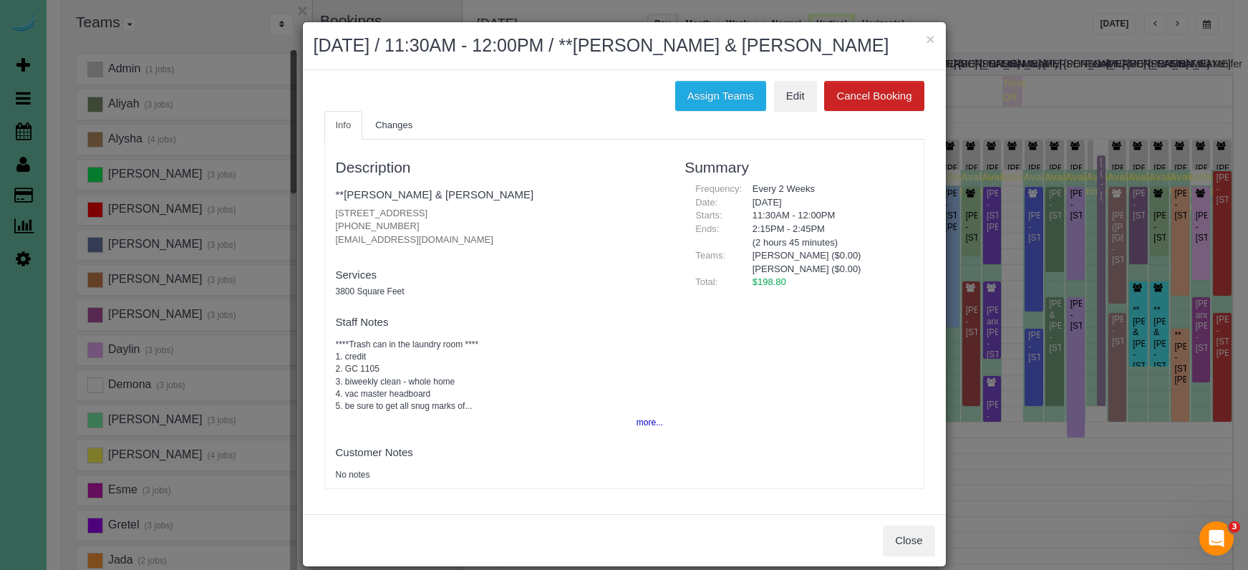
drag, startPoint x: 733, startPoint y: 92, endPoint x: 655, endPoint y: 100, distance: 78.5
click at [733, 92] on button "Assign Teams" at bounding box center [720, 96] width 91 height 30
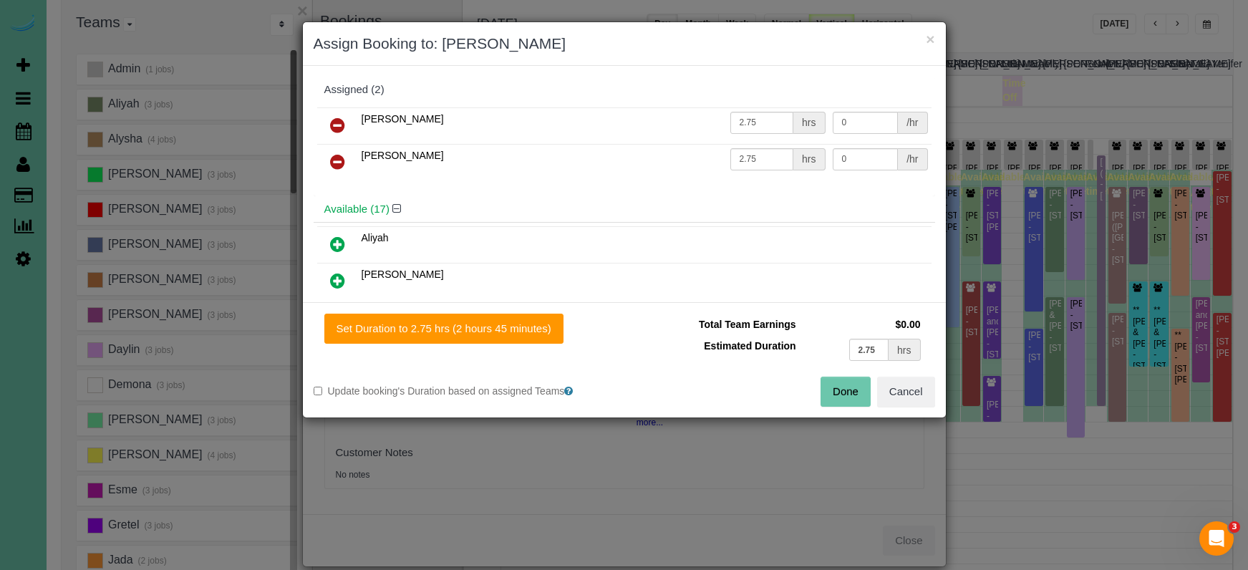
click at [337, 117] on icon at bounding box center [337, 125] width 15 height 17
drag, startPoint x: 337, startPoint y: 117, endPoint x: 361, endPoint y: 135, distance: 29.2
click at [337, 117] on icon at bounding box center [337, 125] width 15 height 17
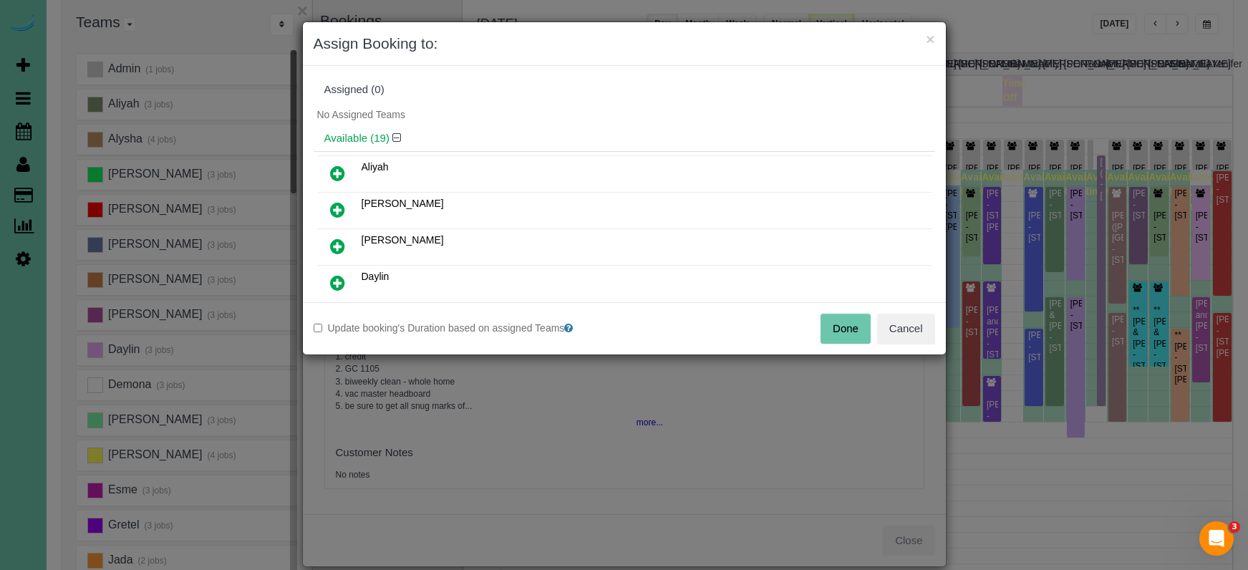
click at [838, 326] on button "Done" at bounding box center [846, 329] width 50 height 30
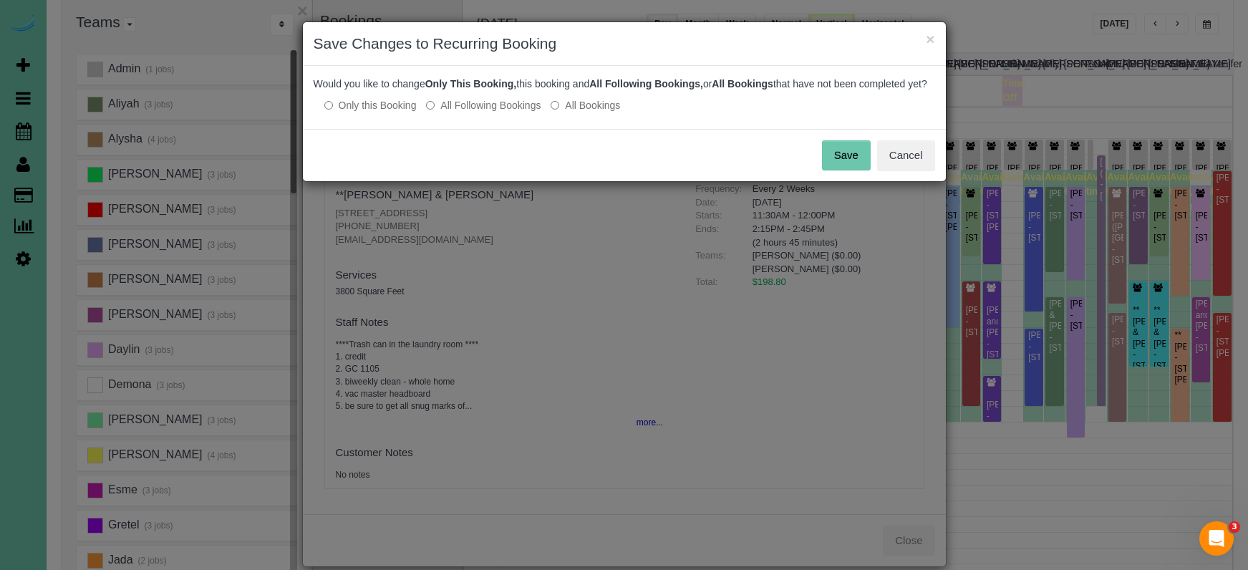
click at [497, 112] on label "All Following Bookings" at bounding box center [483, 105] width 115 height 14
click at [832, 162] on button "Save" at bounding box center [846, 155] width 49 height 30
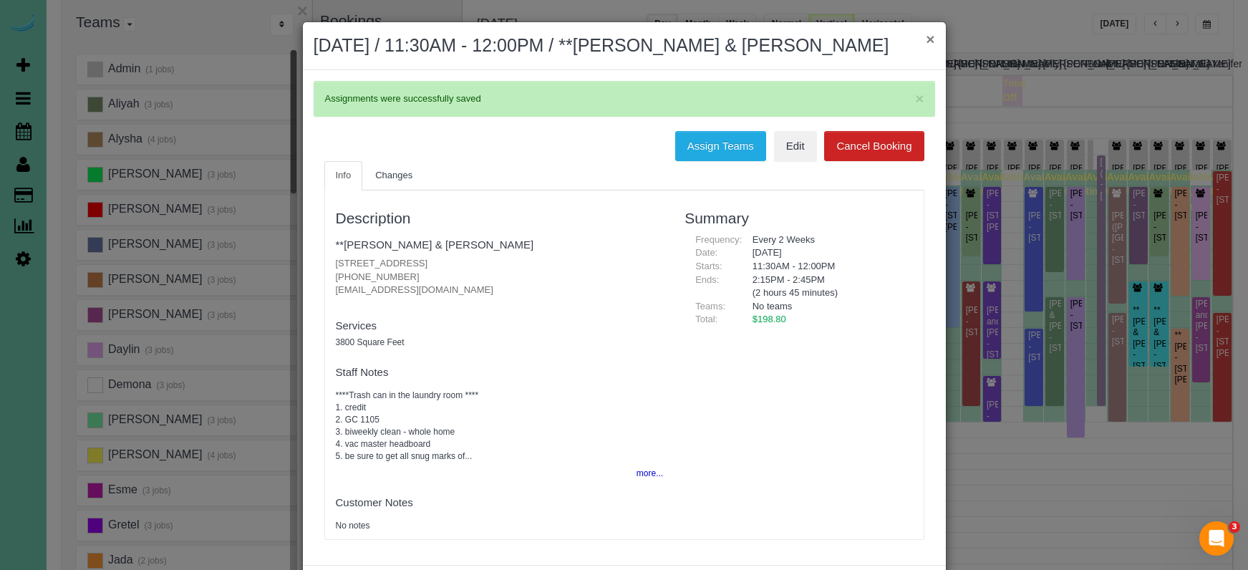
click at [930, 38] on button "×" at bounding box center [930, 39] width 9 height 15
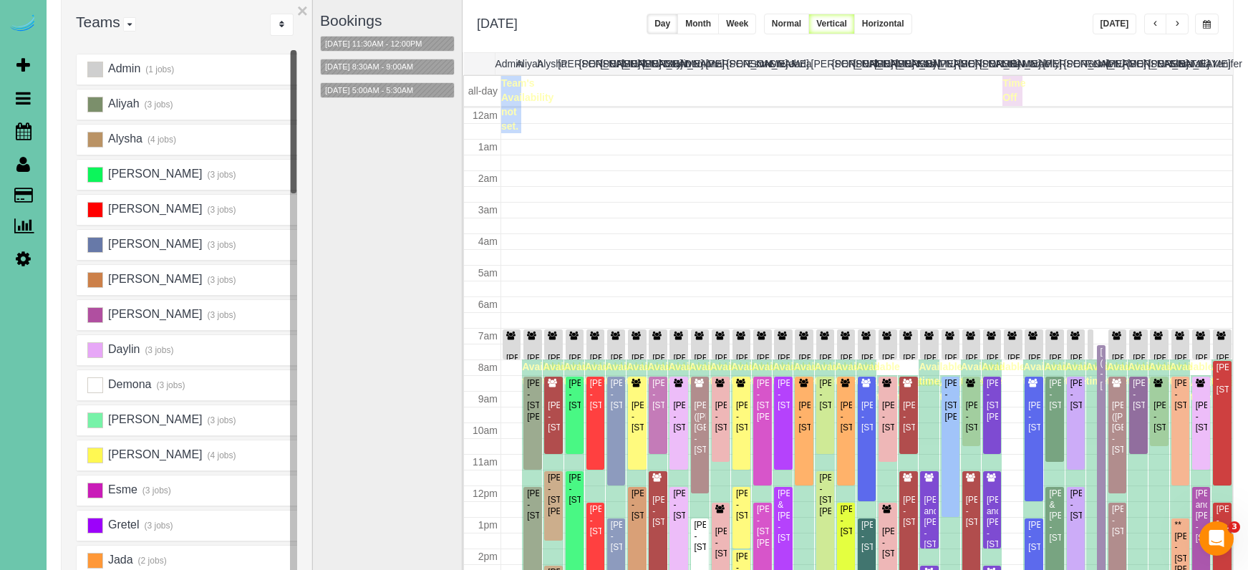
scroll to position [190, 0]
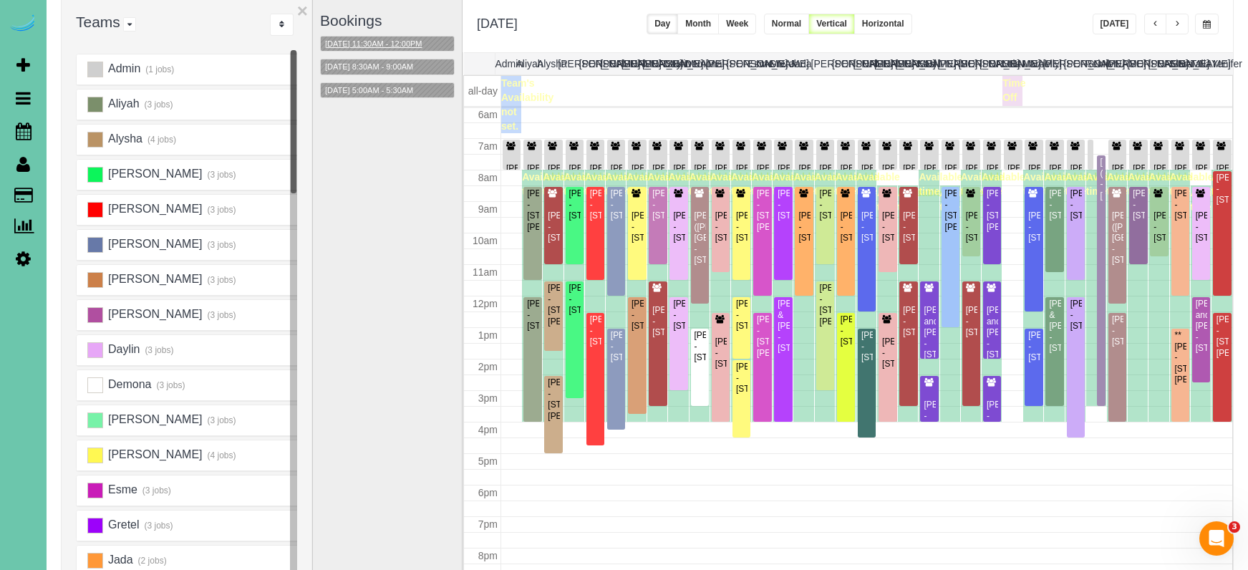
click at [394, 39] on button "09/10/2025 11:30AM - 12:00PM" at bounding box center [374, 44] width 106 height 15
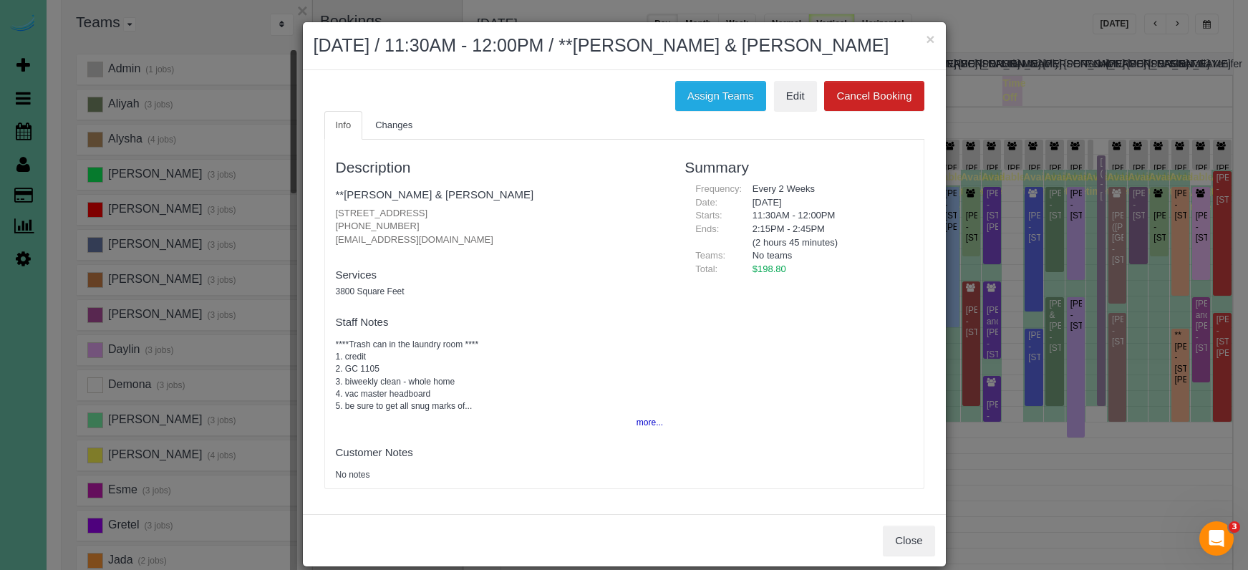
click at [931, 41] on button "×" at bounding box center [930, 39] width 9 height 15
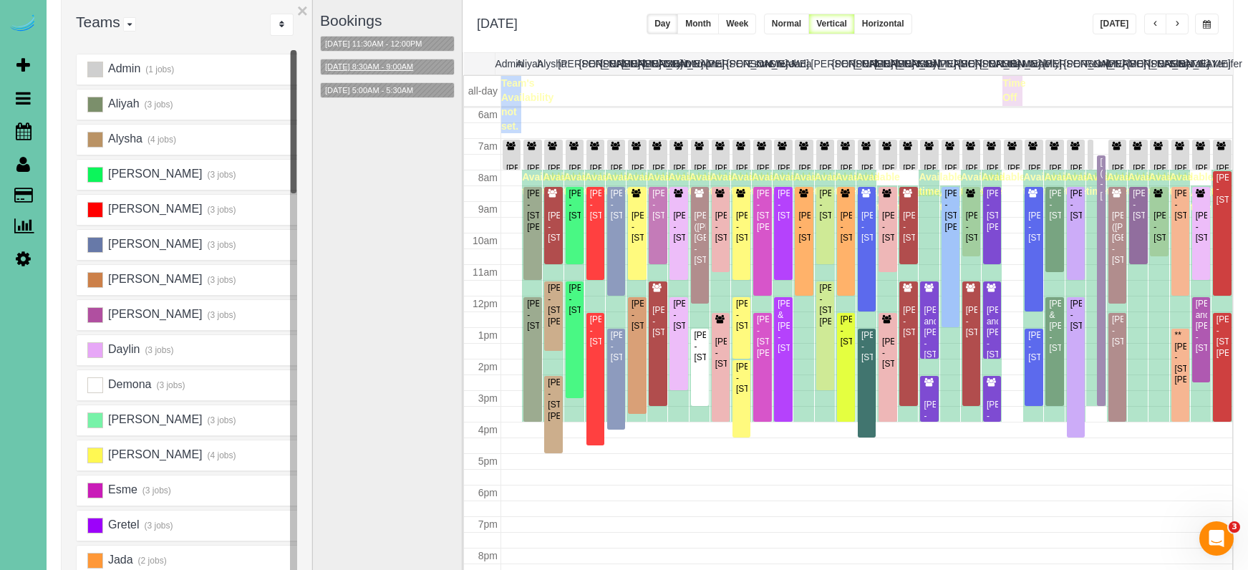
click at [418, 64] on button "09/10/2025 8:30AM - 9:00AM" at bounding box center [369, 66] width 97 height 15
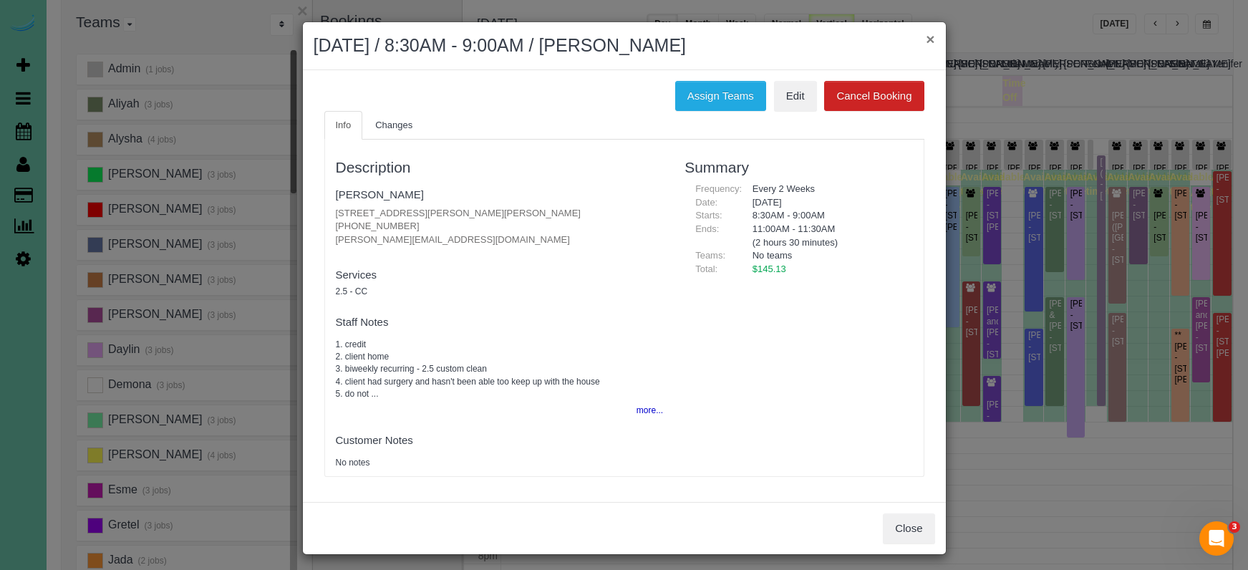
click at [926, 39] on button "×" at bounding box center [930, 39] width 9 height 15
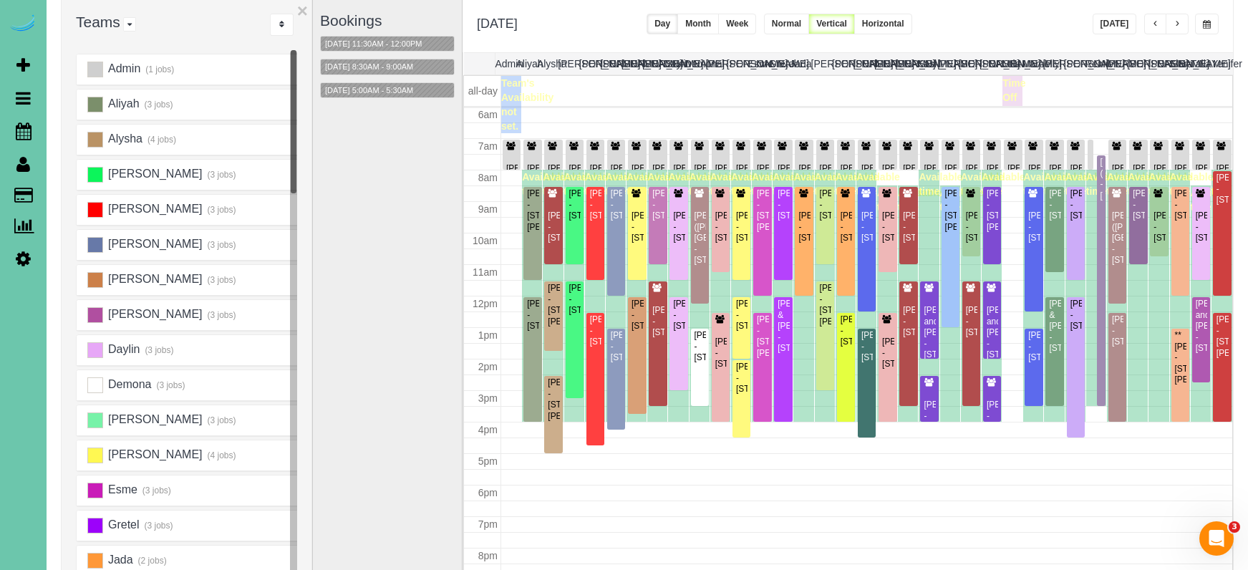
click at [1184, 28] on button "button" at bounding box center [1177, 24] width 23 height 21
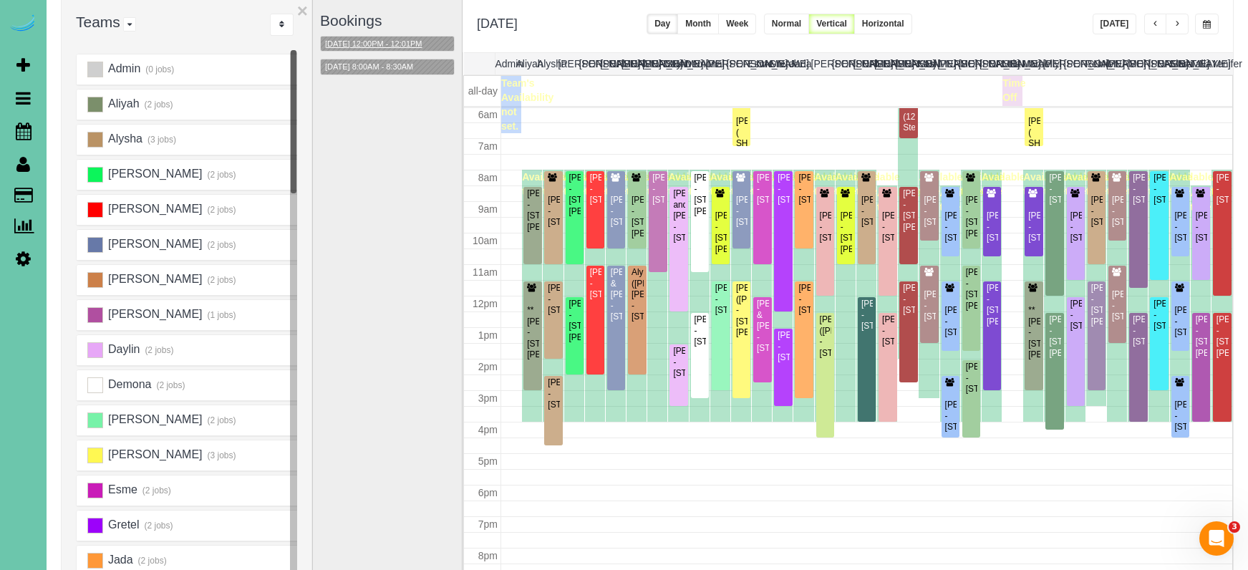
click at [397, 43] on button "09/11/2025 12:00PM - 12:01PM" at bounding box center [374, 44] width 106 height 15
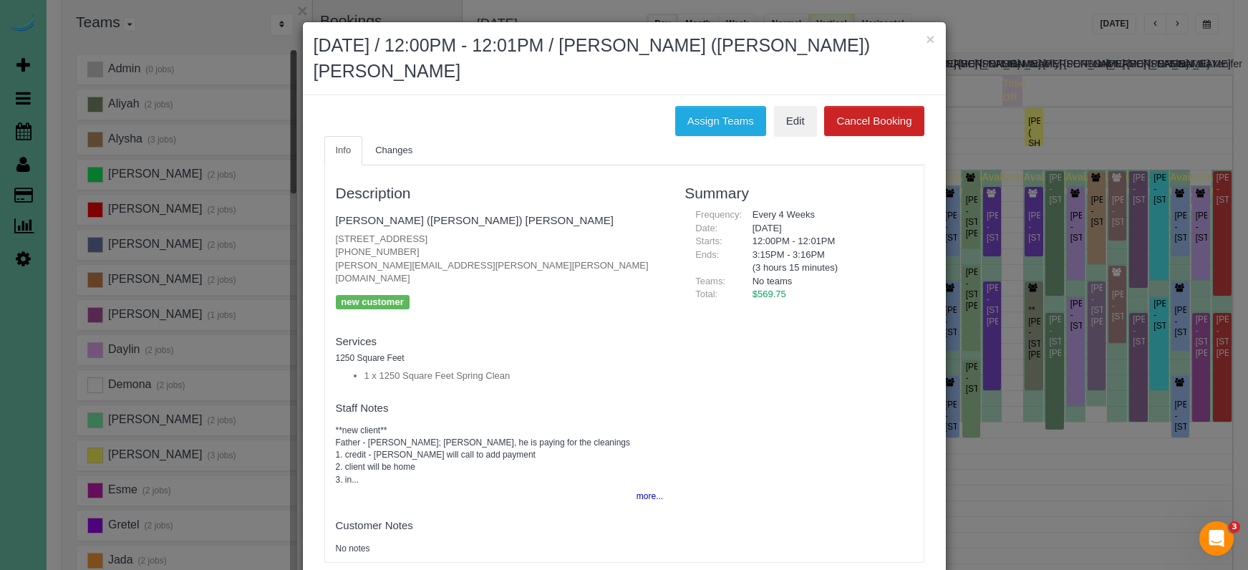
click at [784, 54] on h2 "September 11, 2025 / 12:00PM - 12:01PM / Daniel (Curtis) Rowe" at bounding box center [625, 58] width 622 height 51
click at [933, 39] on button "×" at bounding box center [930, 39] width 9 height 15
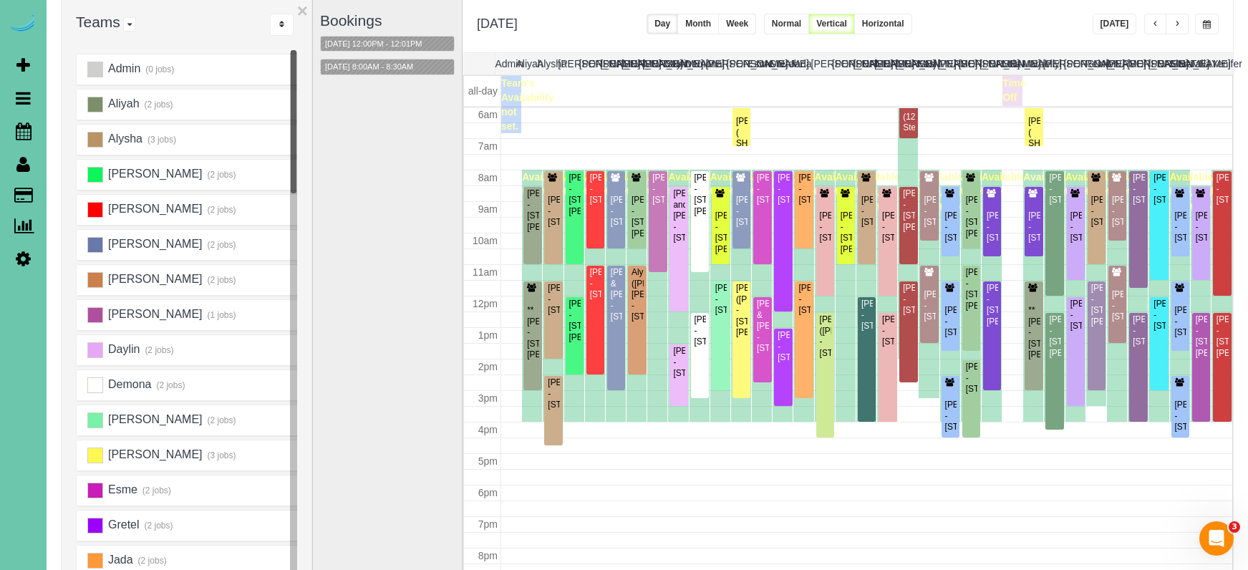
click at [1147, 22] on button "button" at bounding box center [1156, 24] width 23 height 21
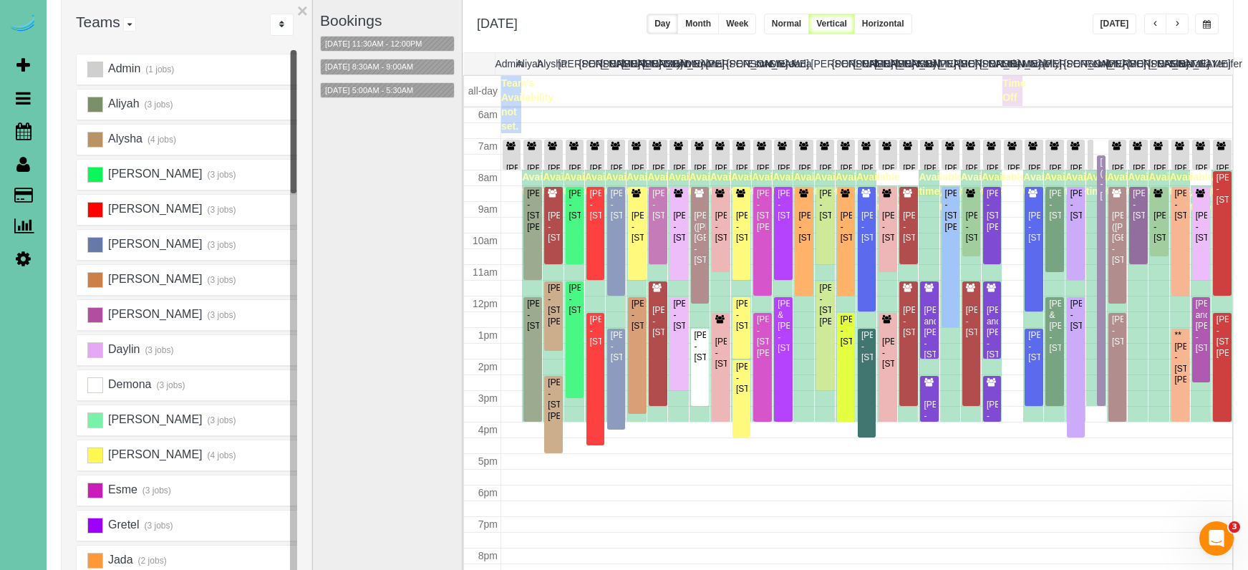
click at [1173, 19] on button "button" at bounding box center [1177, 24] width 23 height 21
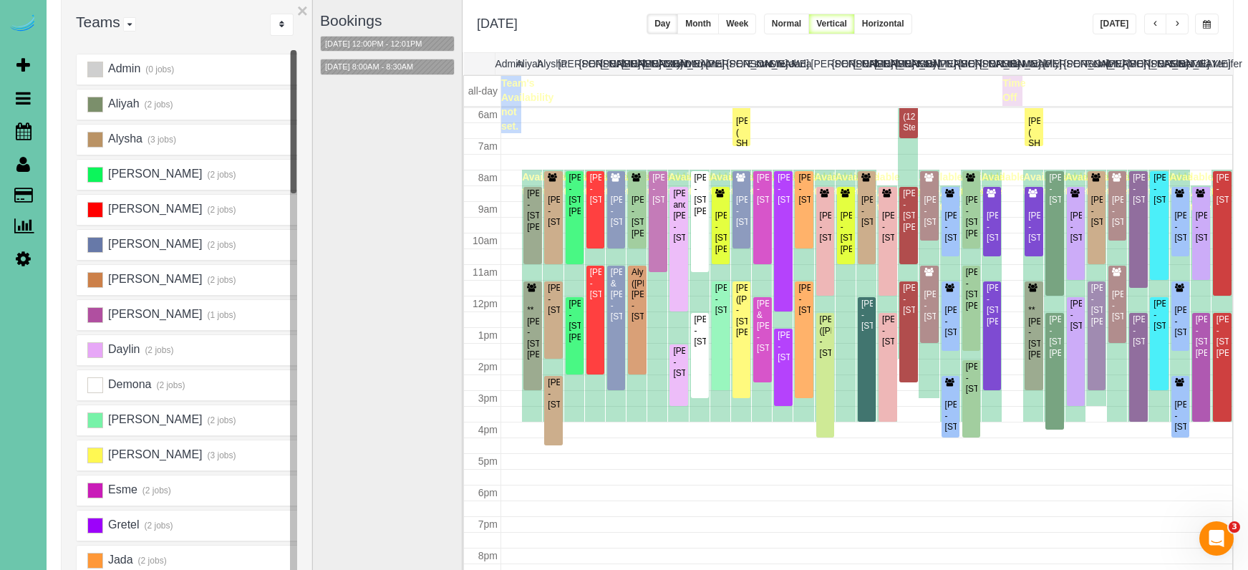
click at [1171, 20] on button "button" at bounding box center [1177, 24] width 23 height 21
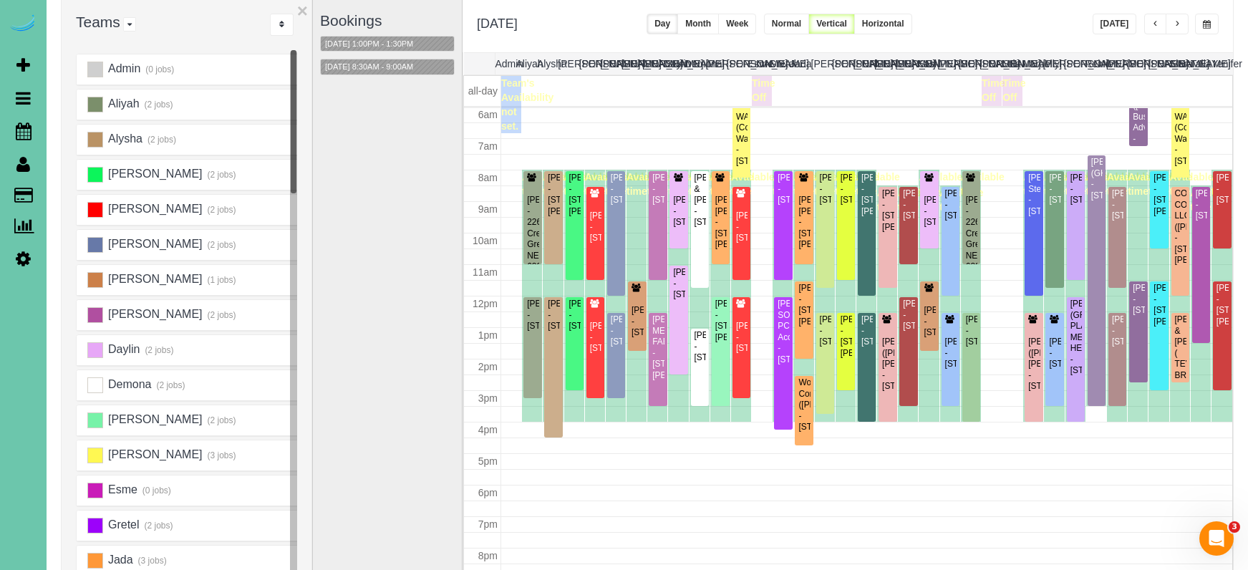
drag, startPoint x: 1150, startPoint y: 26, endPoint x: 1140, endPoint y: 39, distance: 16.3
click at [1150, 26] on button "button" at bounding box center [1156, 24] width 23 height 21
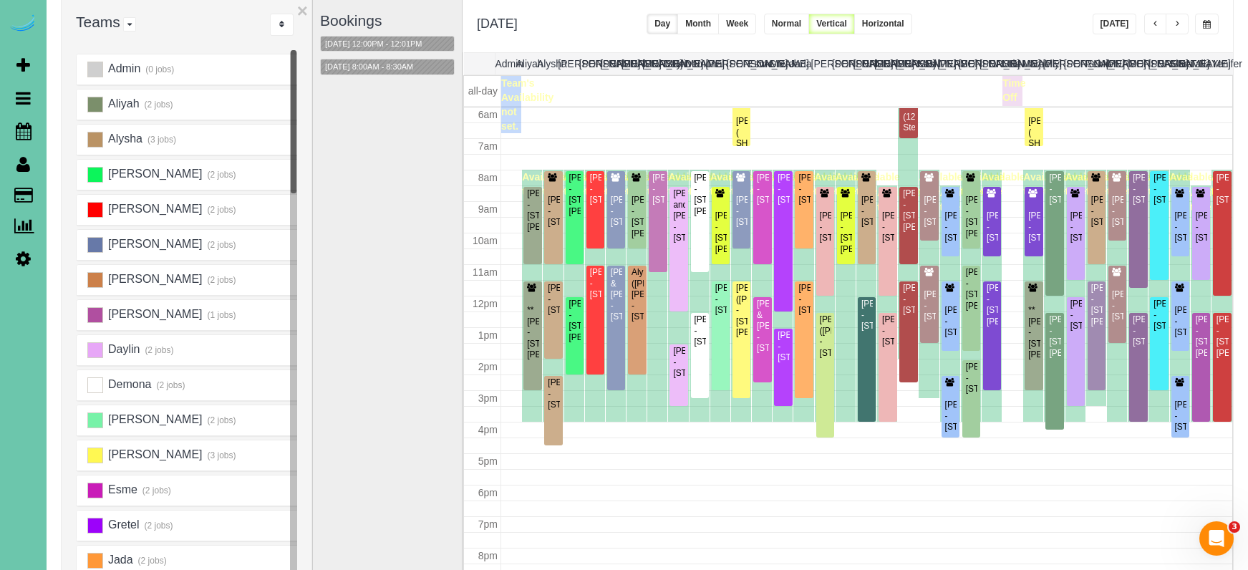
click at [1156, 23] on span "button" at bounding box center [1155, 24] width 7 height 9
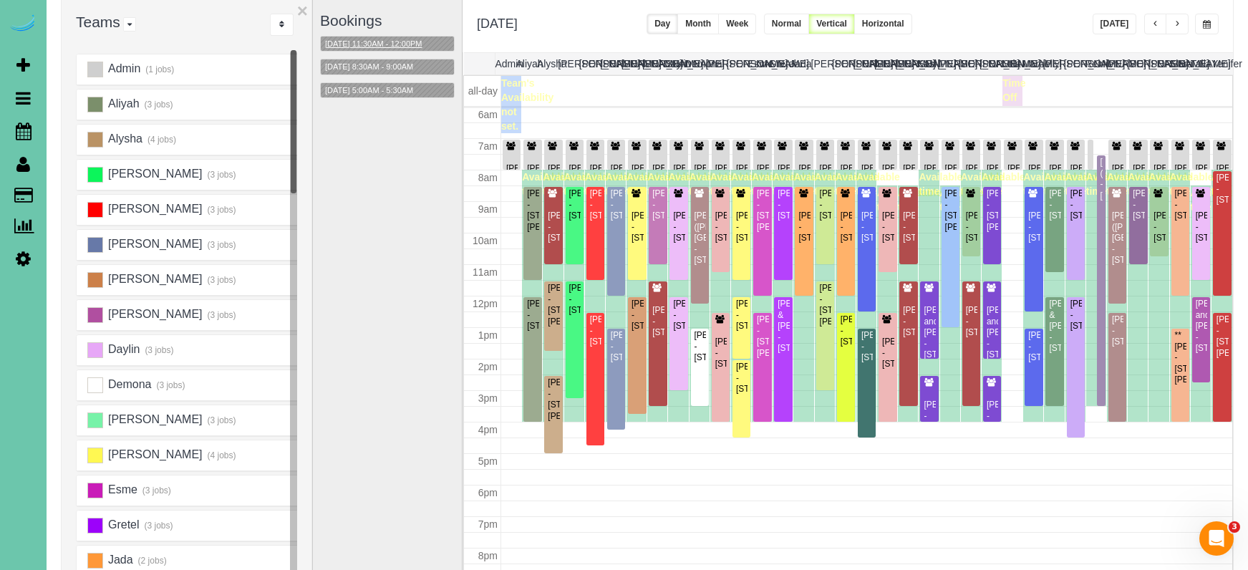
click at [382, 42] on button "09/10/2025 11:30AM - 12:00PM" at bounding box center [374, 44] width 106 height 15
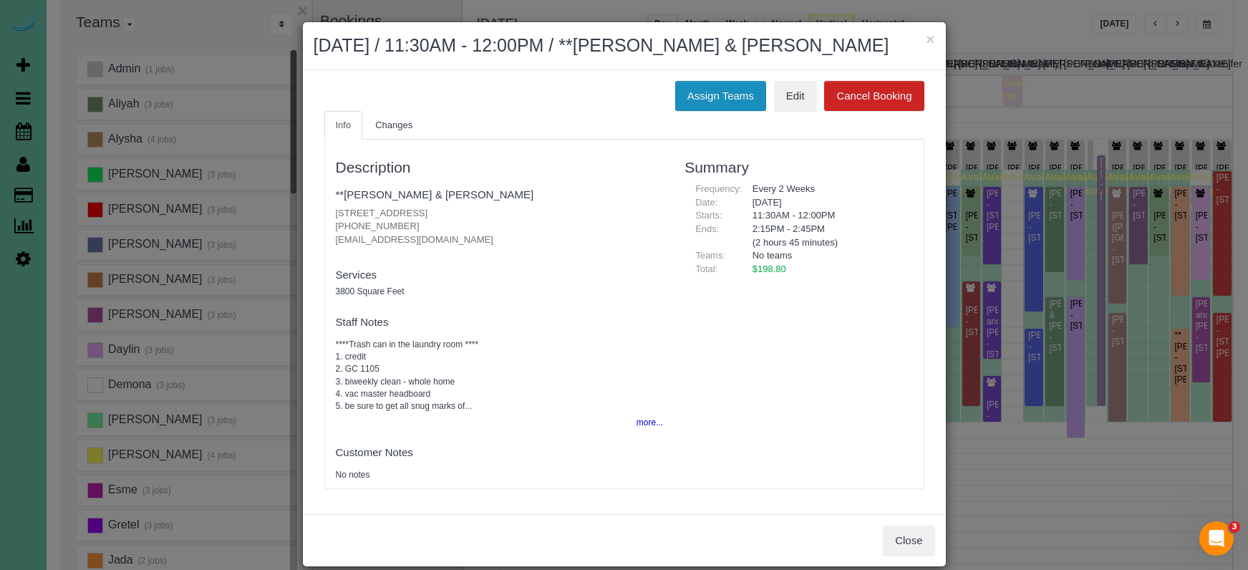
click at [708, 96] on button "Assign Teams" at bounding box center [720, 96] width 91 height 30
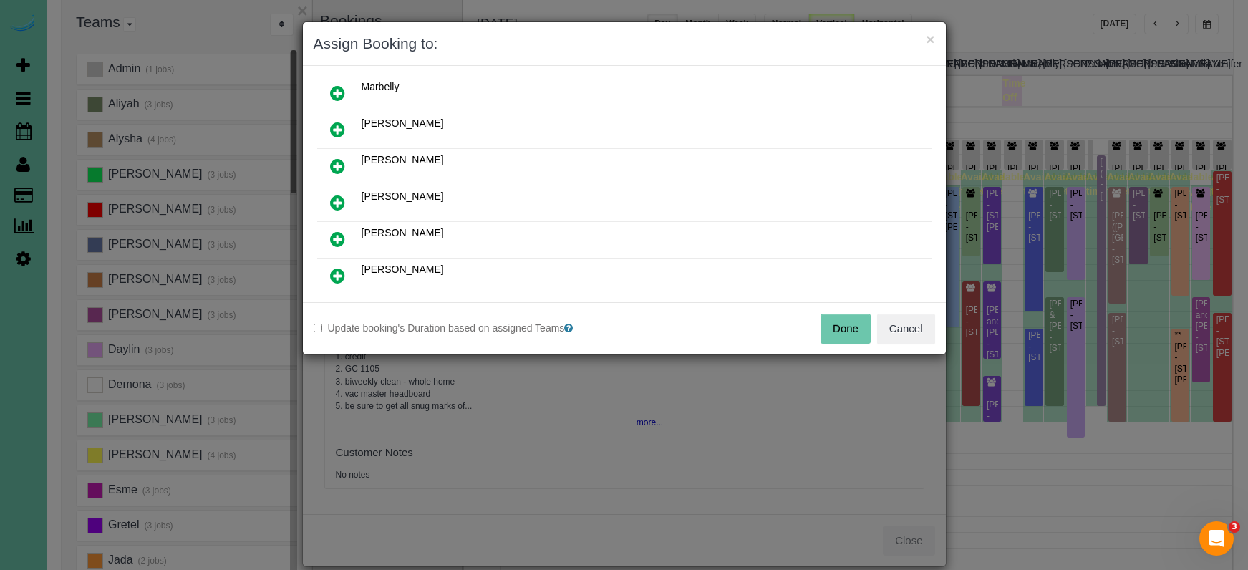
scroll to position [522, 0]
drag, startPoint x: 334, startPoint y: 238, endPoint x: 334, endPoint y: 267, distance: 29.4
click at [334, 238] on icon at bounding box center [337, 236] width 15 height 17
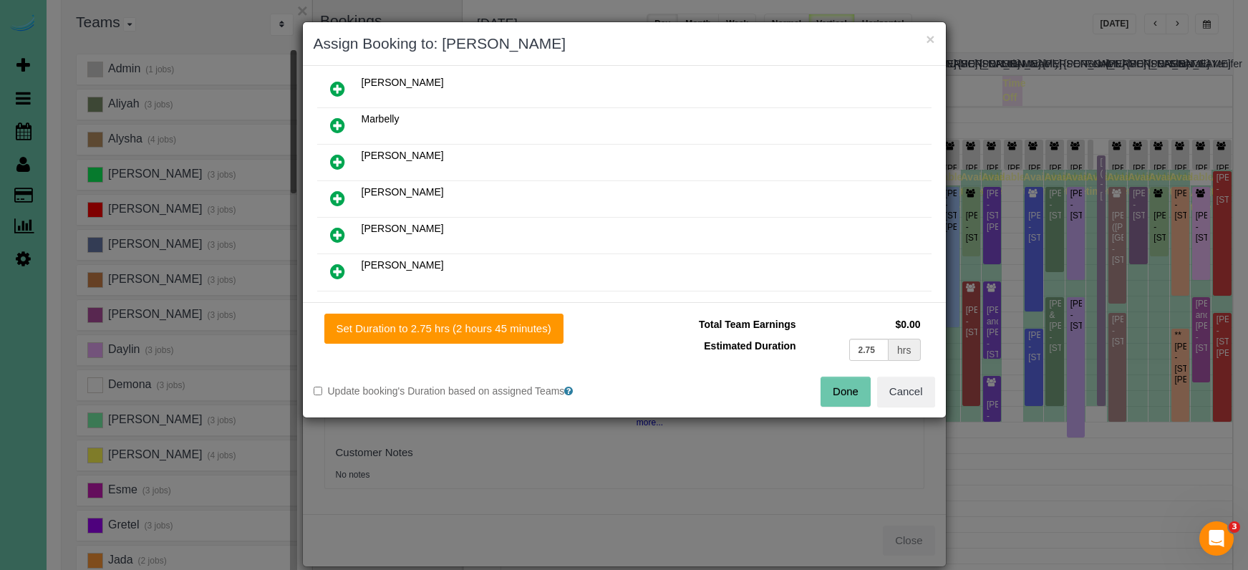
drag, startPoint x: 334, startPoint y: 269, endPoint x: 362, endPoint y: 302, distance: 42.2
click at [334, 269] on icon at bounding box center [337, 271] width 15 height 17
drag, startPoint x: 410, startPoint y: 332, endPoint x: 537, endPoint y: 356, distance: 129.8
click at [417, 332] on button "Set Duration to 2.75 hrs (2 hours 45 minutes)" at bounding box center [443, 329] width 239 height 30
type input "2.75"
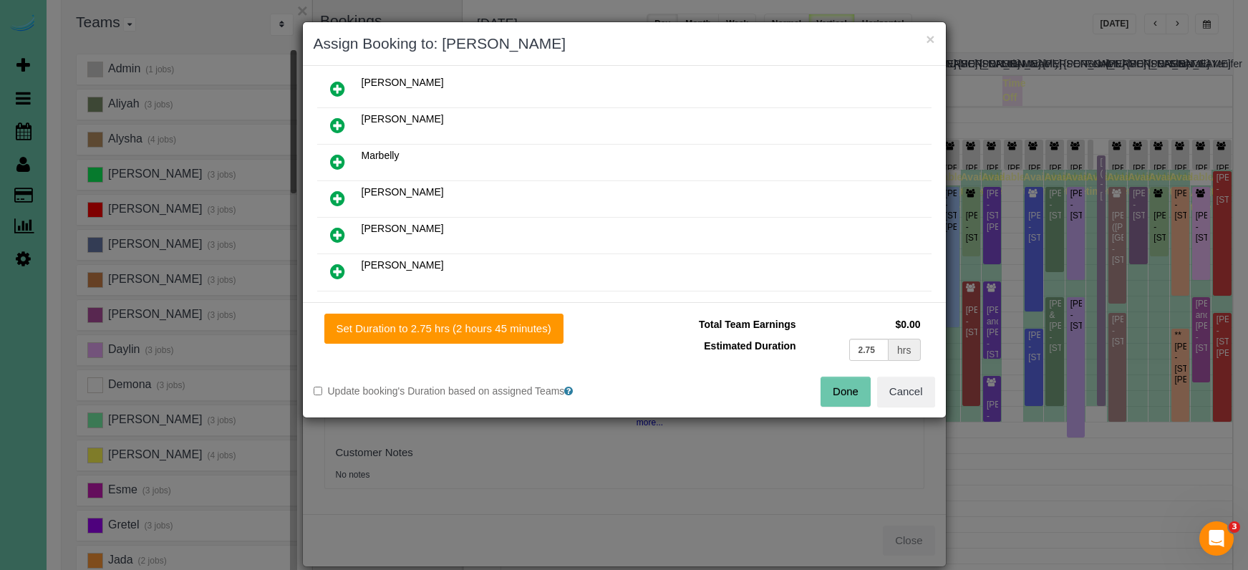
type input "2.75"
click at [836, 380] on button "Done" at bounding box center [846, 392] width 50 height 30
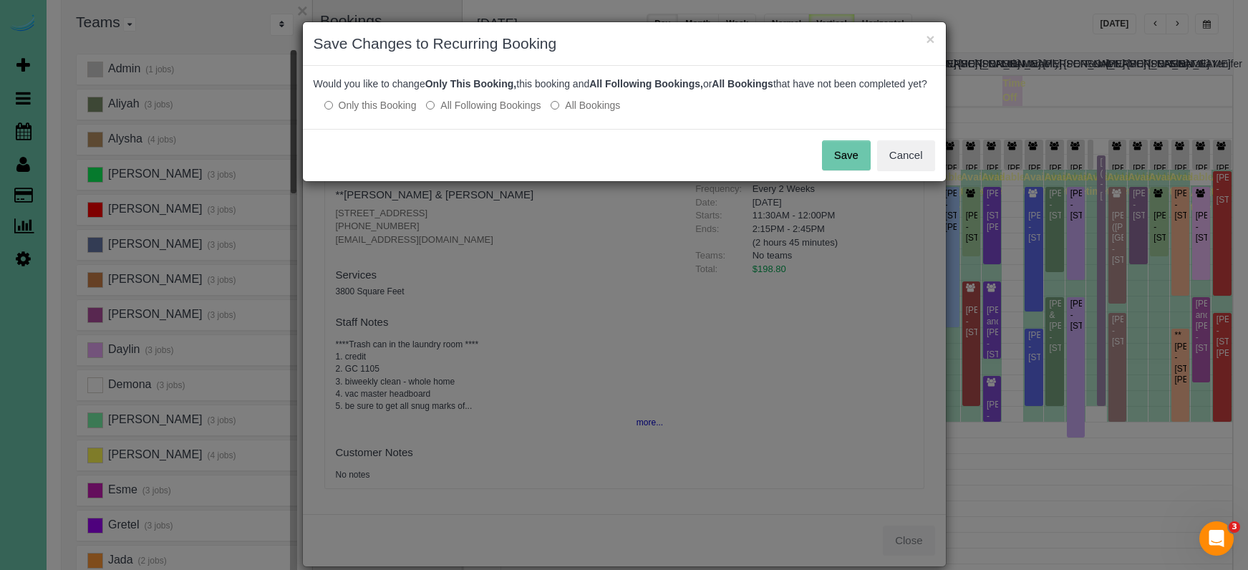
click at [849, 155] on button "Save" at bounding box center [846, 155] width 49 height 30
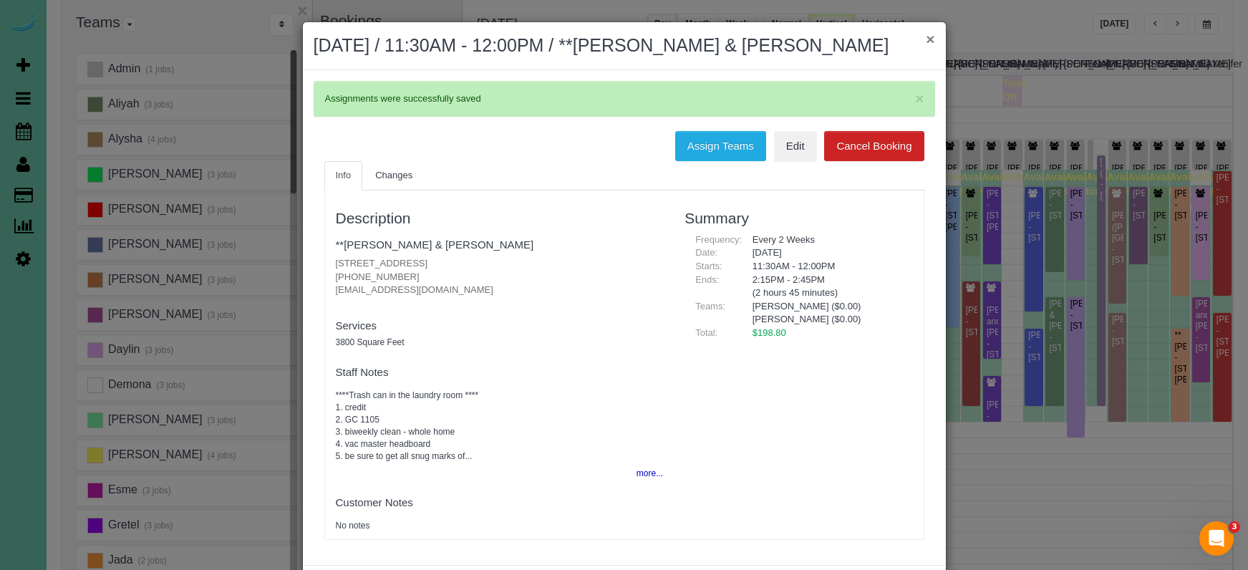
click at [929, 37] on button "×" at bounding box center [930, 39] width 9 height 15
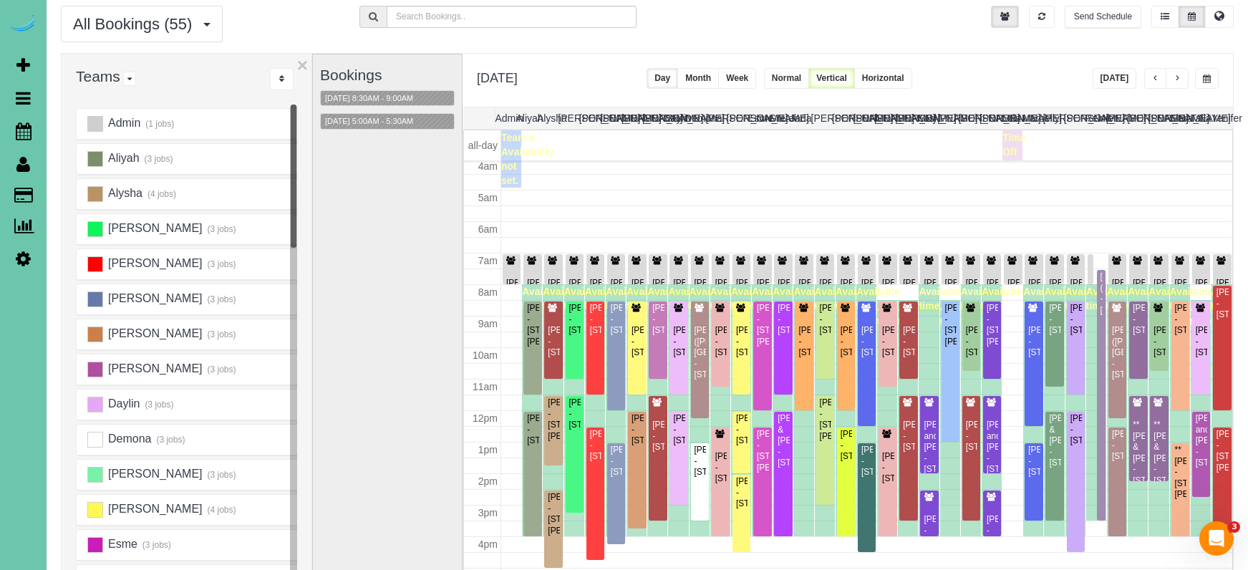
scroll to position [44, 0]
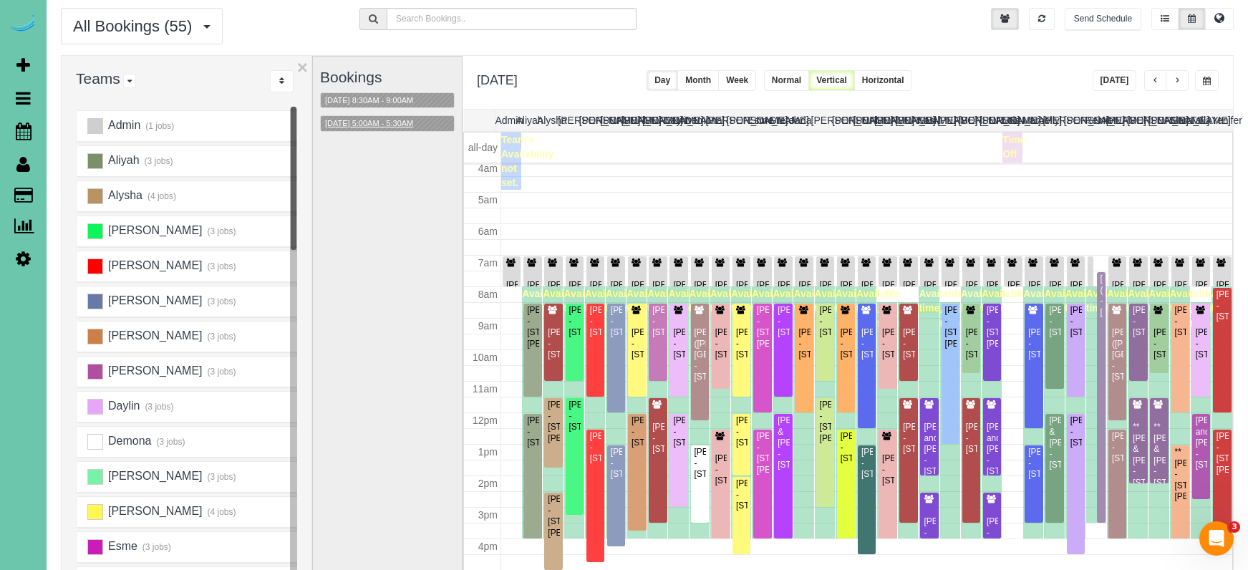
click at [390, 123] on button "09/10/2025 5:00AM - 5:30AM" at bounding box center [369, 123] width 97 height 15
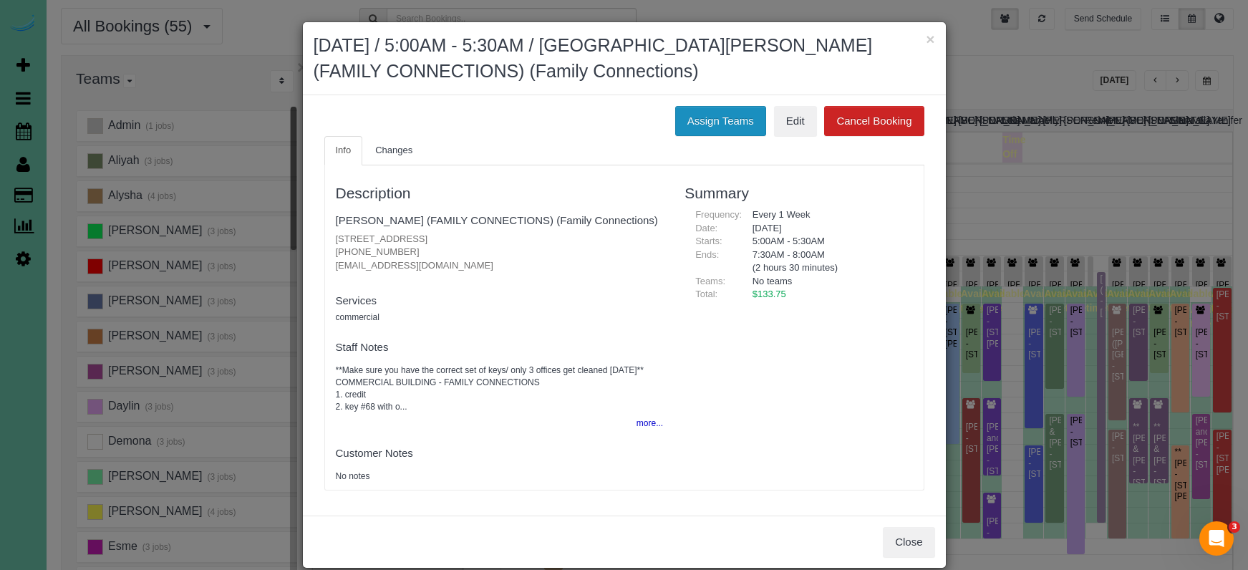
click at [718, 106] on button "Assign Teams" at bounding box center [720, 121] width 91 height 30
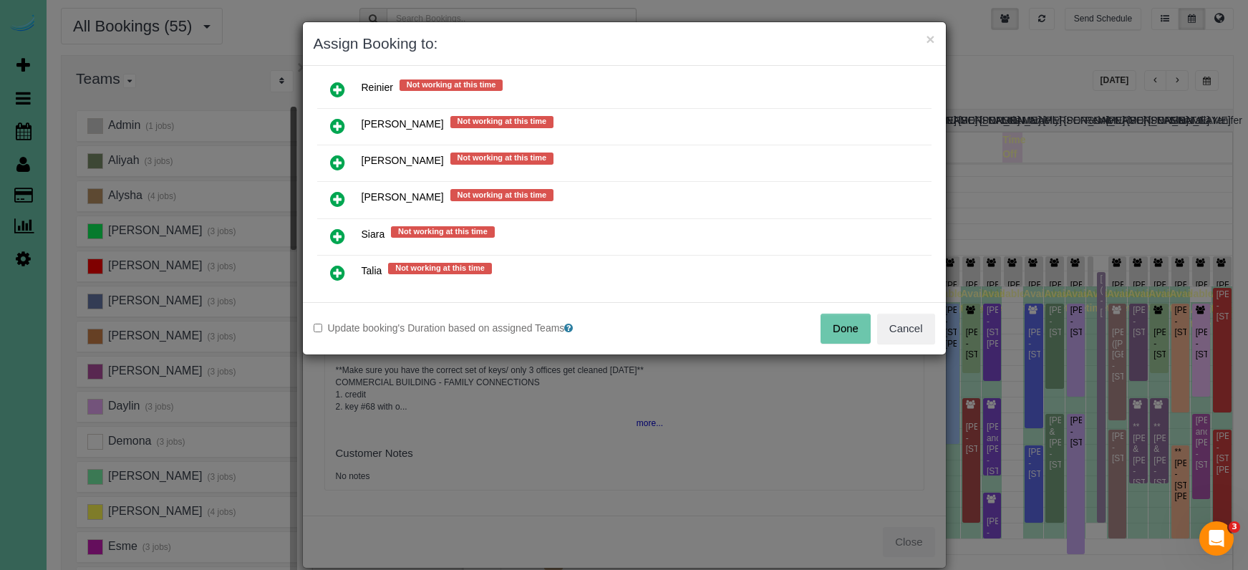
scroll to position [1186, 0]
drag, startPoint x: 339, startPoint y: 155, endPoint x: 346, endPoint y: 168, distance: 14.4
click at [339, 155] on icon at bounding box center [337, 163] width 15 height 17
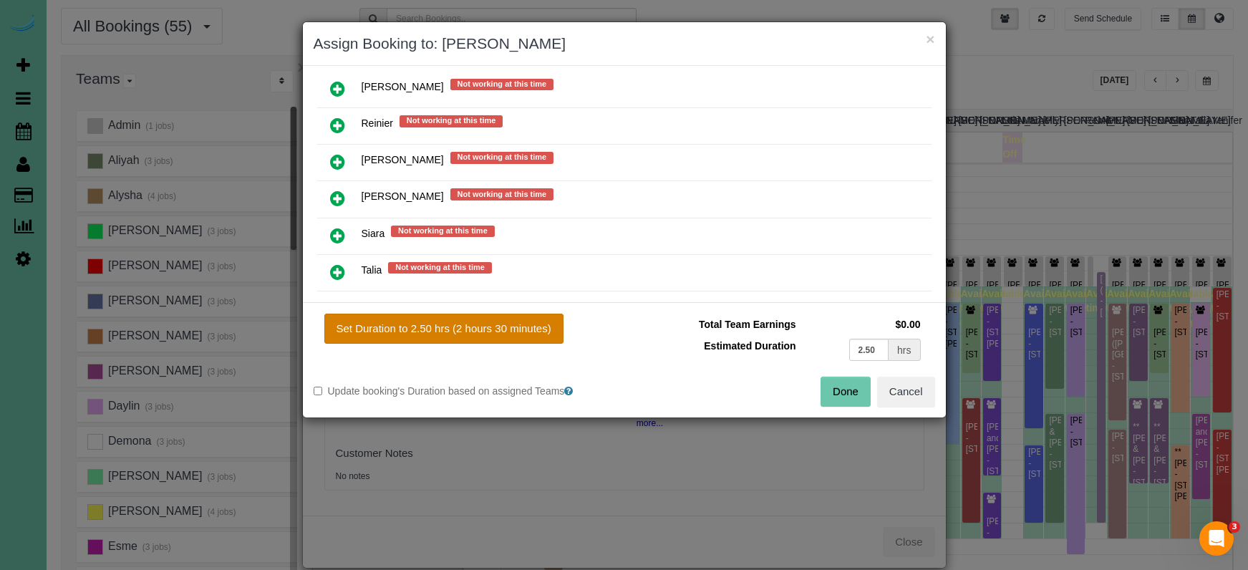
click at [465, 325] on button "Set Duration to 2.50 hrs (2 hours 30 minutes)" at bounding box center [443, 329] width 239 height 30
type input "2.50"
click at [849, 389] on button "Done" at bounding box center [846, 392] width 50 height 30
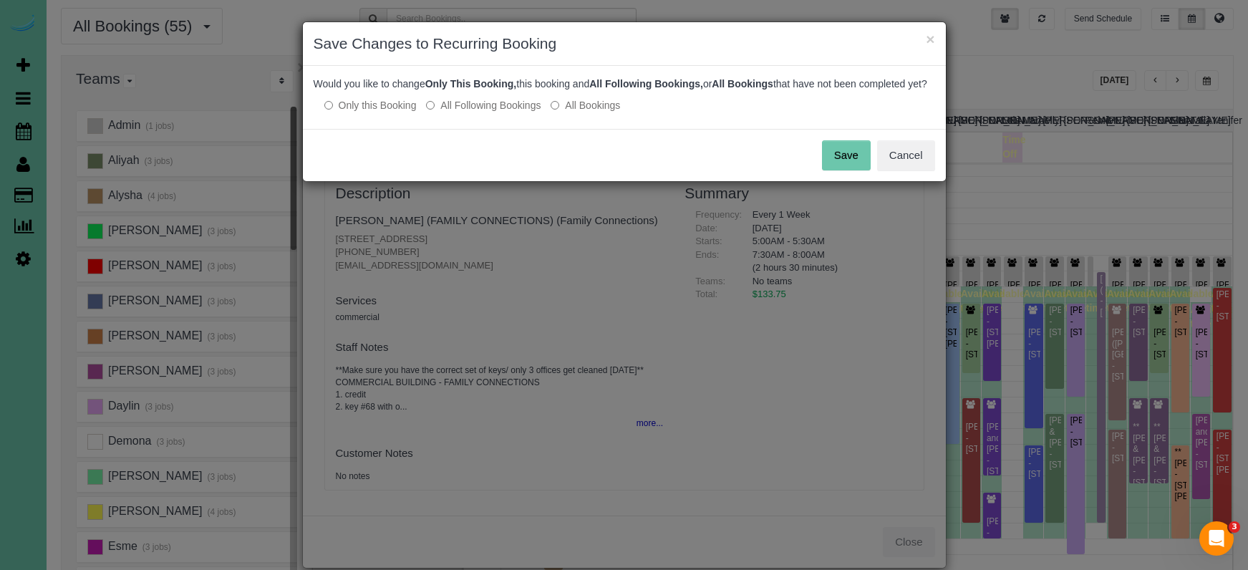
click at [849, 170] on button "Save" at bounding box center [846, 155] width 49 height 30
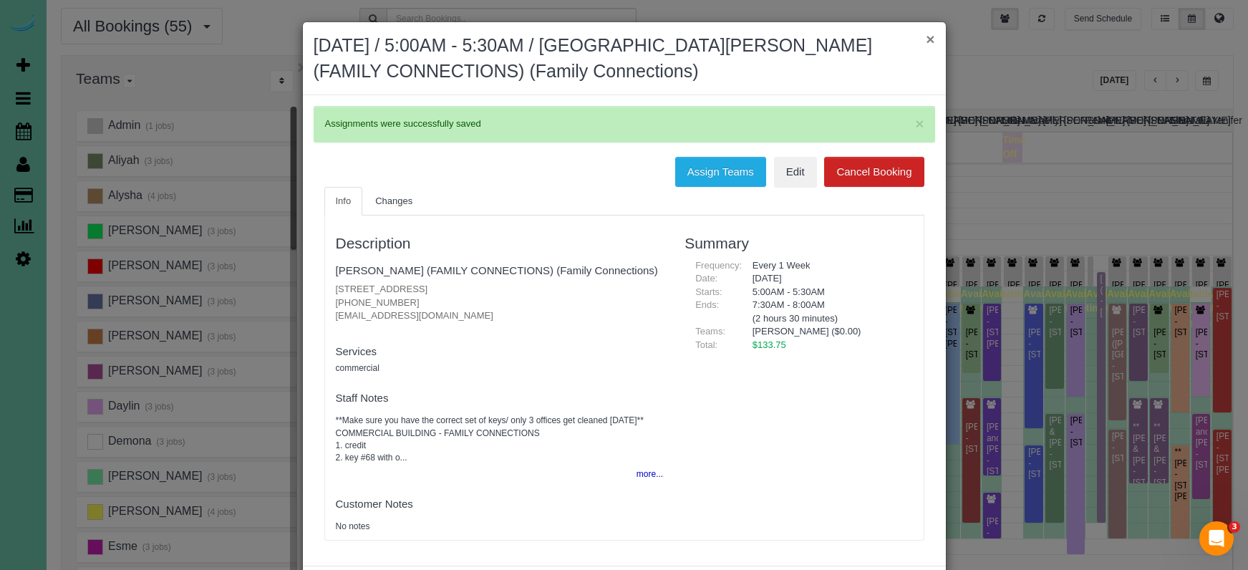
click at [930, 37] on button "×" at bounding box center [930, 39] width 9 height 15
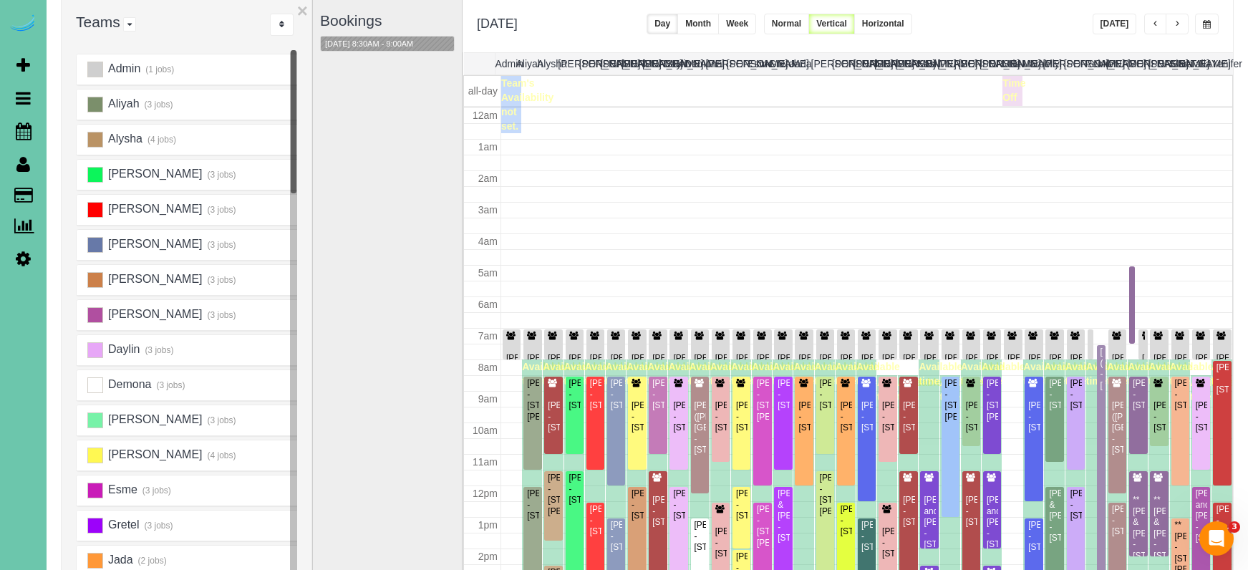
scroll to position [130, 0]
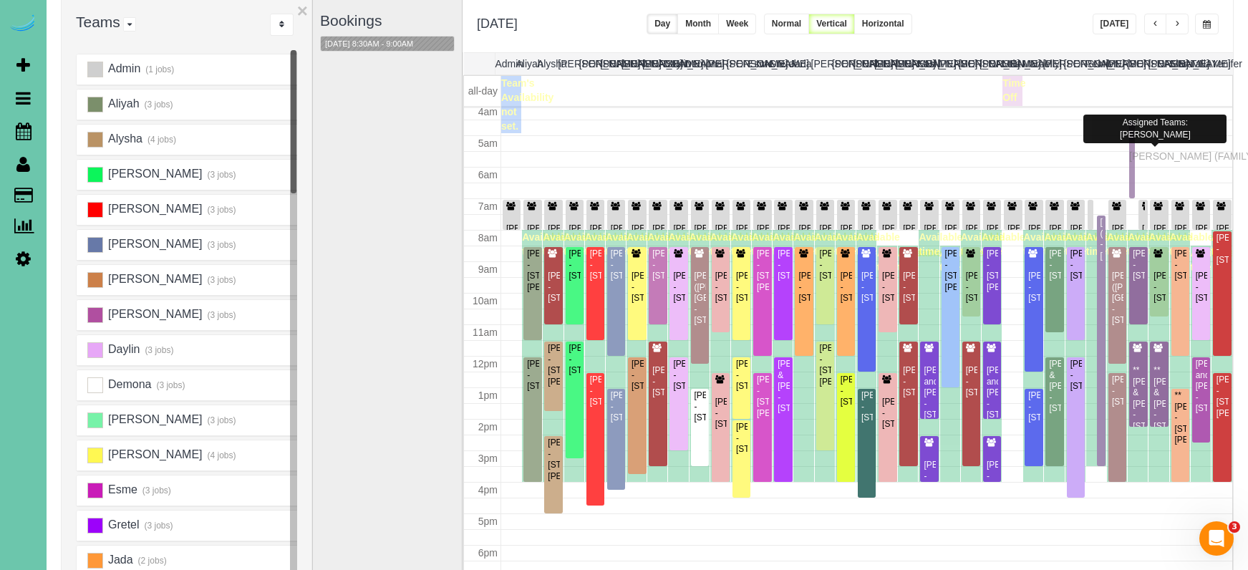
drag, startPoint x: 1133, startPoint y: 168, endPoint x: 1133, endPoint y: 154, distance: 13.6
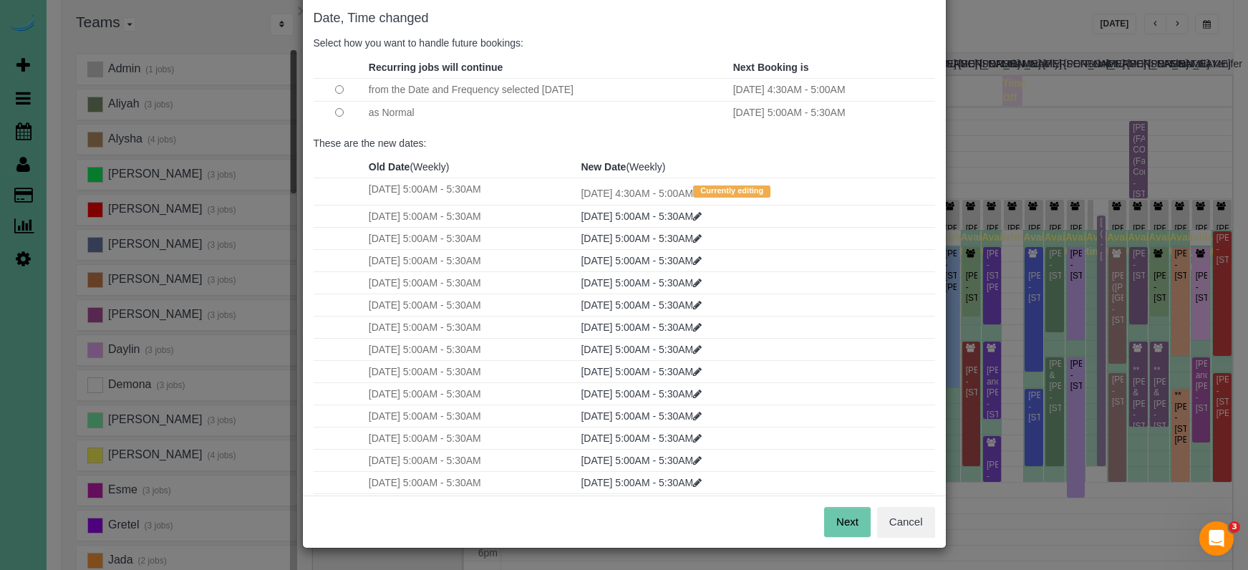
scroll to position [71, 0]
drag, startPoint x: 851, startPoint y: 520, endPoint x: 790, endPoint y: 466, distance: 81.2
click at [850, 519] on button "Next" at bounding box center [847, 523] width 47 height 30
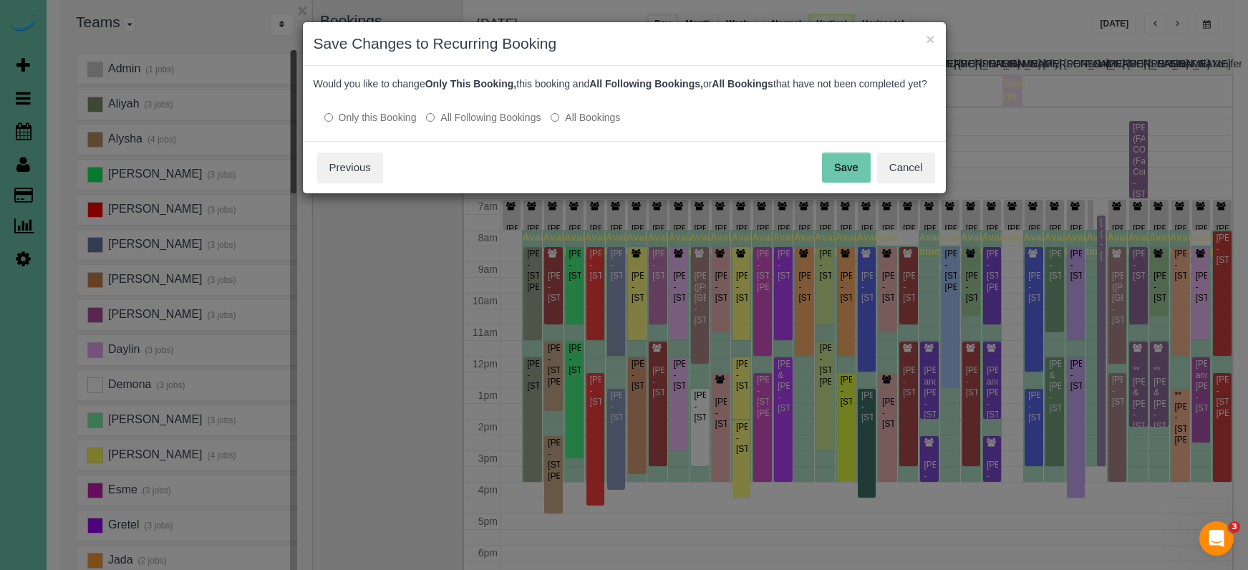
click at [832, 183] on button "Save" at bounding box center [846, 168] width 49 height 30
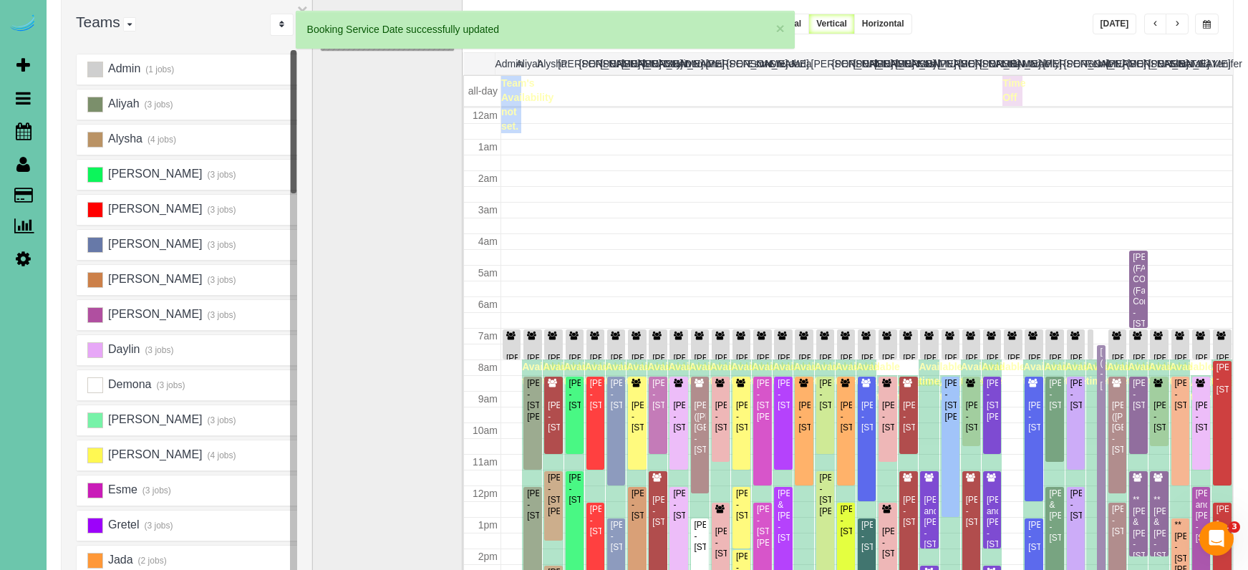
scroll to position [130, 0]
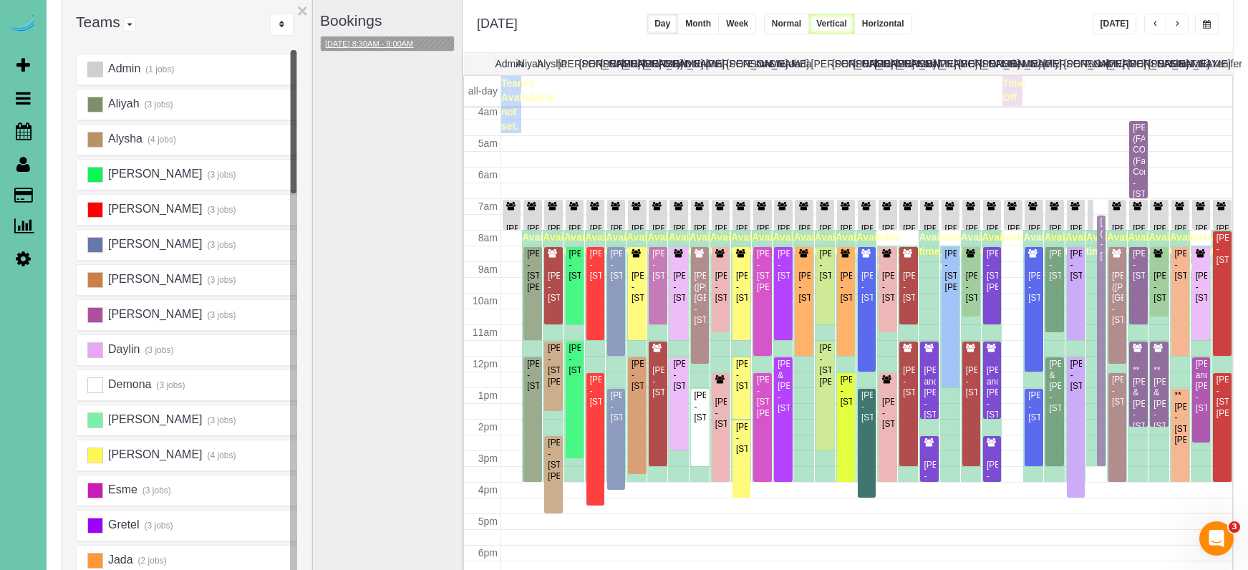
click at [376, 41] on button "09/10/2025 8:30AM - 9:00AM" at bounding box center [369, 44] width 97 height 15
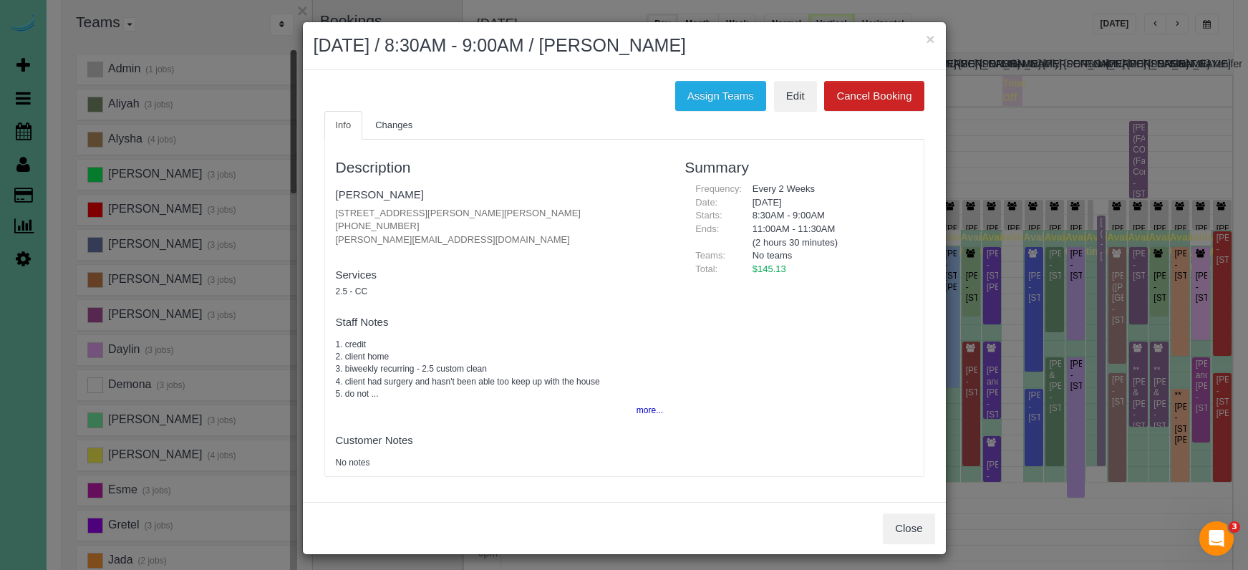
click at [910, 531] on button "Close" at bounding box center [909, 529] width 52 height 30
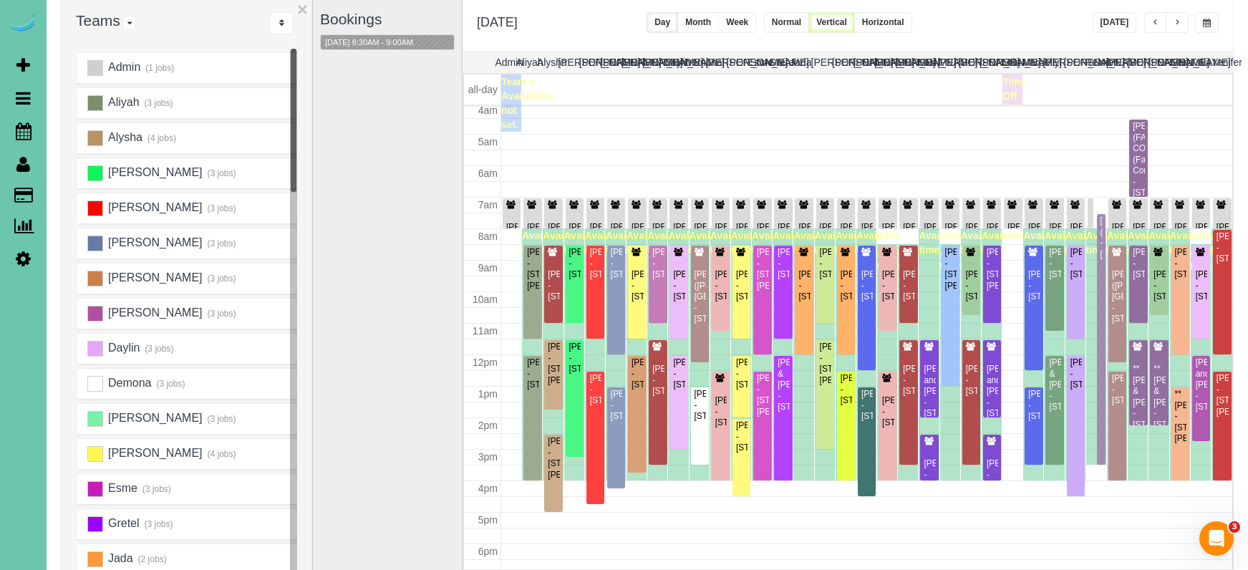
click at [1205, 25] on span "button" at bounding box center [1207, 23] width 8 height 9
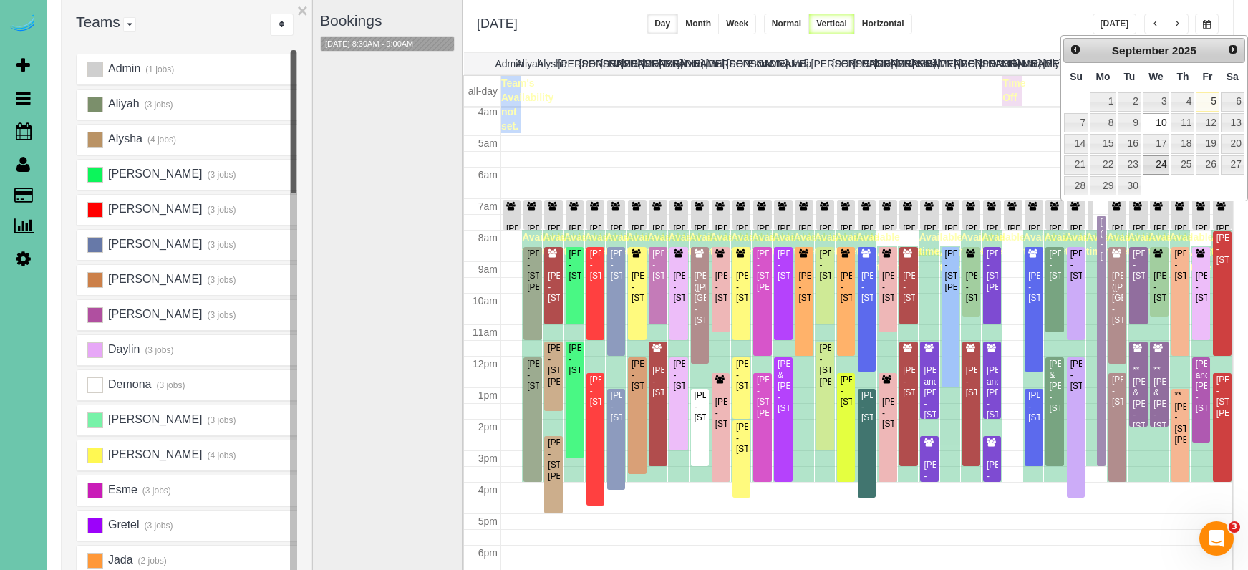
click at [1160, 167] on link "24" at bounding box center [1156, 164] width 27 height 19
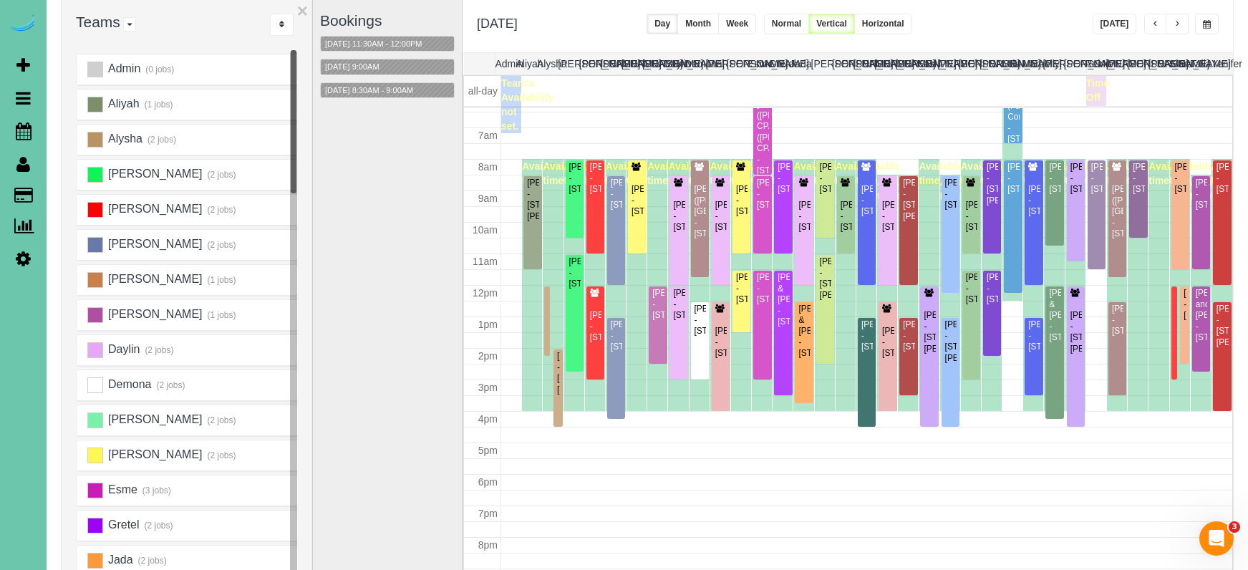
scroll to position [202, 0]
click at [1203, 31] on button "button" at bounding box center [1207, 24] width 24 height 21
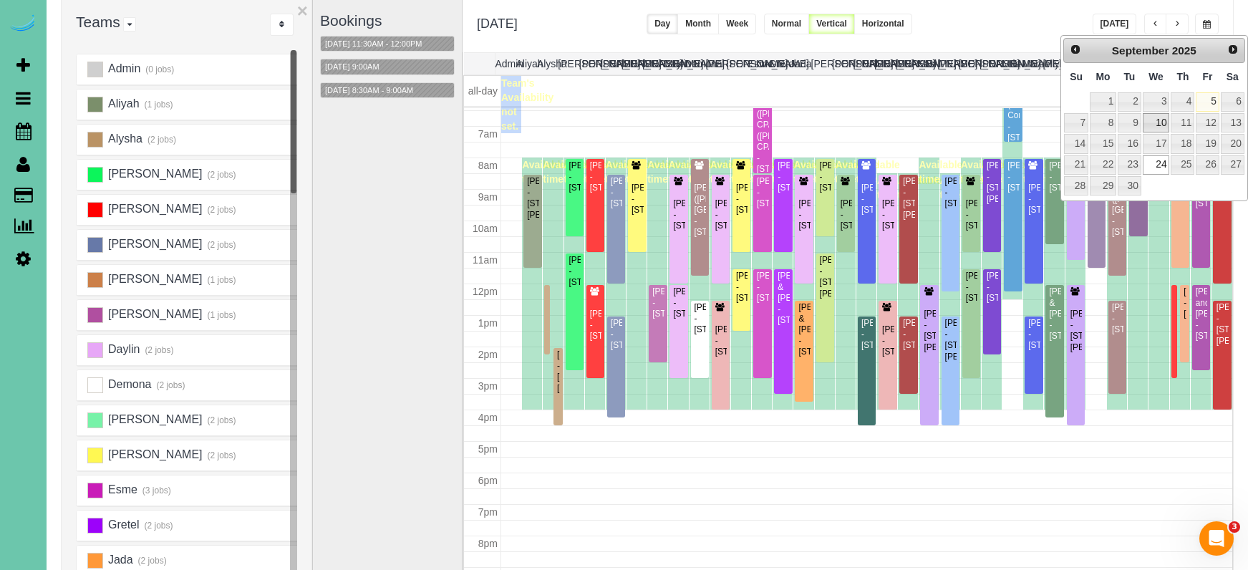
click at [1157, 129] on link "10" at bounding box center [1156, 122] width 27 height 19
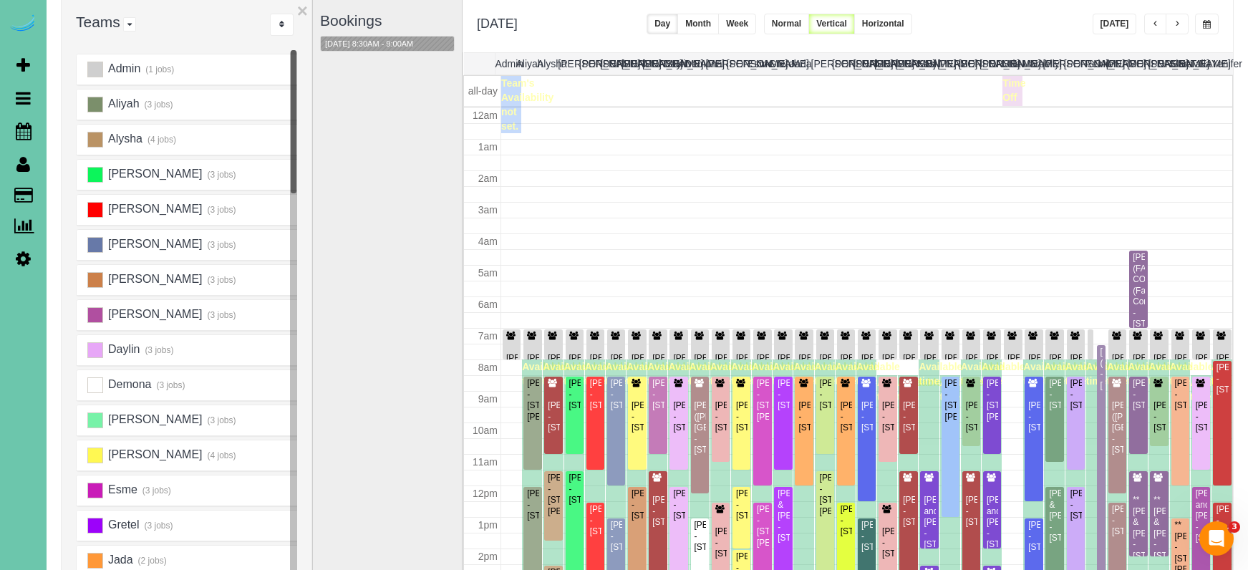
scroll to position [190, 0]
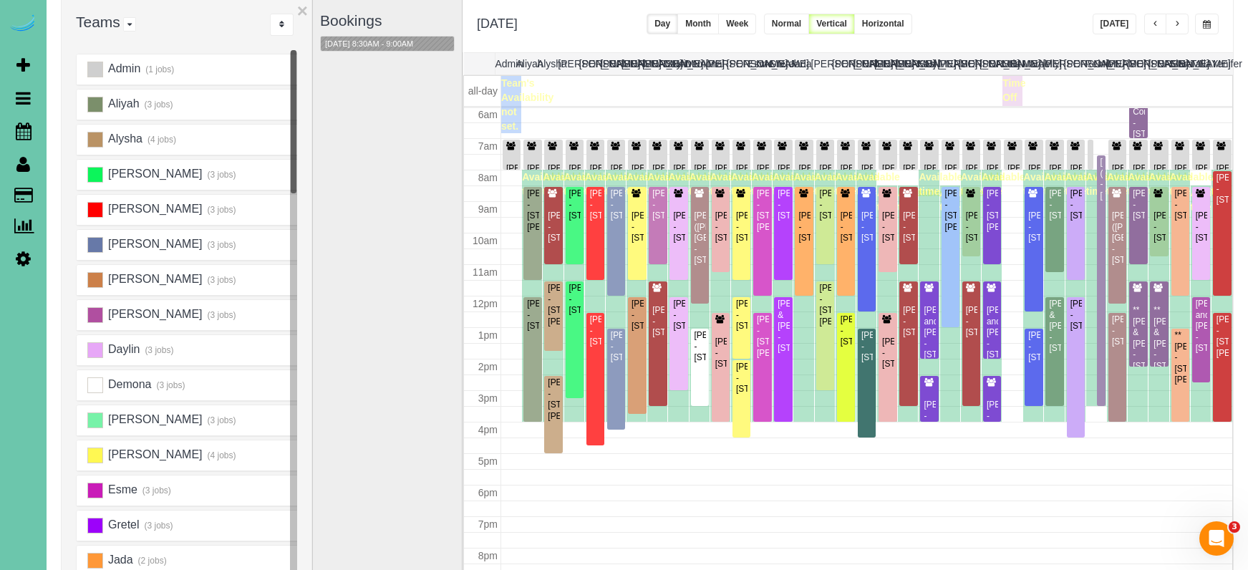
click at [1203, 24] on span "button" at bounding box center [1207, 24] width 8 height 9
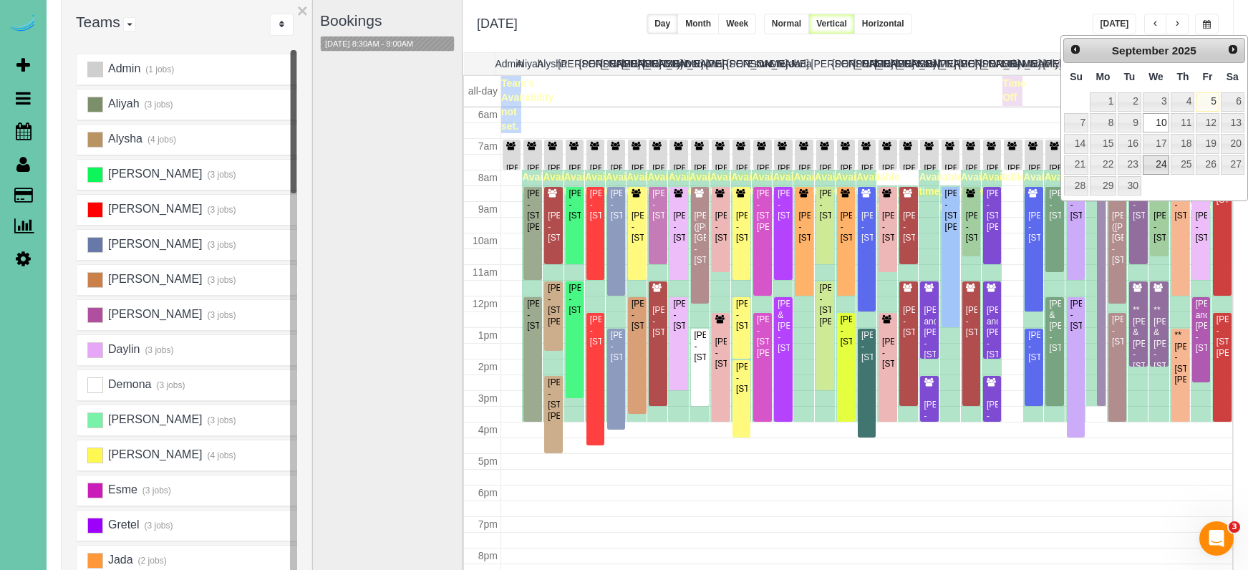
click at [1155, 160] on link "24" at bounding box center [1156, 164] width 27 height 19
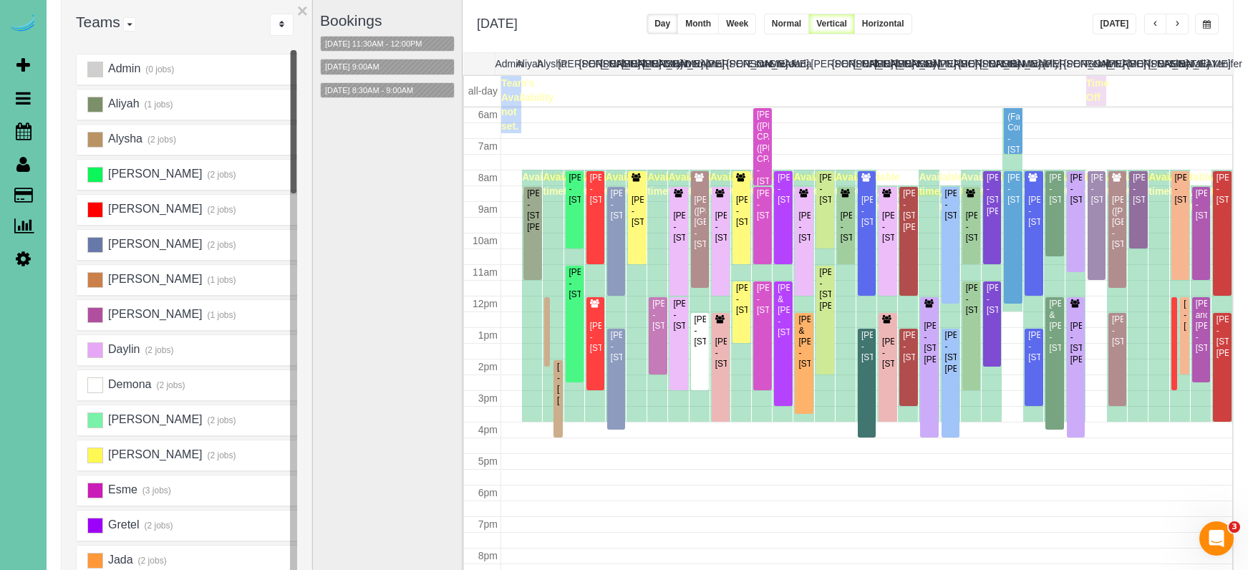
click at [1210, 20] on span "button" at bounding box center [1207, 24] width 8 height 9
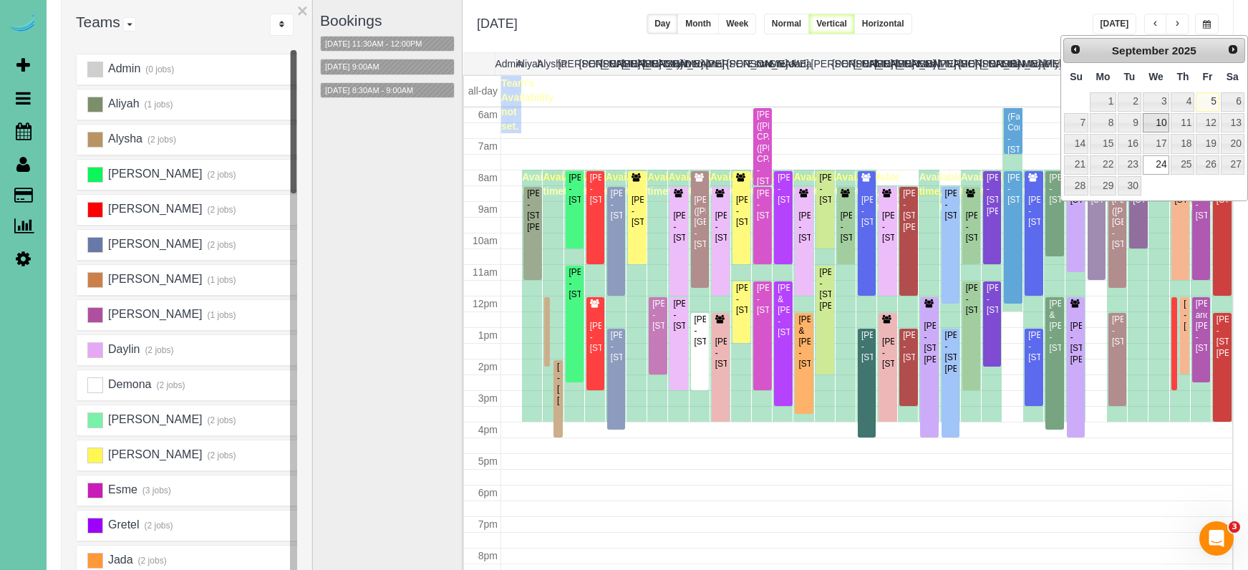
click at [1152, 120] on link "10" at bounding box center [1156, 122] width 27 height 19
type input "**********"
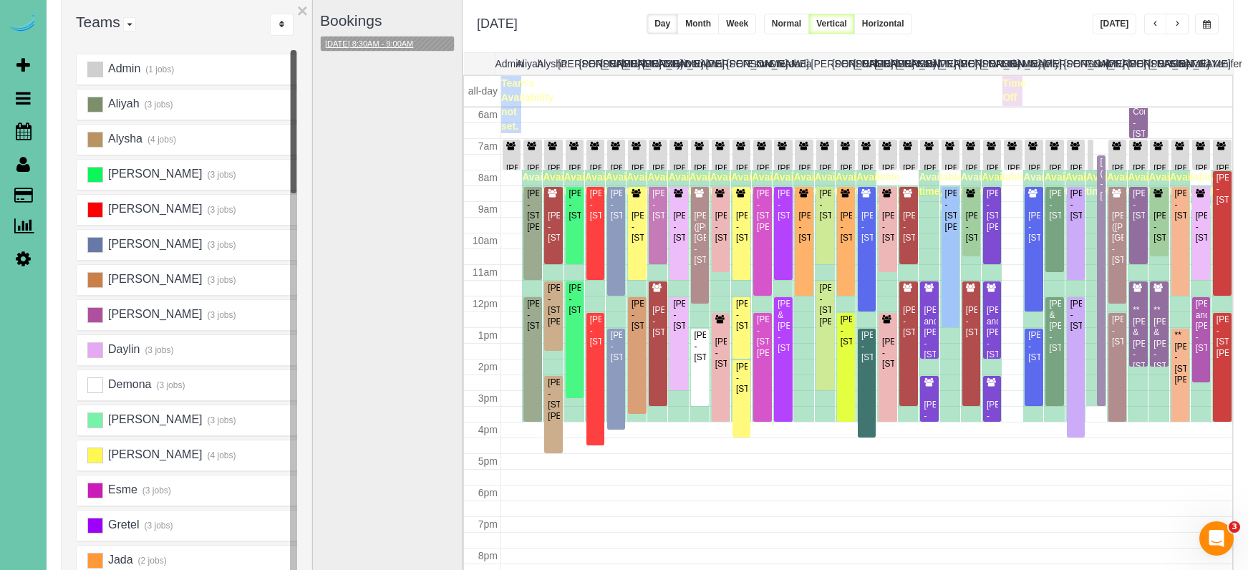
click at [367, 49] on button "09/10/2025 8:30AM - 9:00AM" at bounding box center [369, 44] width 97 height 15
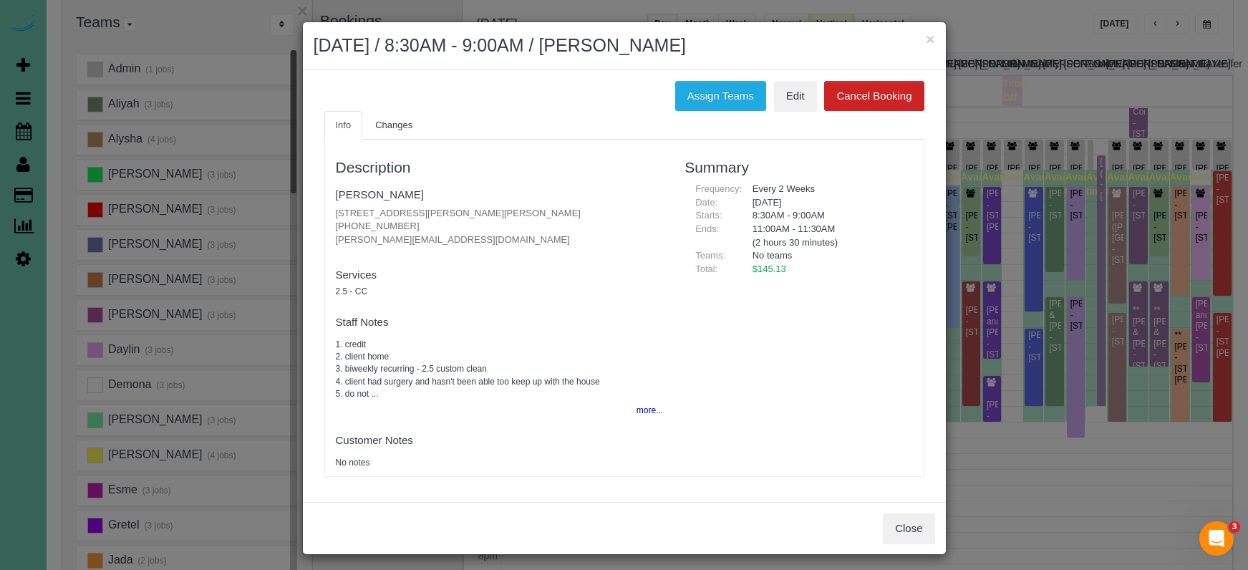
click at [576, 208] on p "2007 Ann Marie Ct, Papillion, NE 68046 (402) 490-8609 barbara.stewart2007@gmail…" at bounding box center [500, 227] width 328 height 40
click at [700, 93] on button "Assign Teams" at bounding box center [720, 96] width 91 height 30
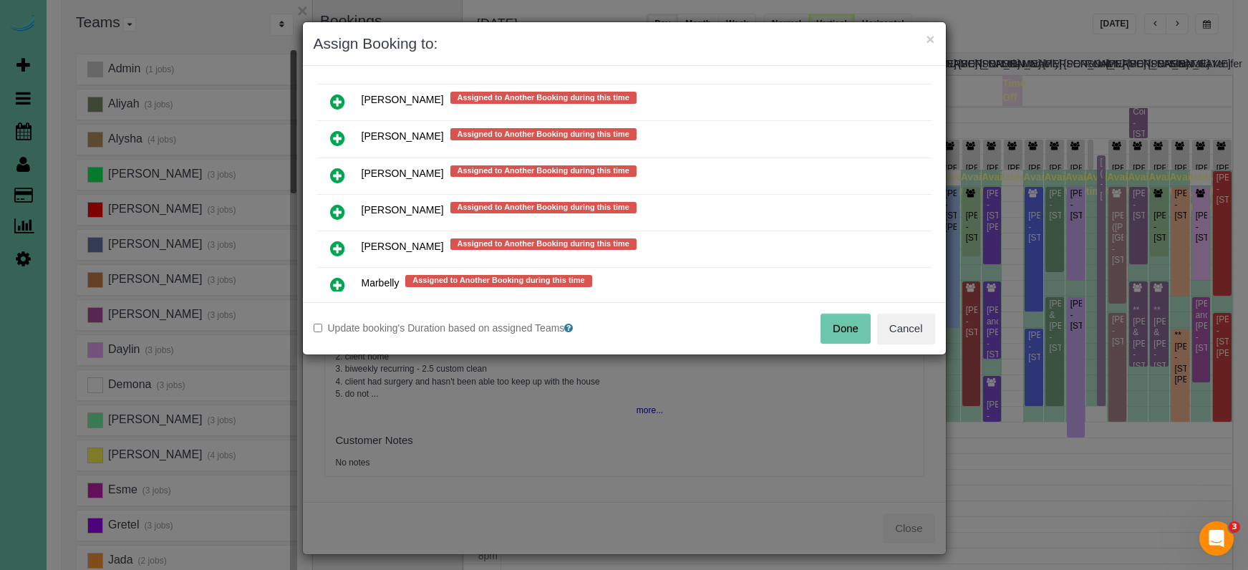
scroll to position [897, 0]
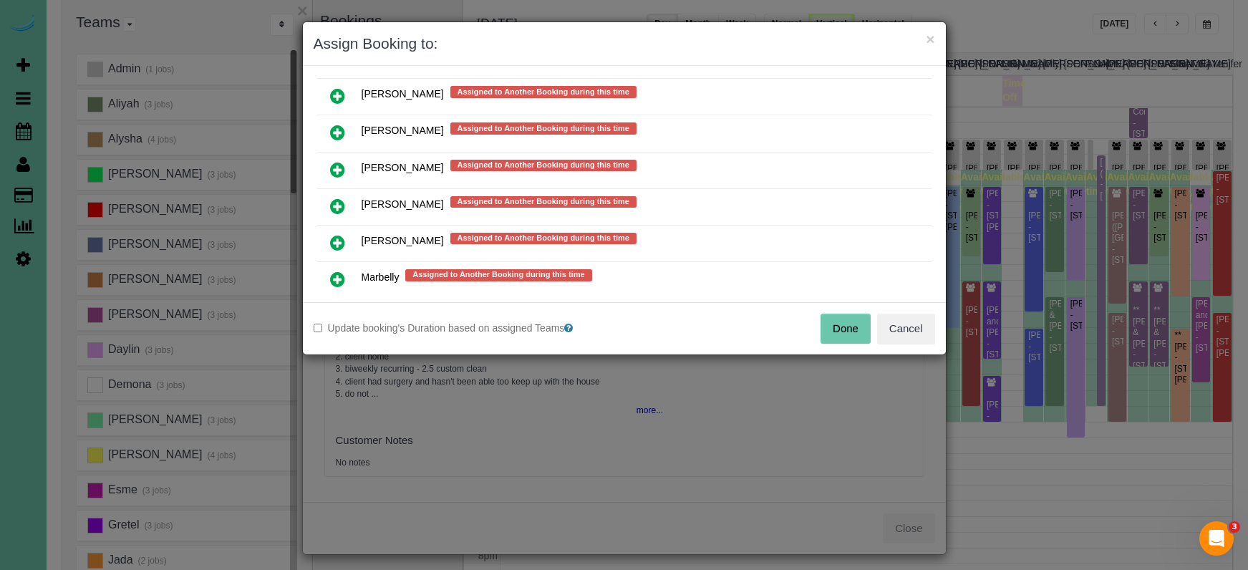
click at [340, 166] on icon at bounding box center [337, 169] width 15 height 17
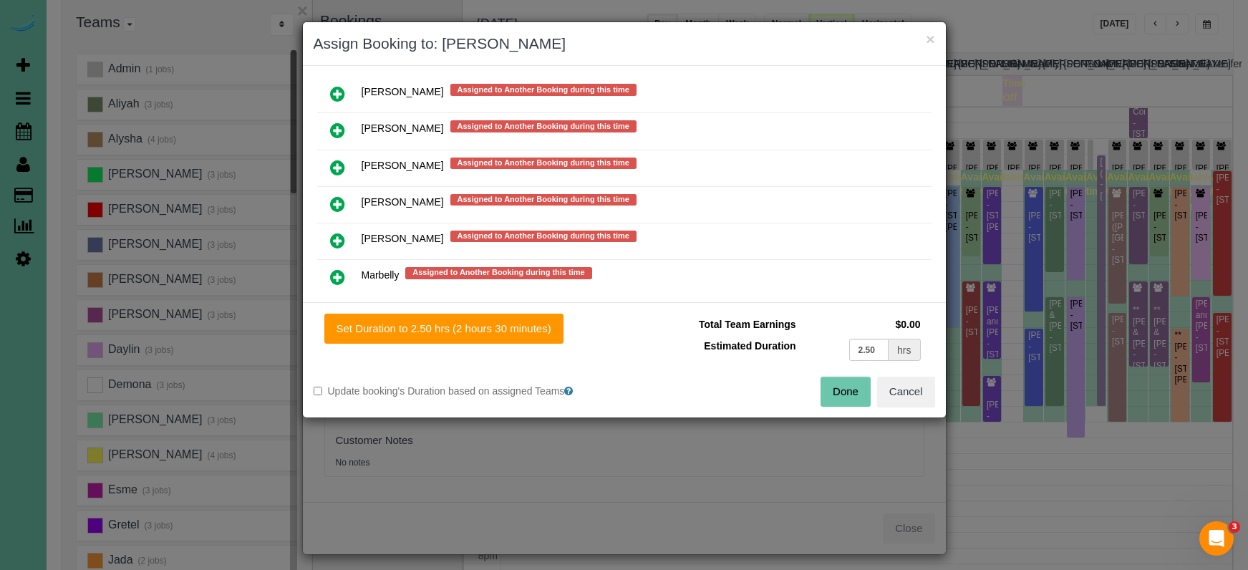
drag, startPoint x: 490, startPoint y: 329, endPoint x: 731, endPoint y: 386, distance: 247.9
click at [490, 329] on button "Set Duration to 2.50 hrs (2 hours 30 minutes)" at bounding box center [443, 329] width 239 height 30
type input "2.50"
click at [851, 398] on button "Done" at bounding box center [846, 392] width 50 height 30
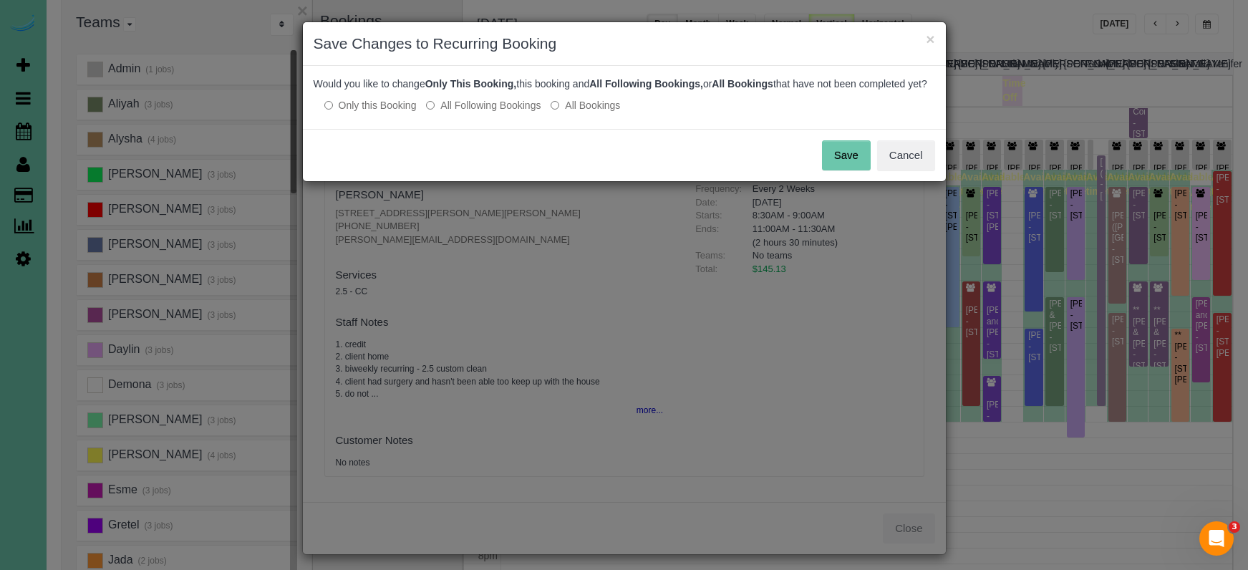
click at [852, 163] on button "Save" at bounding box center [846, 155] width 49 height 30
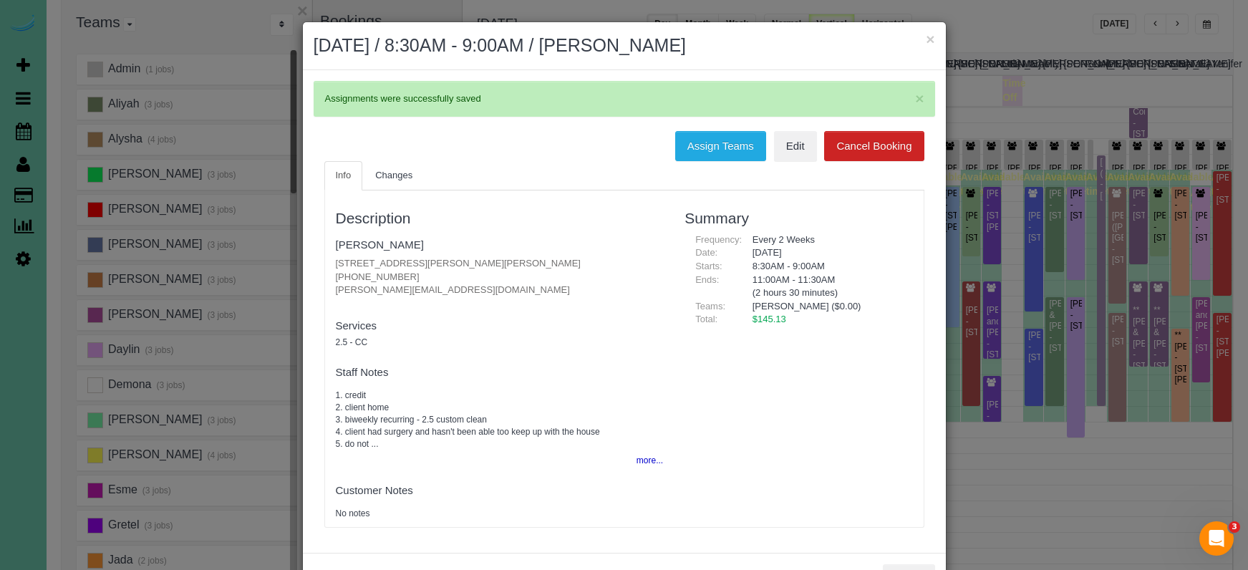
drag, startPoint x: 933, startPoint y: 39, endPoint x: 926, endPoint y: 49, distance: 12.5
click at [933, 39] on button "×" at bounding box center [930, 39] width 9 height 15
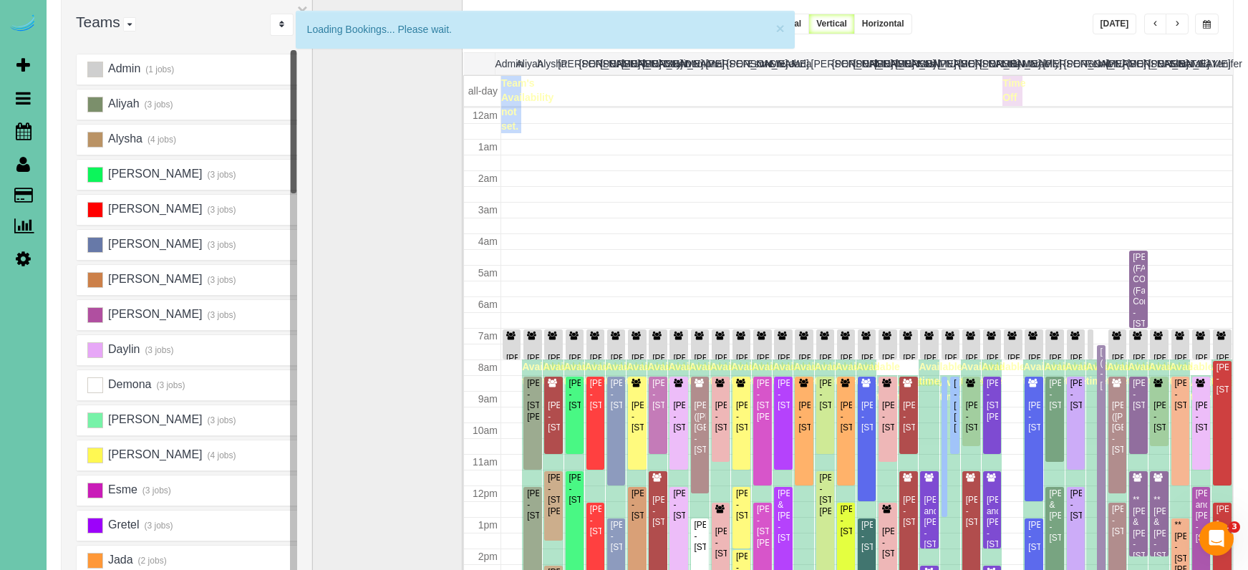
scroll to position [190, 0]
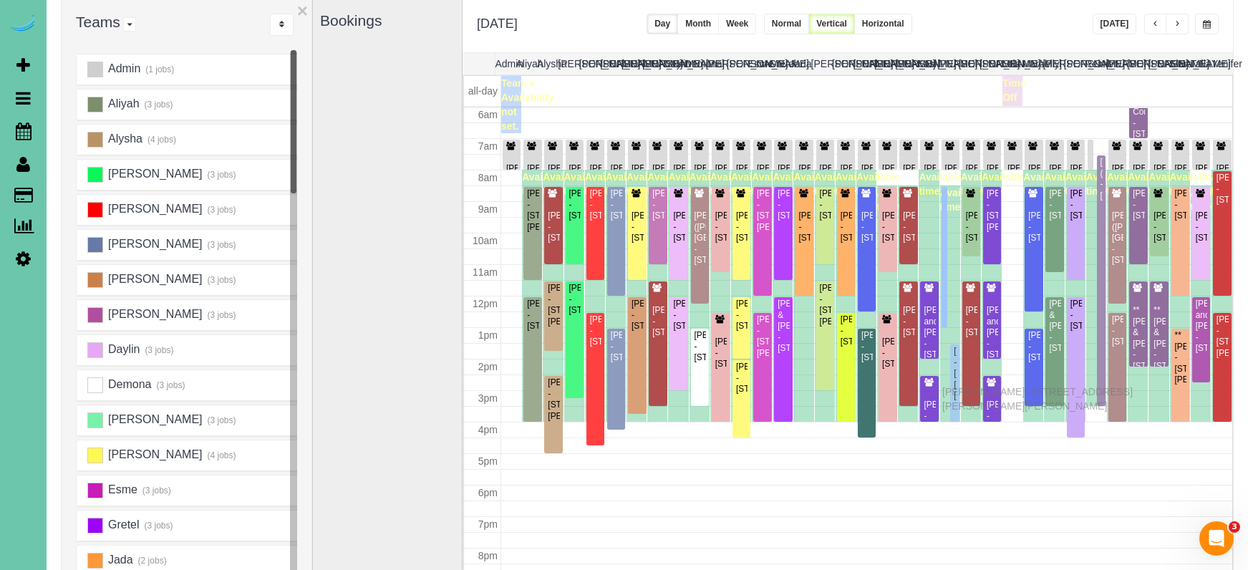
drag, startPoint x: 958, startPoint y: 236, endPoint x: 945, endPoint y: 390, distance: 154.5
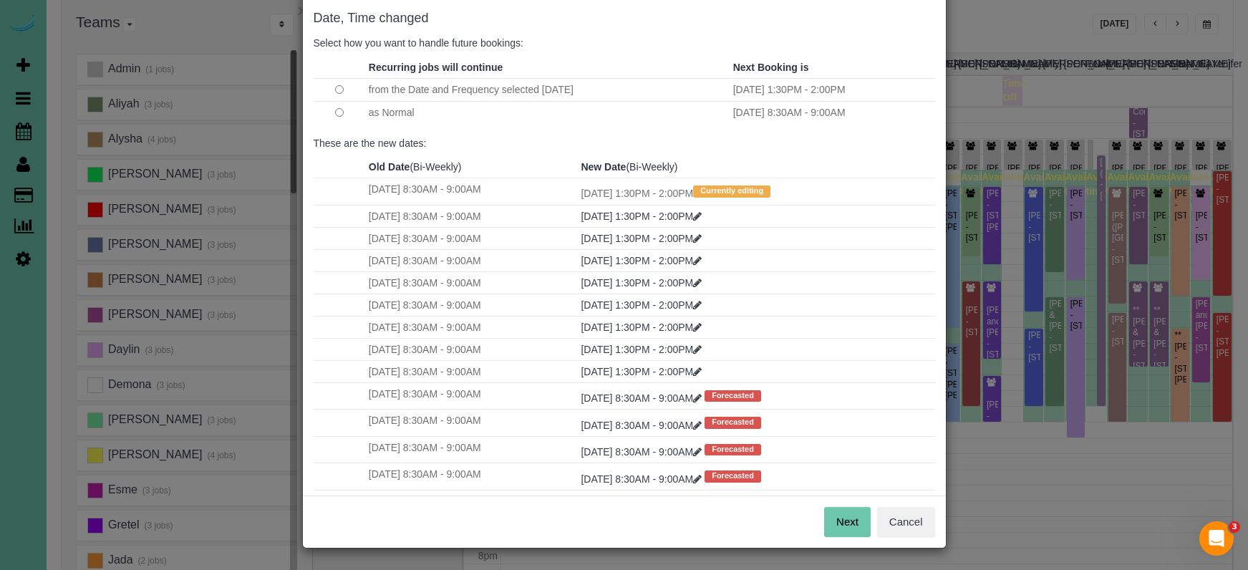
scroll to position [71, 0]
click at [825, 521] on button "Next" at bounding box center [847, 523] width 47 height 30
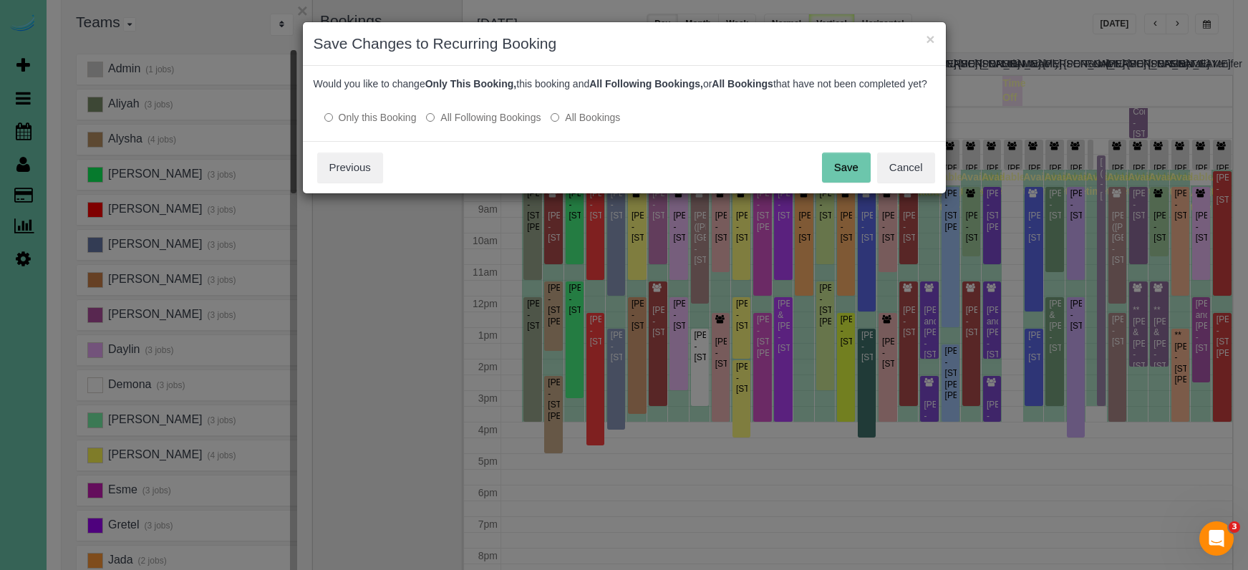
scroll to position [0, 0]
drag, startPoint x: 473, startPoint y: 125, endPoint x: 558, endPoint y: 138, distance: 85.5
click at [473, 125] on label "All Following Bookings" at bounding box center [483, 117] width 115 height 14
click at [846, 175] on button "Save" at bounding box center [846, 168] width 49 height 30
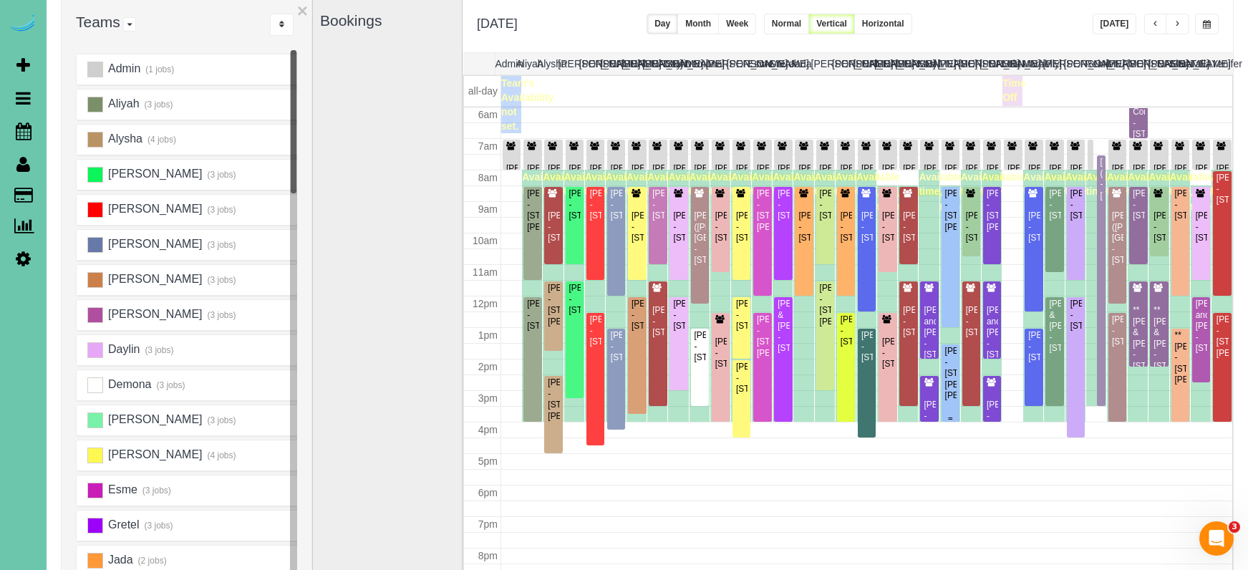
click at [948, 355] on div "Barbara Stewart - 2007 Ann Marie Ct, Papillion, NE 68046" at bounding box center [951, 373] width 12 height 55
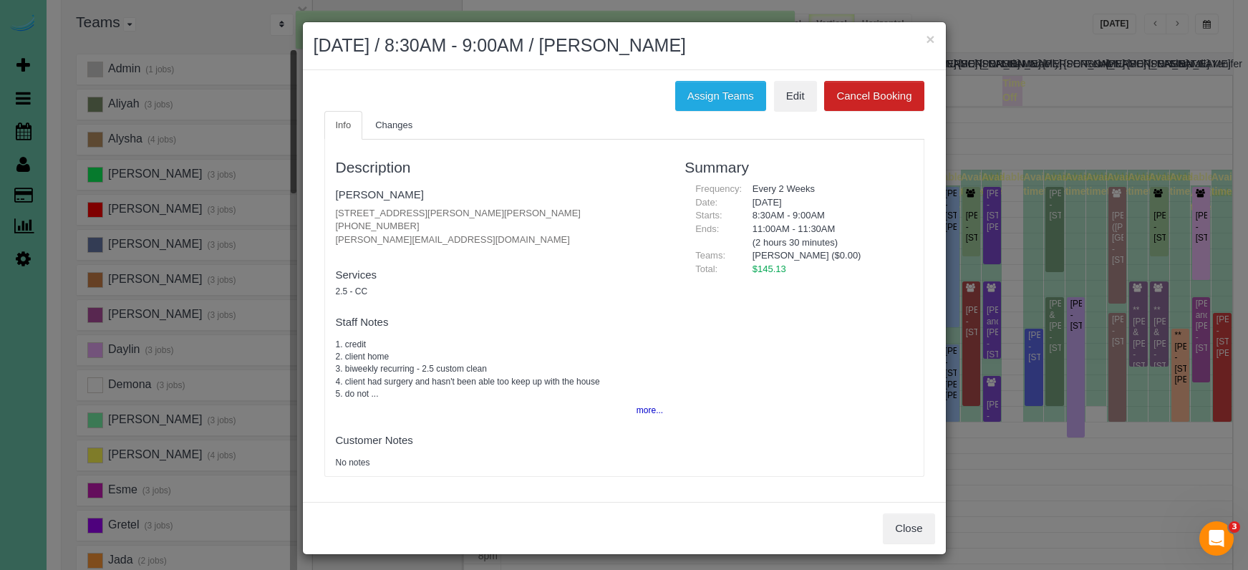
scroll to position [190, 0]
drag, startPoint x: 394, startPoint y: 221, endPoint x: 327, endPoint y: 216, distance: 66.9
click at [325, 218] on div "Description Barbara Stewart 2007 Ann Marie Ct, Papillion, NE 68046 (402) 490-86…" at bounding box center [500, 308] width 350 height 322
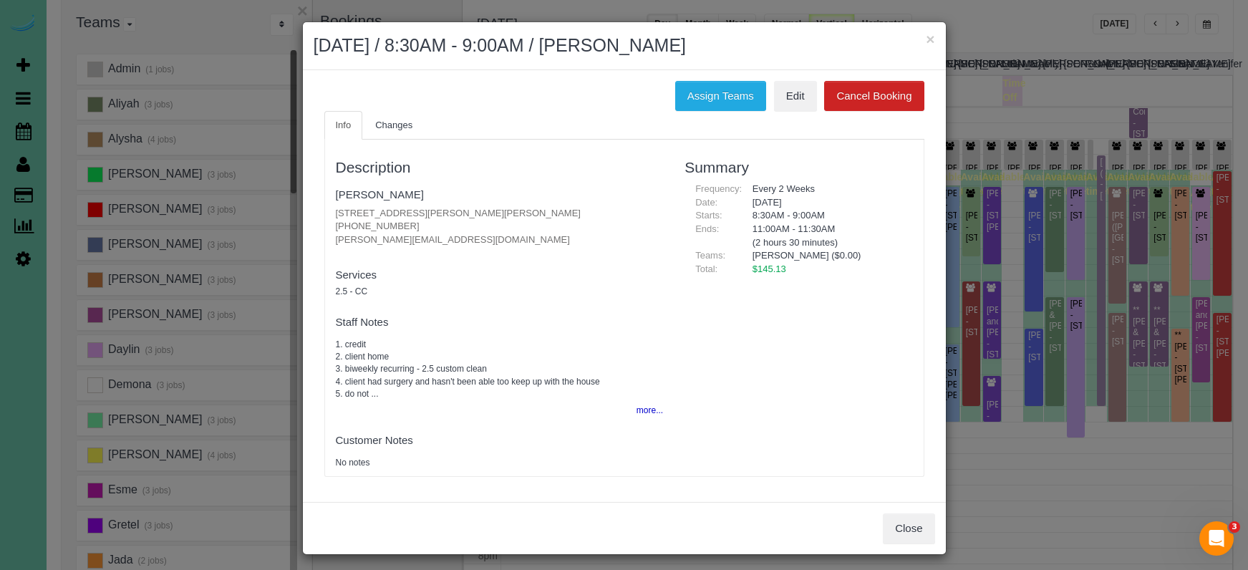
click at [907, 521] on button "Close" at bounding box center [909, 529] width 52 height 30
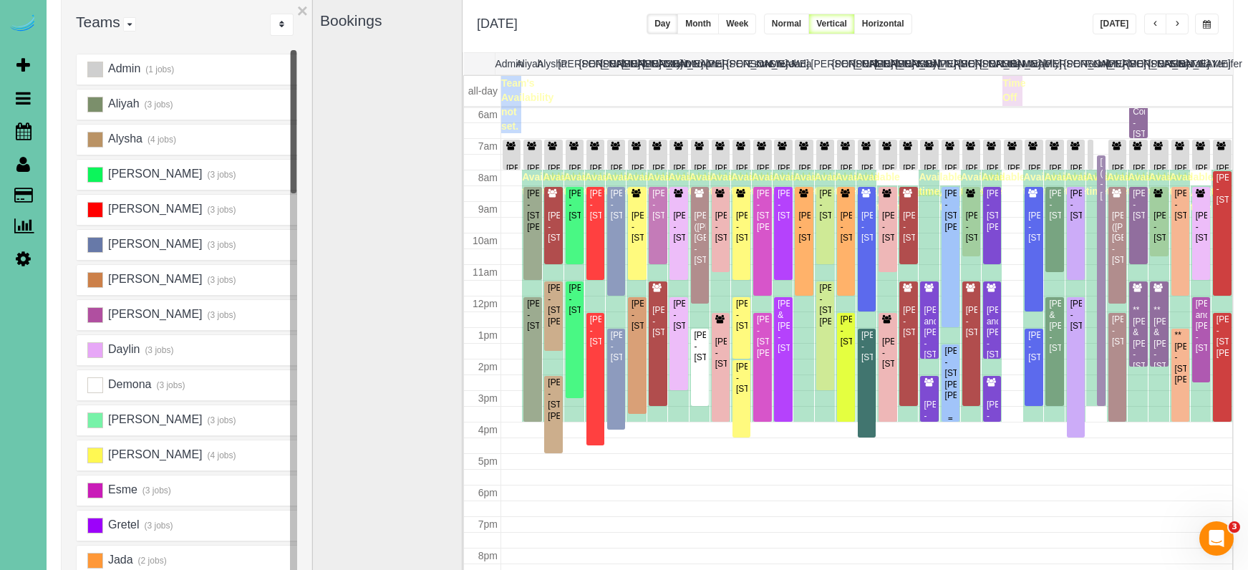
click at [952, 374] on div "Barbara Stewart - 2007 Ann Marie Ct, Papillion, NE 68046" at bounding box center [951, 373] width 12 height 55
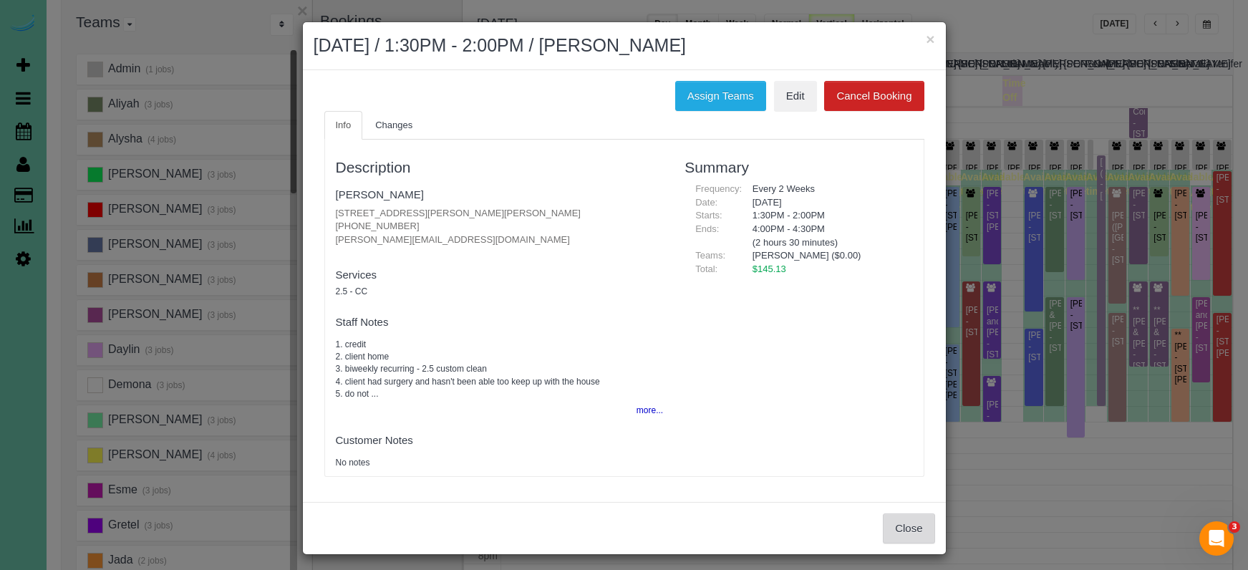
click at [916, 517] on button "Close" at bounding box center [909, 529] width 52 height 30
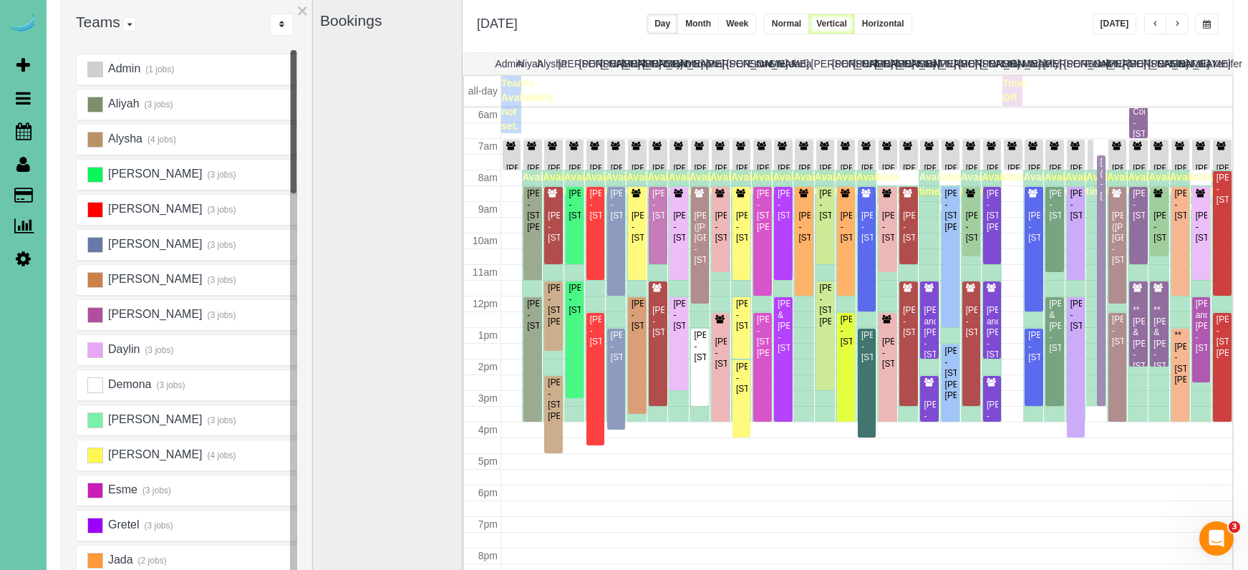
scroll to position [54, 0]
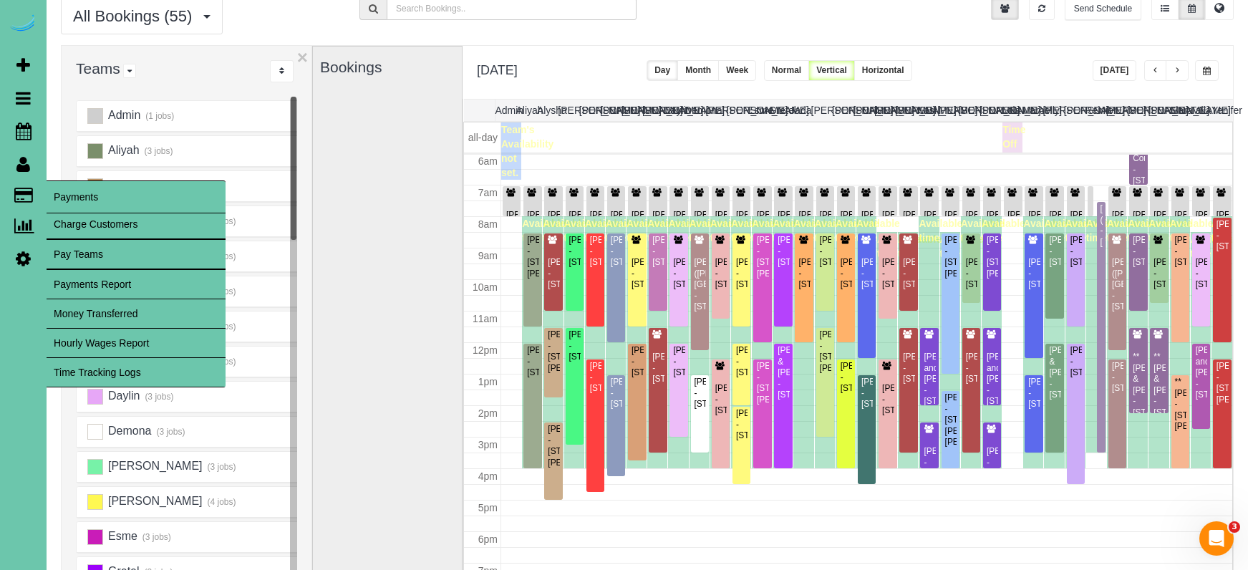
drag, startPoint x: 137, startPoint y: 369, endPoint x: 129, endPoint y: 364, distance: 9.3
click at [136, 369] on link "Time Tracking Logs" at bounding box center [136, 372] width 179 height 29
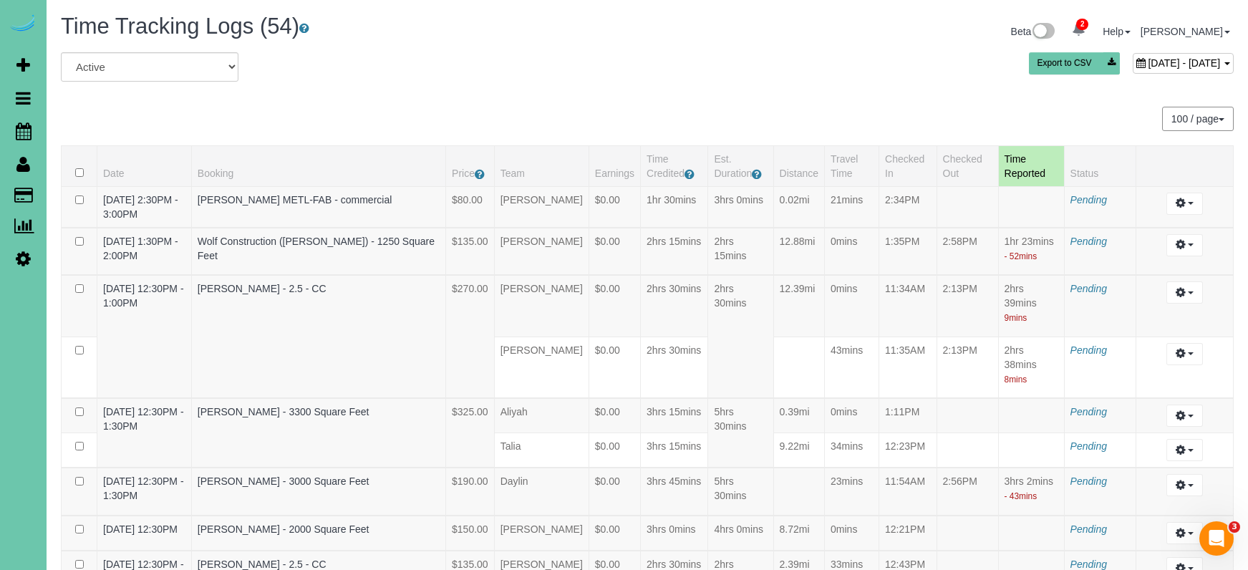
click at [1148, 64] on span "September 05, 2025 - September 05, 2025" at bounding box center [1184, 62] width 72 height 11
type input "**********"
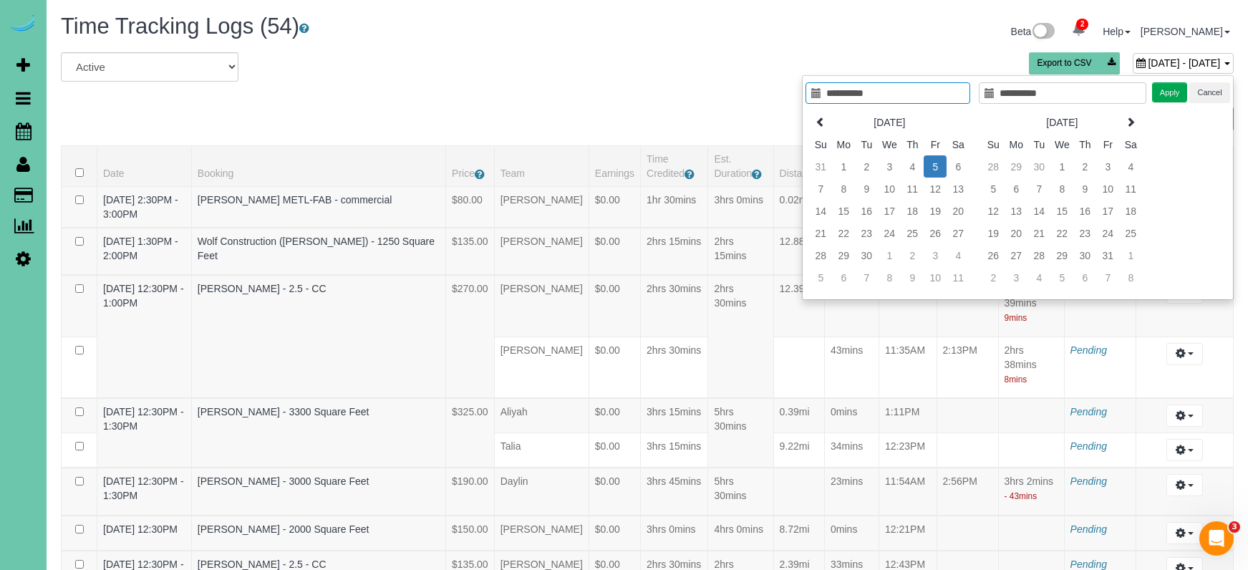
type input "**********"
click at [544, 37] on h1 "Time Tracking Logs (54)" at bounding box center [349, 26] width 576 height 24
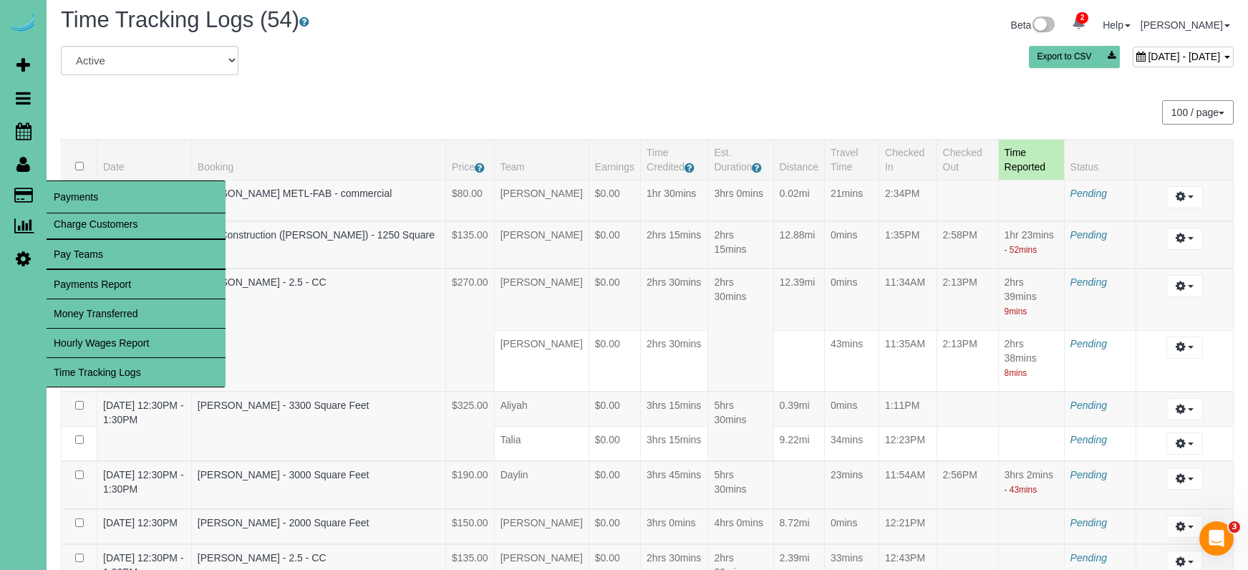
click at [131, 338] on link "Hourly Wages Report" at bounding box center [136, 343] width 179 height 29
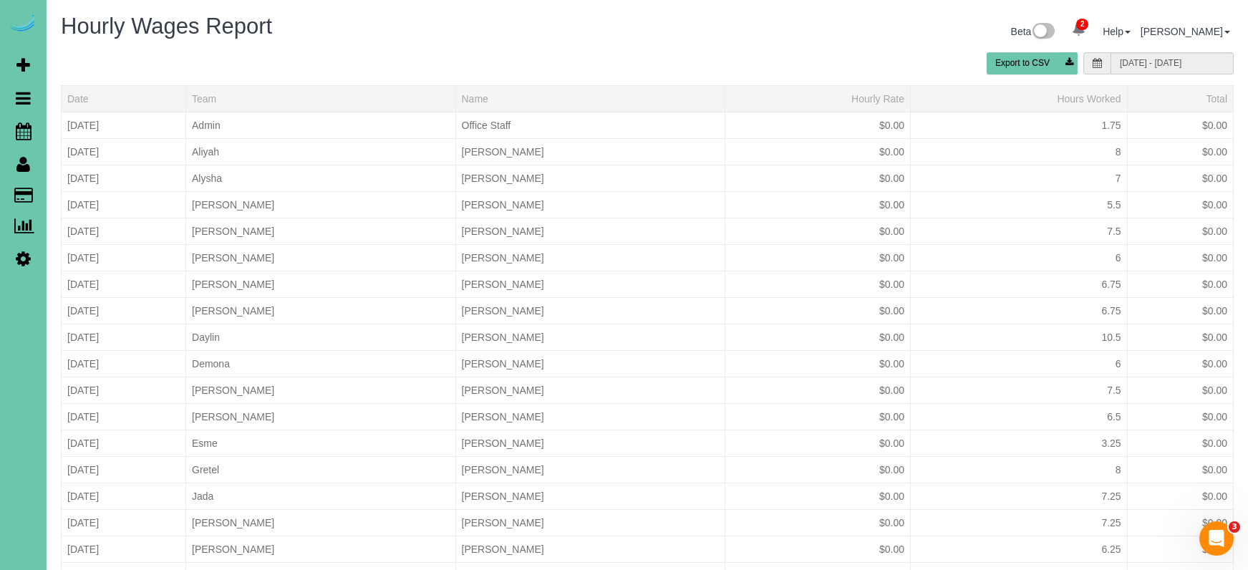
drag, startPoint x: 813, startPoint y: 39, endPoint x: 934, endPoint y: 41, distance: 121.1
click at [823, 40] on div "Beta 2 Your Notifications You have 0 alerts × You have 5 to charge for 09/04/20…" at bounding box center [945, 33] width 597 height 38
click at [1134, 67] on input "08/31/2025 - 09/06/2025" at bounding box center [1172, 63] width 123 height 22
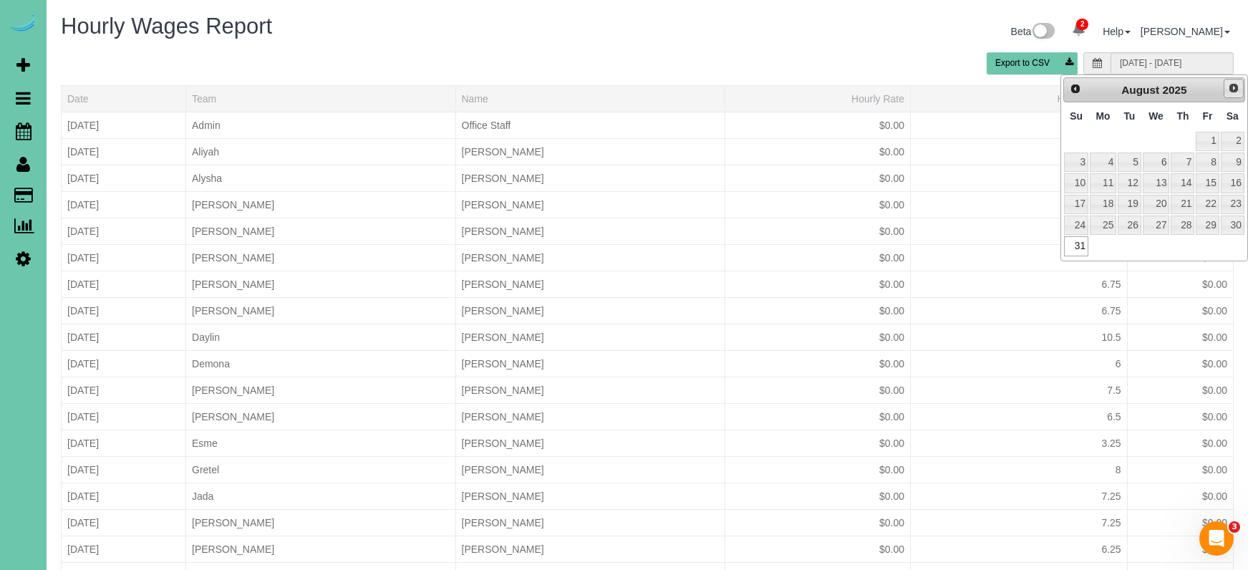
click at [1233, 90] on span "Next" at bounding box center [1233, 87] width 11 height 11
click at [1079, 163] on link "7" at bounding box center [1076, 162] width 24 height 19
type input "09/07/2025 - 09/13/2025"
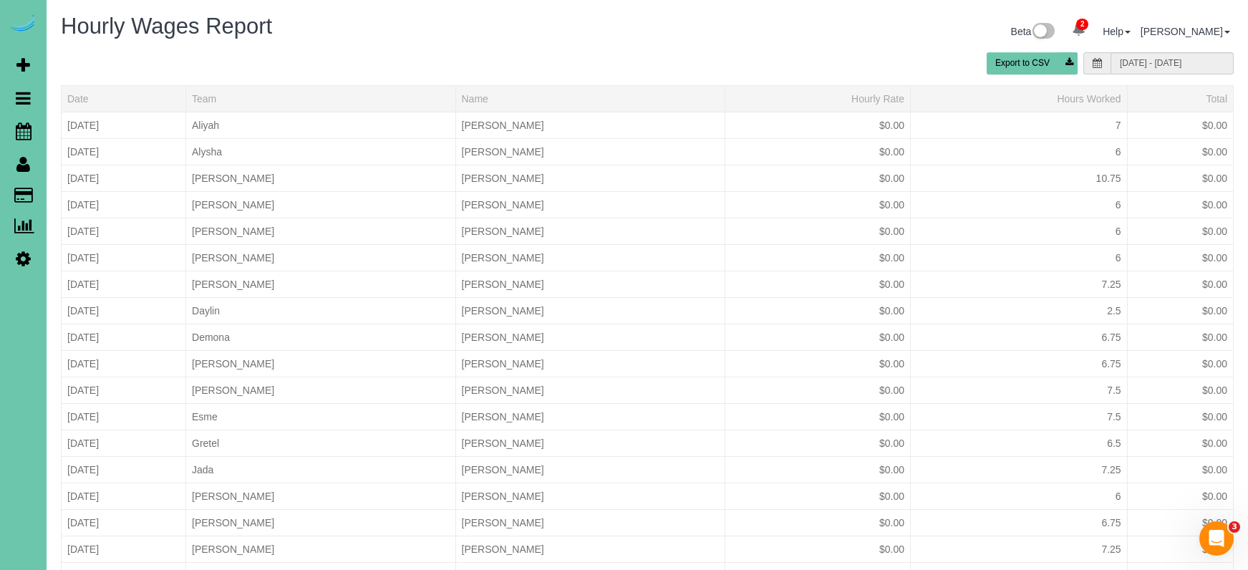
click at [815, 49] on div "Beta 2 Your Notifications You have 0 alerts × You have 5 to charge for 09/04/20…" at bounding box center [945, 33] width 597 height 38
click at [1046, 64] on button "Export to CSV" at bounding box center [1032, 63] width 91 height 22
click at [21, 128] on icon at bounding box center [24, 130] width 16 height 17
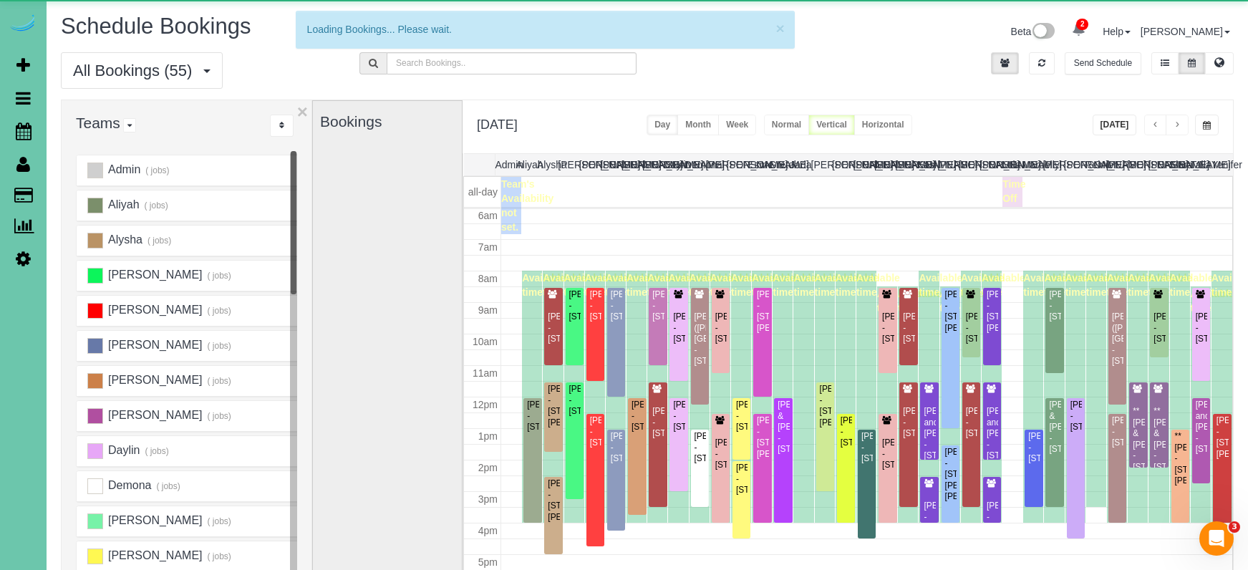
scroll to position [190, 0]
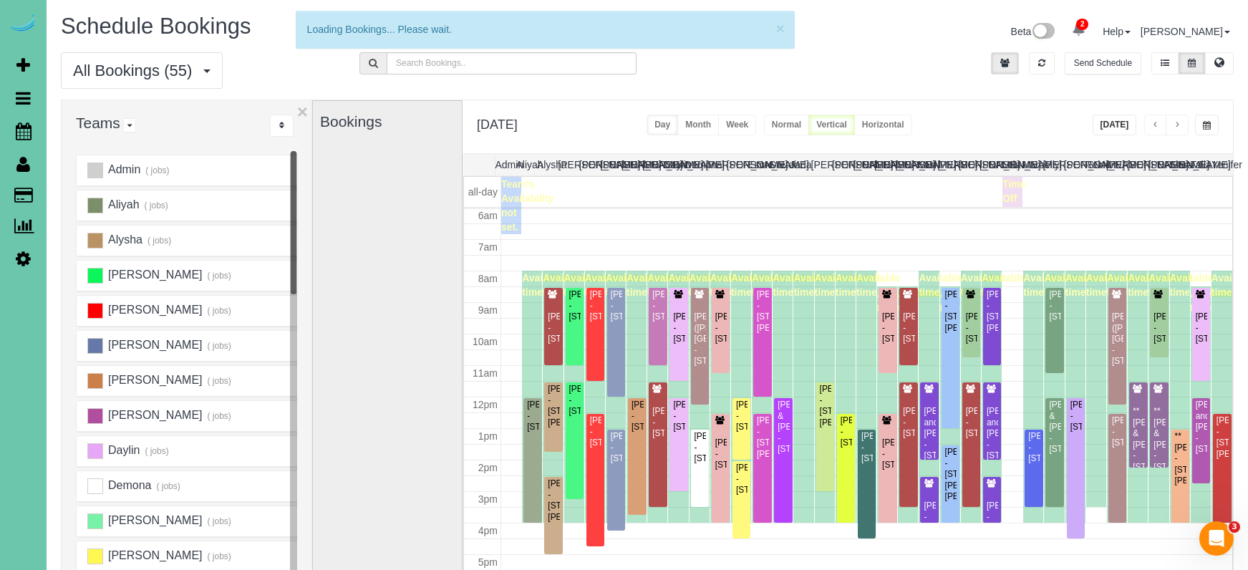
click at [1096, 126] on div "Wednesday, Sep 10, 2025 Today Day Month Week Normal Vertical Horizontal" at bounding box center [848, 126] width 771 height 53
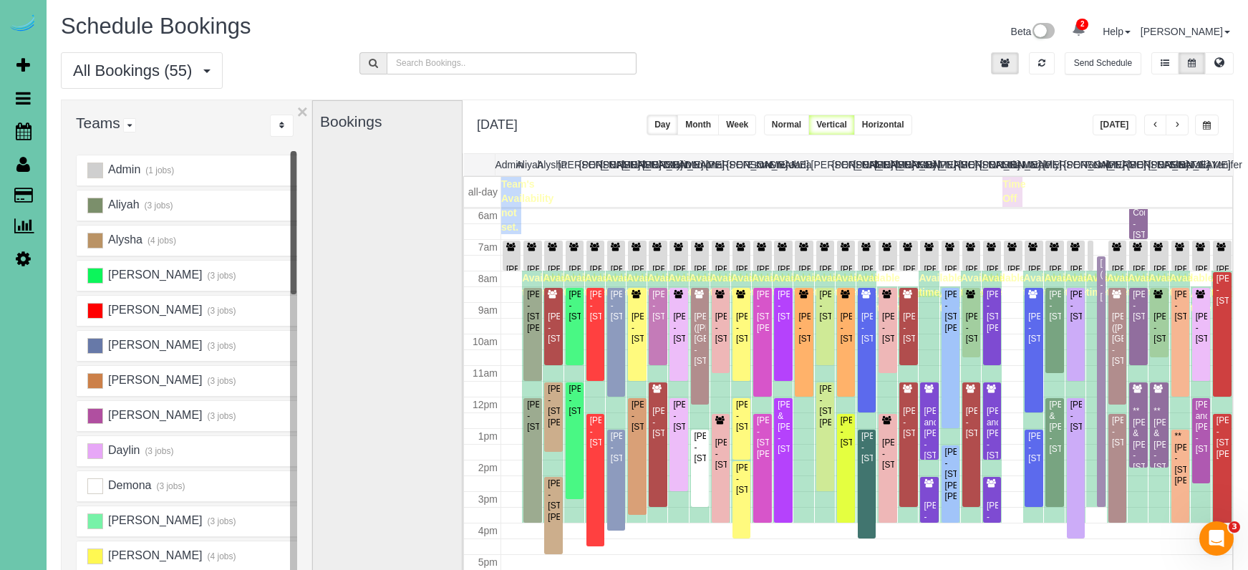
scroll to position [1, 0]
click at [1114, 125] on button "Today" at bounding box center [1115, 124] width 44 height 21
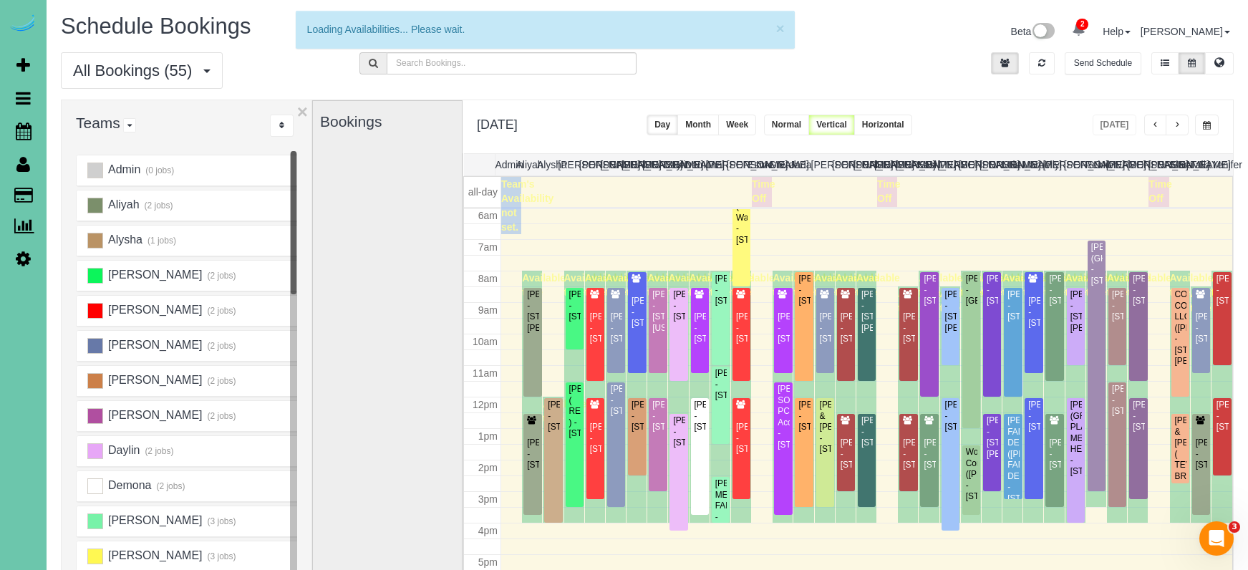
scroll to position [0, 1]
click at [1214, 125] on button "button" at bounding box center [1207, 125] width 24 height 21
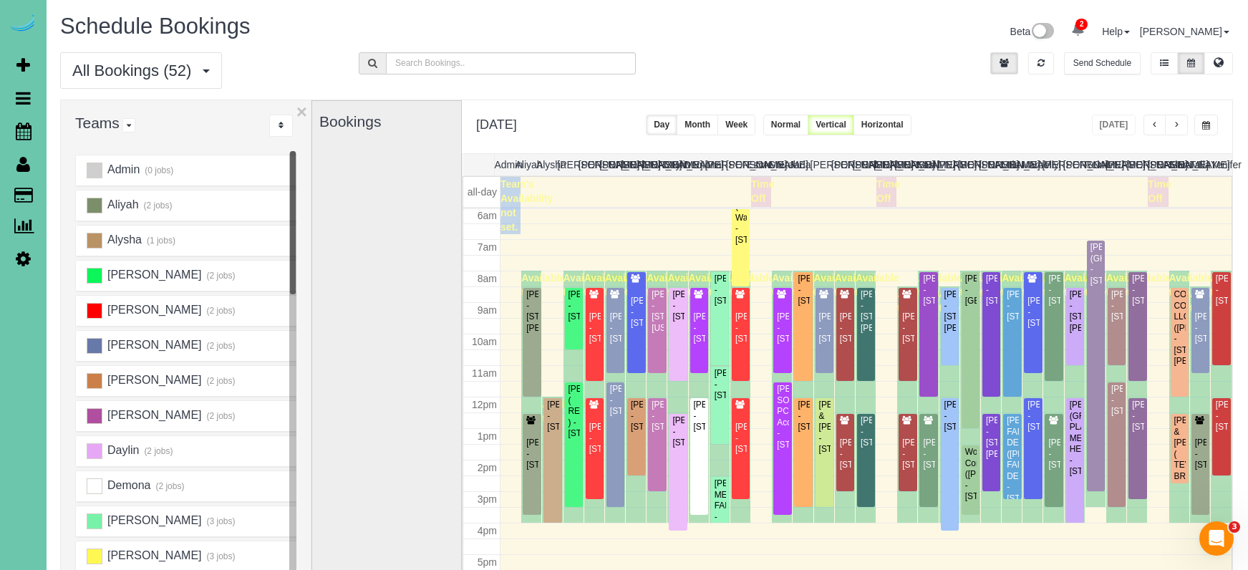
scroll to position [0, 0]
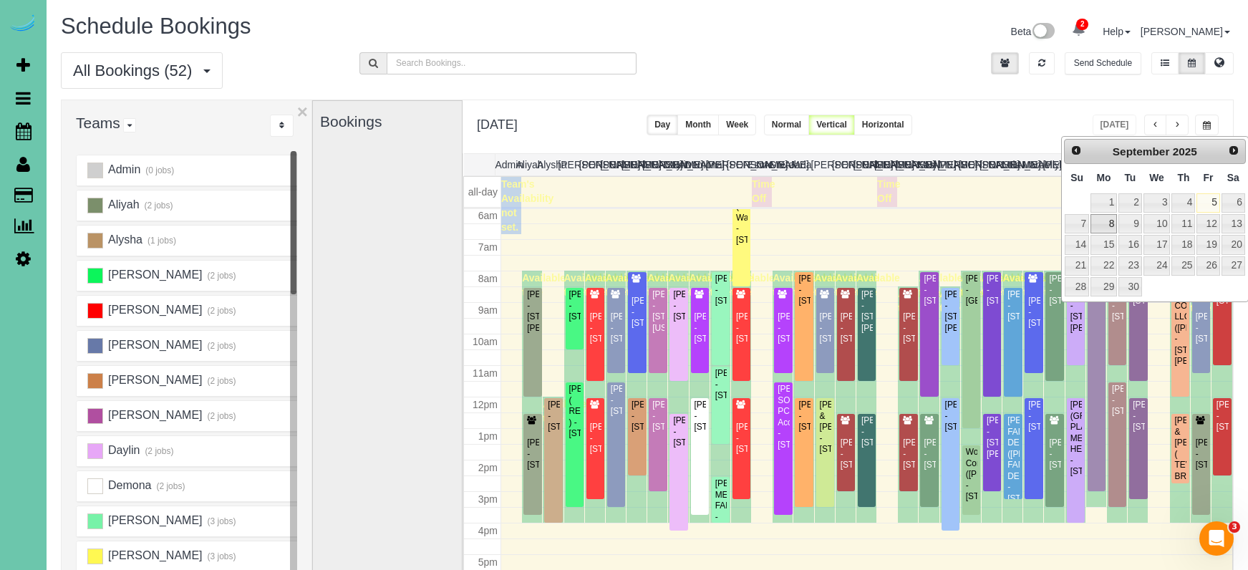
click at [1103, 225] on link "8" at bounding box center [1104, 223] width 26 height 19
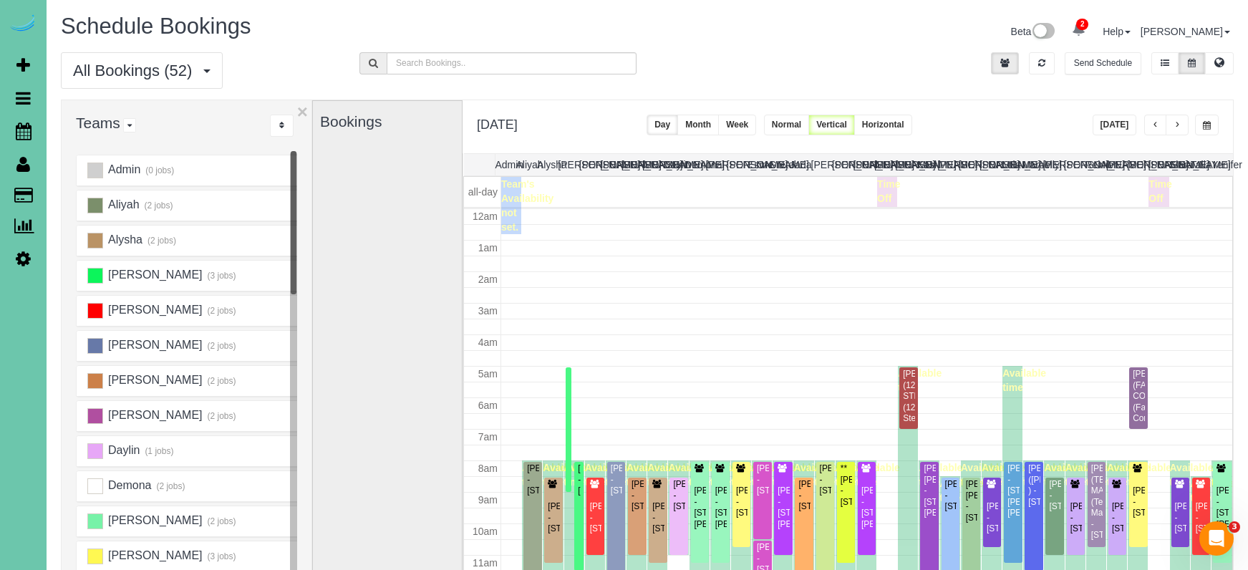
scroll to position [190, 0]
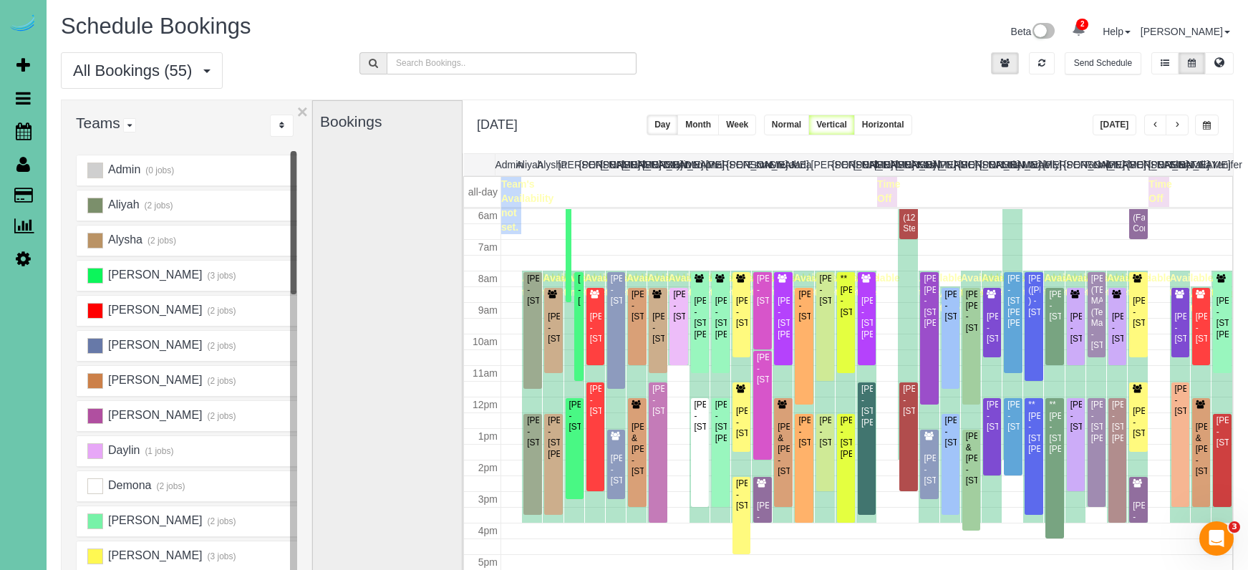
click at [1114, 130] on button "Today" at bounding box center [1115, 125] width 44 height 21
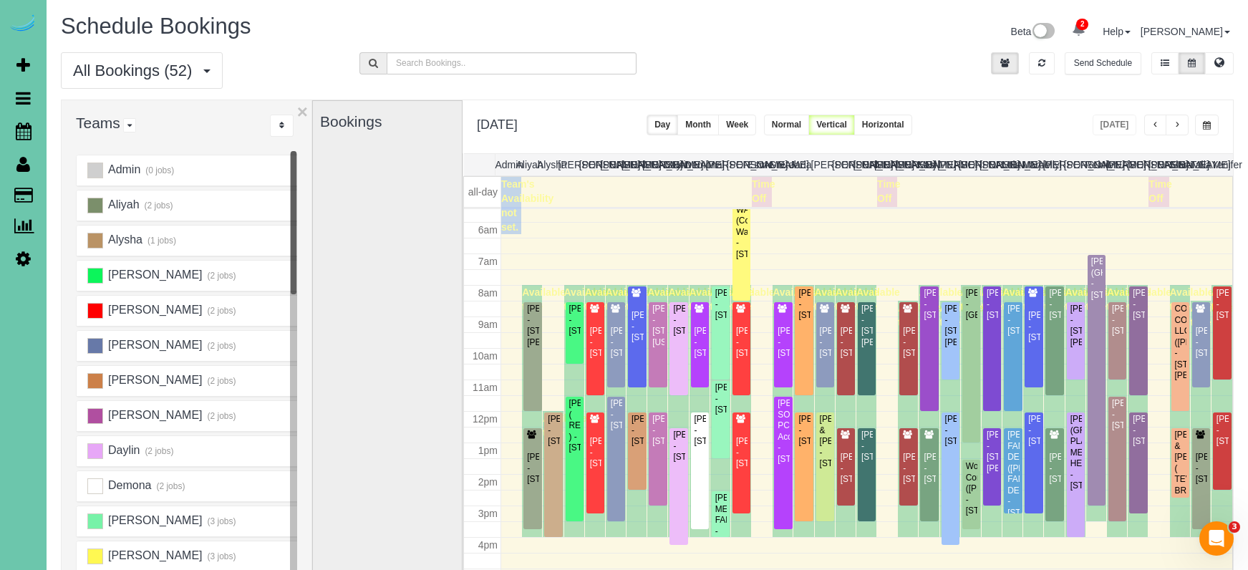
scroll to position [160, 0]
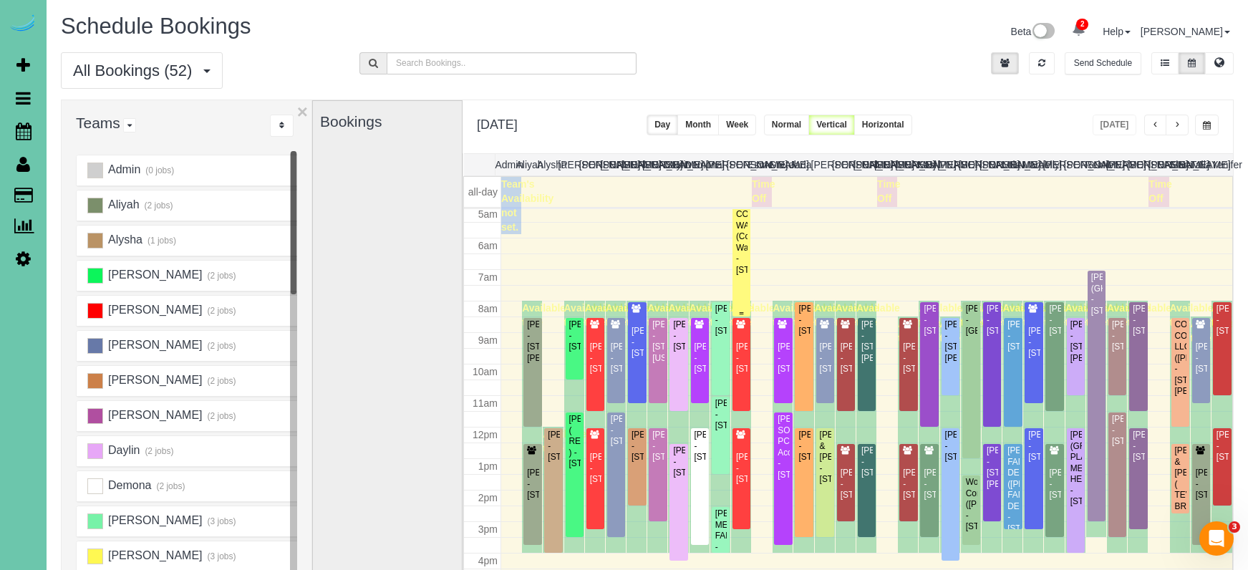
click at [743, 252] on div "CONSOLIDATED WATER (Consolidated Water) - 10100 J Street, Omaha, NE 68127" at bounding box center [742, 242] width 12 height 67
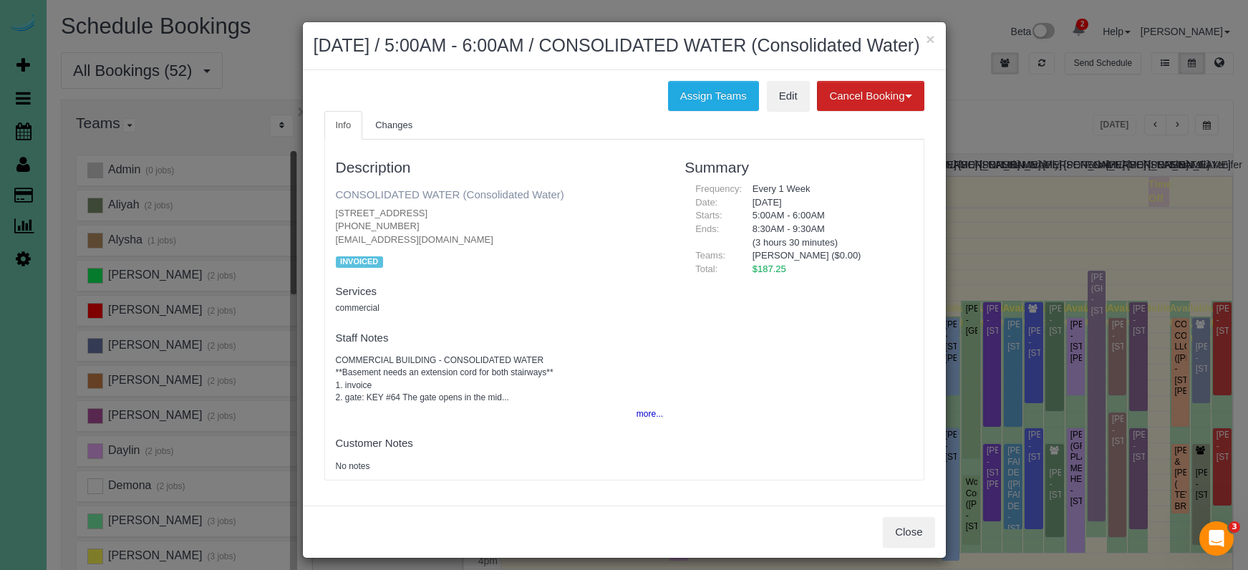
click at [369, 201] on link "CONSOLIDATED WATER (Consolidated Water)" at bounding box center [450, 194] width 228 height 12
click at [660, 425] on button "more..." at bounding box center [645, 414] width 35 height 21
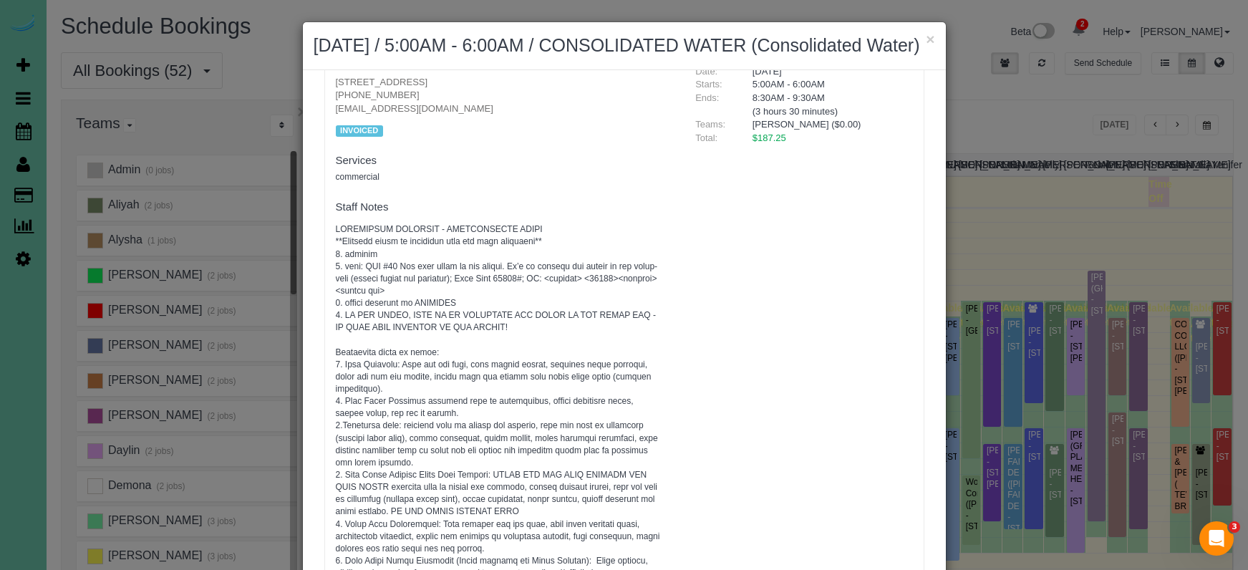
scroll to position [133, 0]
click at [928, 38] on button "×" at bounding box center [930, 39] width 9 height 15
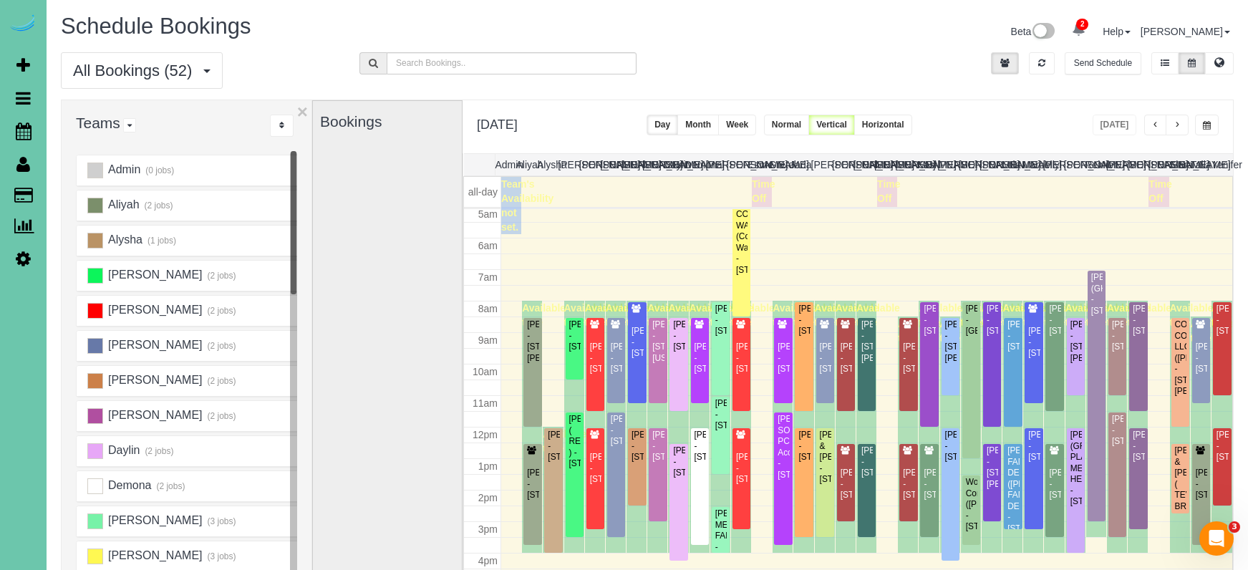
click at [1215, 120] on button "button" at bounding box center [1207, 125] width 24 height 21
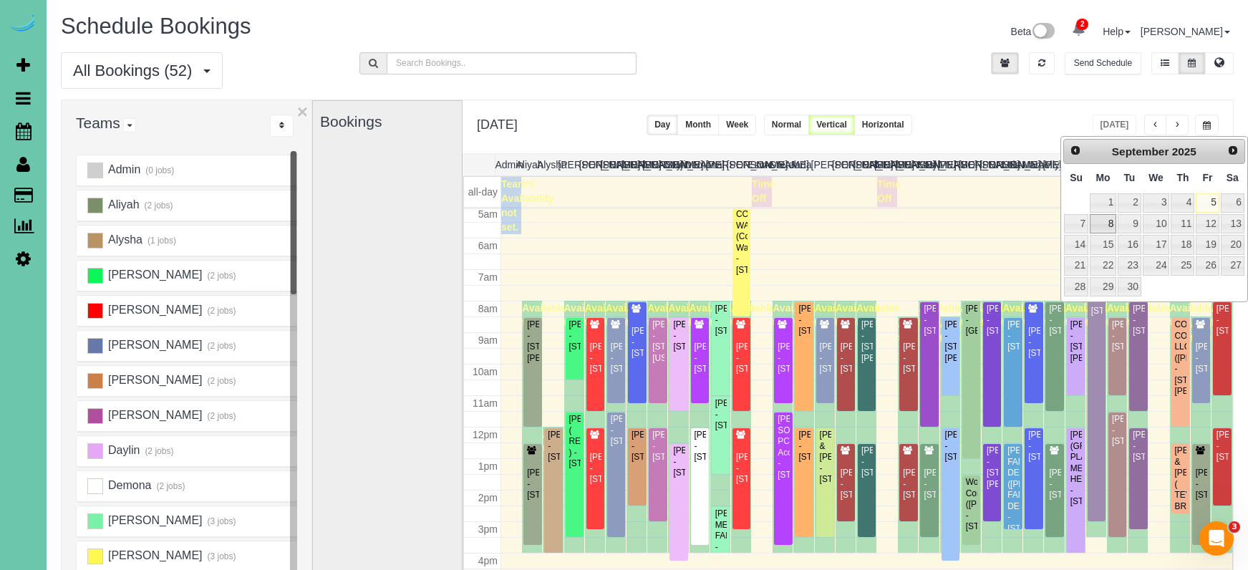
click at [1106, 222] on link "8" at bounding box center [1103, 223] width 26 height 19
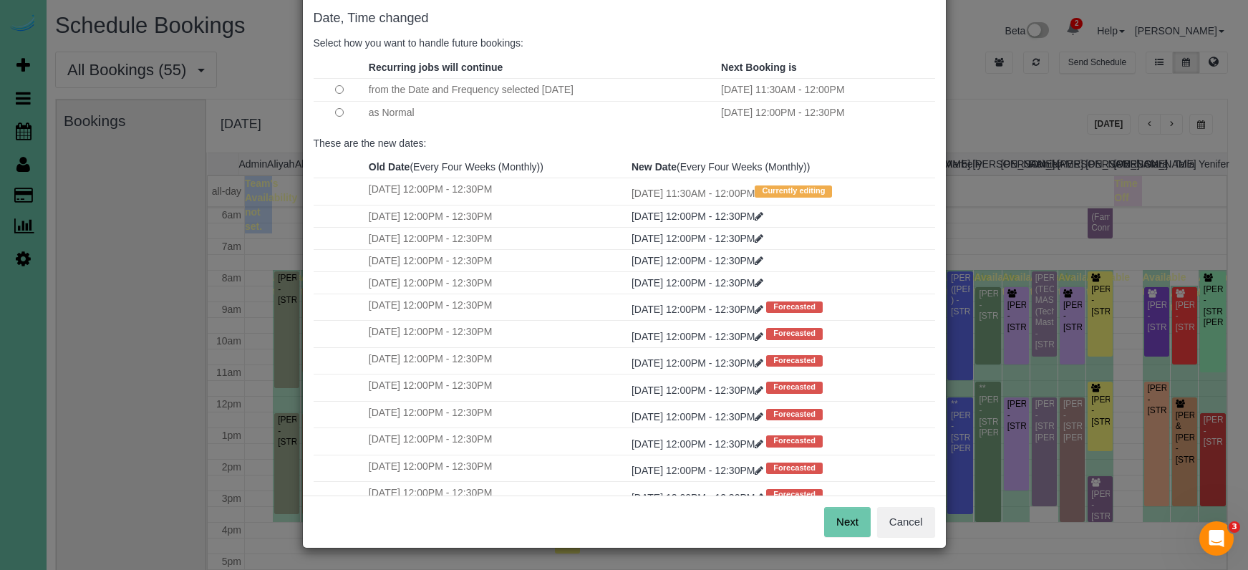
scroll to position [71, 0]
click at [832, 509] on button "Next" at bounding box center [847, 523] width 47 height 30
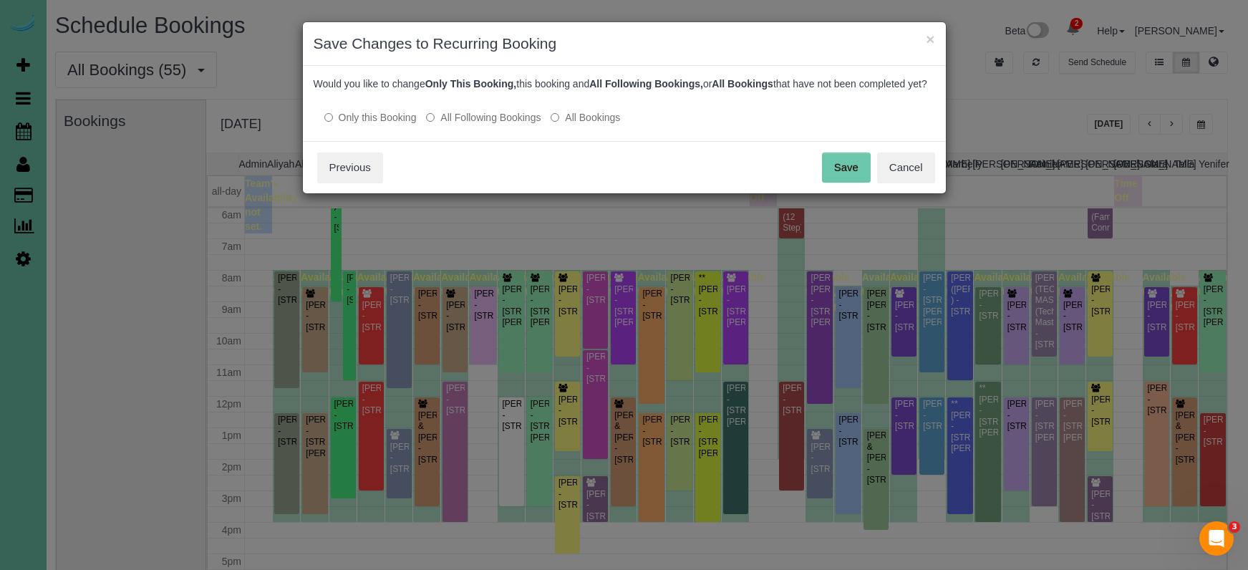
scroll to position [0, 0]
click at [839, 178] on button "Save" at bounding box center [846, 168] width 49 height 30
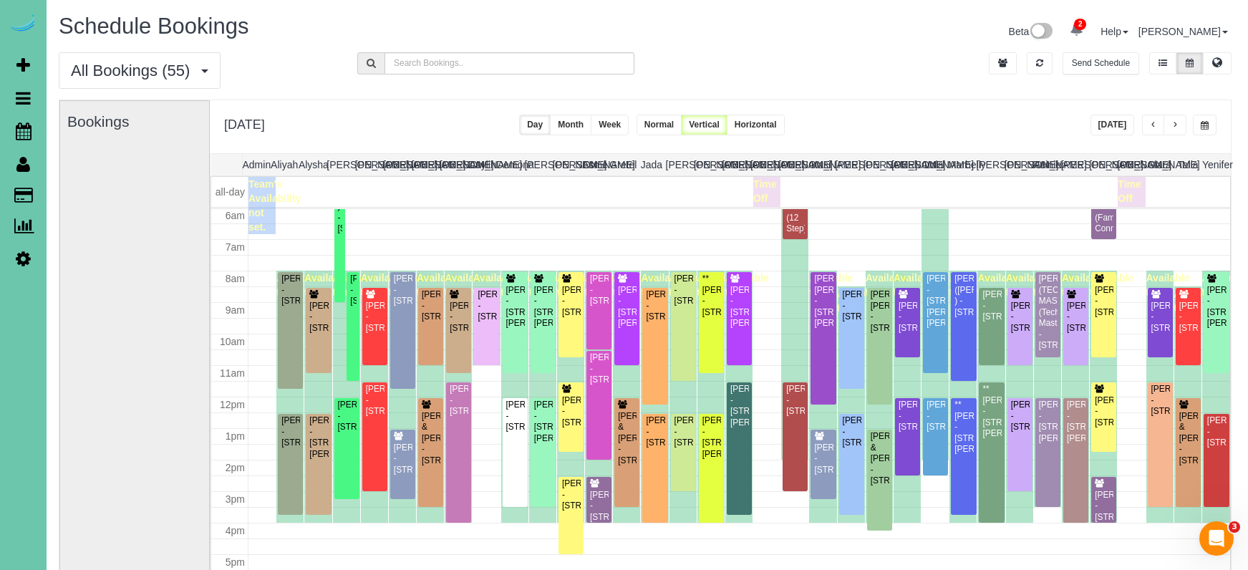
scroll to position [0, 2]
click at [1174, 125] on span "button" at bounding box center [1175, 125] width 7 height 9
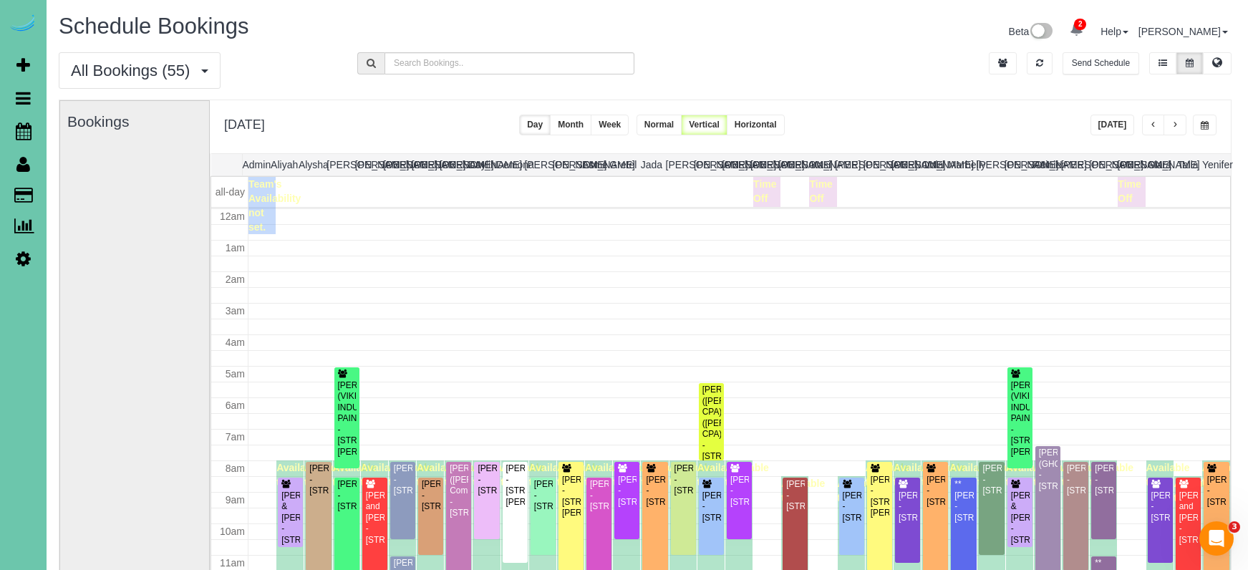
scroll to position [190, 0]
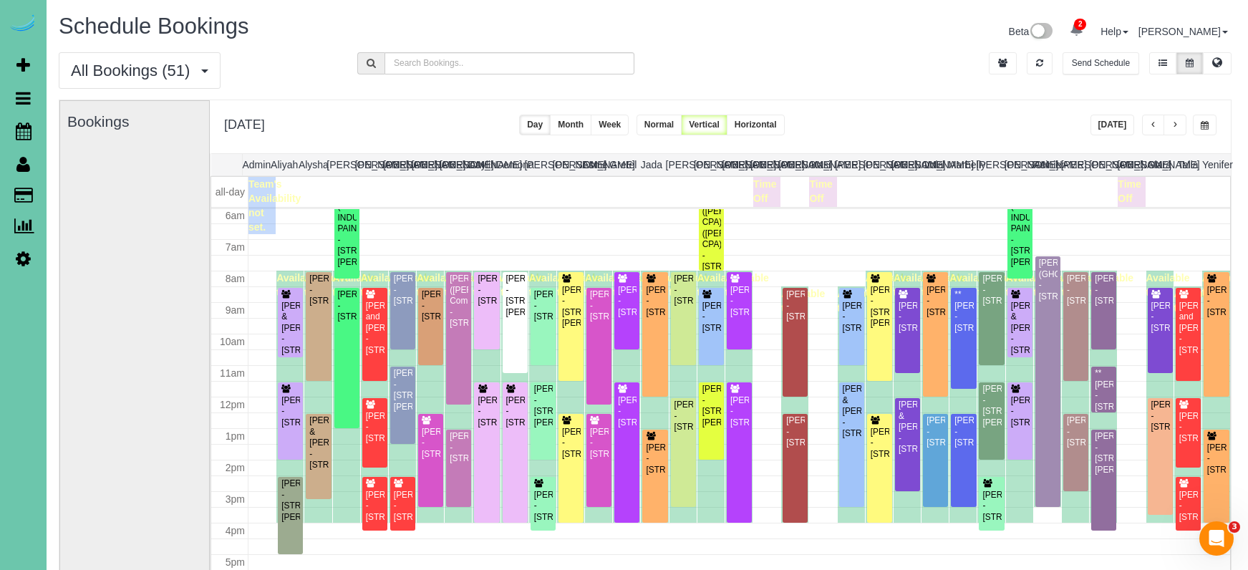
click at [1174, 125] on span "button" at bounding box center [1175, 125] width 7 height 9
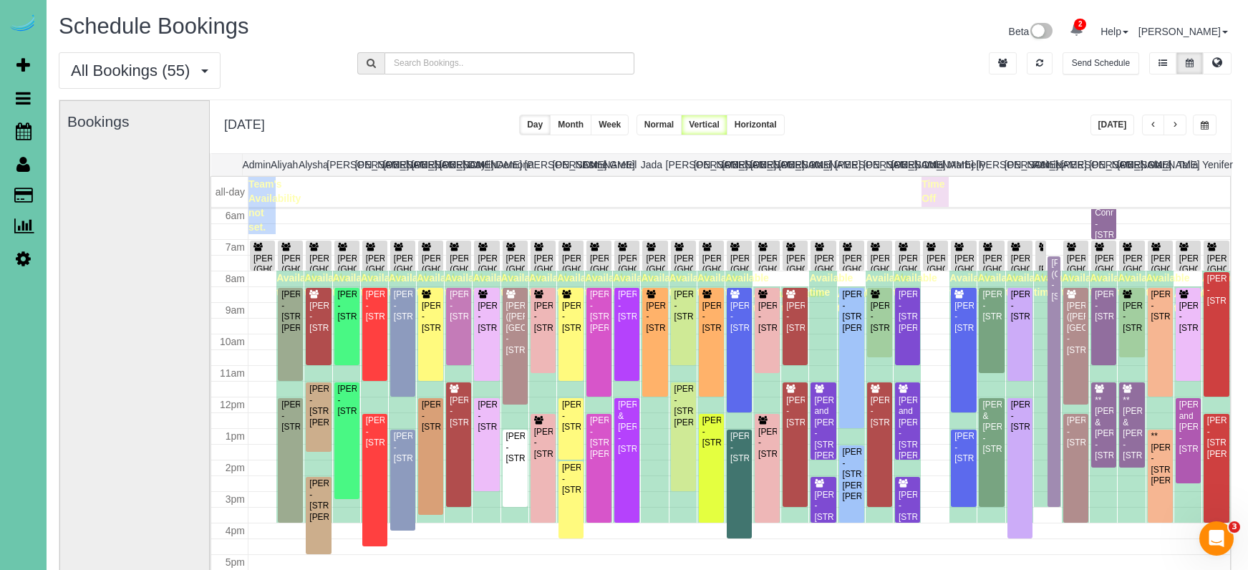
click at [1201, 122] on span "button" at bounding box center [1205, 125] width 8 height 9
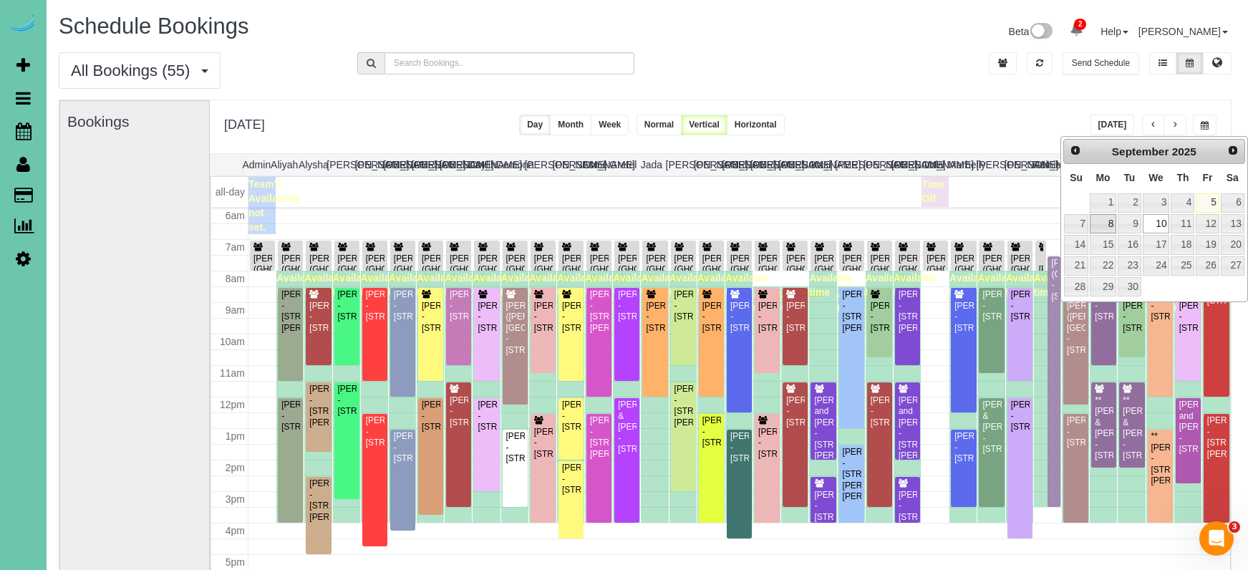
click at [1104, 226] on link "8" at bounding box center [1103, 223] width 26 height 19
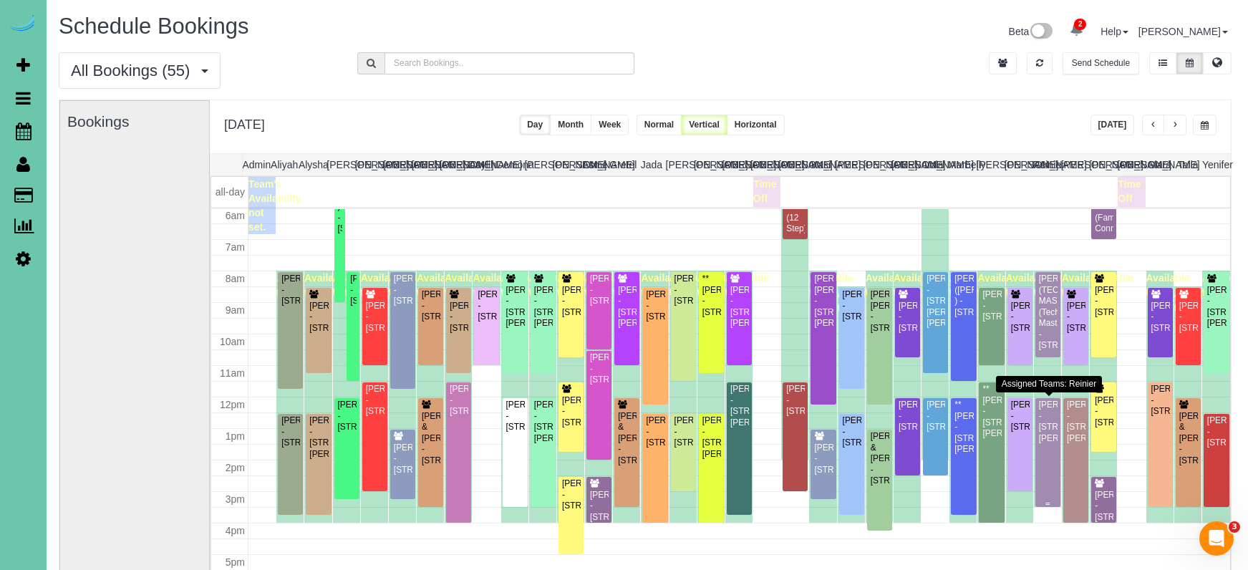
click at [1054, 437] on div "Bob Ference - 14104 Fredrick Circle, Omaha, NE 68138" at bounding box center [1048, 422] width 19 height 44
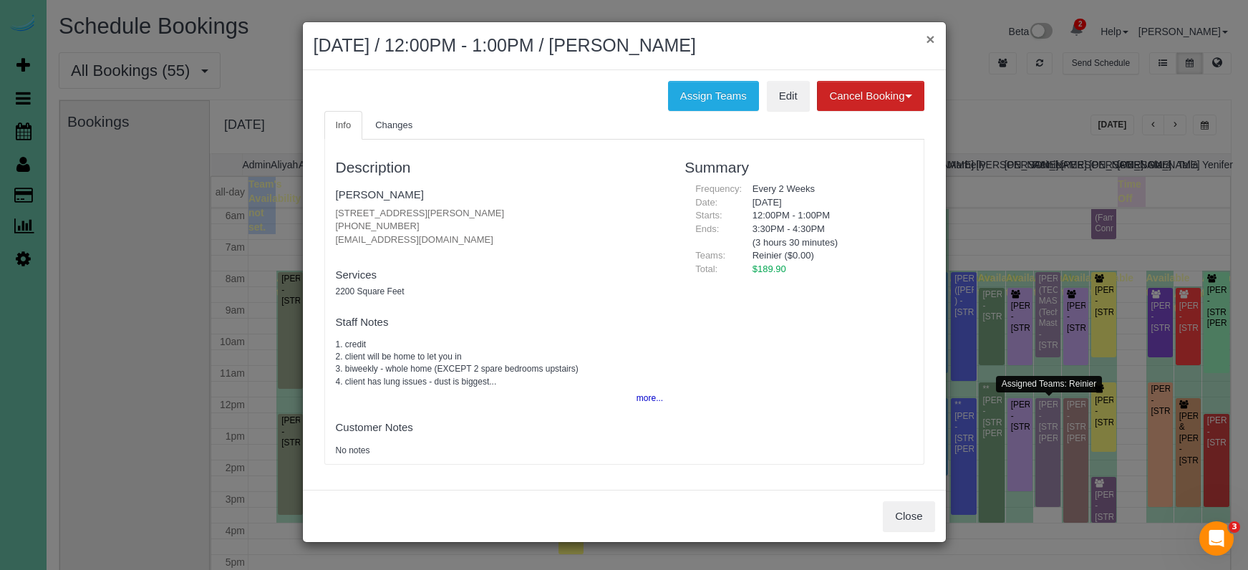
click at [930, 34] on button "×" at bounding box center [930, 39] width 9 height 15
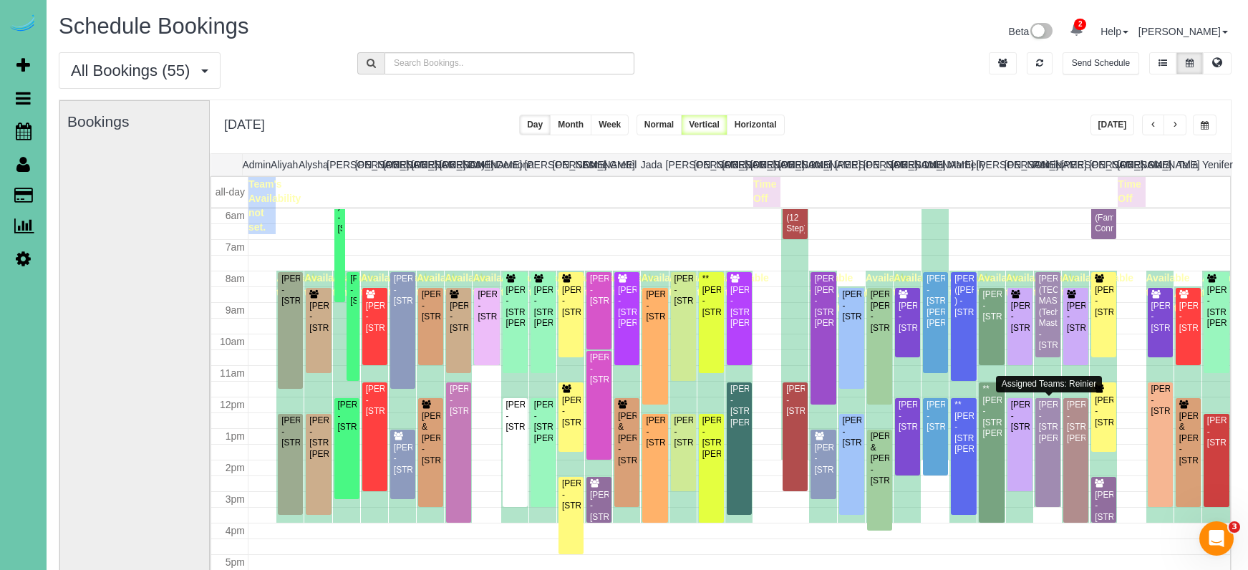
click at [1208, 122] on span "button" at bounding box center [1205, 125] width 8 height 9
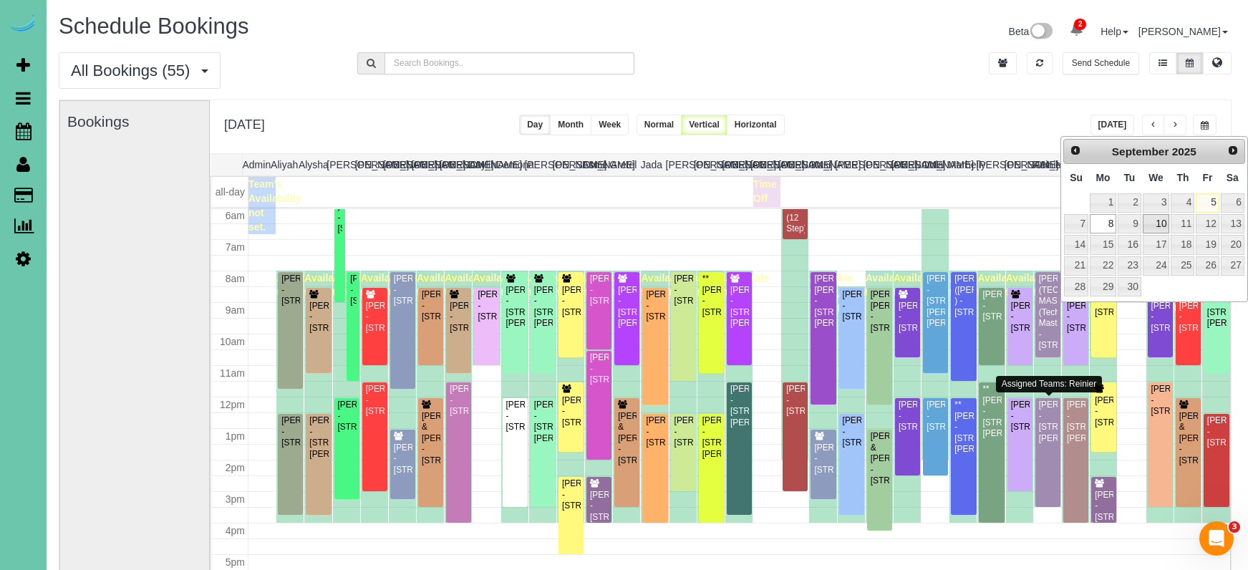
click at [1158, 221] on link "10" at bounding box center [1156, 223] width 27 height 19
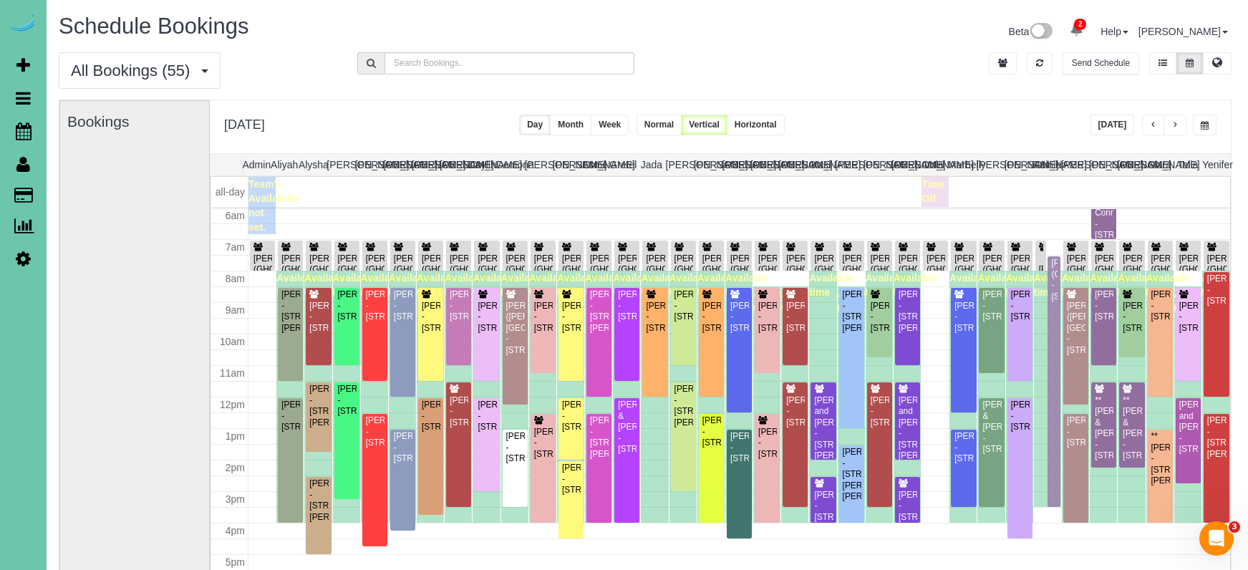
click at [1102, 126] on button "Today" at bounding box center [1113, 125] width 44 height 21
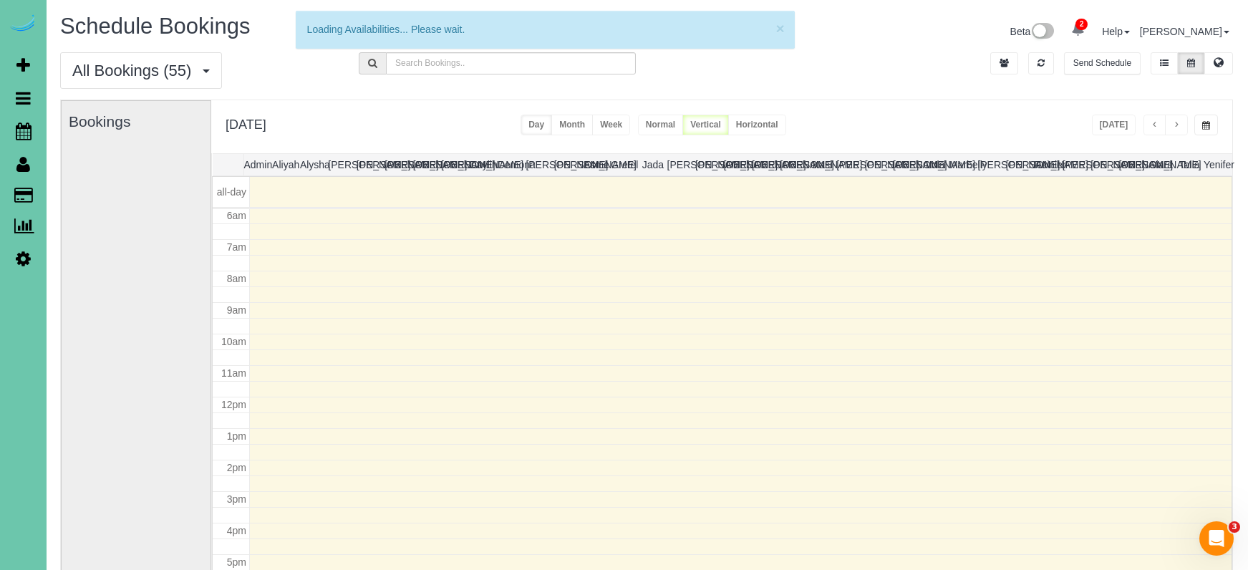
scroll to position [0, 0]
click at [1211, 127] on button "button" at bounding box center [1207, 125] width 24 height 21
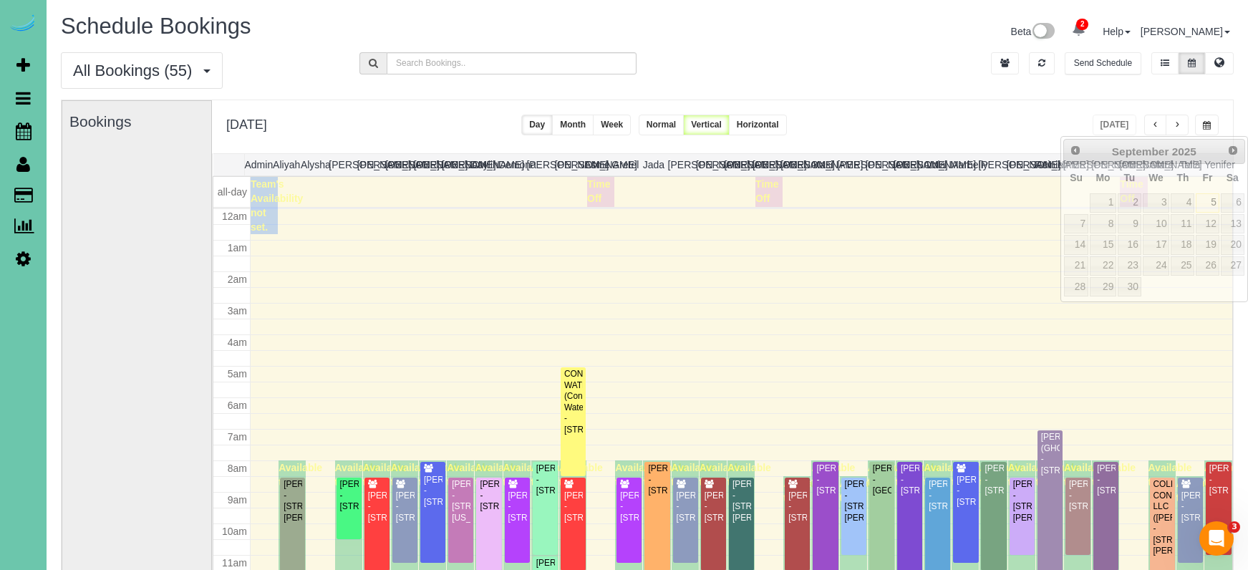
scroll to position [190, 0]
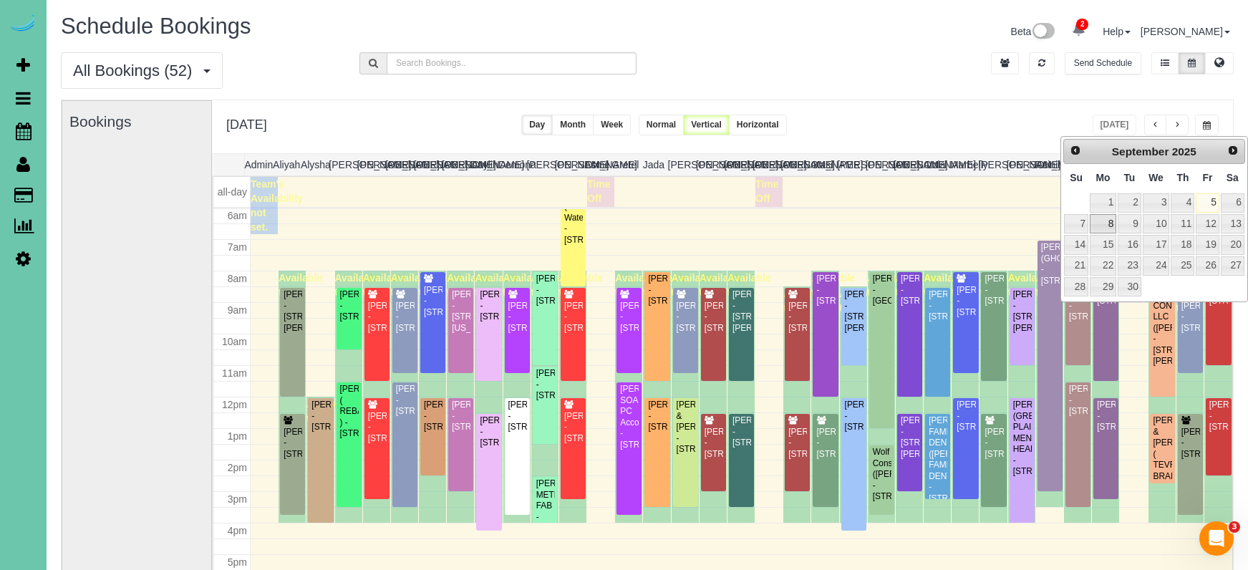
click at [1090, 219] on link "8" at bounding box center [1103, 223] width 26 height 19
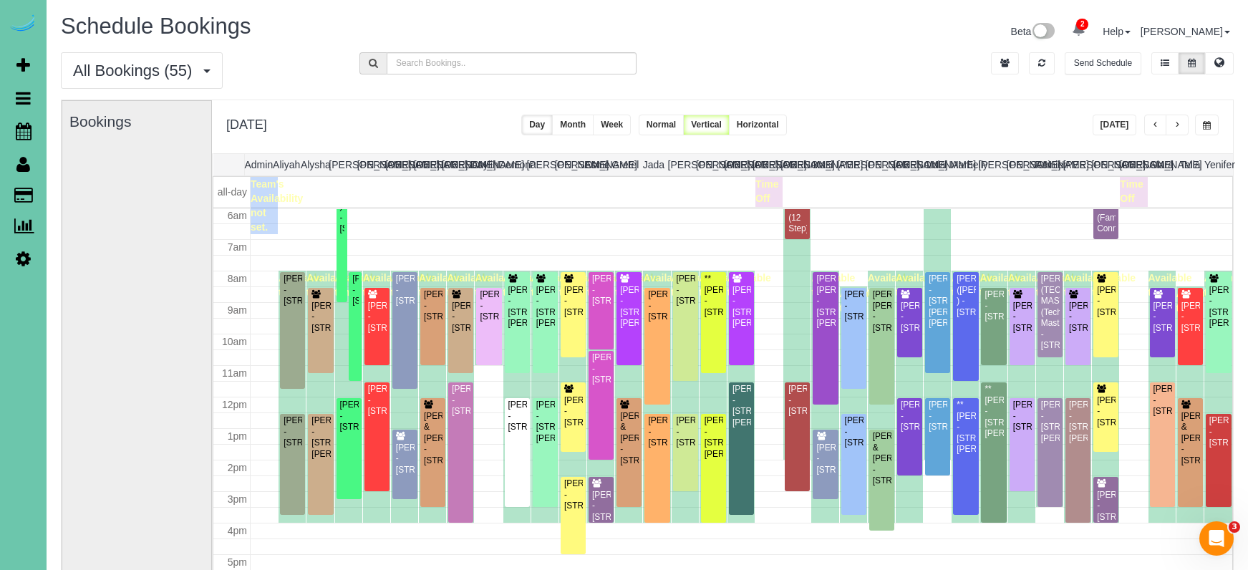
click at [1205, 120] on button "button" at bounding box center [1207, 125] width 24 height 21
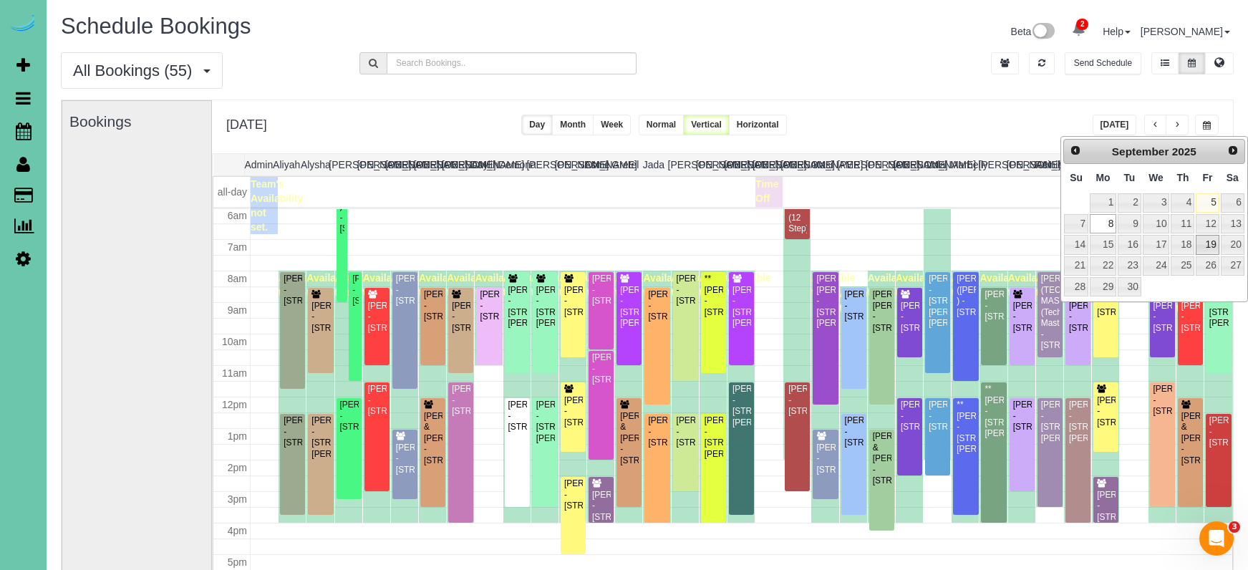
click at [1209, 243] on link "19" at bounding box center [1207, 244] width 23 height 19
type input "**********"
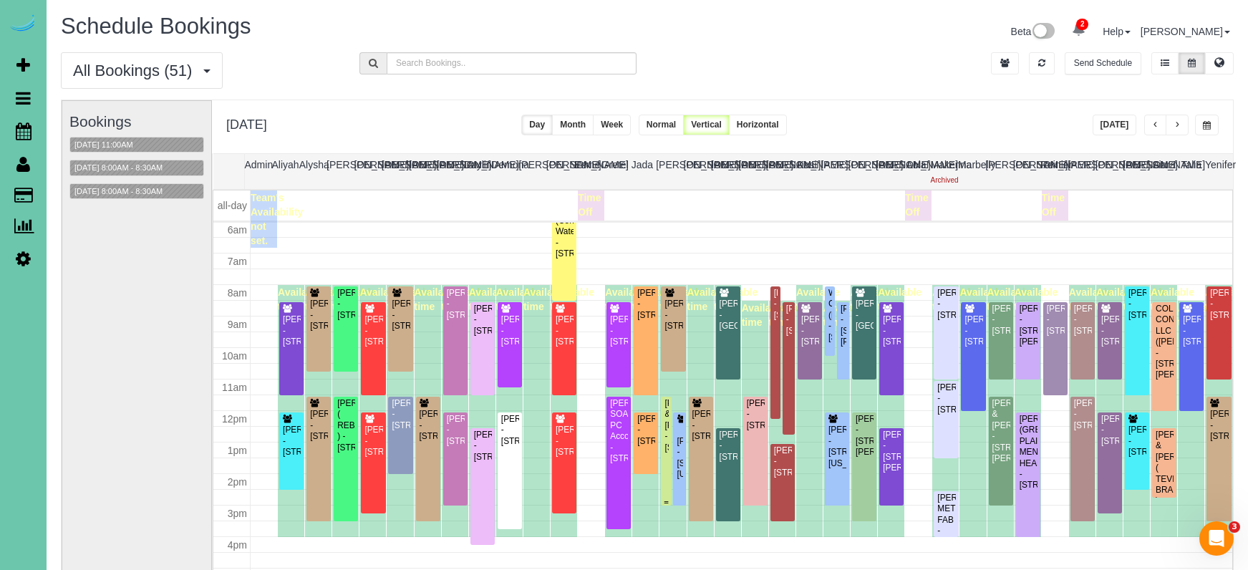
click at [665, 409] on div "David & Krystal Cherney - 1728 S 150th St, Omaha, NE 68144" at bounding box center [666, 425] width 4 height 55
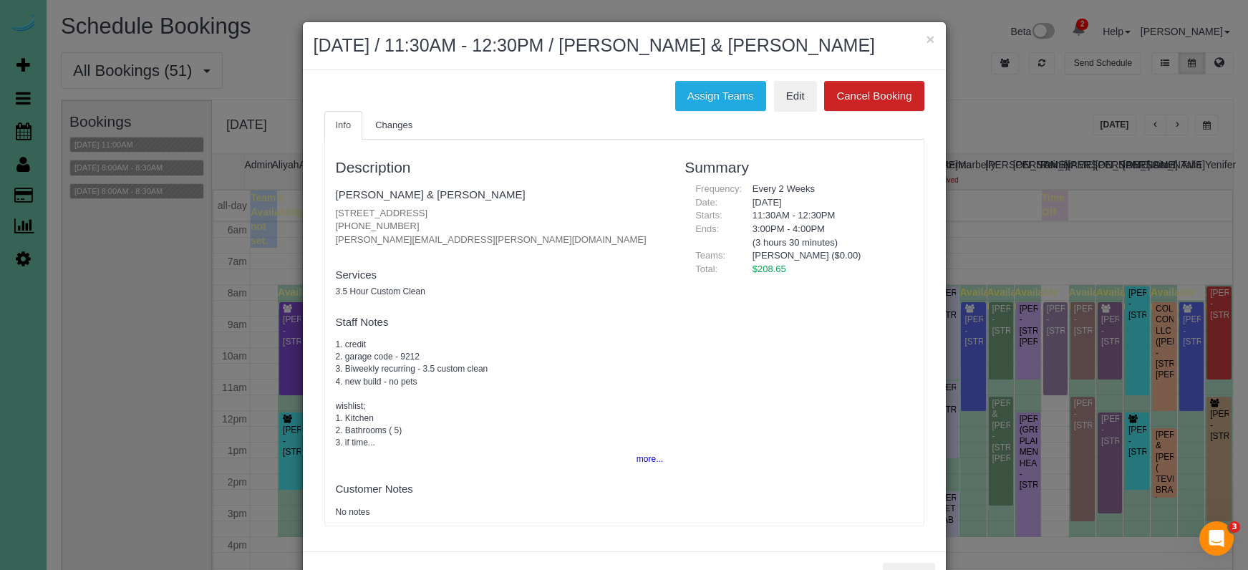
drag, startPoint x: 928, startPoint y: 37, endPoint x: 900, endPoint y: 46, distance: 29.2
click at [928, 37] on button "×" at bounding box center [930, 39] width 9 height 15
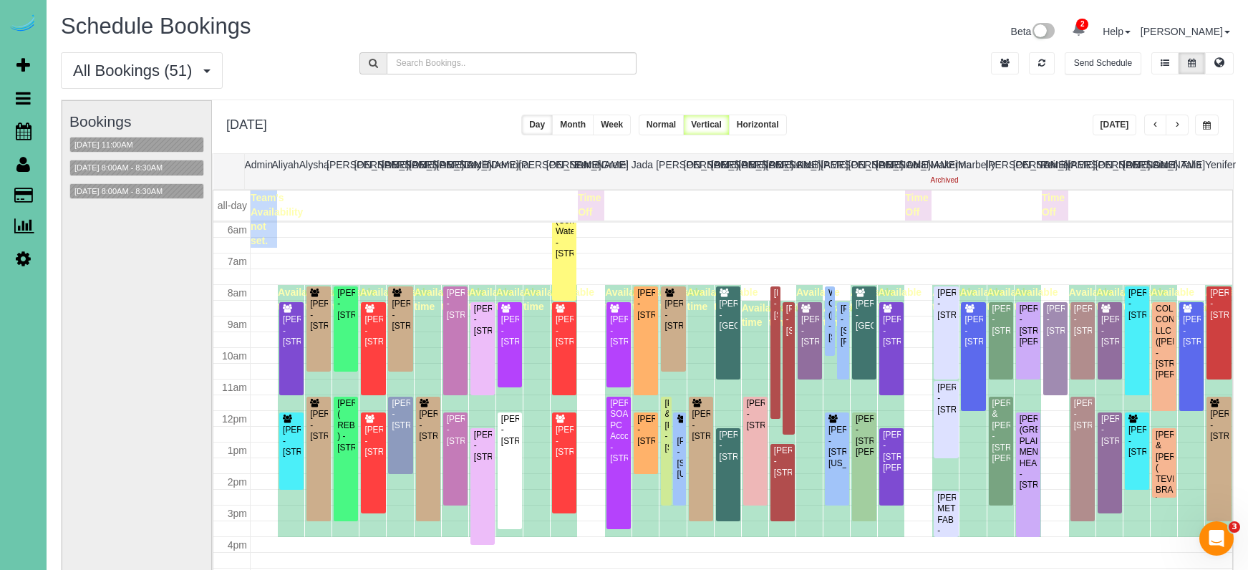
click at [631, 117] on button "Week" at bounding box center [612, 125] width 38 height 21
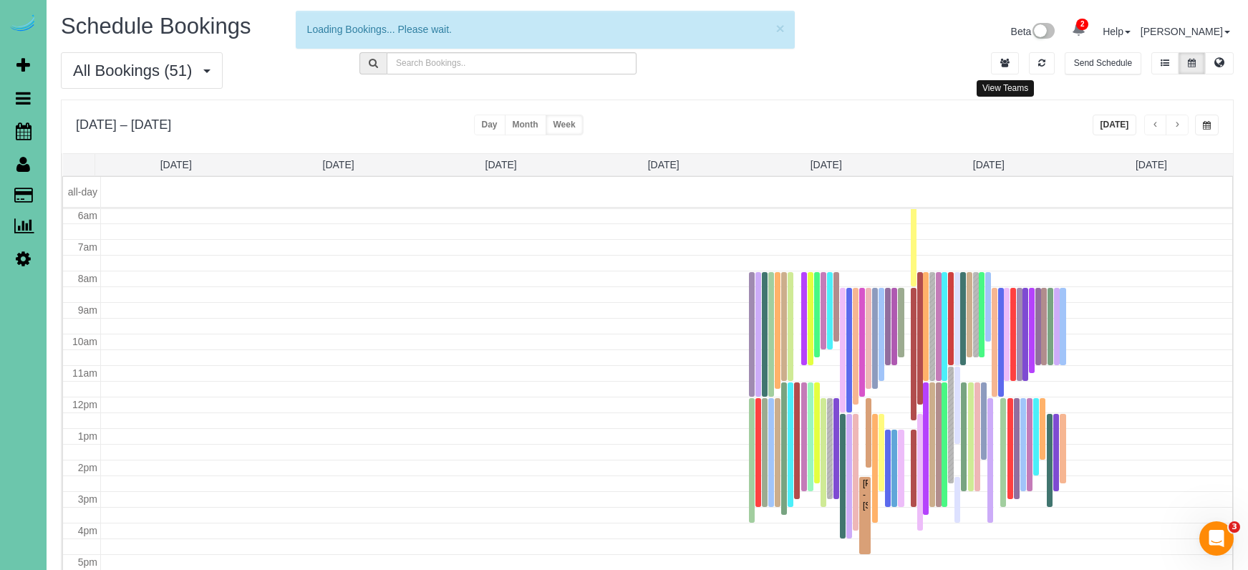
drag, startPoint x: 1004, startPoint y: 61, endPoint x: 877, endPoint y: 74, distance: 128.2
click at [1004, 61] on icon "button" at bounding box center [1005, 63] width 9 height 9
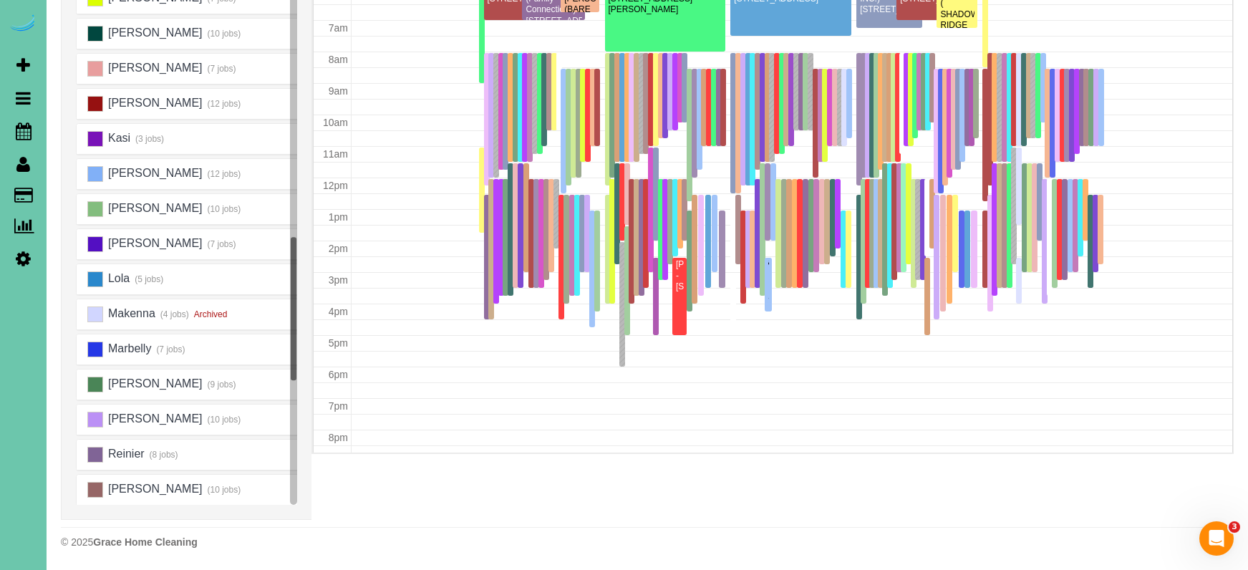
scroll to position [501, 0]
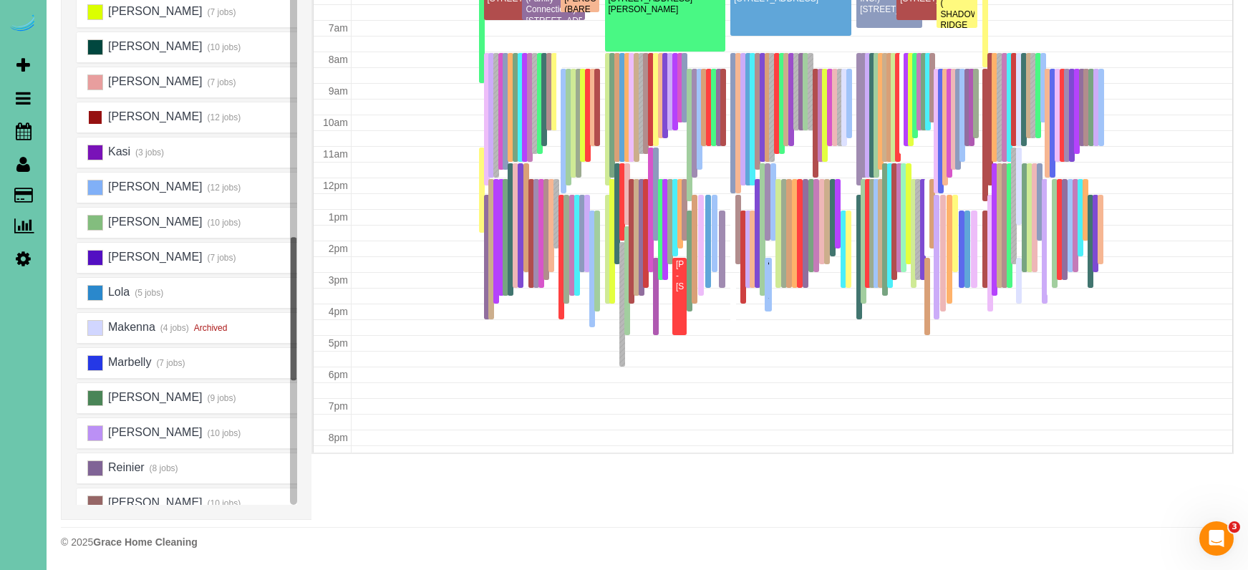
click at [95, 116] on ins at bounding box center [95, 118] width 16 height 16
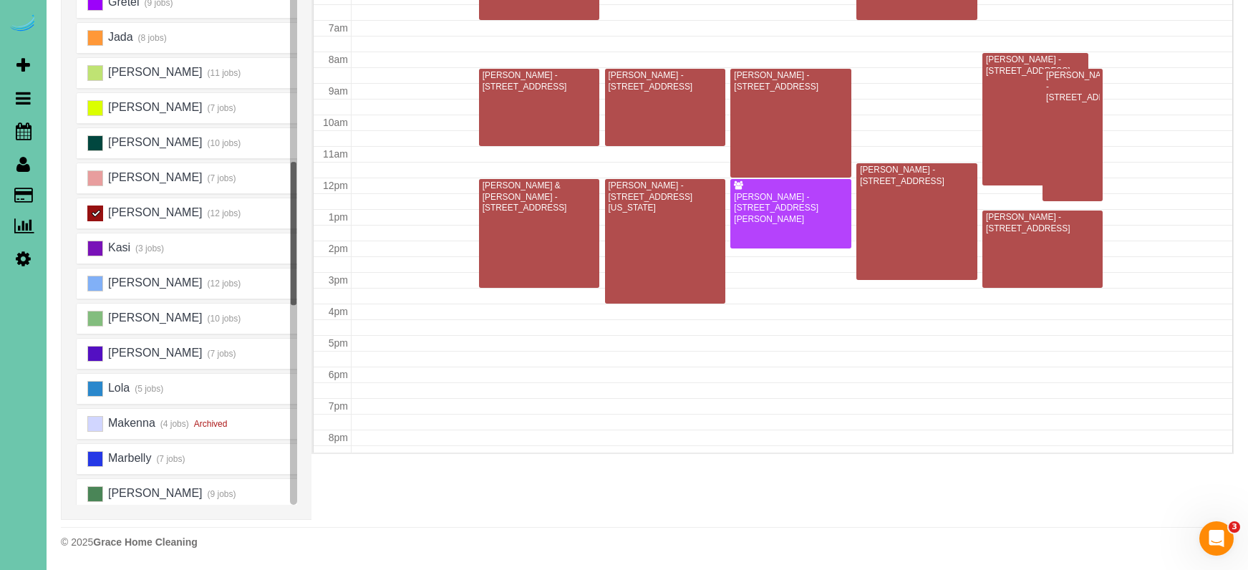
scroll to position [356, 0]
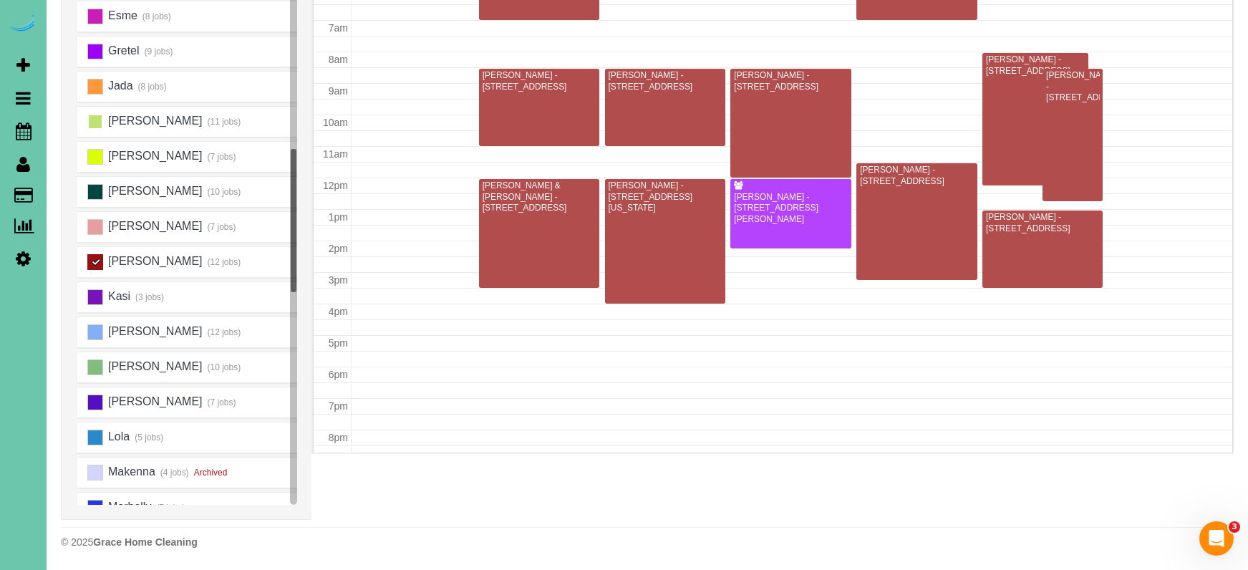
click at [100, 117] on ins at bounding box center [95, 122] width 16 height 16
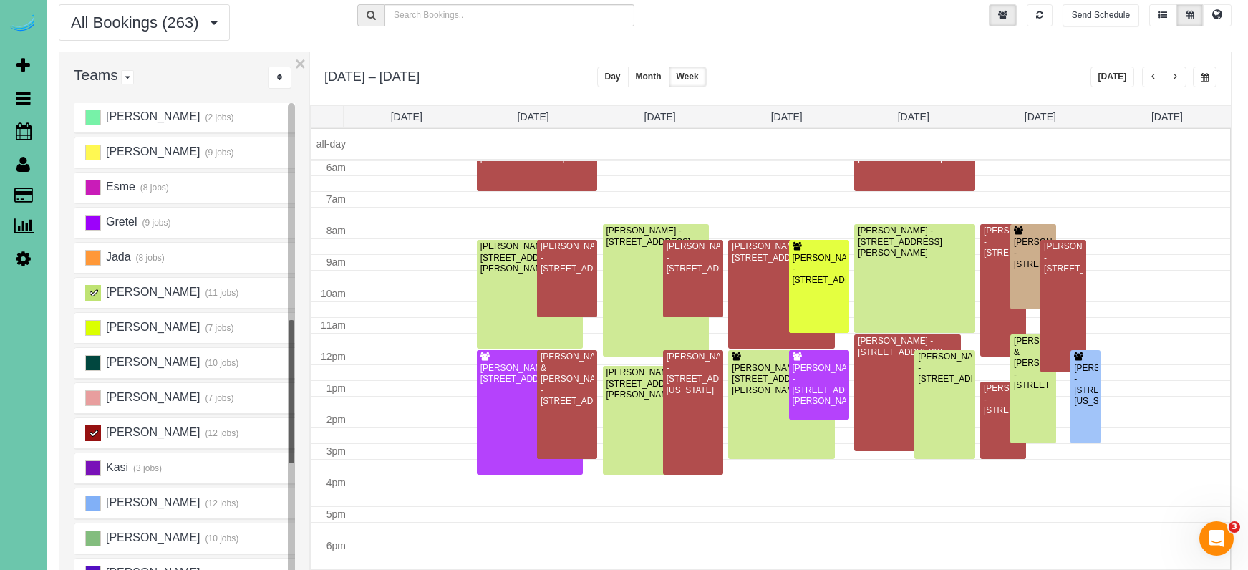
scroll to position [45, 2]
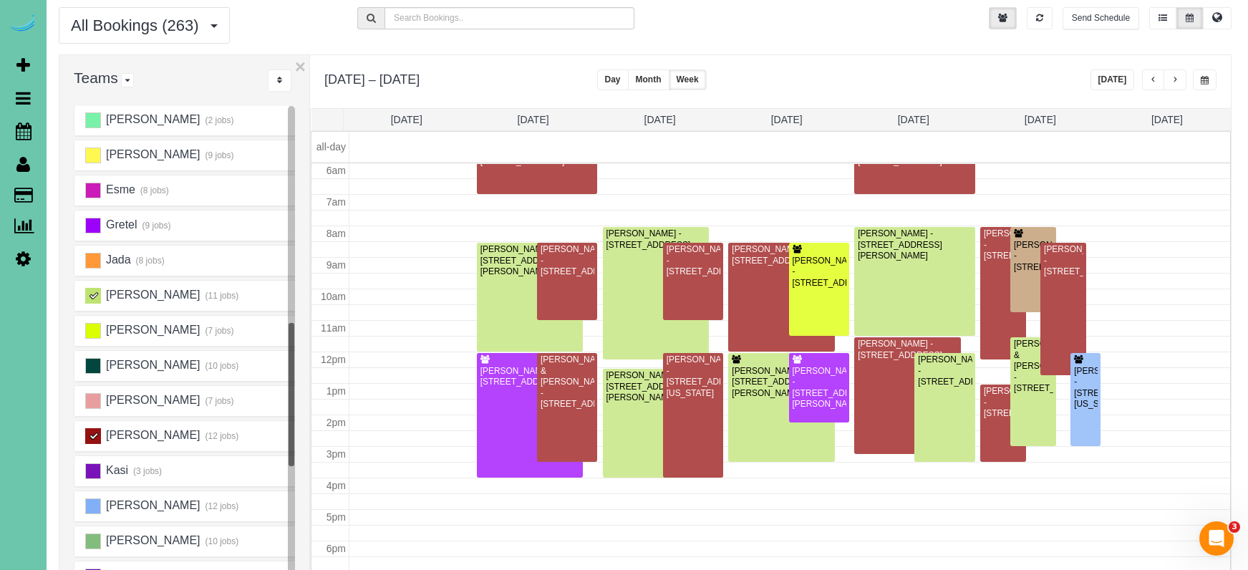
click at [1180, 81] on button "button" at bounding box center [1175, 79] width 23 height 21
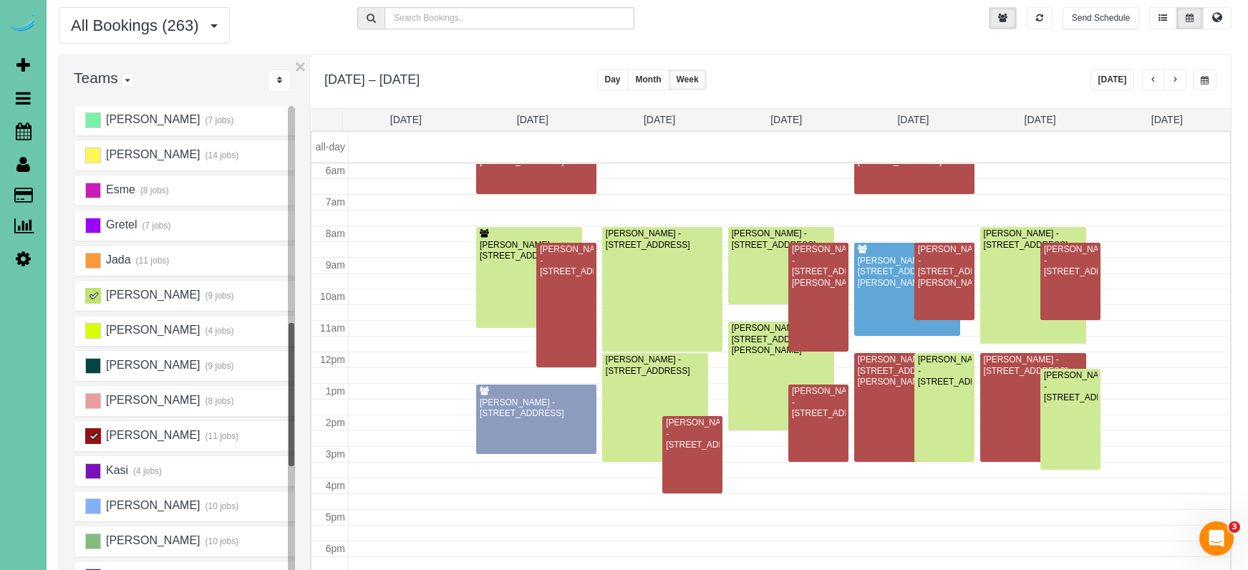
scroll to position [190, 0]
click at [1151, 80] on span "button" at bounding box center [1153, 80] width 7 height 9
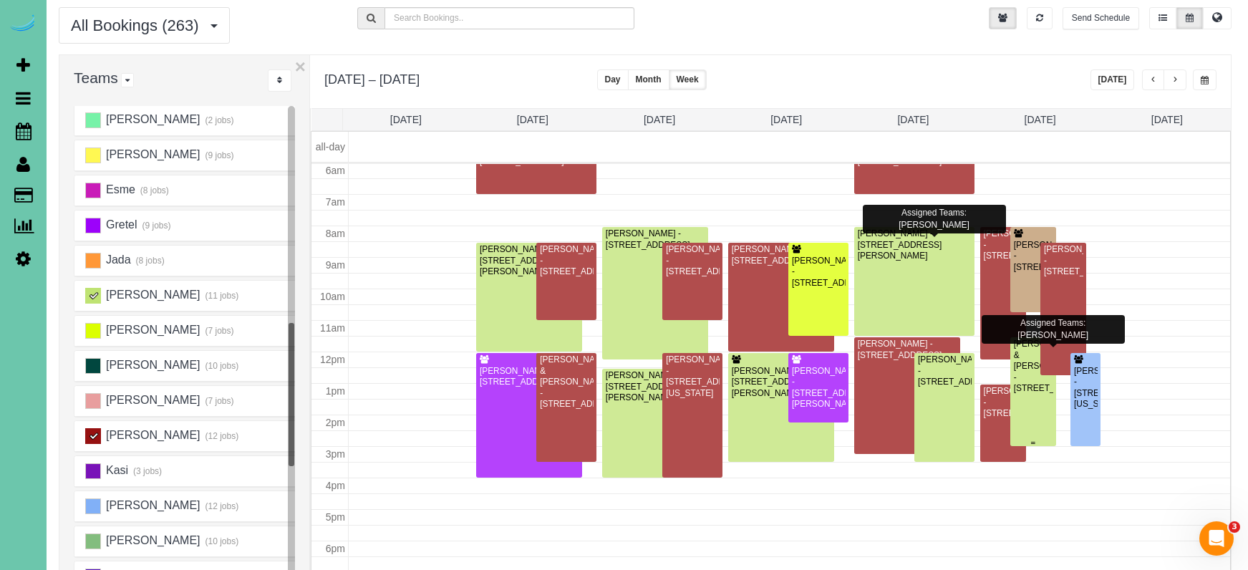
click at [1037, 394] on div "David & Krystal Cherney - 1728 S 150th St, Omaha, NE 68144" at bounding box center [1033, 366] width 40 height 55
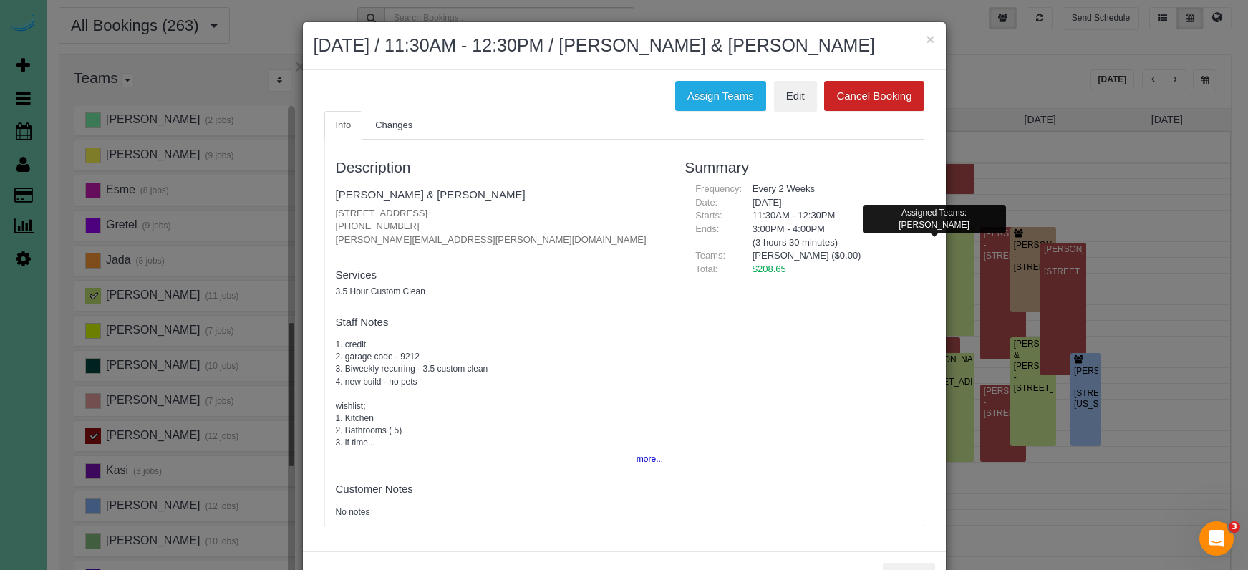
drag, startPoint x: 409, startPoint y: 224, endPoint x: 332, endPoint y: 218, distance: 77.6
click at [333, 218] on div "Description David & Krystal Cherney 1728 S 150th St, Omaha, NE 68144 (816) 377-…" at bounding box center [500, 333] width 350 height 372
copy p "[PHONE_NUMBER]"
click at [932, 39] on button "×" at bounding box center [930, 39] width 9 height 15
click at [932, 39] on div "× September 19, 2025 / 11:30AM - 12:30PM / David & Krystal Cherney Assign Teams…" at bounding box center [624, 312] width 645 height 583
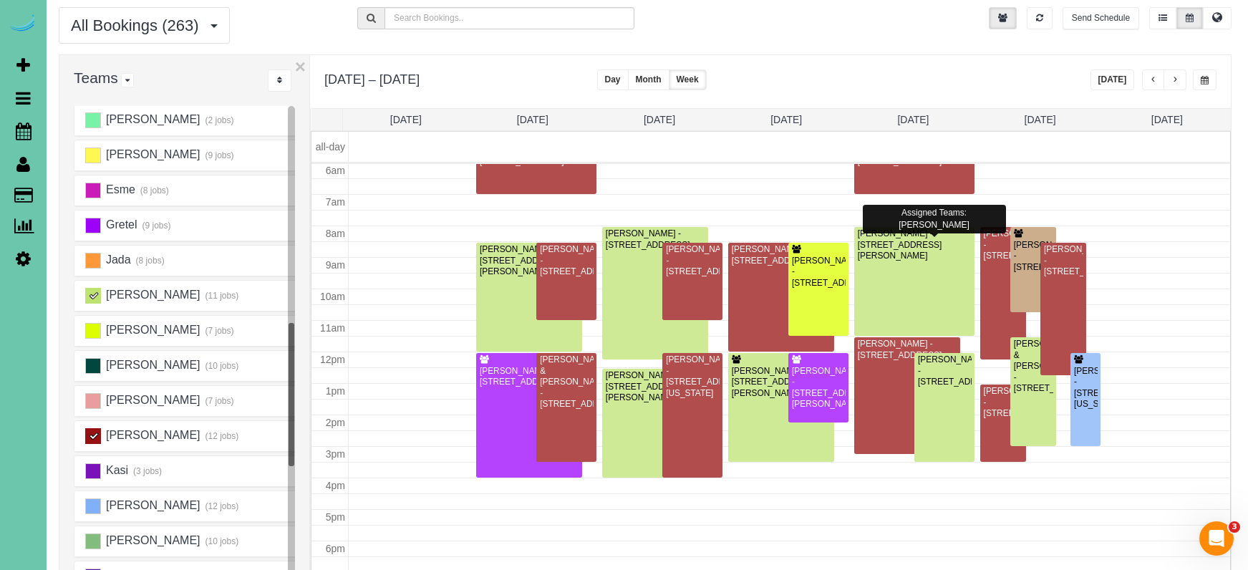
click at [1178, 83] on span "button" at bounding box center [1175, 80] width 7 height 9
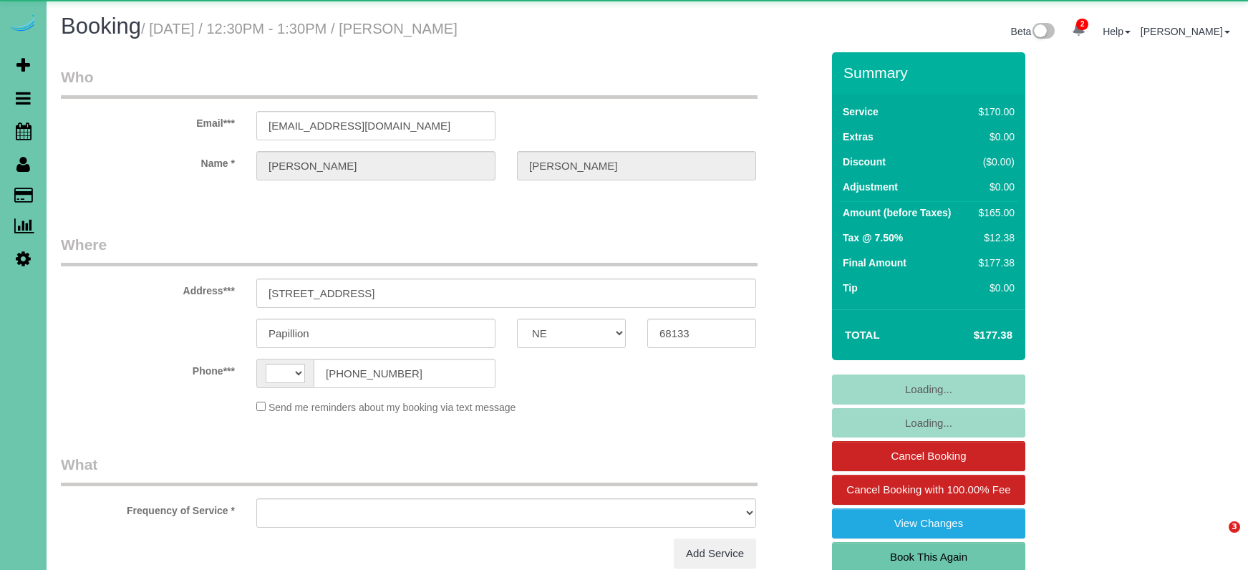
select select "NE"
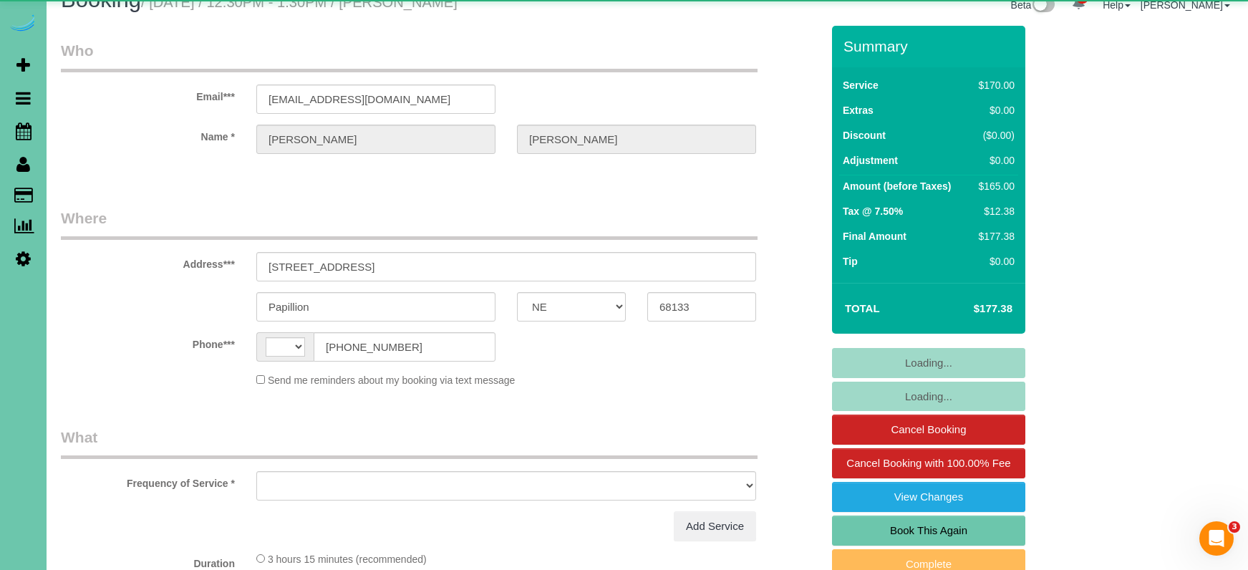
select select "string:[GEOGRAPHIC_DATA]"
select select "object:639"
select select "string:fspay-414efc0c-2724-473a-9998-2ada4b50dd12"
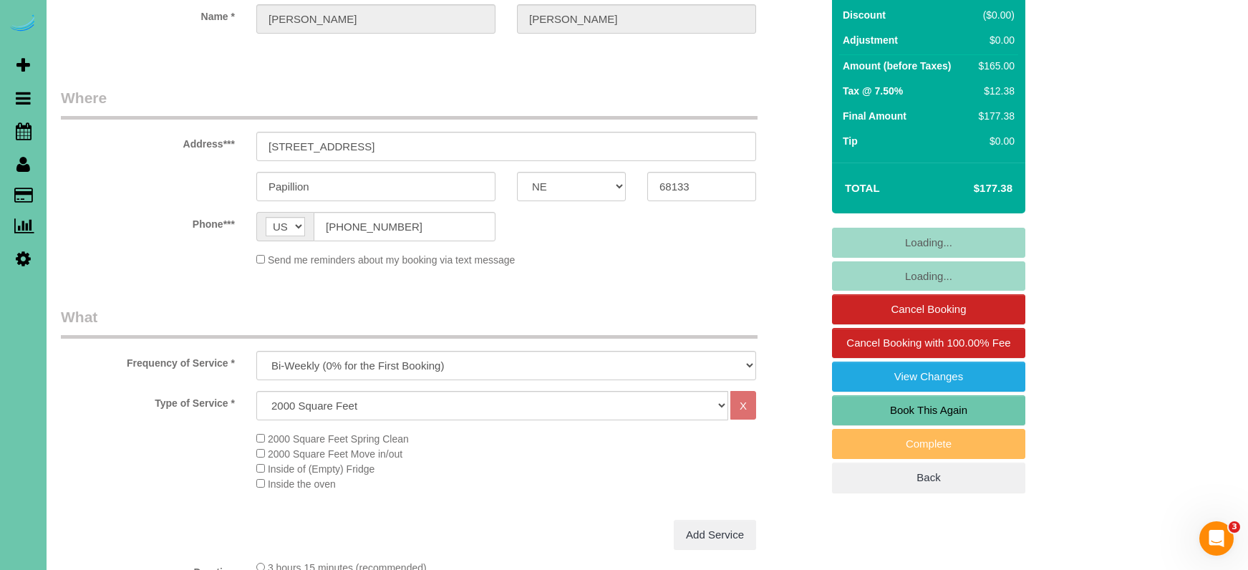
scroll to position [148, 0]
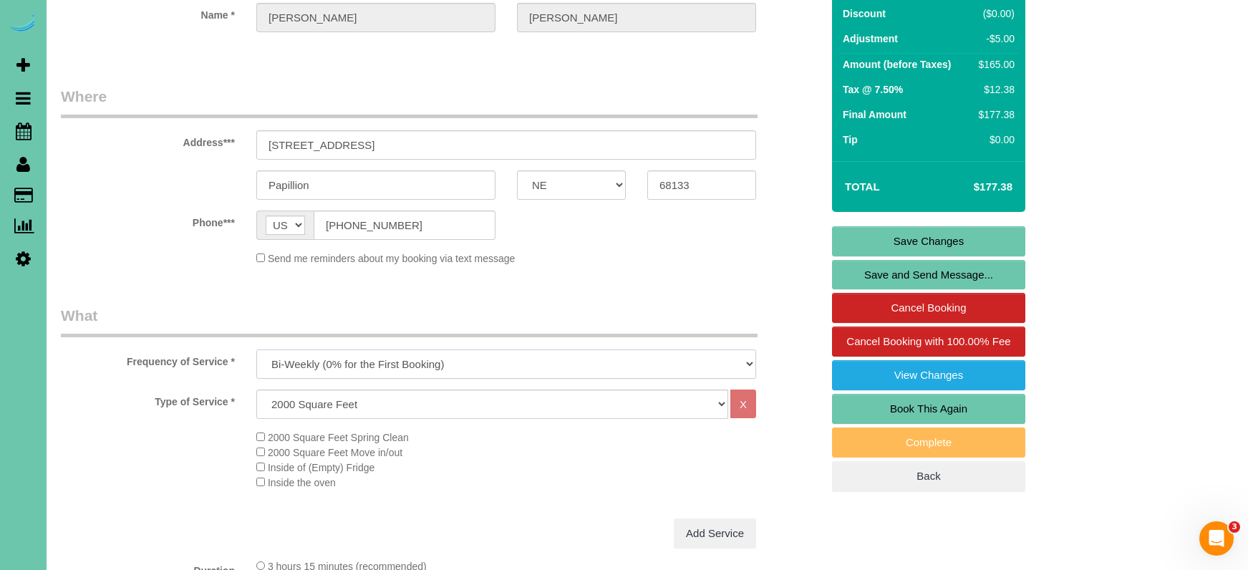
select select "object:689"
click at [191, 355] on label "Frequency of Service *" at bounding box center [148, 359] width 196 height 19
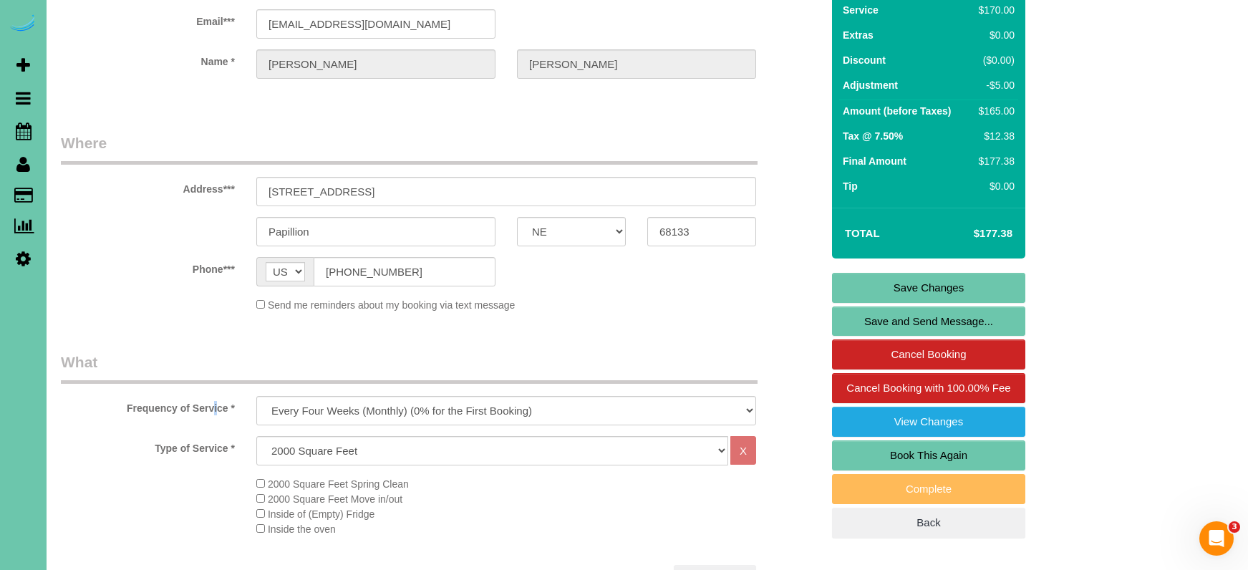
scroll to position [0, 0]
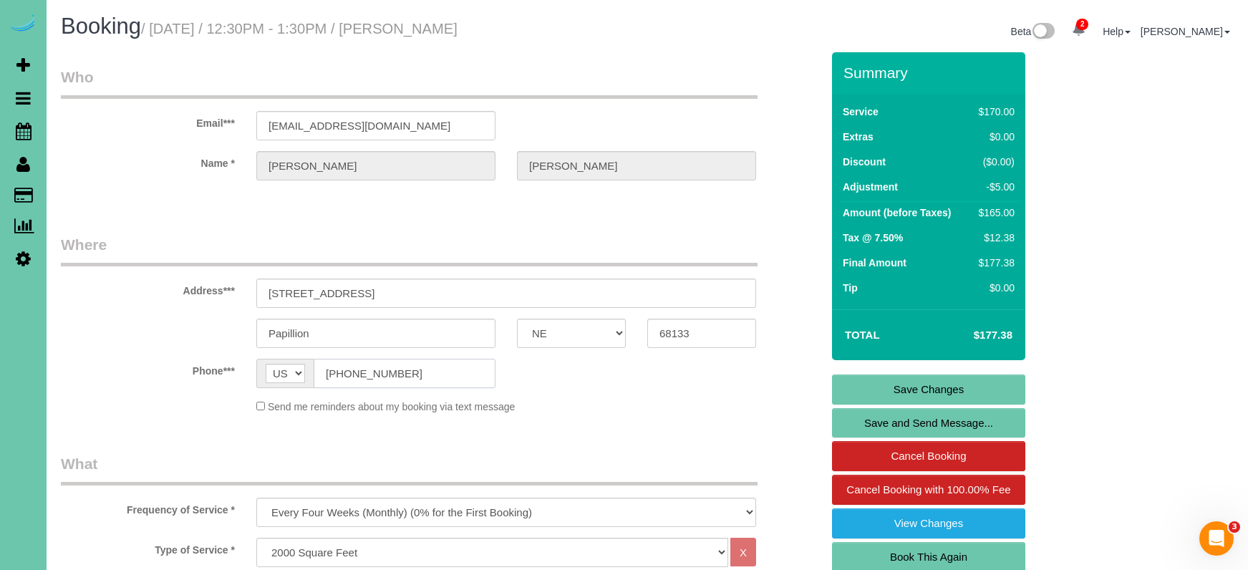
drag, startPoint x: 429, startPoint y: 377, endPoint x: 269, endPoint y: 370, distance: 159.9
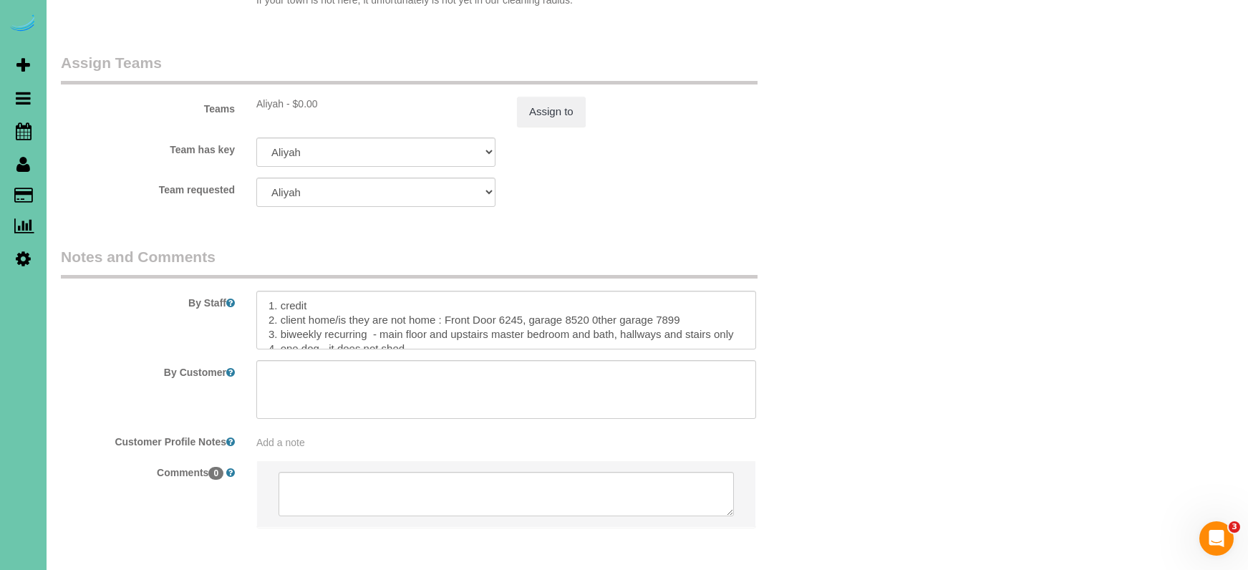
scroll to position [88, 0]
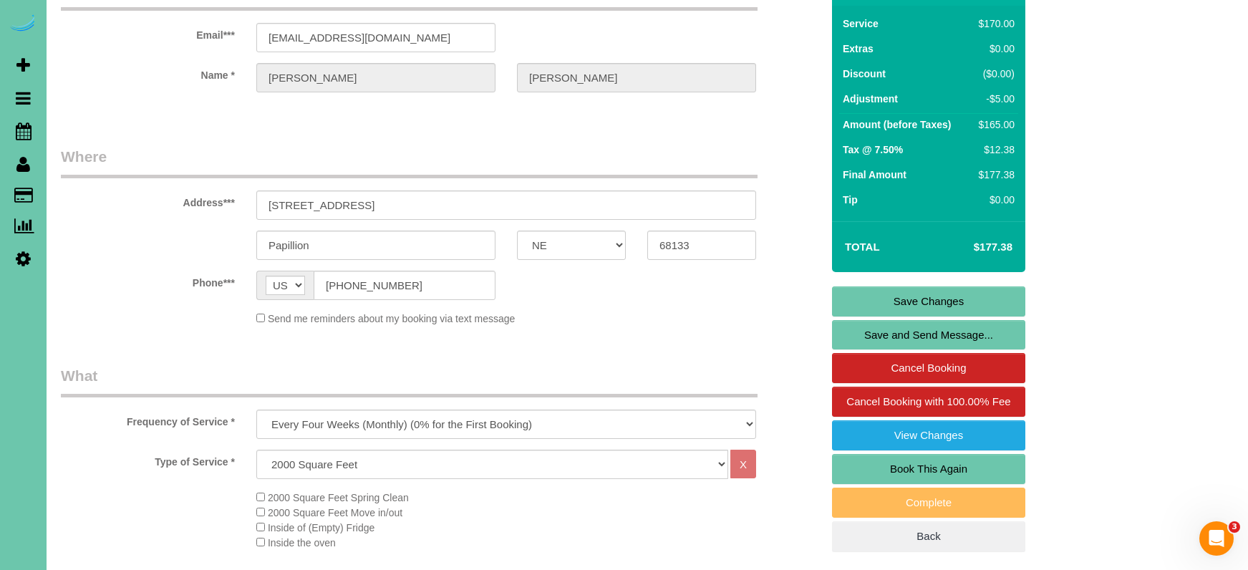
click at [860, 294] on link "Save Changes" at bounding box center [928, 301] width 193 height 30
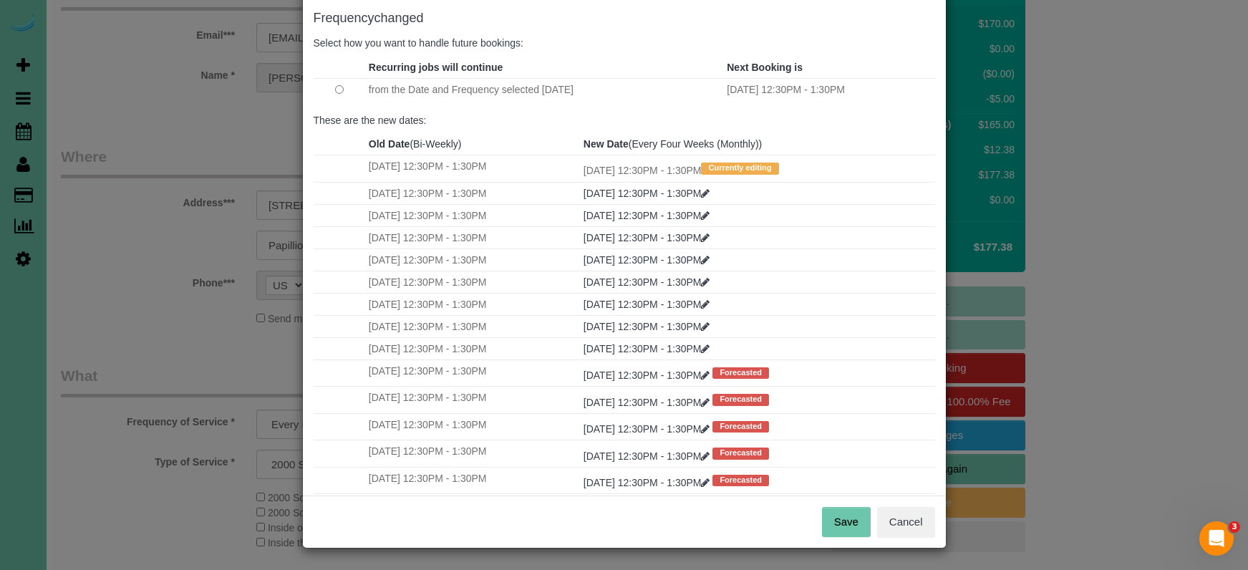
scroll to position [71, 0]
click at [850, 524] on button "Save" at bounding box center [846, 523] width 49 height 30
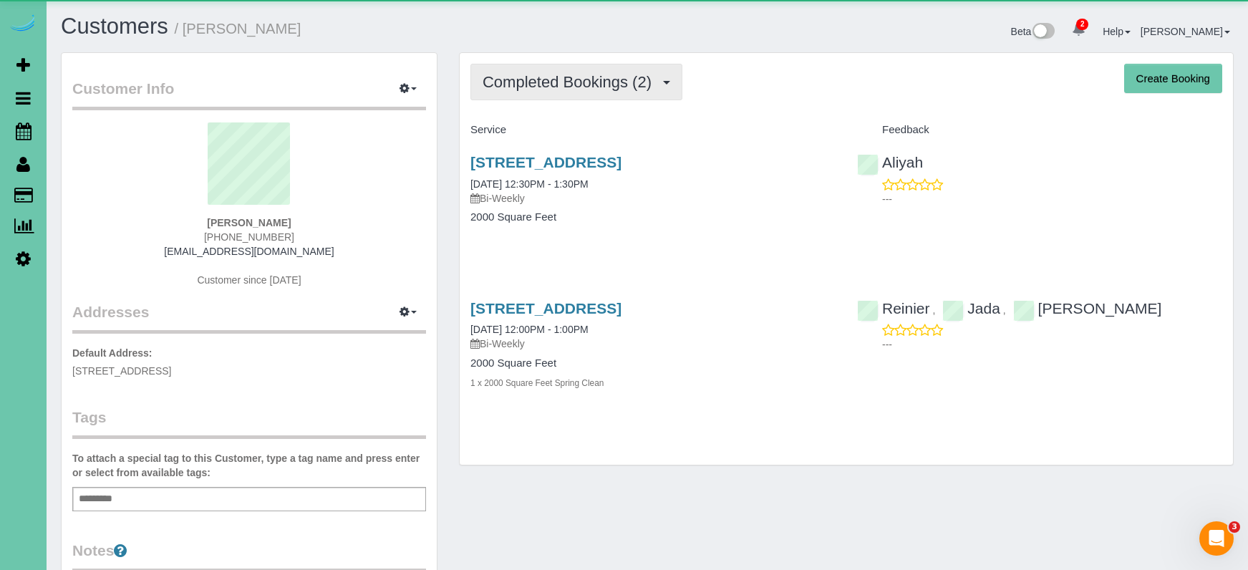
scroll to position [2, 0]
click at [617, 78] on span "Completed Bookings (2)" at bounding box center [571, 80] width 176 height 18
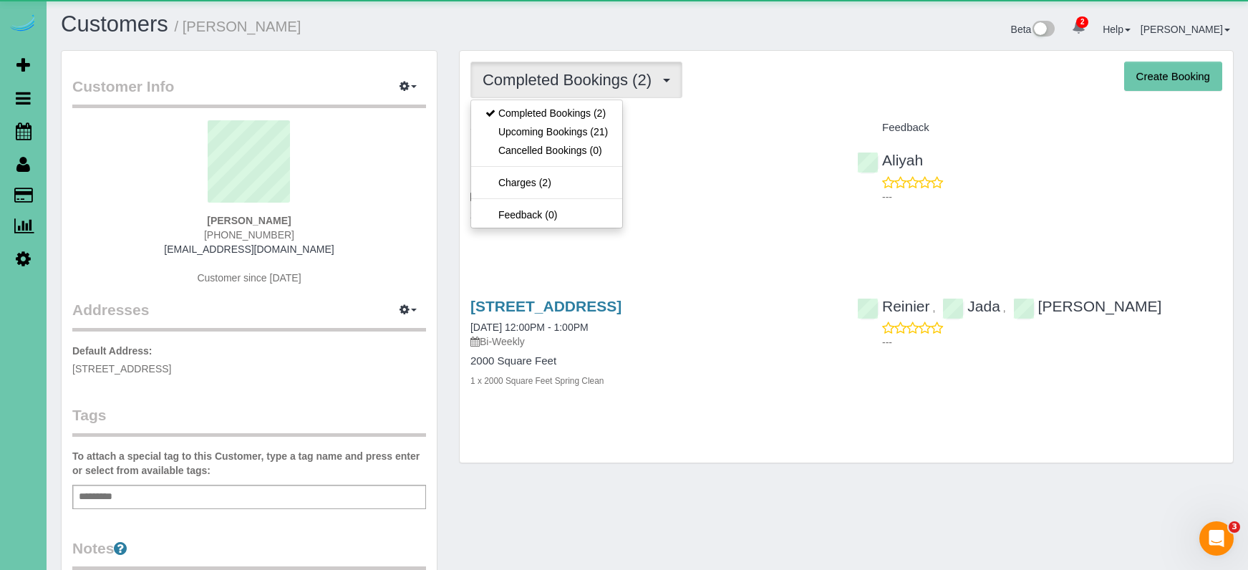
scroll to position [0, 0]
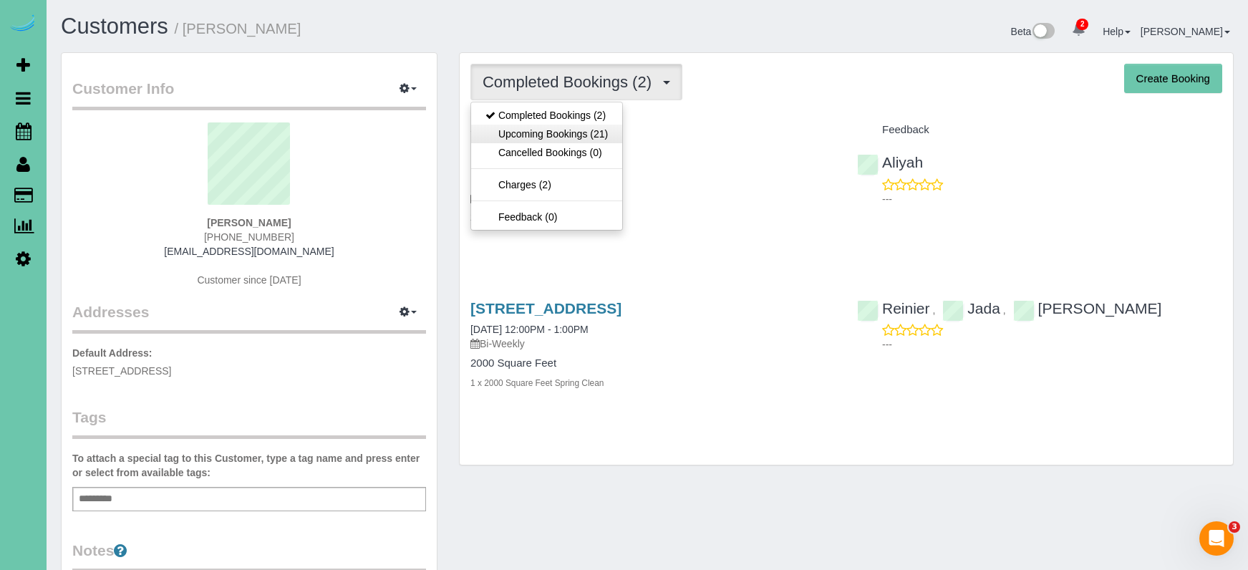
click at [602, 129] on link "Upcoming Bookings (21)" at bounding box center [546, 134] width 151 height 19
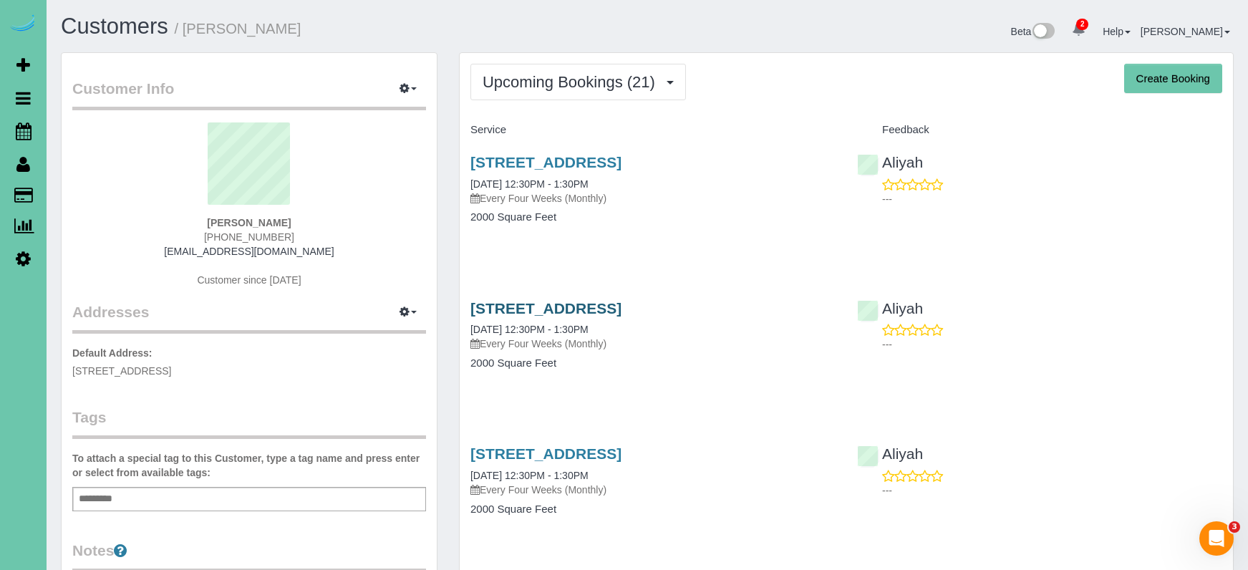
drag, startPoint x: 549, startPoint y: 315, endPoint x: 526, endPoint y: 314, distance: 22.2
click at [549, 315] on link "[STREET_ADDRESS]" at bounding box center [546, 308] width 151 height 16
click at [557, 306] on link "[STREET_ADDRESS]" at bounding box center [546, 308] width 151 height 16
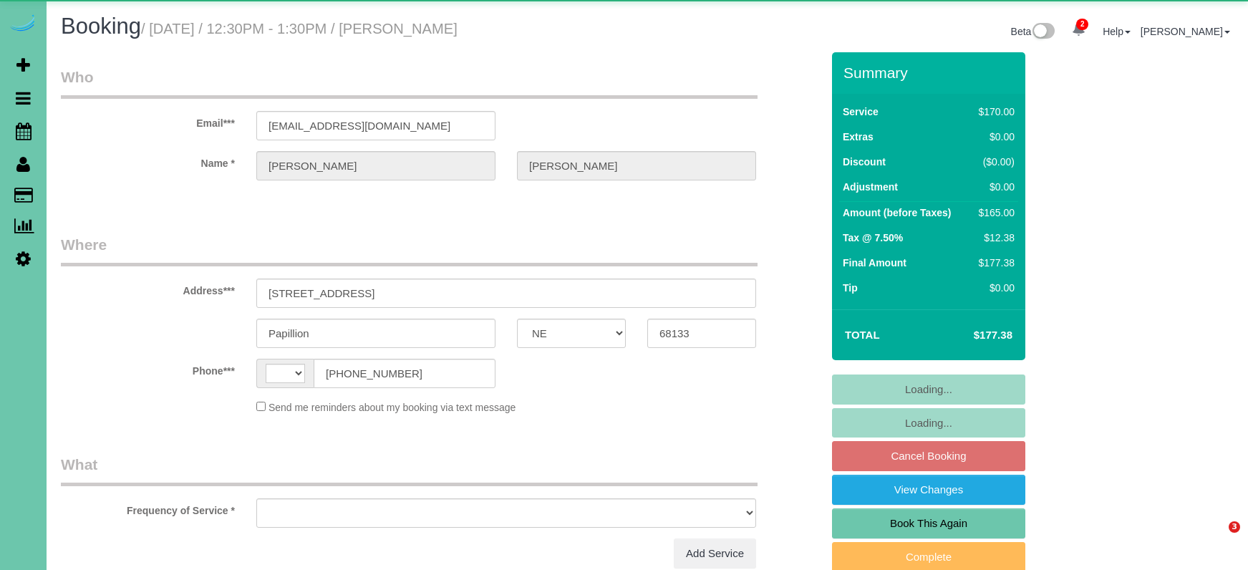
select select "NE"
select select "string:[GEOGRAPHIC_DATA]"
select select "object:668"
select select "string:fspay-414efc0c-2724-473a-9998-2ada4b50dd12"
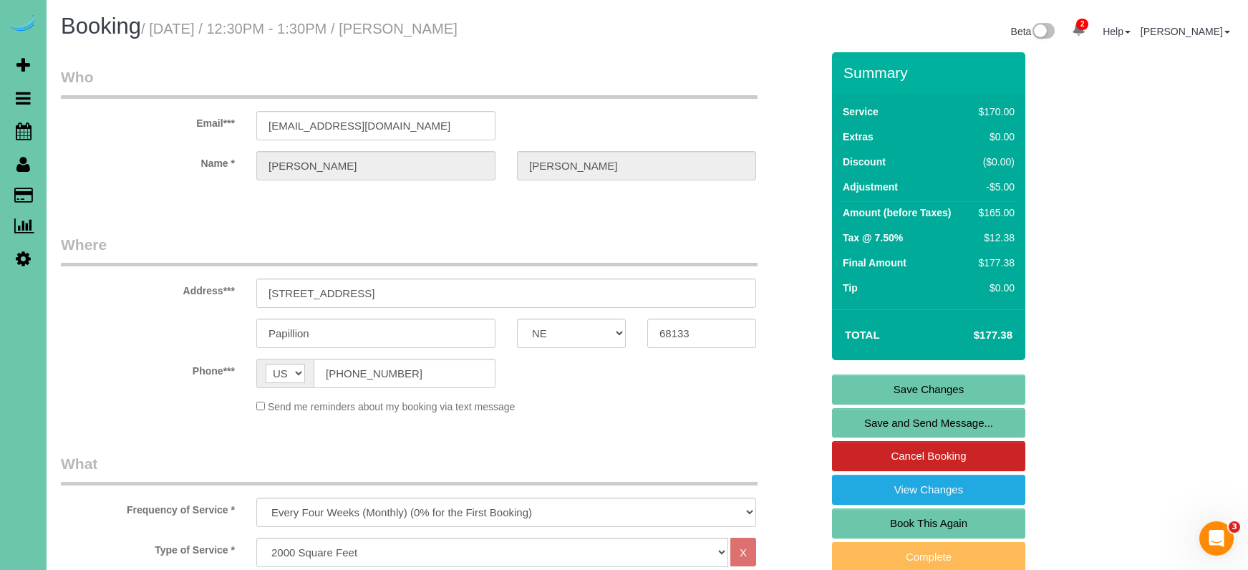
click at [873, 389] on link "Save Changes" at bounding box center [928, 390] width 193 height 30
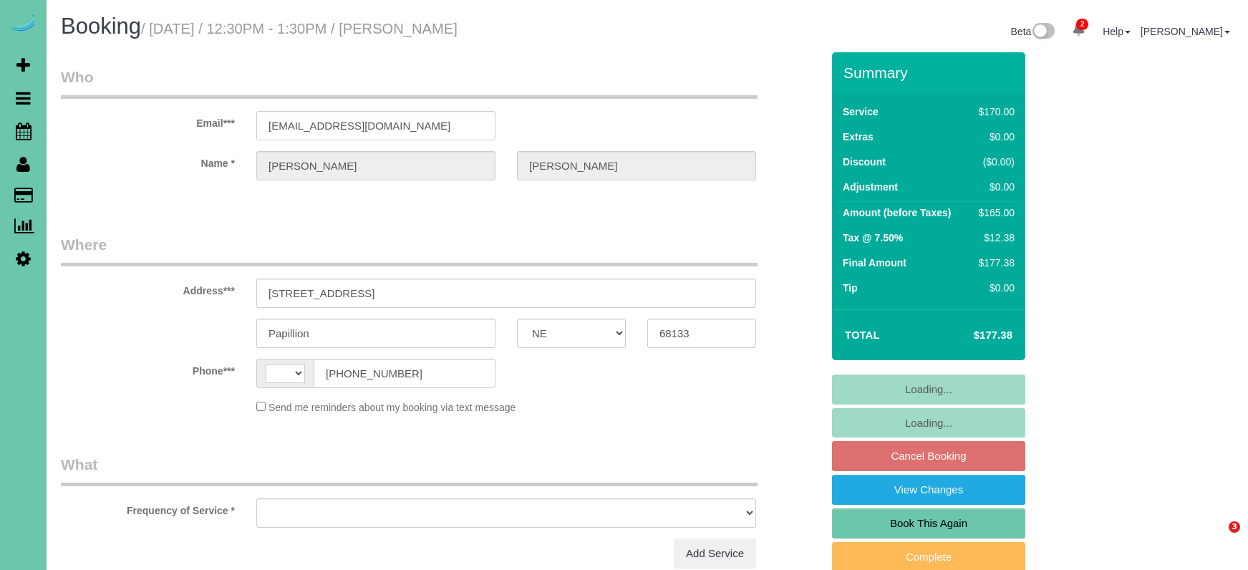
select select "NE"
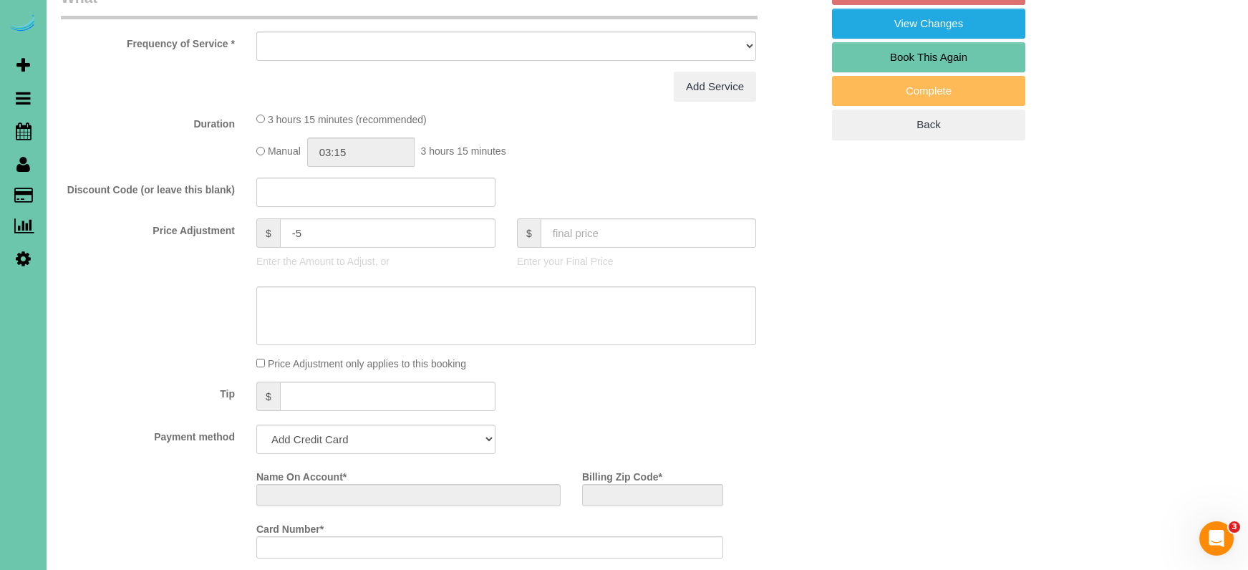
select select "string:[GEOGRAPHIC_DATA]"
select select "object:388"
select select "string:fspay-414efc0c-2724-473a-9998-2ada4b50dd12"
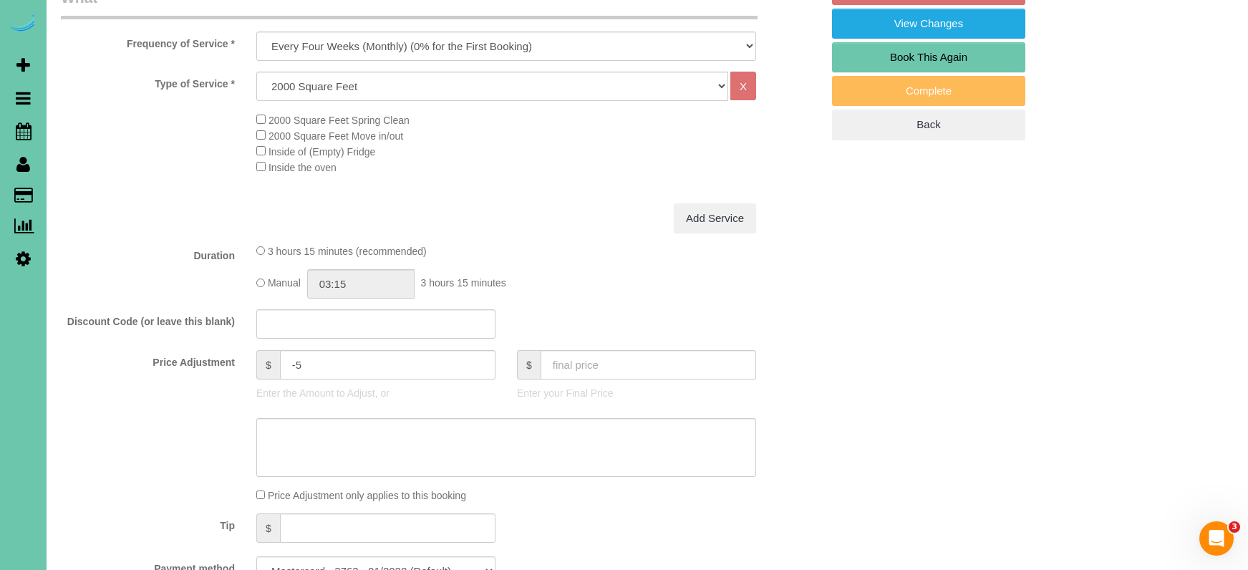
select select "object:668"
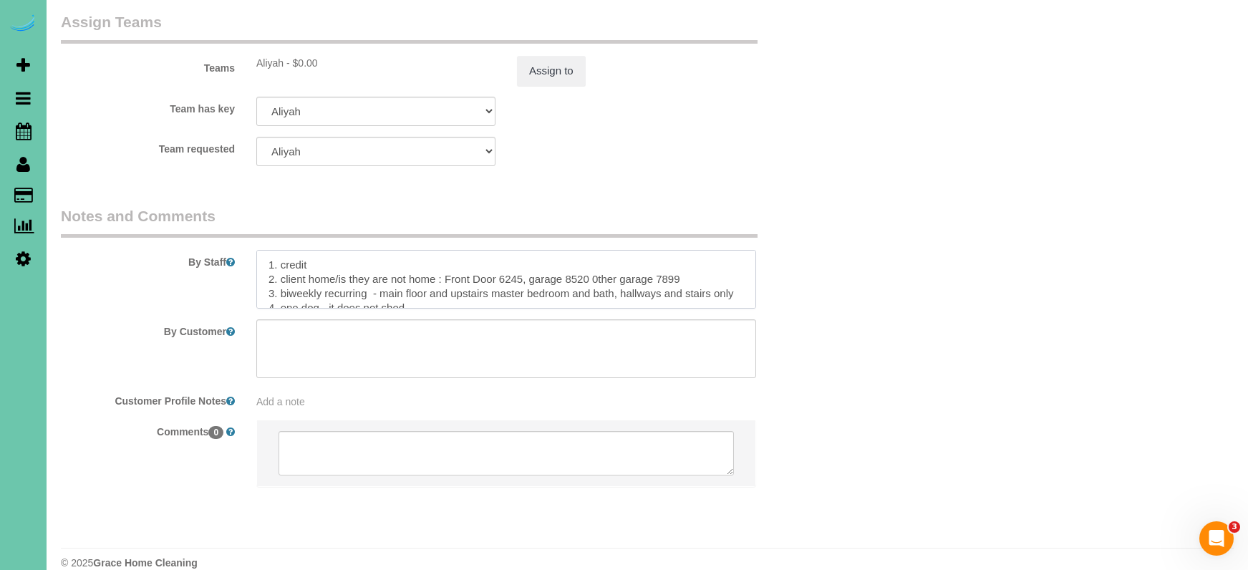
scroll to position [5, 0]
drag, startPoint x: 315, startPoint y: 274, endPoint x: 281, endPoint y: 267, distance: 35.0
click at [281, 267] on textarea at bounding box center [506, 279] width 500 height 59
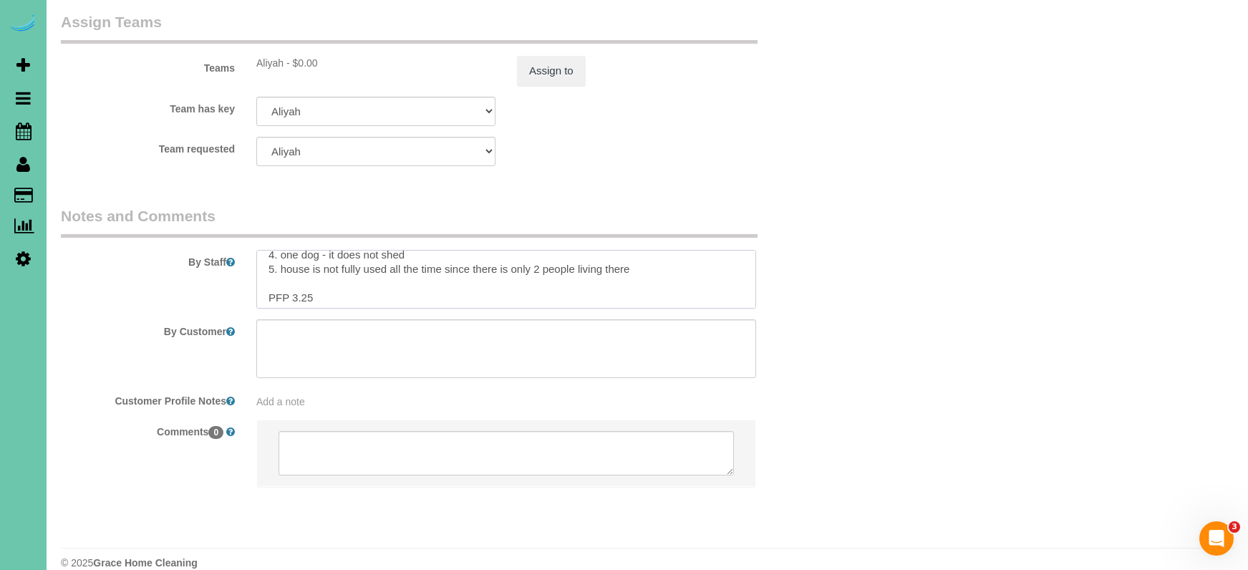
scroll to position [52, 0]
click at [306, 274] on textarea at bounding box center [506, 279] width 500 height 59
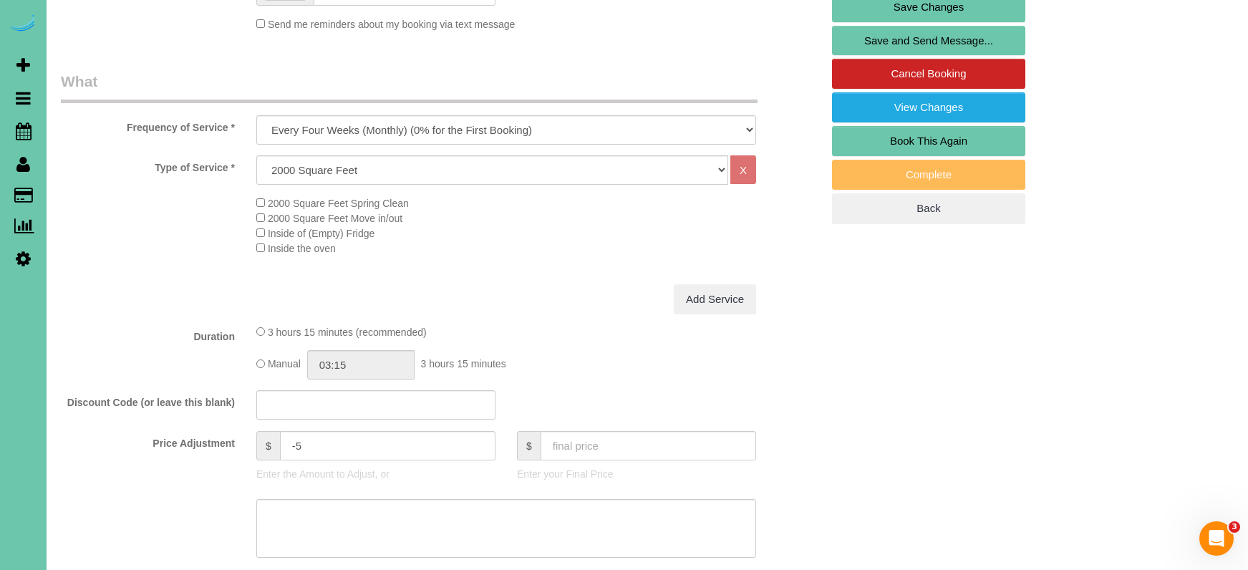
scroll to position [384, 0]
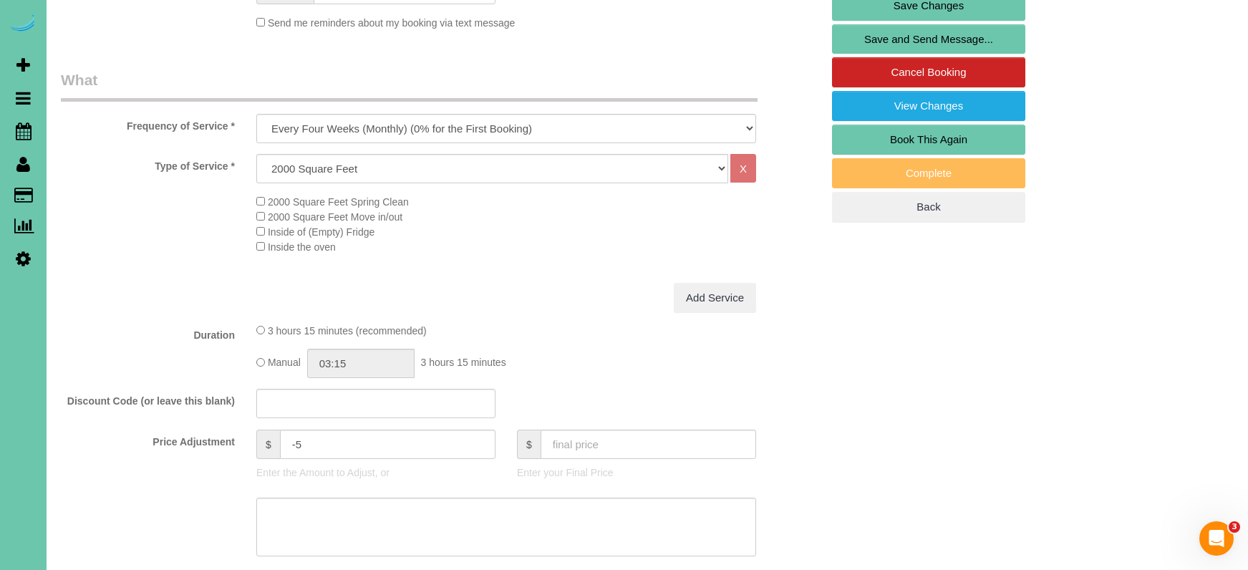
type textarea "1. credit 2. client home/is they are not home : Front Door 6245, garage 8520 0t…"
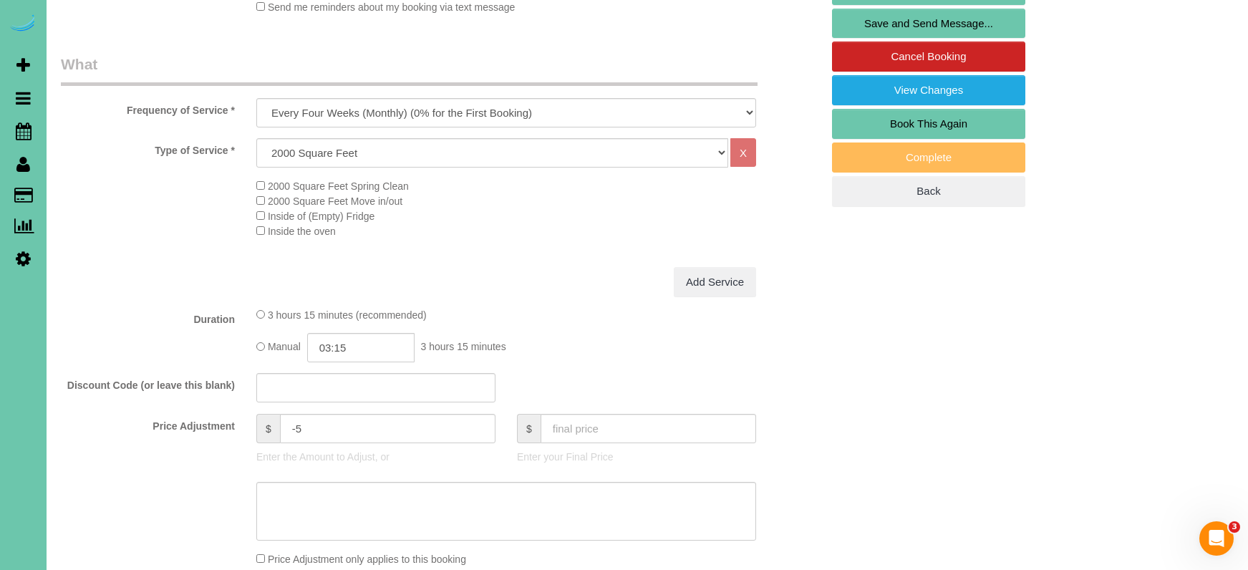
scroll to position [404, 0]
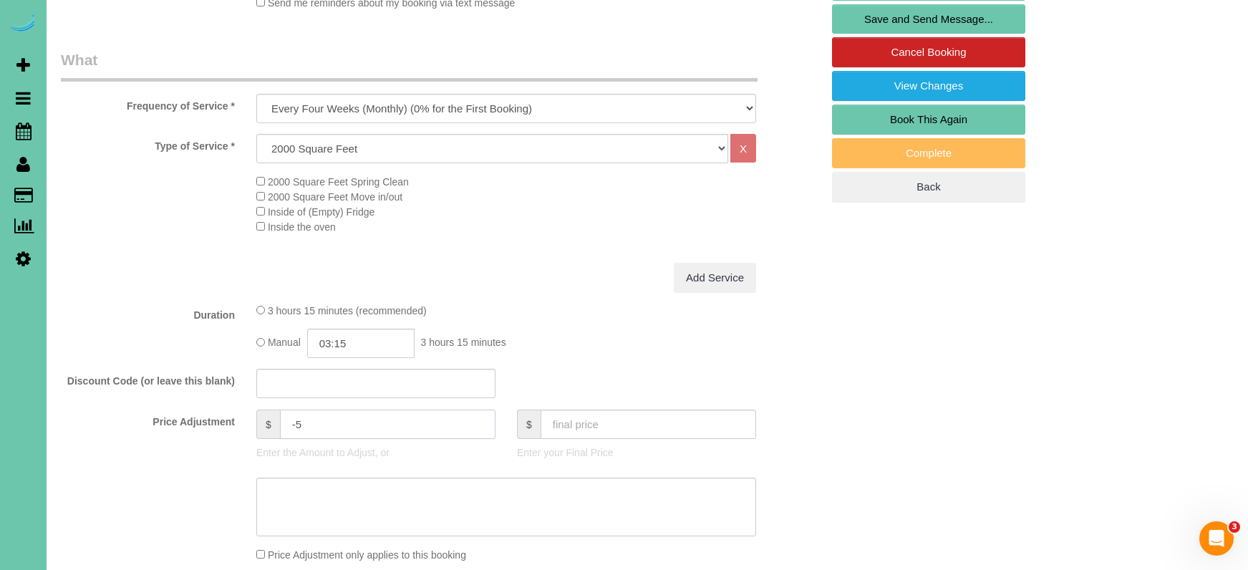
click at [301, 420] on input "-5" at bounding box center [388, 424] width 216 height 29
type input "5"
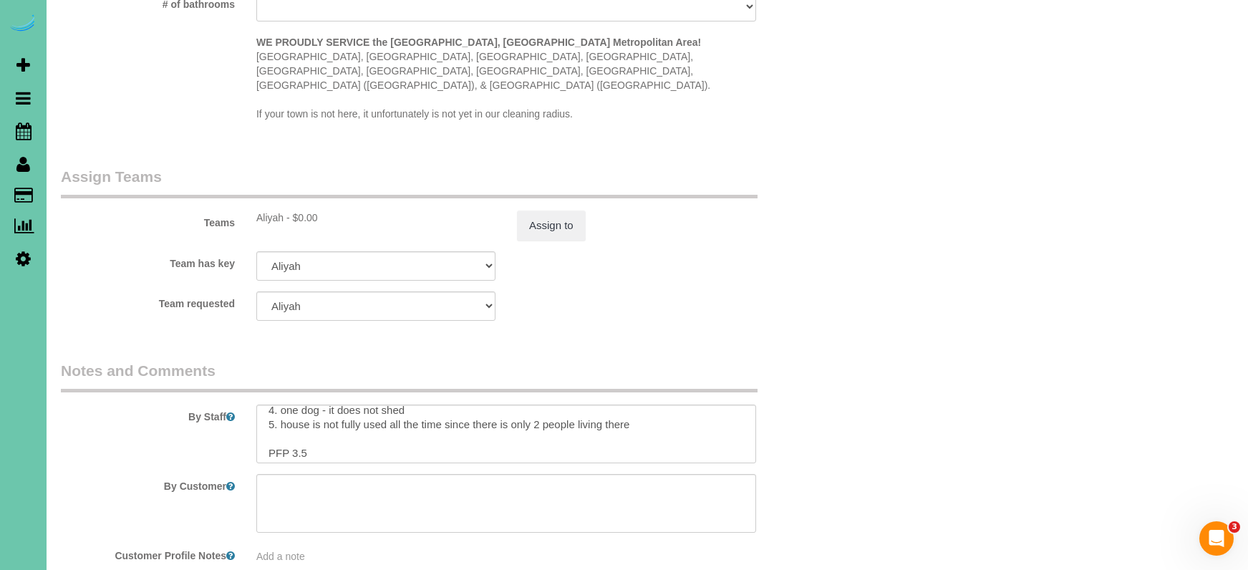
scroll to position [1437, 0]
click at [303, 425] on textarea at bounding box center [506, 431] width 500 height 59
type textarea "1. credit 2. client home/is they are not home : Front Door 6245, garage 8520 0t…"
click at [559, 208] on button "Assign to" at bounding box center [551, 223] width 69 height 30
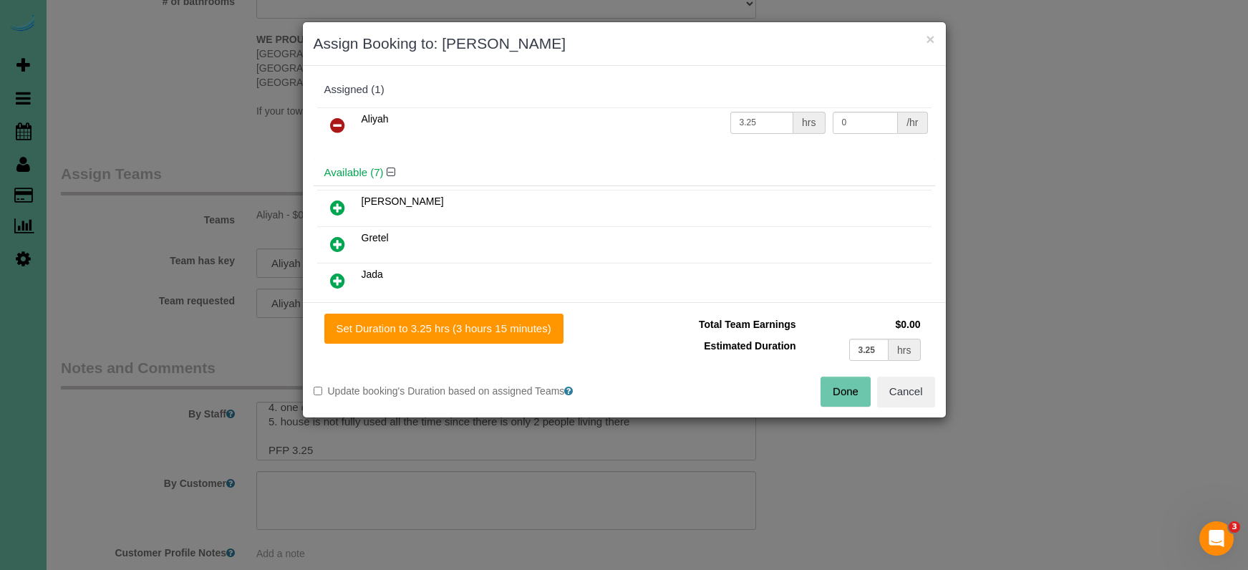
drag, startPoint x: 513, startPoint y: 328, endPoint x: 600, endPoint y: 343, distance: 88.7
click at [516, 328] on button "Set Duration to 3.25 hrs (3 hours 15 minutes)" at bounding box center [443, 329] width 239 height 30
drag, startPoint x: 846, startPoint y: 392, endPoint x: 795, endPoint y: 356, distance: 62.2
click at [846, 392] on button "Done" at bounding box center [846, 392] width 50 height 30
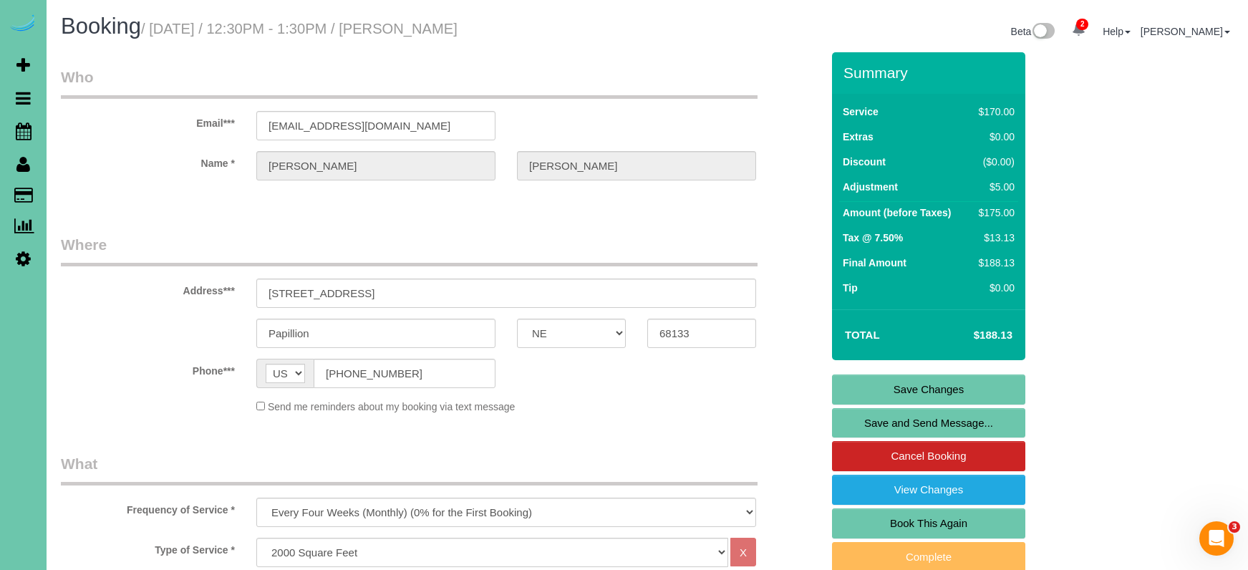
scroll to position [0, 0]
drag, startPoint x: 886, startPoint y: 392, endPoint x: 862, endPoint y: 385, distance: 25.4
click at [885, 391] on link "Save Changes" at bounding box center [928, 390] width 193 height 30
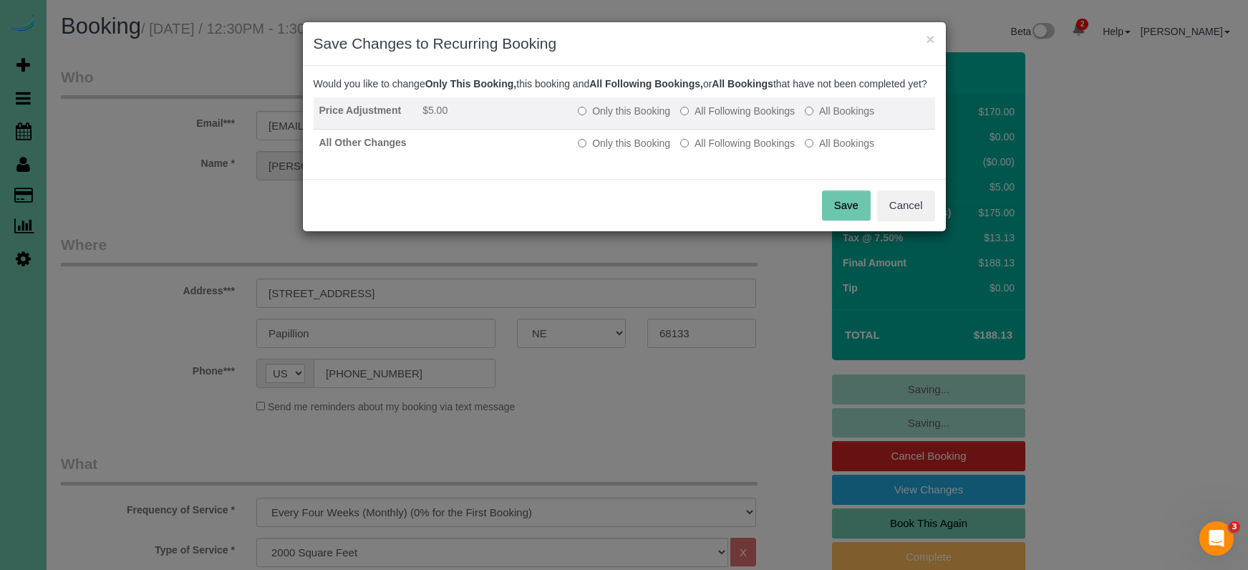
click at [697, 130] on td "Only this Booking All Following Bookings All Bookings" at bounding box center [753, 113] width 362 height 32
drag, startPoint x: 697, startPoint y: 130, endPoint x: 701, endPoint y: 140, distance: 11.6
click at [697, 118] on label "All Following Bookings" at bounding box center [737, 111] width 115 height 14
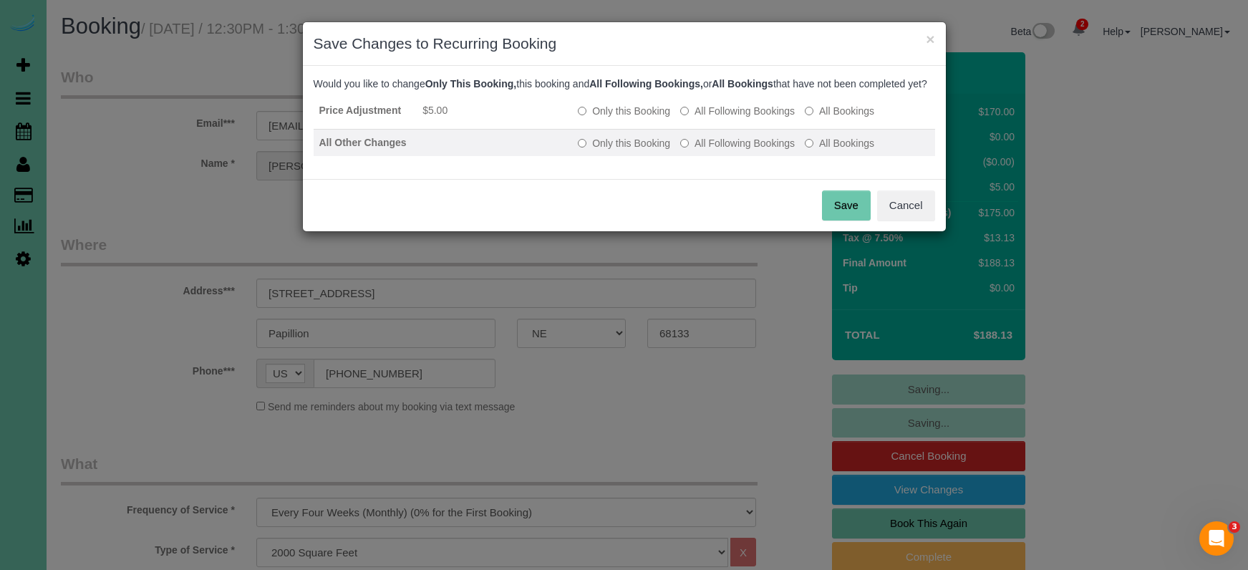
drag, startPoint x: 703, startPoint y: 158, endPoint x: 718, endPoint y: 165, distance: 17.3
click at [703, 150] on label "All Following Bookings" at bounding box center [737, 143] width 115 height 14
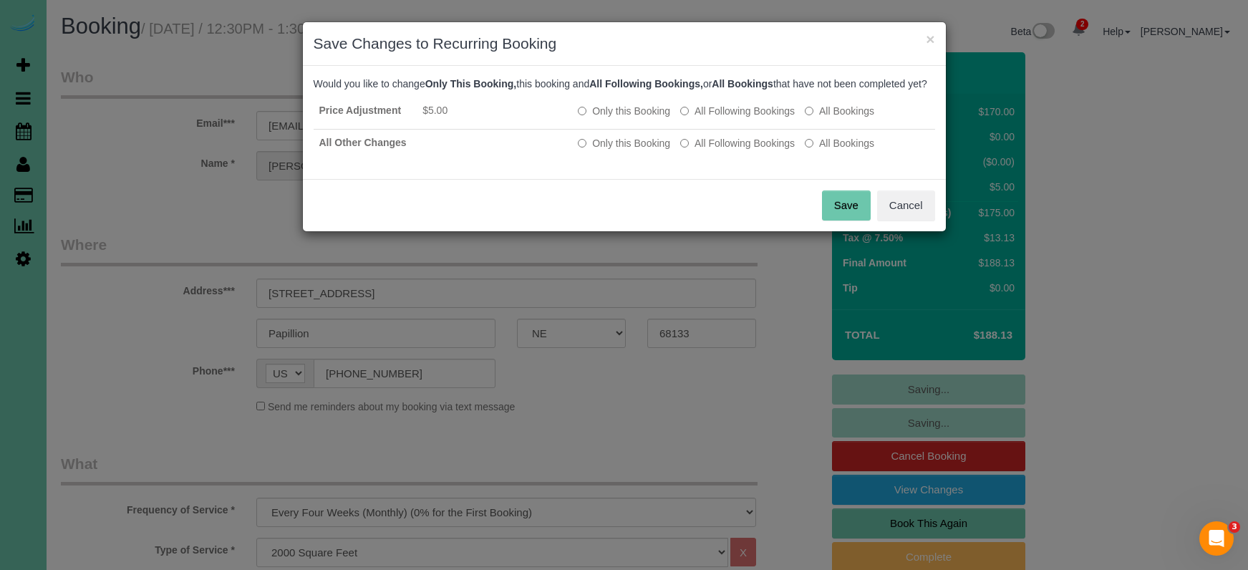
drag, startPoint x: 834, startPoint y: 225, endPoint x: 753, endPoint y: 204, distance: 83.6
click at [833, 221] on button "Save" at bounding box center [846, 206] width 49 height 30
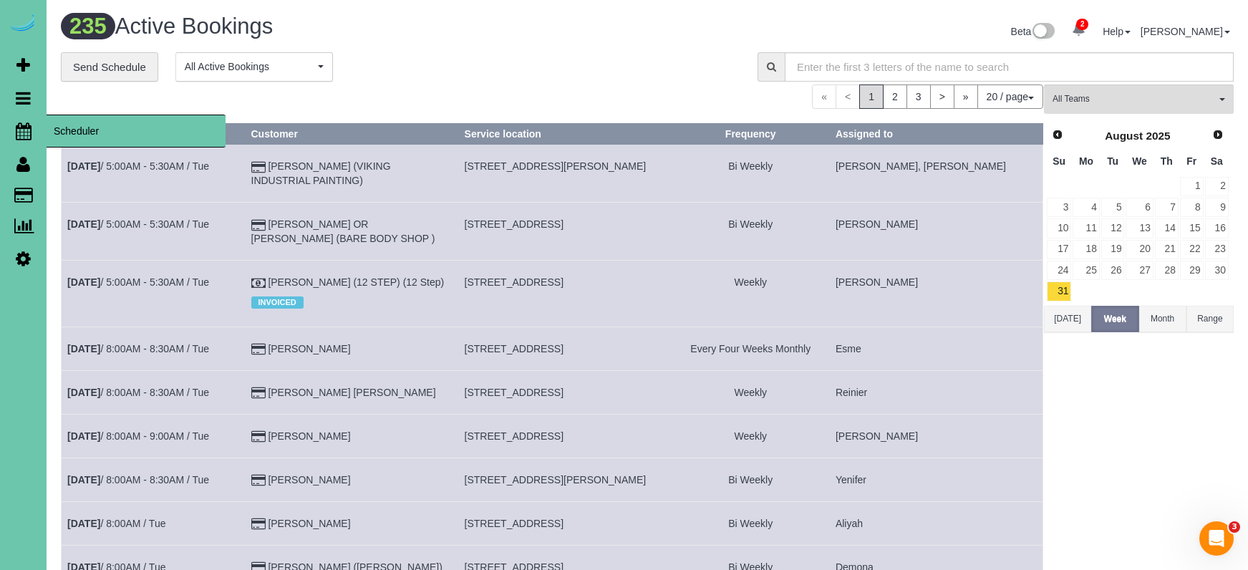
click at [27, 130] on icon at bounding box center [24, 130] width 16 height 17
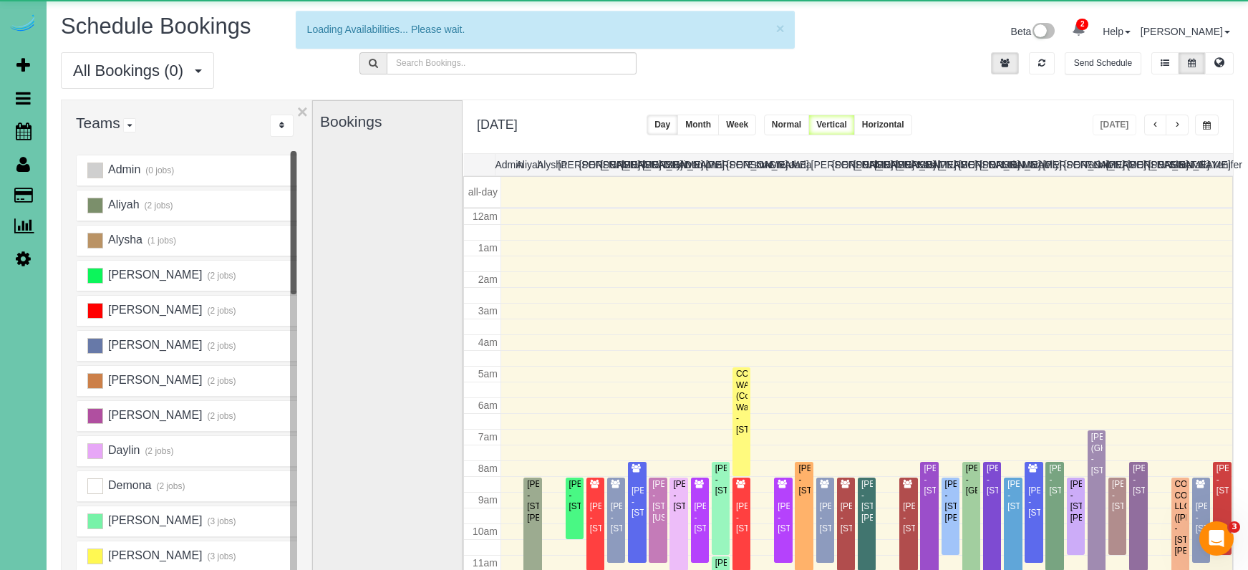
scroll to position [190, 0]
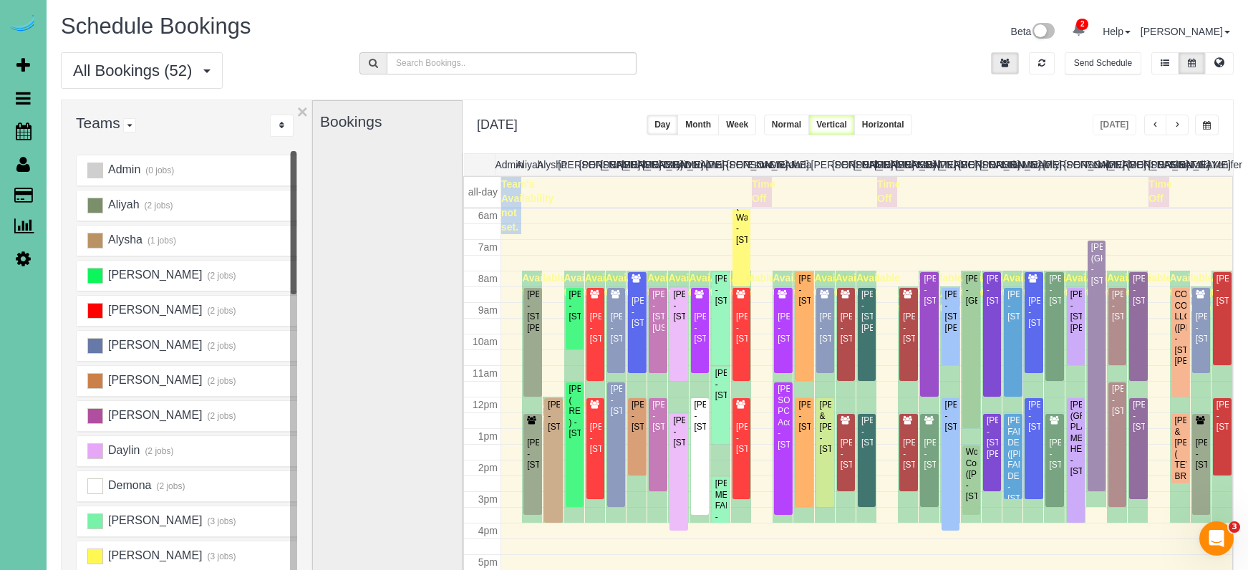
click at [1200, 123] on button "button" at bounding box center [1207, 125] width 24 height 21
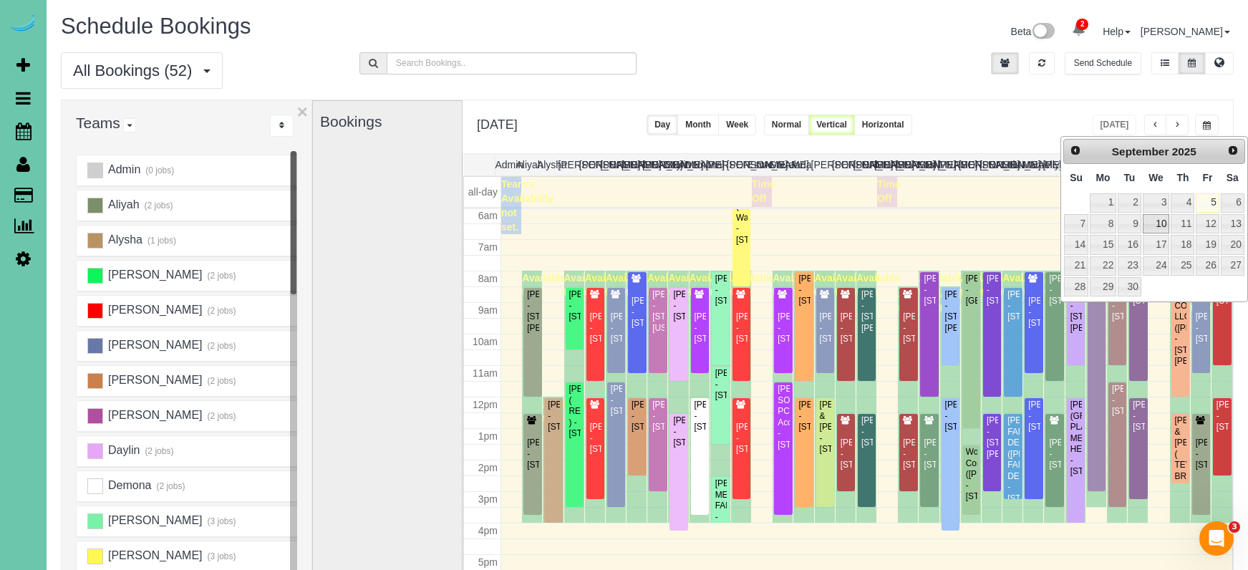
click at [1159, 227] on link "10" at bounding box center [1156, 223] width 27 height 19
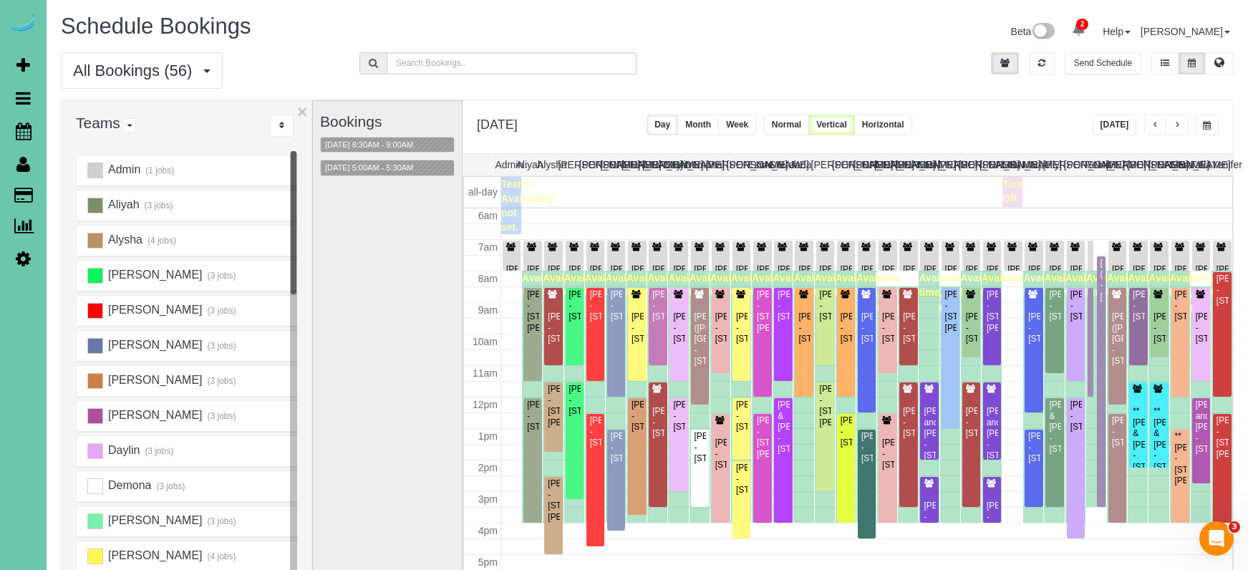
click at [1150, 132] on button "button" at bounding box center [1156, 125] width 23 height 21
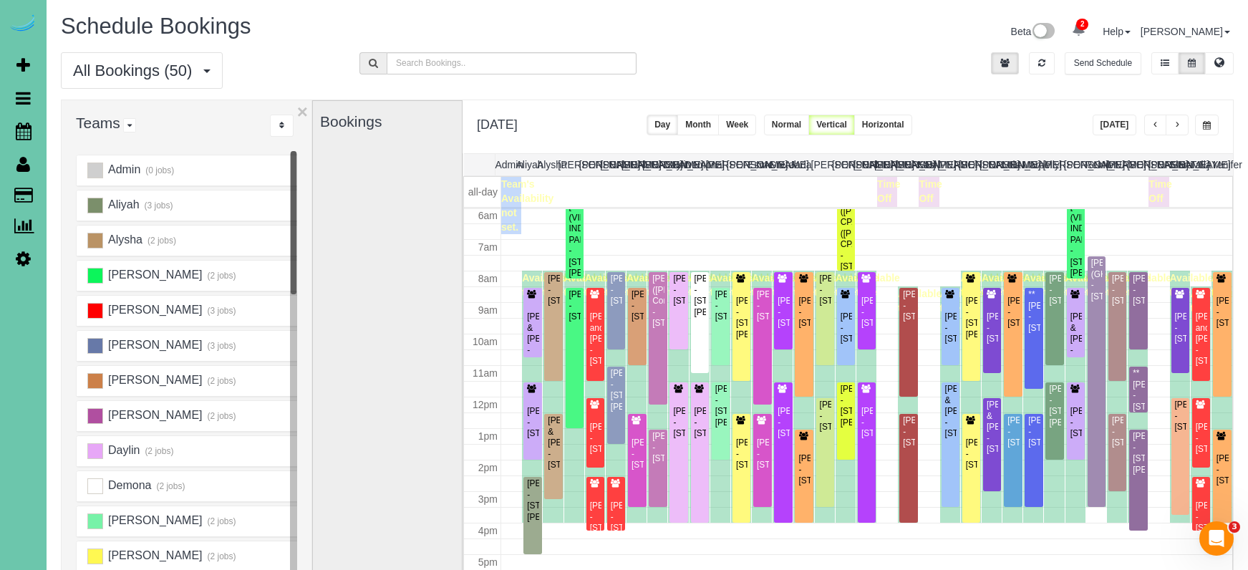
click at [1205, 125] on span "button" at bounding box center [1207, 125] width 8 height 9
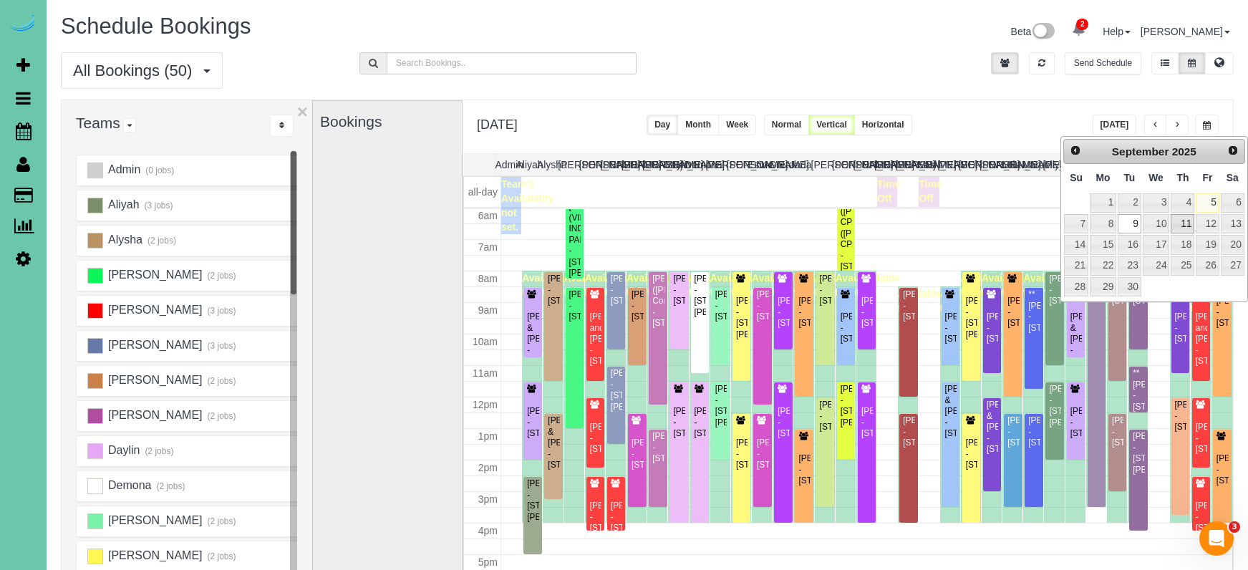
click at [1189, 218] on link "11" at bounding box center [1183, 223] width 24 height 19
type input "**********"
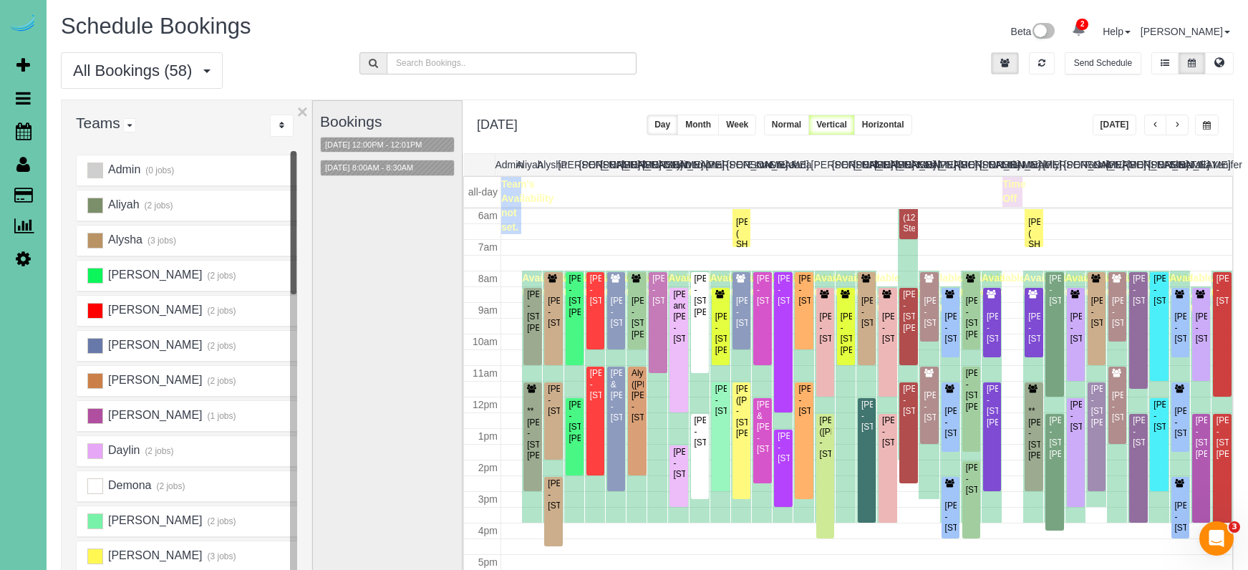
click at [1150, 121] on button "button" at bounding box center [1156, 125] width 23 height 21
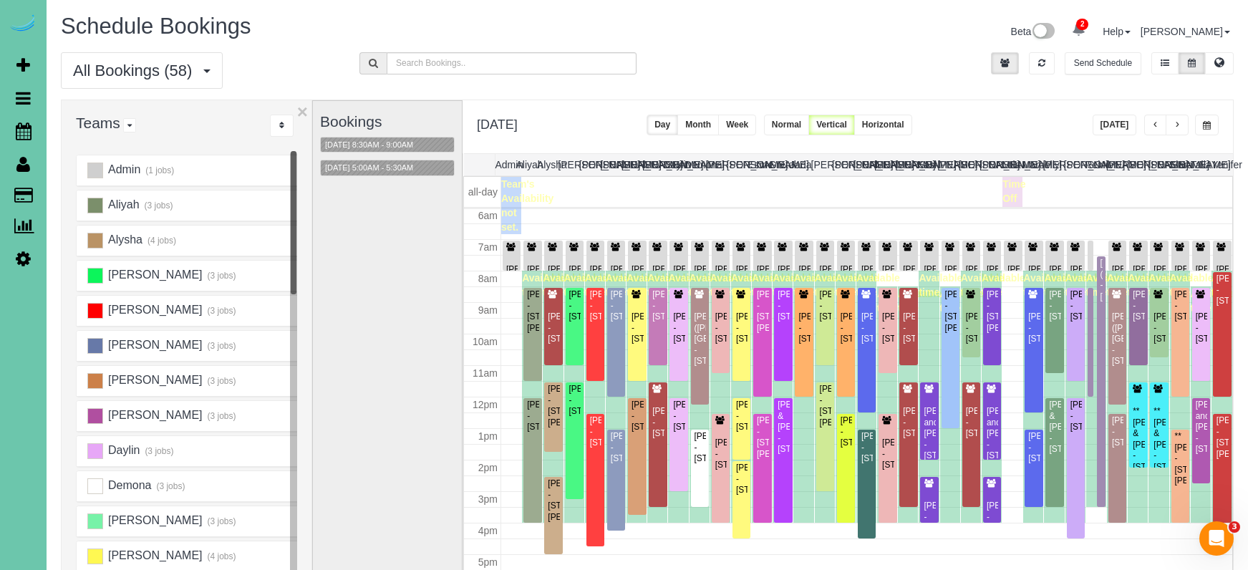
click at [1150, 121] on button "button" at bounding box center [1156, 125] width 23 height 21
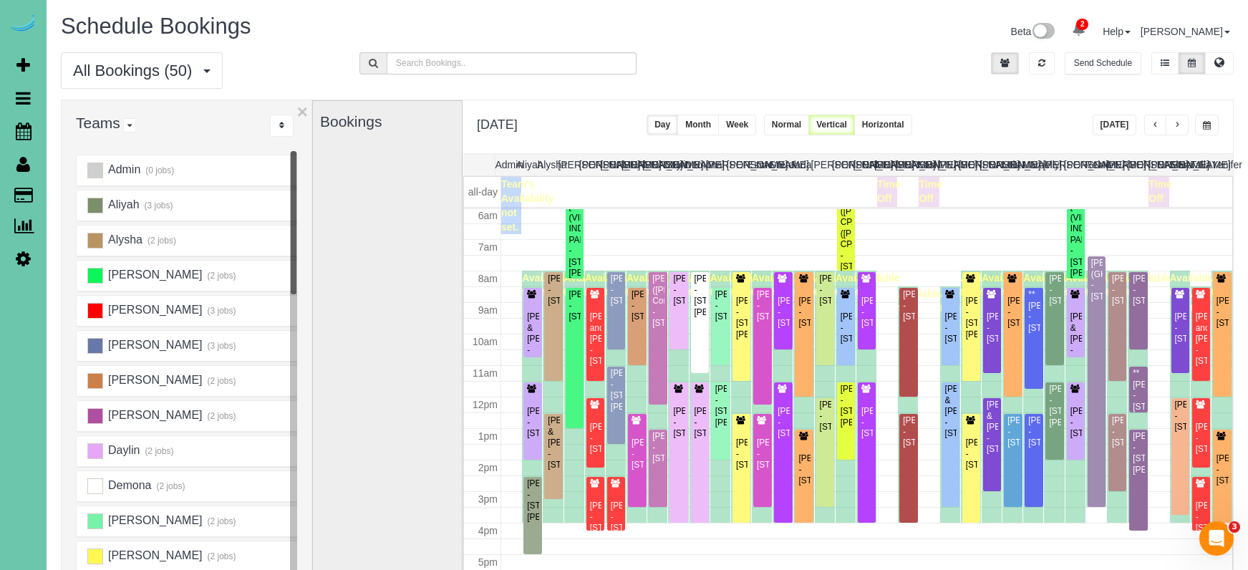
click at [1176, 118] on button "button" at bounding box center [1177, 125] width 23 height 21
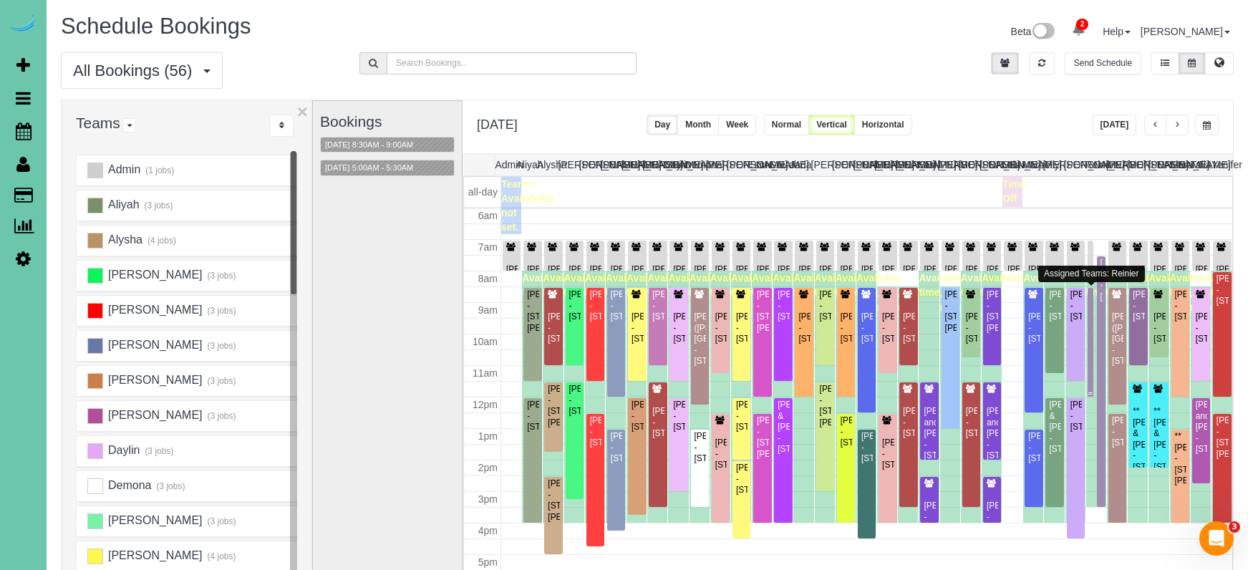
click at [1092, 307] on div at bounding box center [1091, 342] width 6 height 109
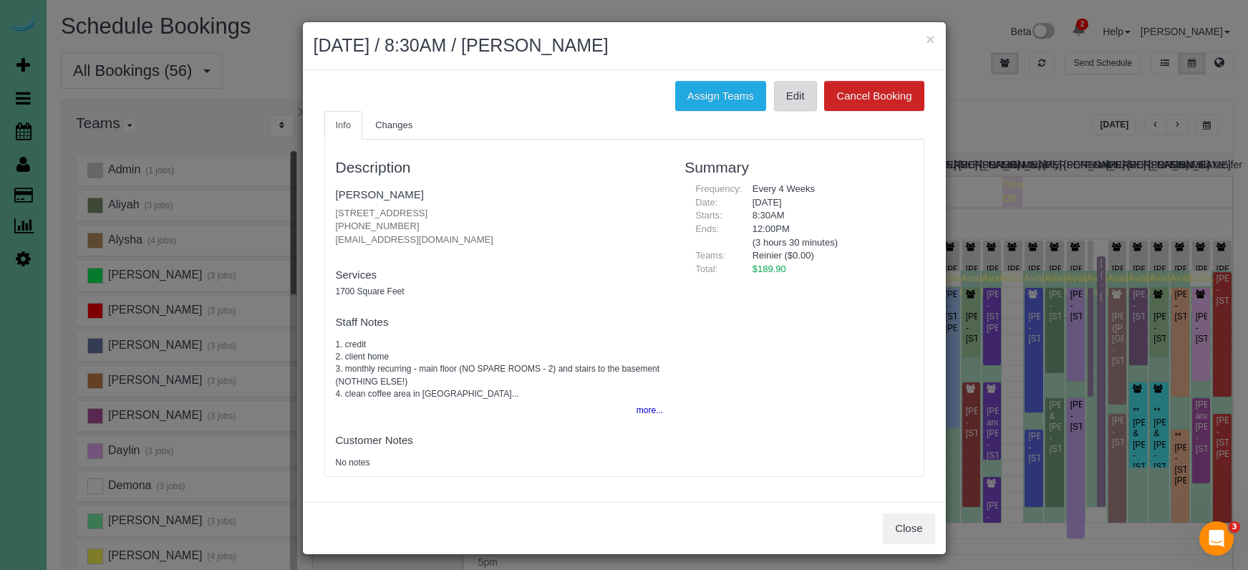
click at [794, 95] on link "Edit" at bounding box center [795, 96] width 43 height 30
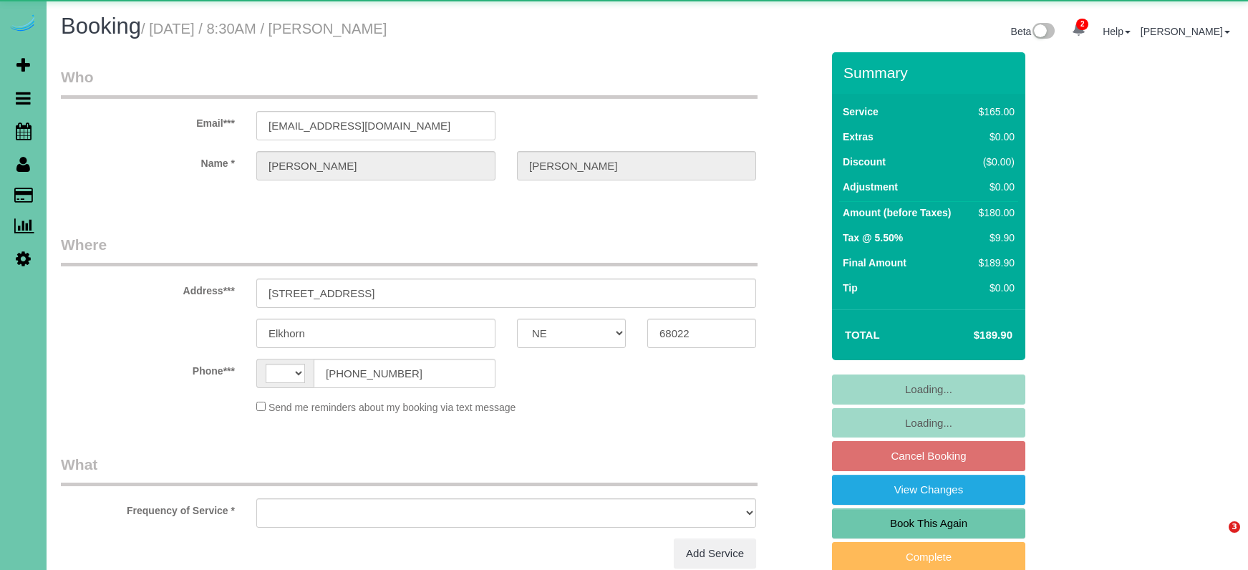
select select "NE"
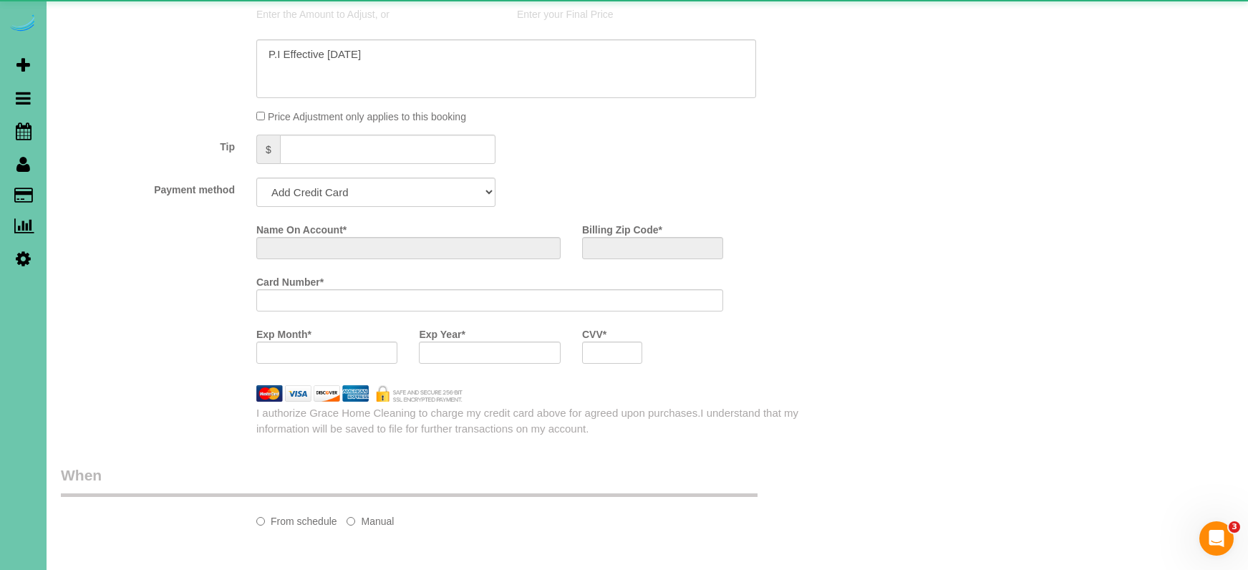
select select "string:[GEOGRAPHIC_DATA]"
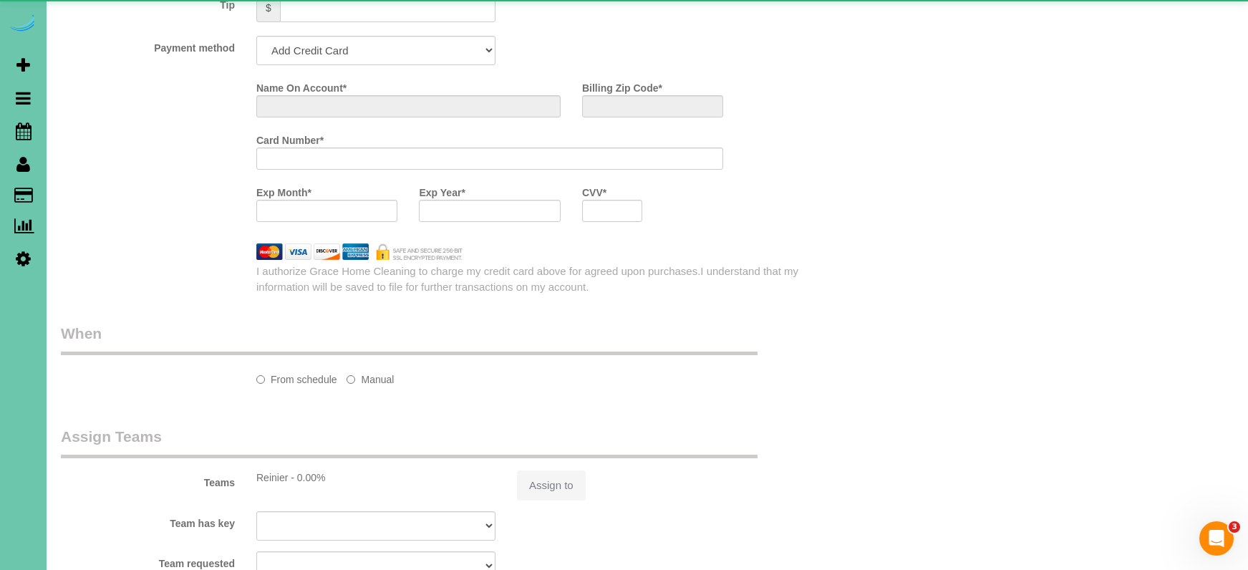
select select "object:865"
select select "string:fspay-74676af1-6800-465d-a34a-a6202142aadb"
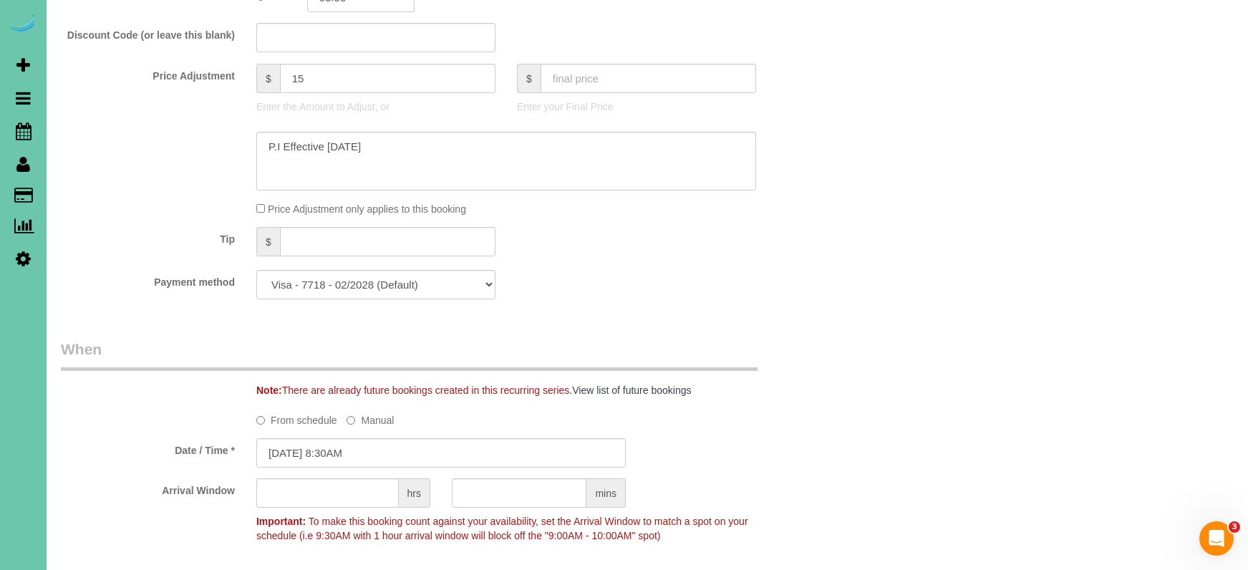
scroll to position [628, 0]
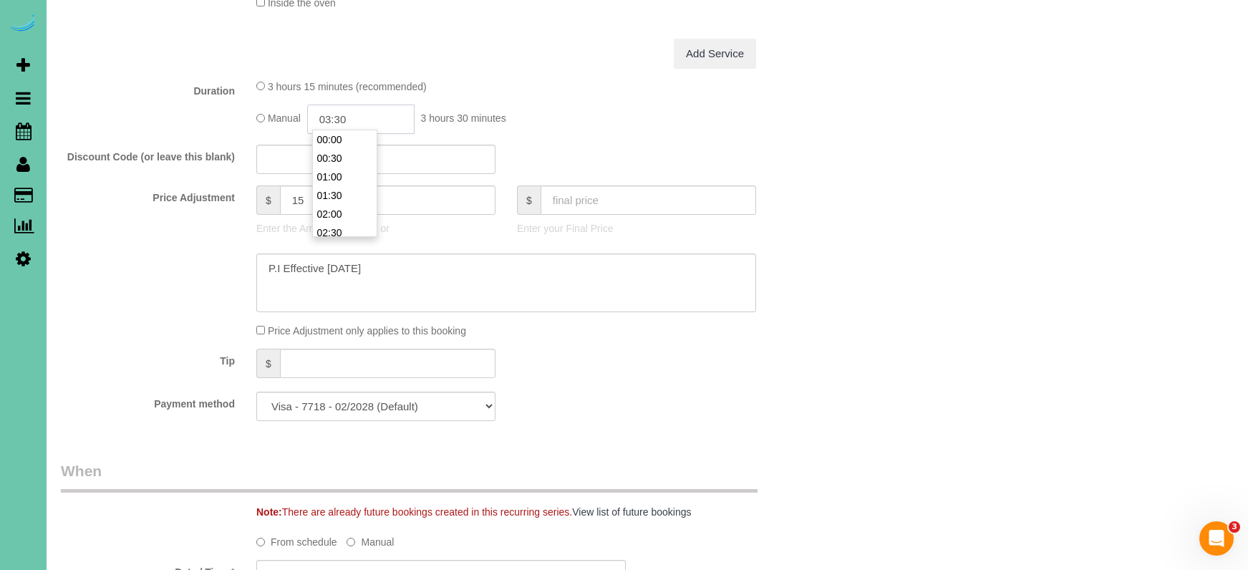
click at [361, 113] on input "03:30" at bounding box center [360, 119] width 107 height 29
click at [349, 150] on li "01:30" at bounding box center [345, 152] width 64 height 19
drag, startPoint x: 381, startPoint y: 105, endPoint x: 373, endPoint y: 111, distance: 9.7
click at [379, 106] on input "01:30" at bounding box center [360, 119] width 107 height 29
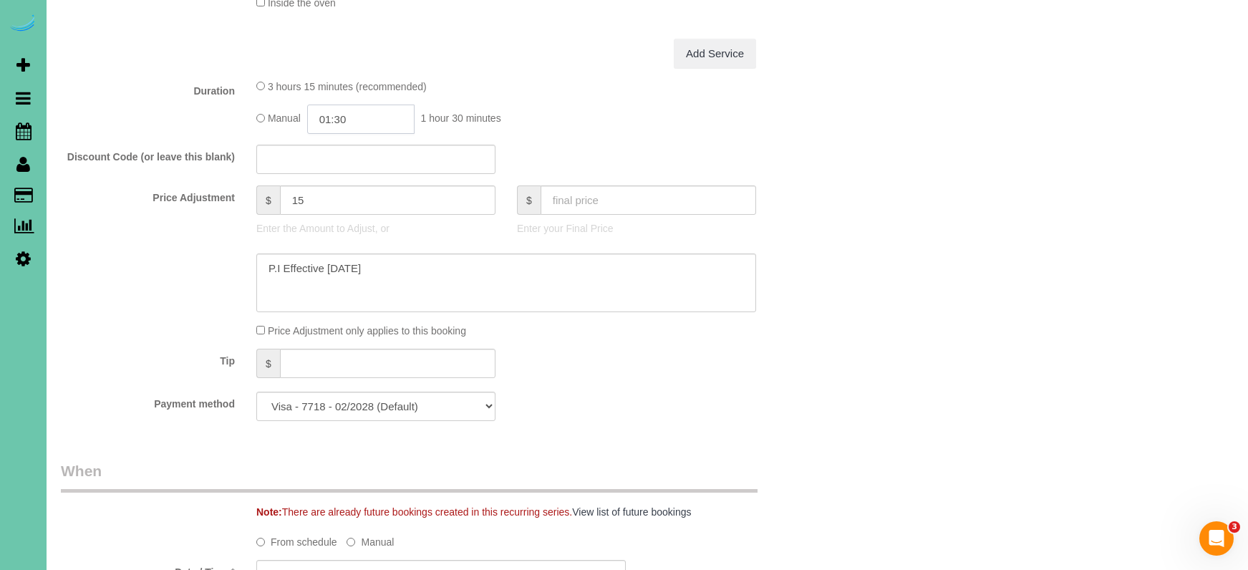
scroll to position [37, 0]
click at [372, 115] on input "01:30" at bounding box center [360, 119] width 107 height 29
type input "01:45"
click at [703, 323] on div "Price Adjustment only applies to this booking" at bounding box center [506, 330] width 521 height 15
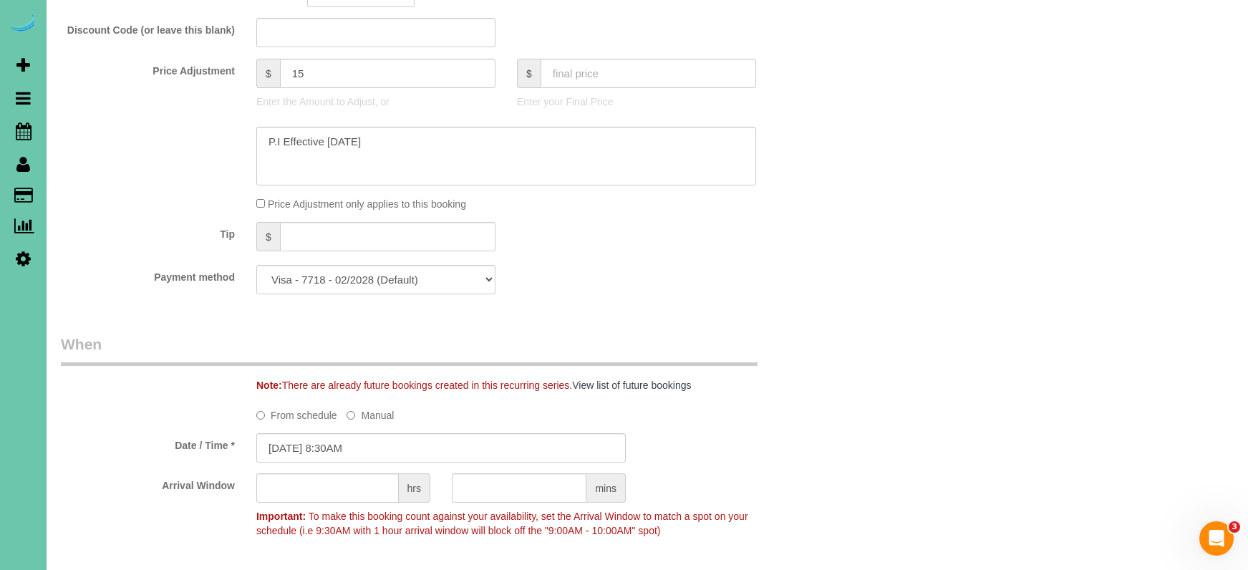
scroll to position [824, 0]
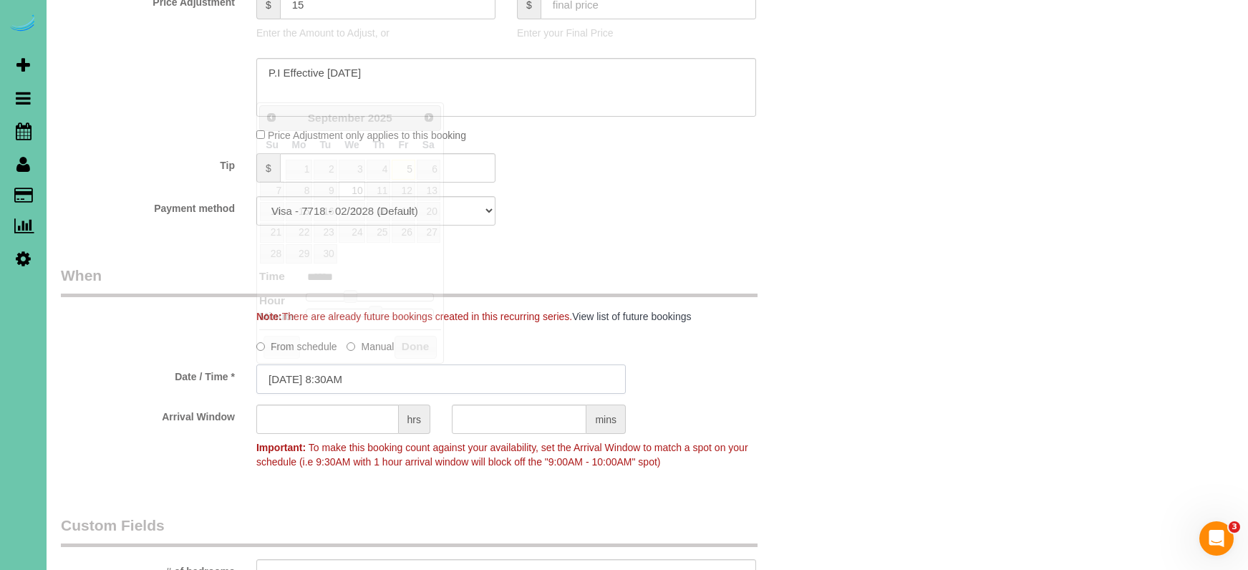
click at [380, 375] on input "[DATE] 8:30AM" at bounding box center [441, 379] width 370 height 29
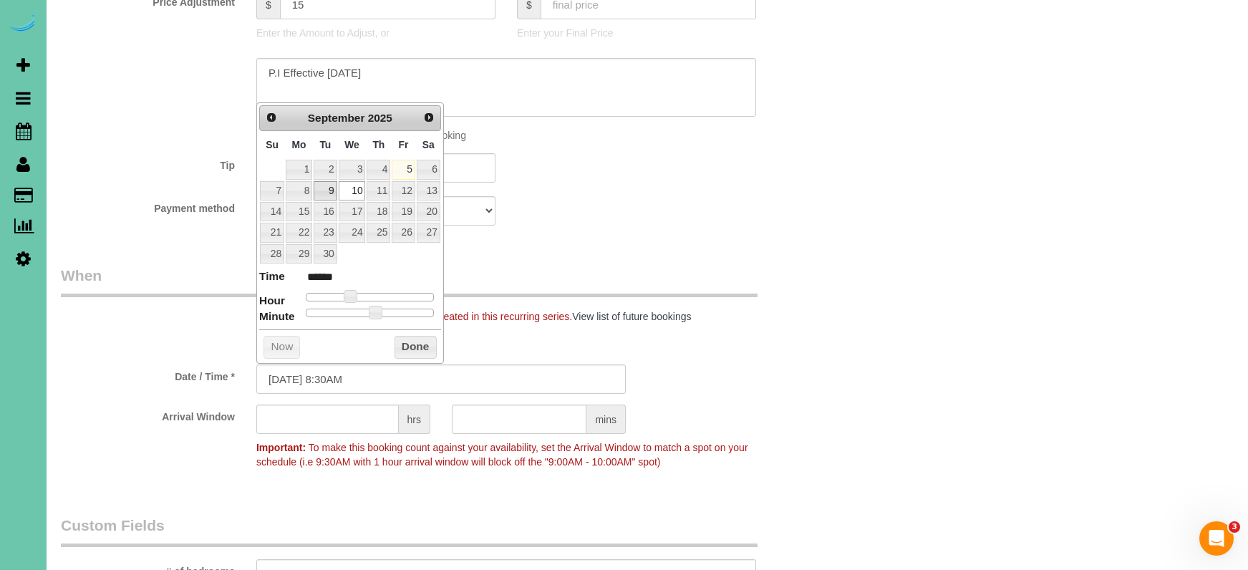
click at [329, 185] on link "9" at bounding box center [325, 190] width 23 height 19
type input "[DATE] 9:30AM"
type input "******"
type input "[DATE] 10:30AM"
type input "*******"
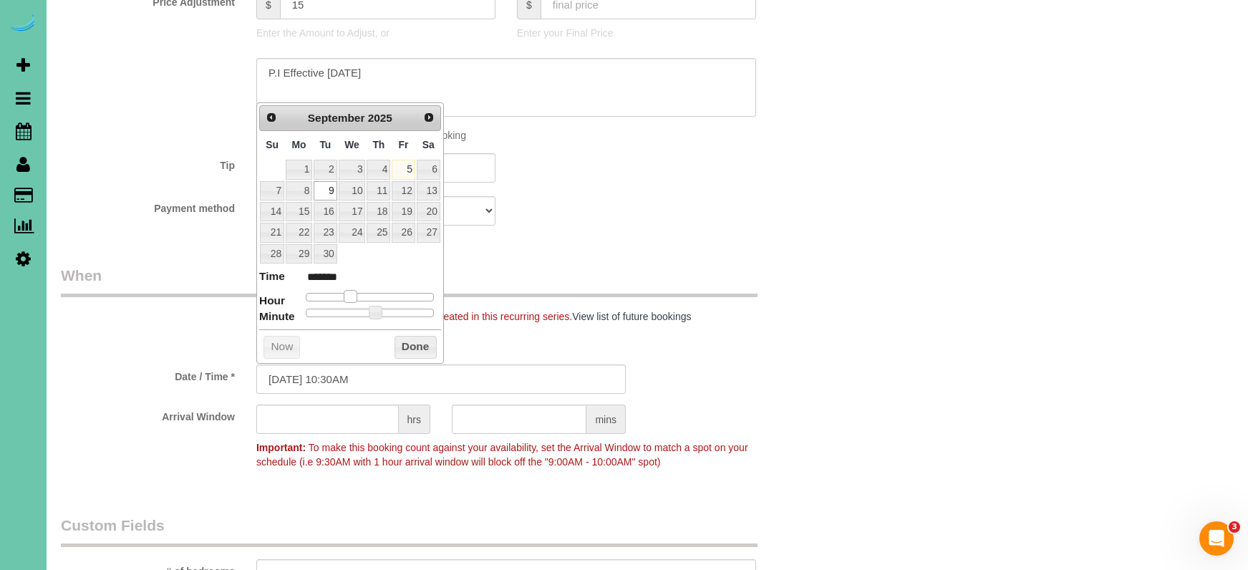
type input "[DATE] 11:30AM"
type input "*******"
type input "[DATE] 12:30PM"
type input "*******"
type input "[DATE] 1:30PM"
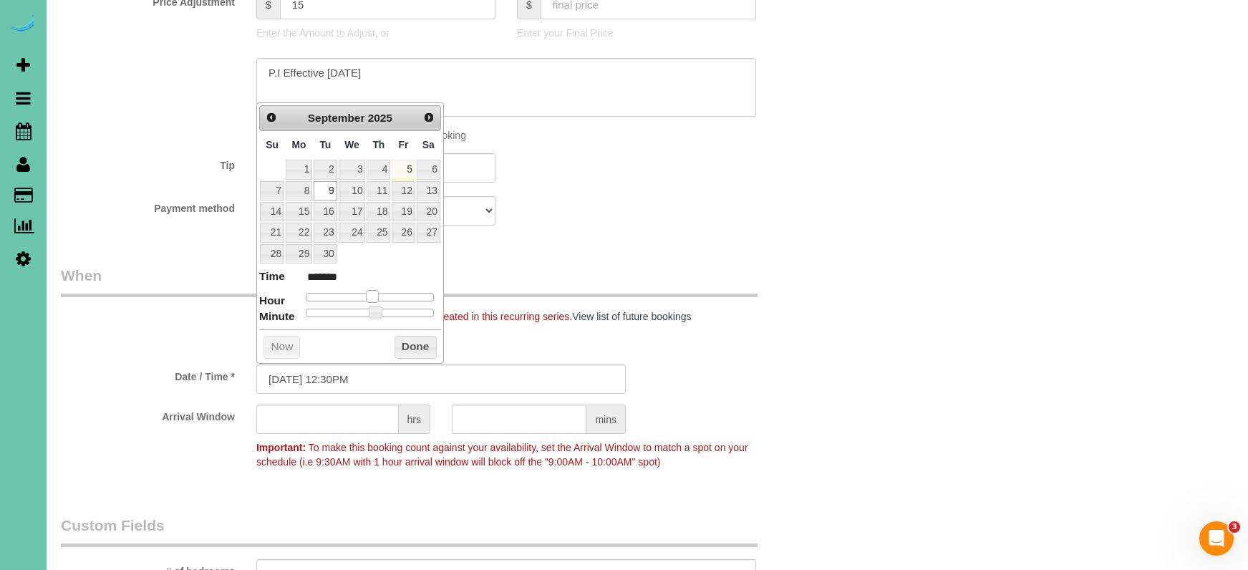
type input "******"
type input "[DATE] 2:30PM"
type input "******"
drag, startPoint x: 355, startPoint y: 293, endPoint x: 395, endPoint y: 322, distance: 49.7
click at [387, 295] on span at bounding box center [383, 296] width 13 height 13
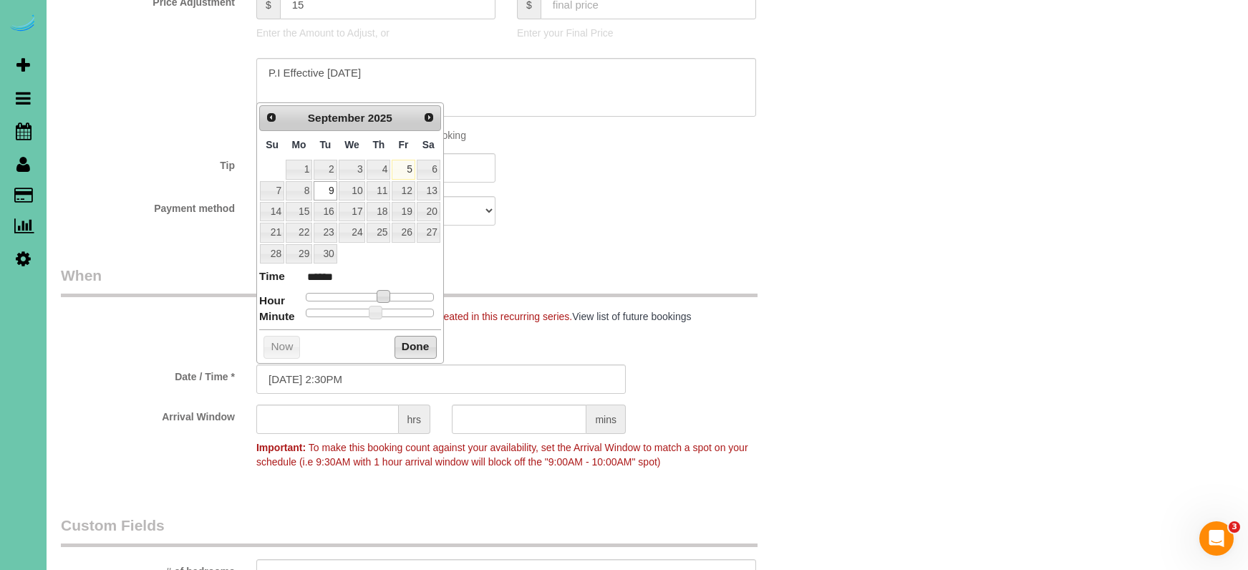
drag, startPoint x: 403, startPoint y: 345, endPoint x: 355, endPoint y: 350, distance: 48.9
click at [403, 346] on button "Done" at bounding box center [416, 347] width 42 height 23
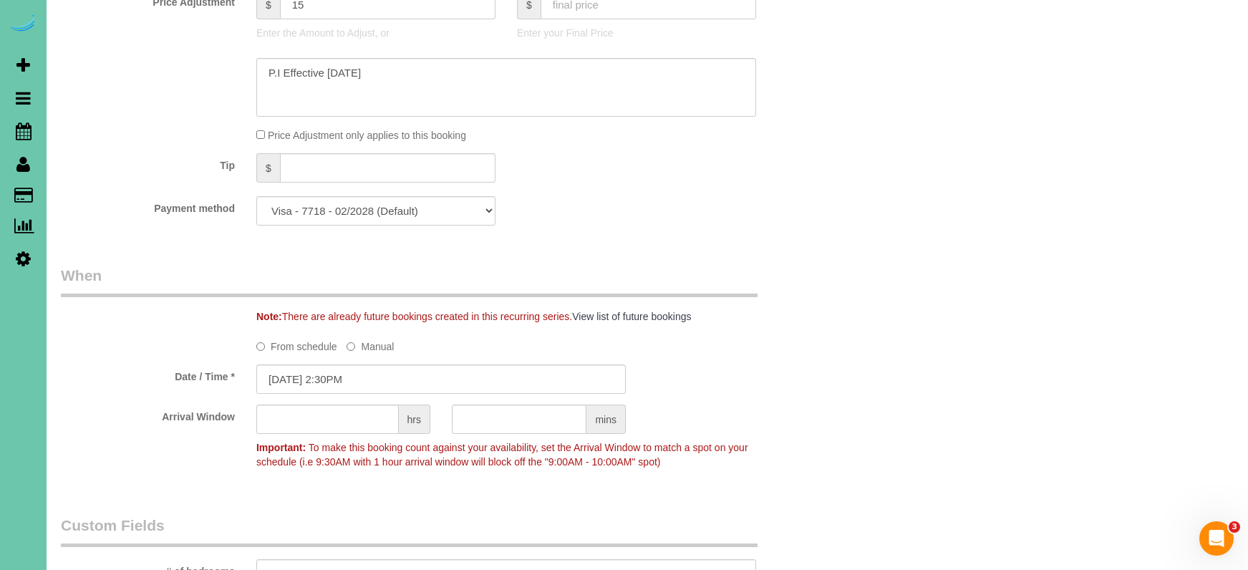
click at [138, 342] on div "From schedule Manual" at bounding box center [441, 343] width 782 height 19
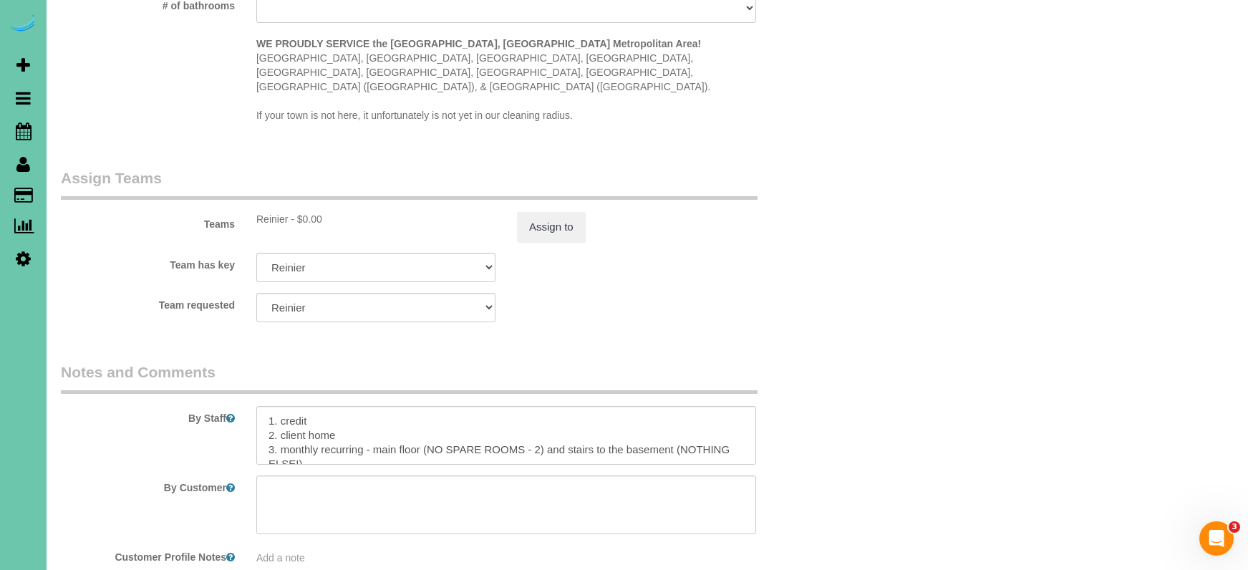
scroll to position [1434, 0]
click at [572, 211] on button "Assign to" at bounding box center [551, 226] width 69 height 30
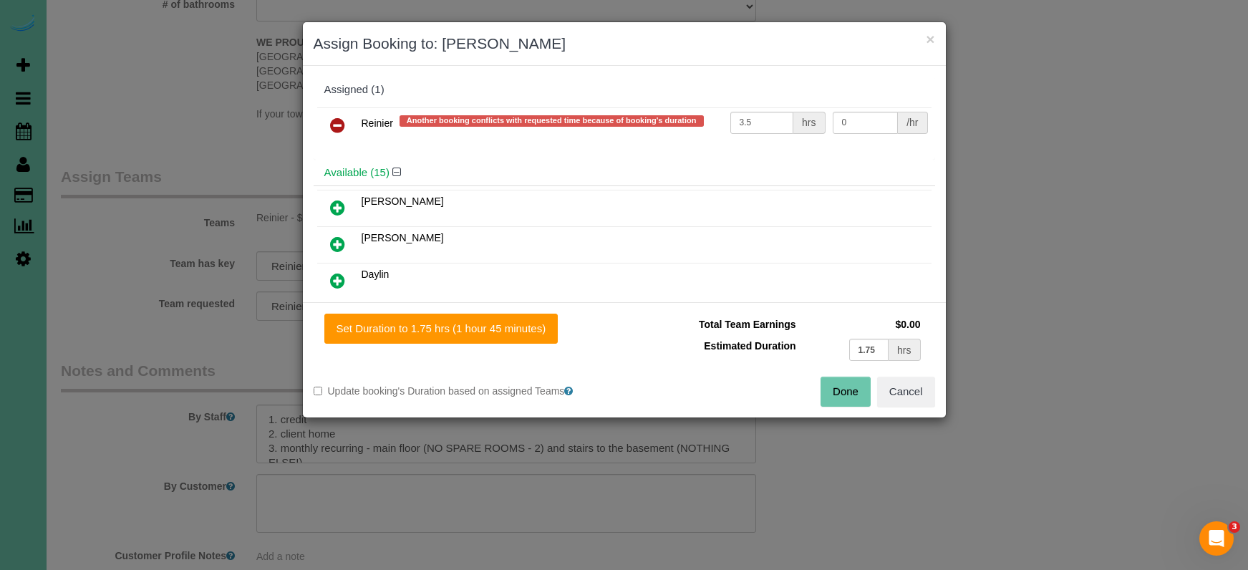
drag, startPoint x: 337, startPoint y: 129, endPoint x: 342, endPoint y: 145, distance: 17.2
click at [336, 130] on icon at bounding box center [337, 125] width 15 height 17
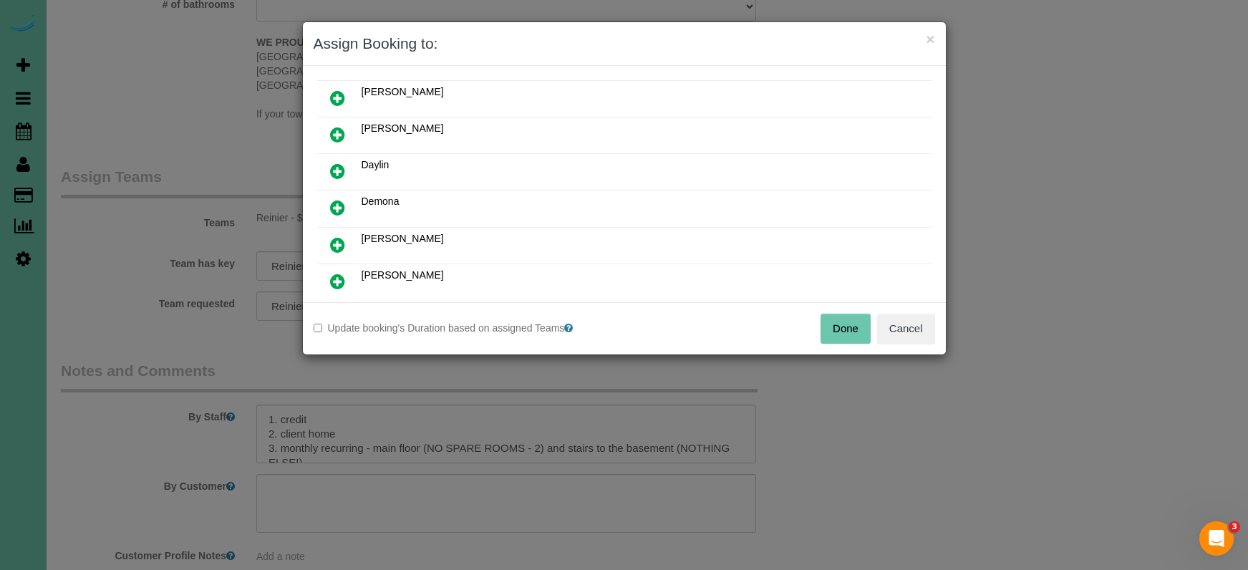
click at [332, 240] on icon at bounding box center [337, 244] width 15 height 17
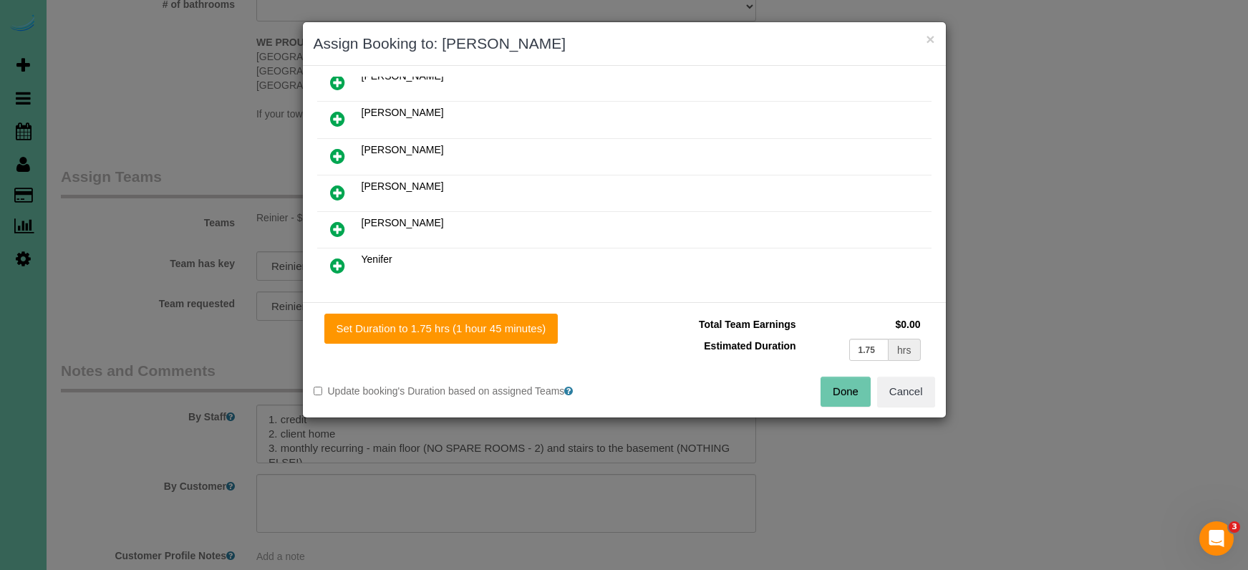
click at [342, 192] on icon at bounding box center [337, 192] width 15 height 17
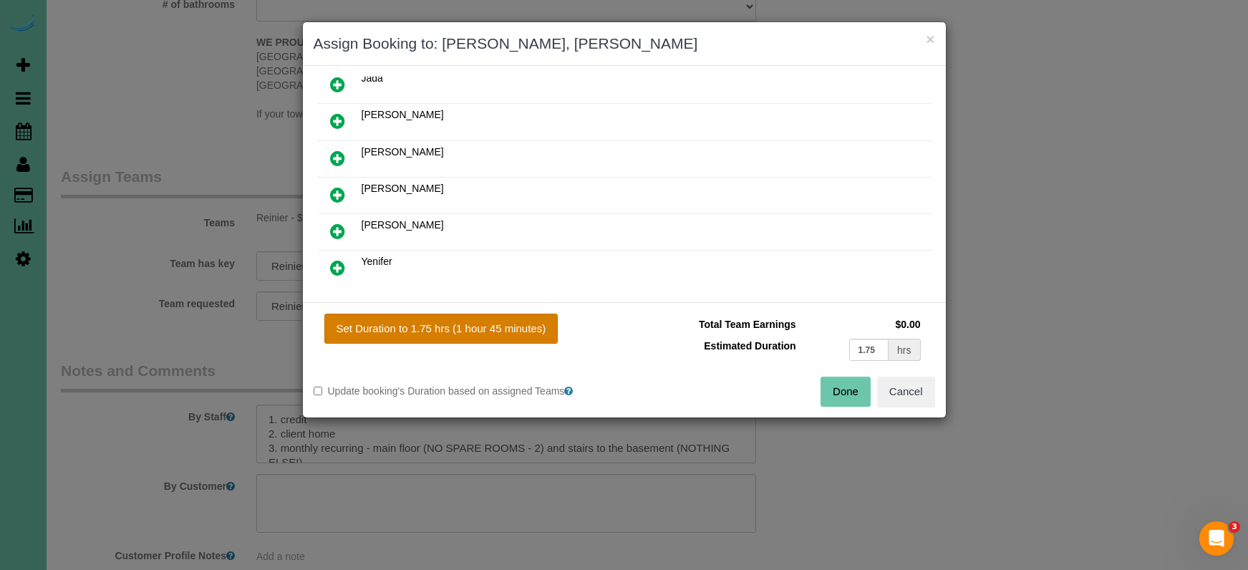
drag, startPoint x: 460, startPoint y: 334, endPoint x: 491, endPoint y: 337, distance: 30.9
click at [460, 335] on button "Set Duration to 1.75 hrs (1 hour 45 minutes)" at bounding box center [441, 329] width 234 height 30
type input "1.75"
drag, startPoint x: 852, startPoint y: 386, endPoint x: 811, endPoint y: 336, distance: 65.1
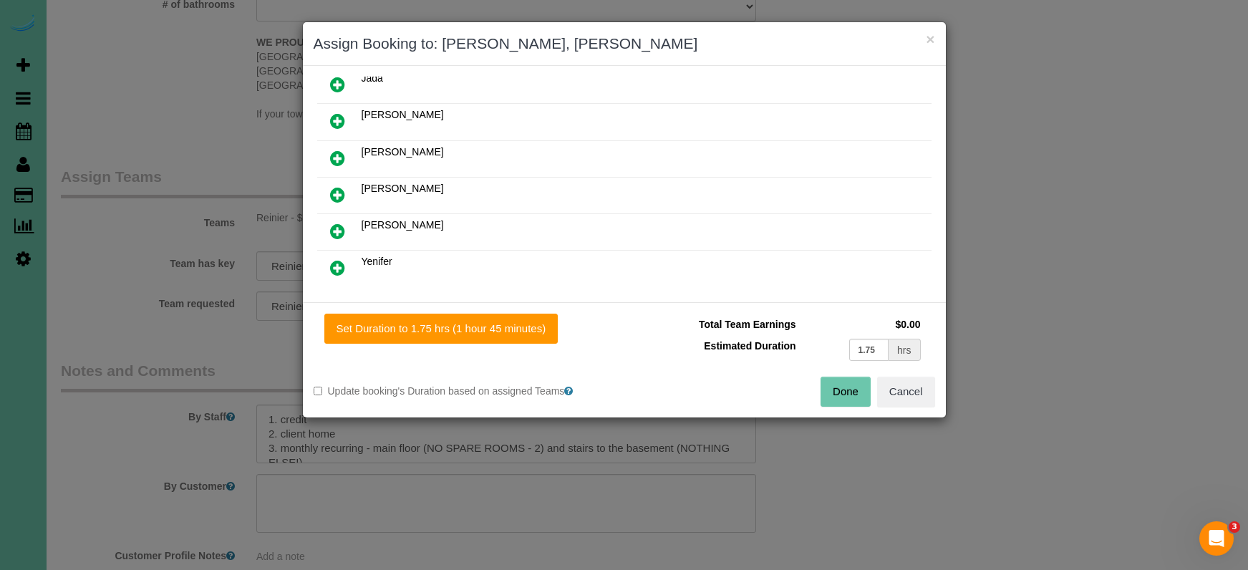
click at [852, 386] on button "Done" at bounding box center [846, 392] width 50 height 30
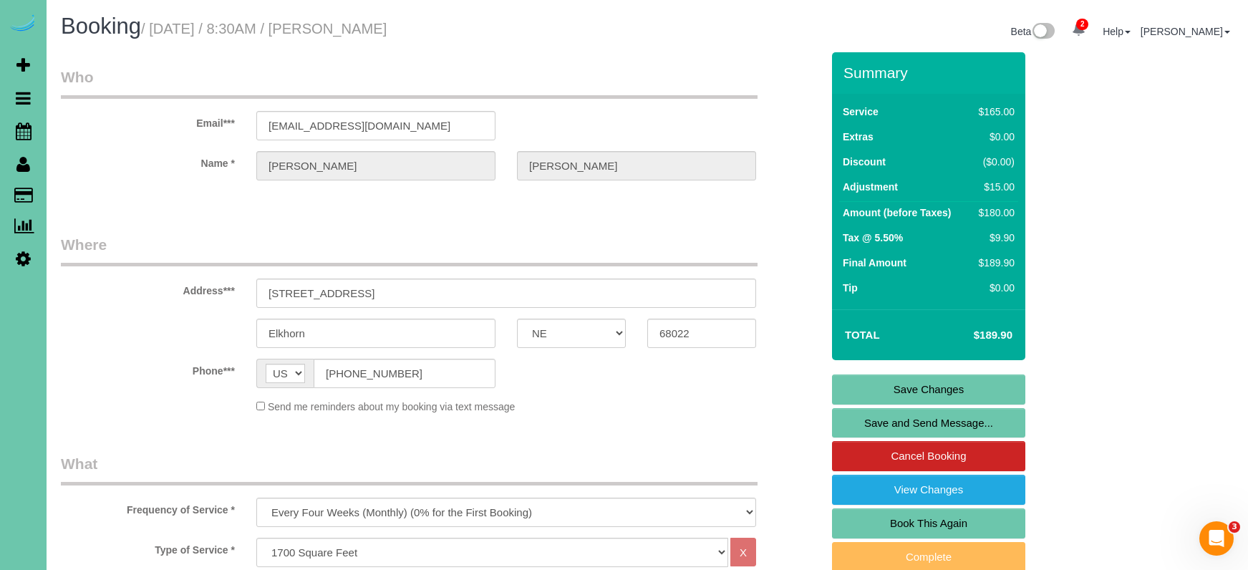
scroll to position [0, 0]
click at [891, 394] on link "Save Changes" at bounding box center [928, 390] width 193 height 30
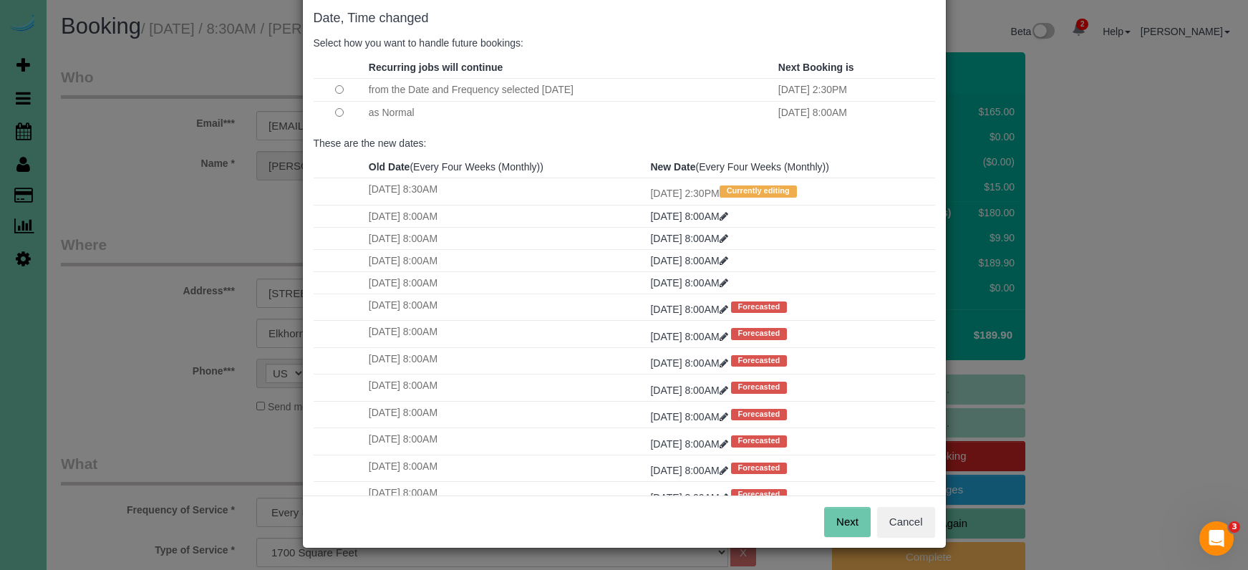
scroll to position [71, 0]
drag, startPoint x: 844, startPoint y: 524, endPoint x: 821, endPoint y: 508, distance: 27.2
click at [844, 524] on button "Next" at bounding box center [847, 523] width 47 height 30
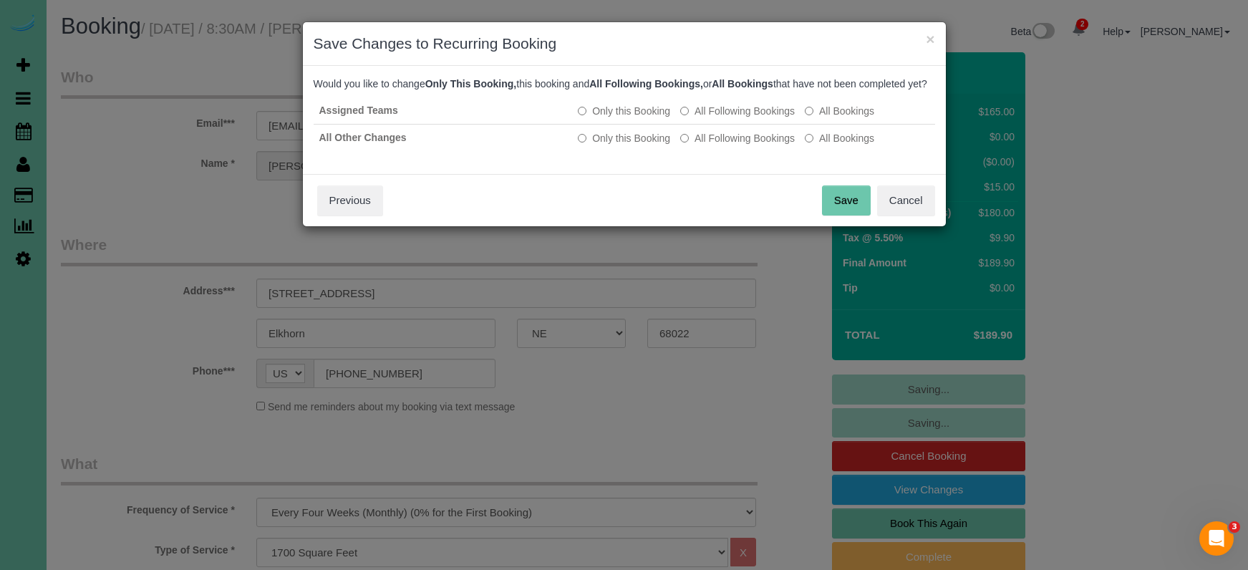
drag, startPoint x: 846, startPoint y: 221, endPoint x: 831, endPoint y: 217, distance: 15.5
click at [846, 216] on button "Save" at bounding box center [846, 200] width 49 height 30
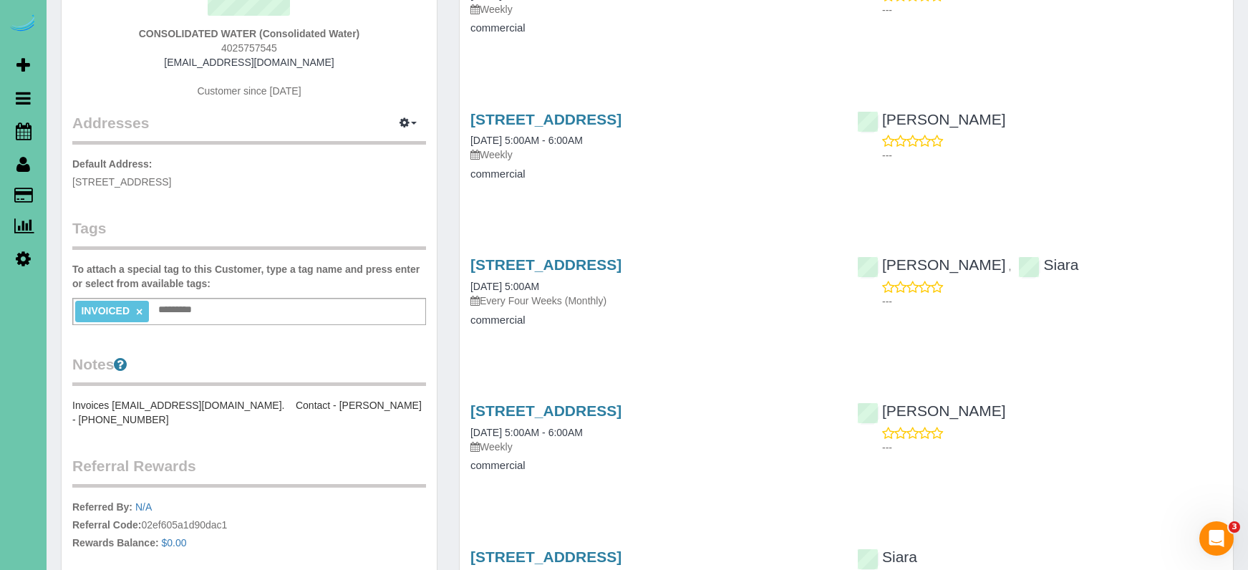
scroll to position [189, 0]
click at [22, 131] on icon at bounding box center [24, 130] width 16 height 17
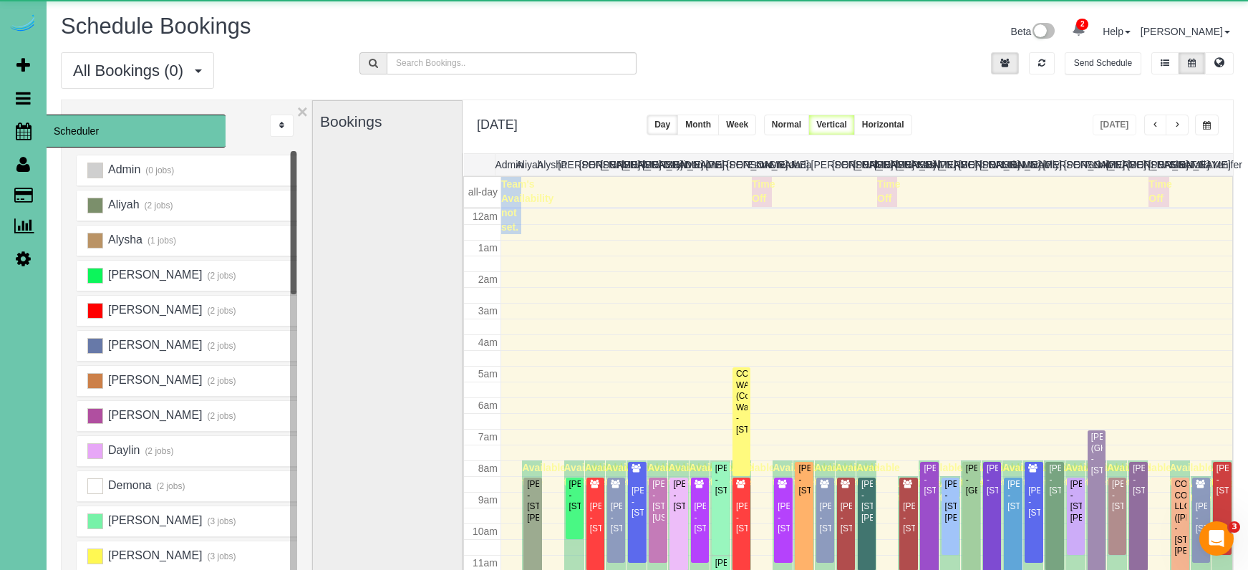
scroll to position [190, 0]
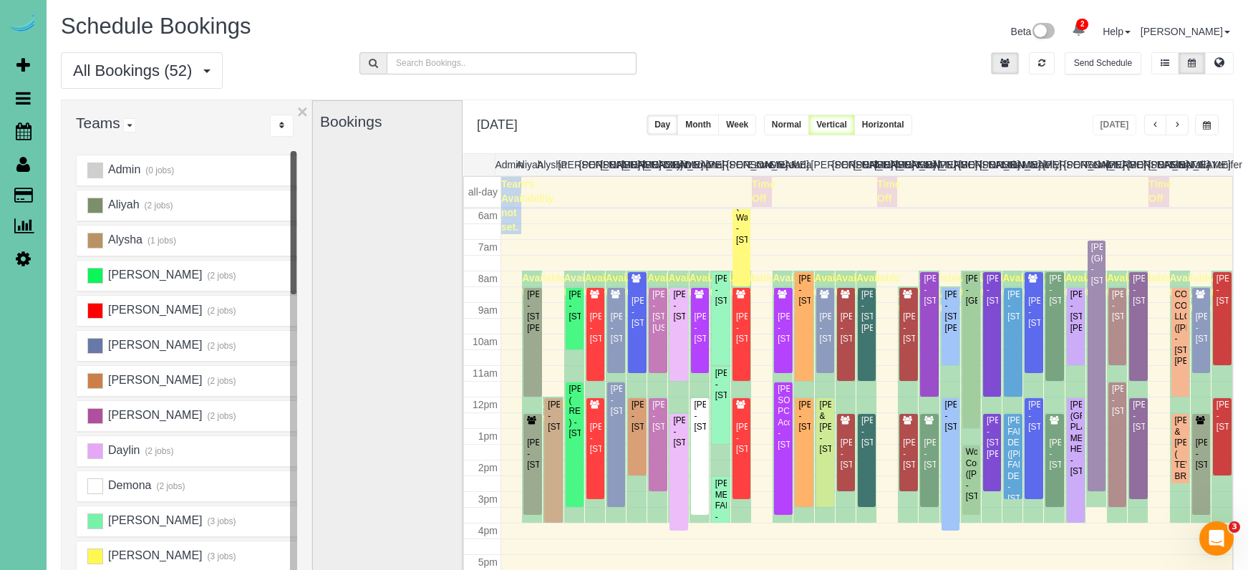
click at [1205, 129] on span "button" at bounding box center [1207, 125] width 8 height 9
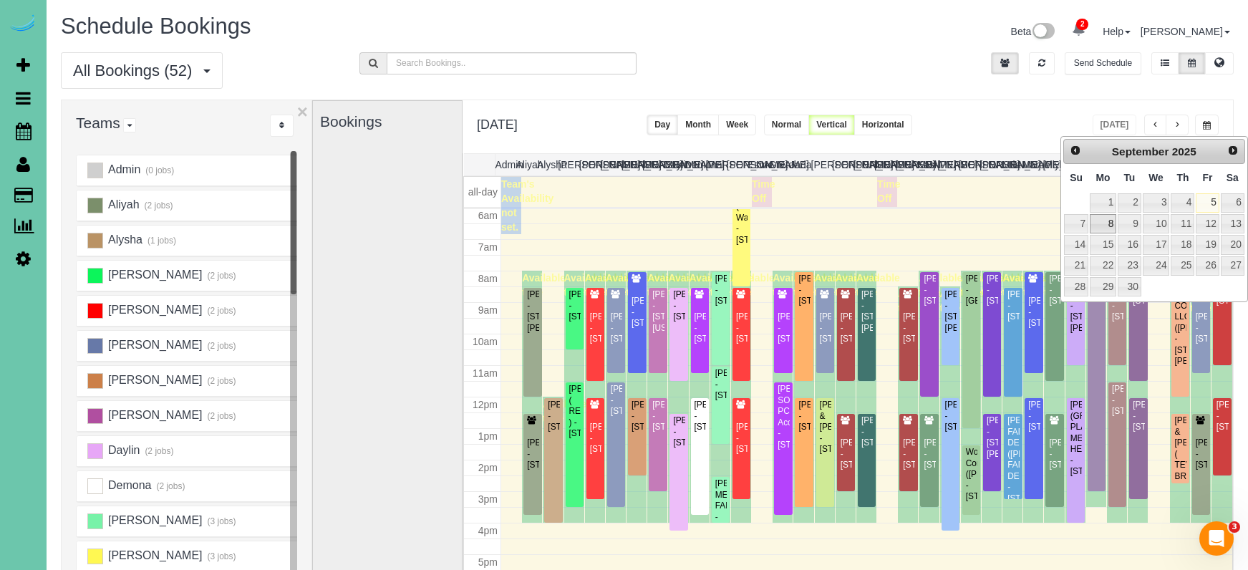
click at [1110, 226] on link "8" at bounding box center [1103, 223] width 26 height 19
type input "**********"
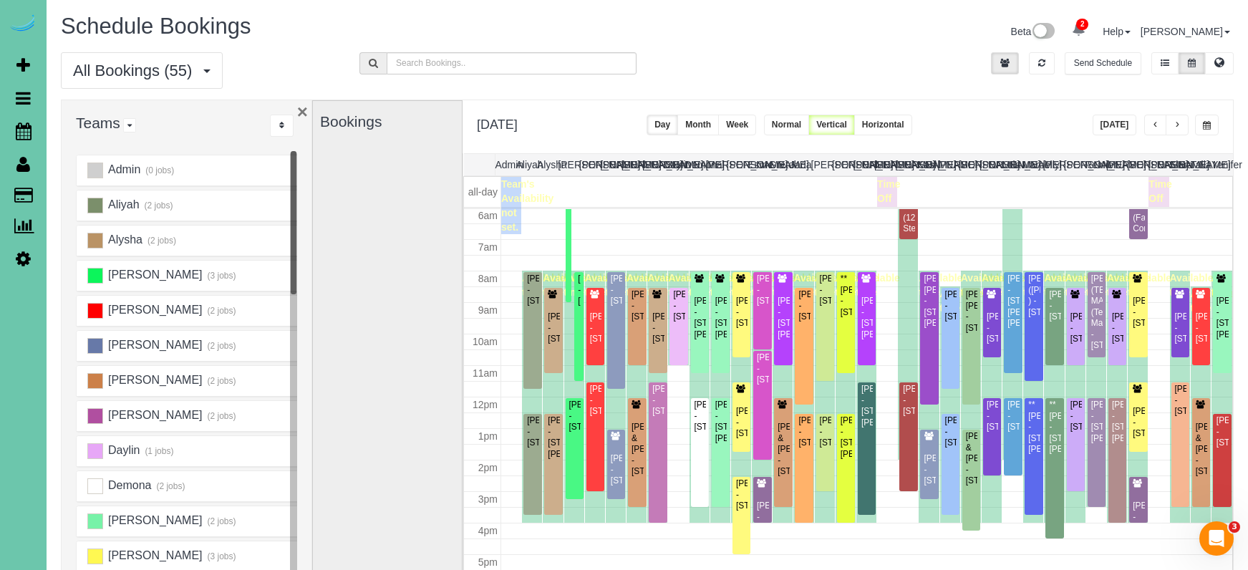
click at [301, 110] on button "×" at bounding box center [302, 111] width 11 height 19
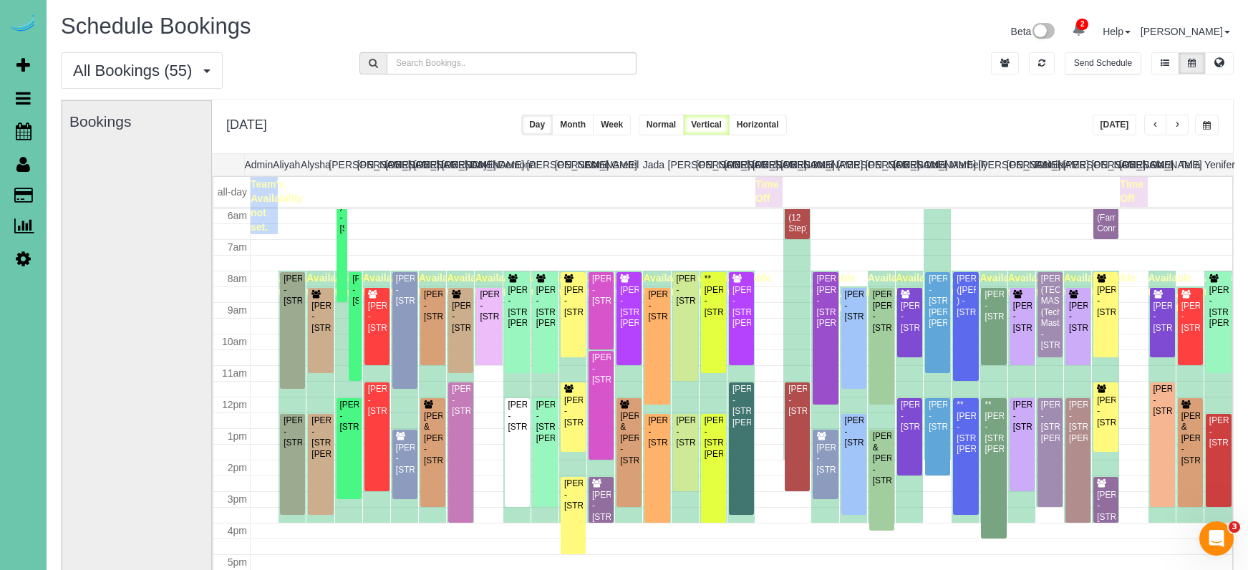
click at [1133, 124] on button "[DATE]" at bounding box center [1115, 125] width 44 height 21
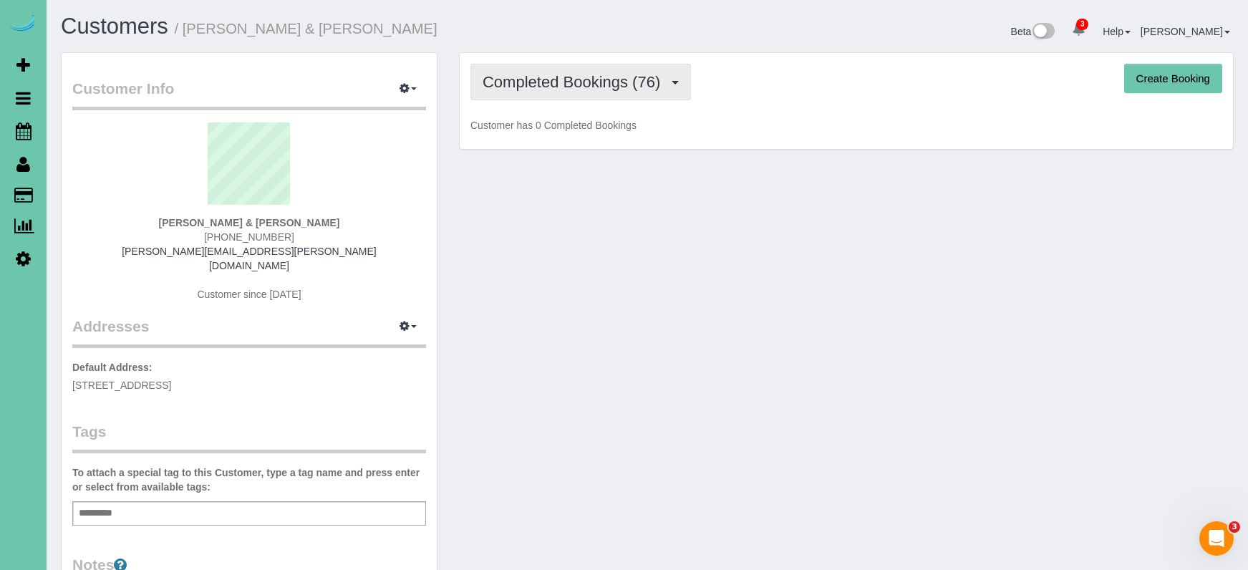
drag, startPoint x: 597, startPoint y: 77, endPoint x: 597, endPoint y: 88, distance: 10.7
click at [597, 77] on span "Completed Bookings (76)" at bounding box center [575, 82] width 185 height 18
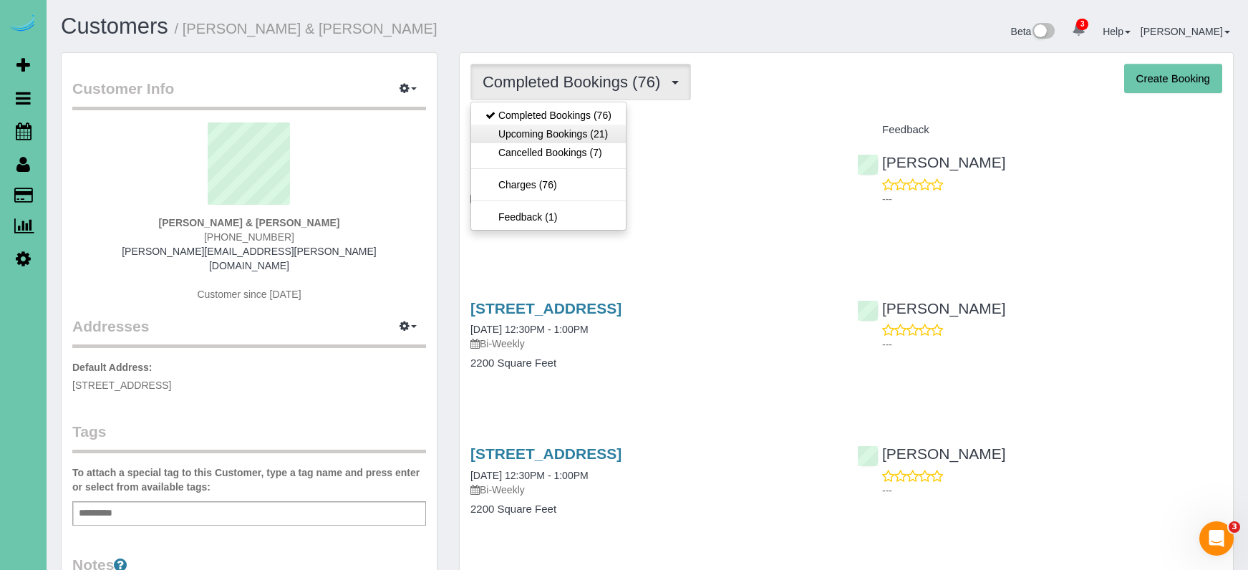
click at [594, 127] on link "Upcoming Bookings (21)" at bounding box center [548, 134] width 155 height 19
